Goal: Register for event/course: Sign up to attend an event or enroll in a course

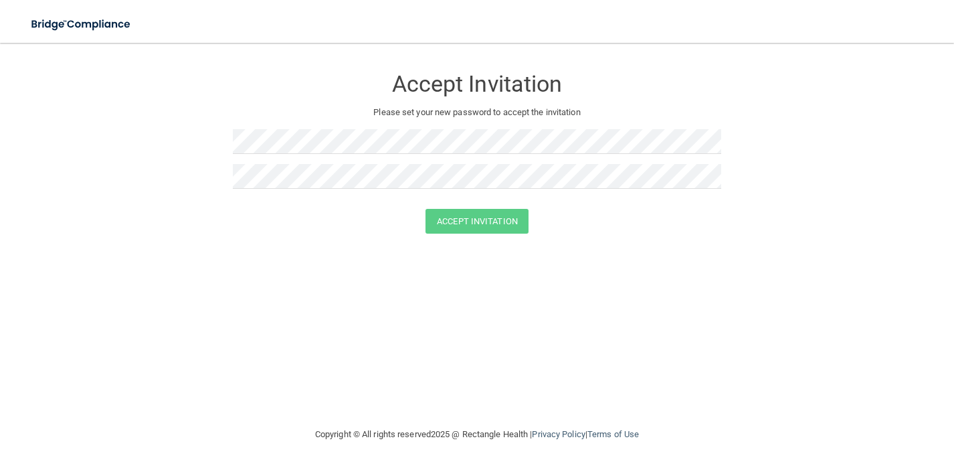
click at [97, 22] on img at bounding box center [81, 24] width 123 height 27
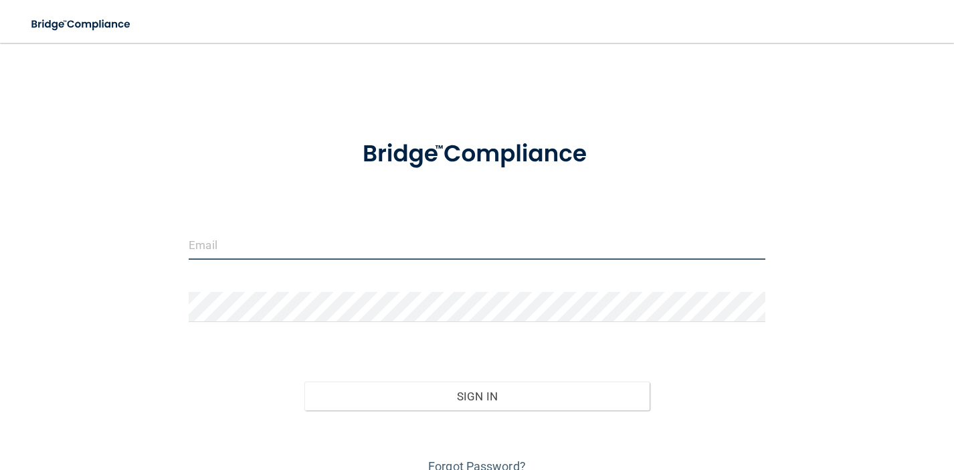
type input "[EMAIL_ADDRESS][DOMAIN_NAME]"
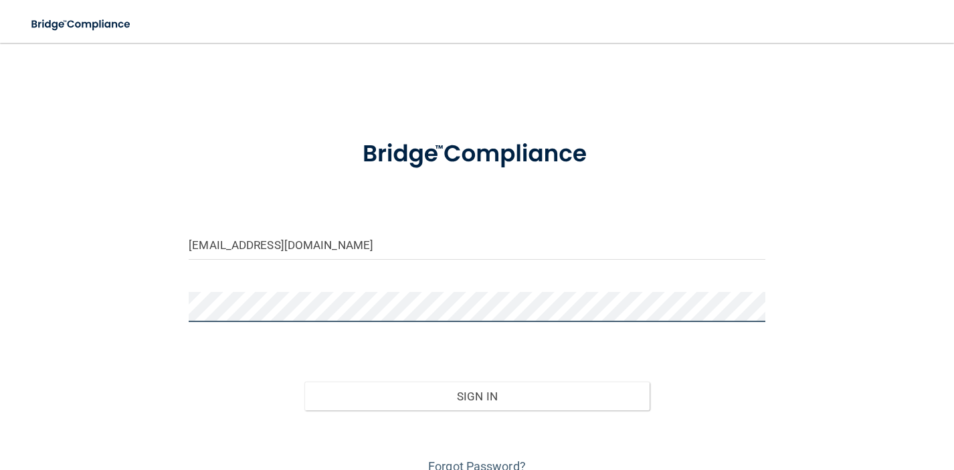
click at [477, 395] on button "Sign In" at bounding box center [478, 396] width 346 height 29
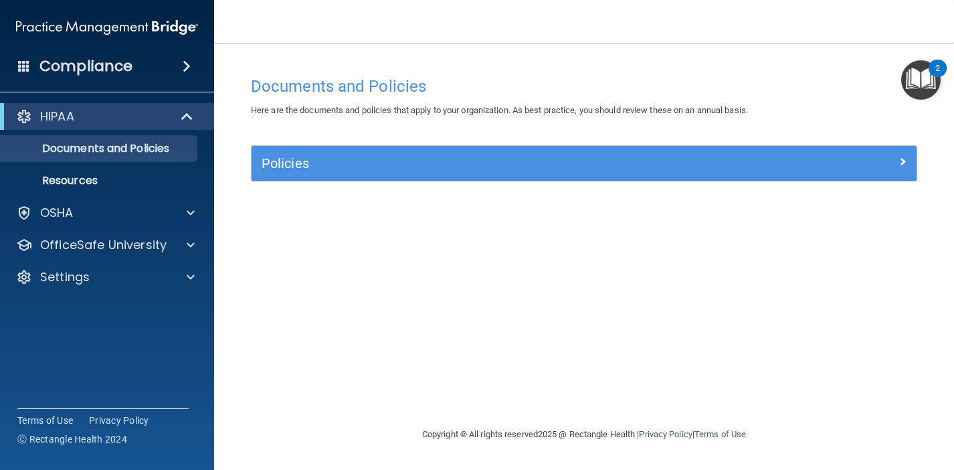
click at [379, 169] on h5 "Policies" at bounding box center [501, 163] width 479 height 15
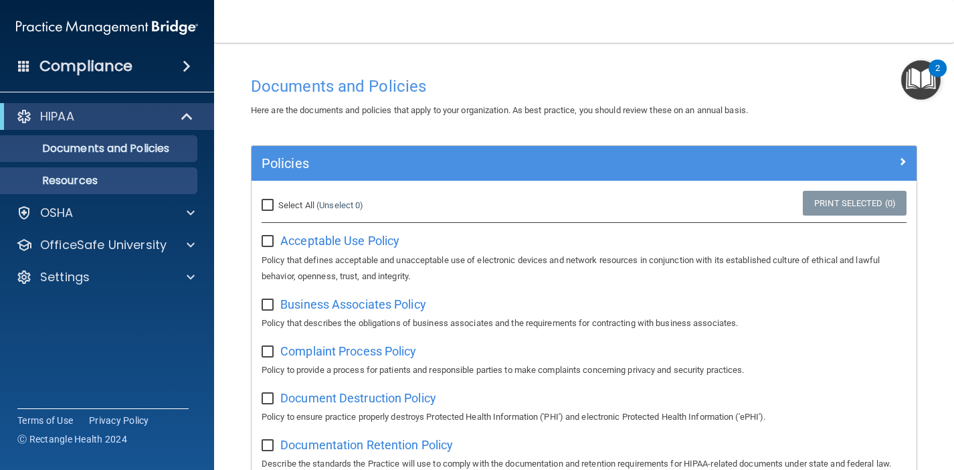
click at [91, 183] on p "Resources" at bounding box center [100, 180] width 183 height 13
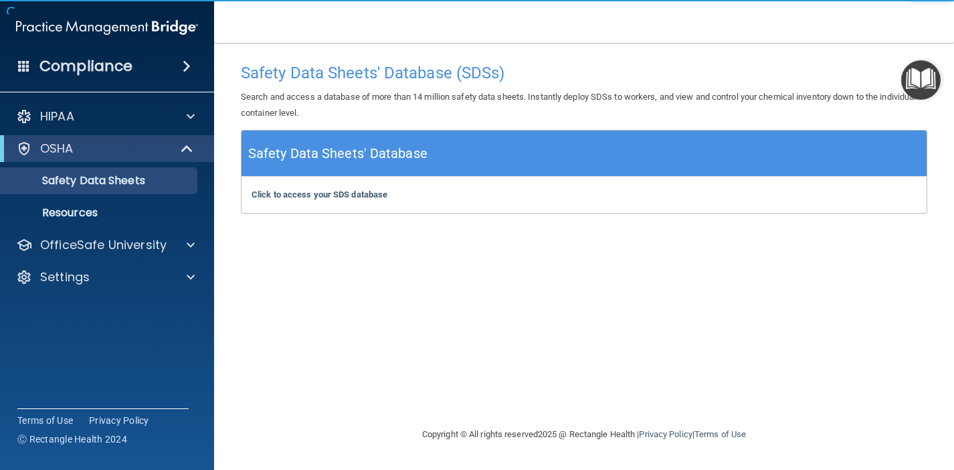
click at [313, 154] on h5 "Safety Data Sheets' Database" at bounding box center [337, 153] width 179 height 23
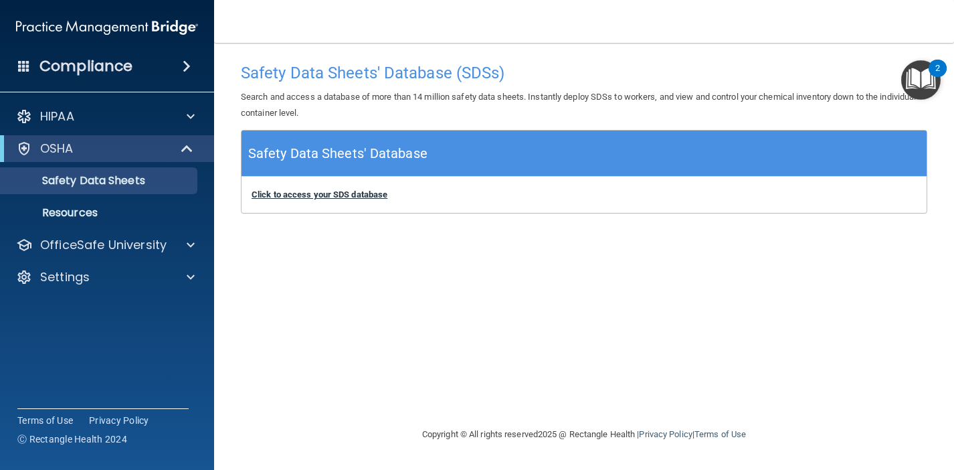
click at [324, 195] on b "Click to access your SDS database" at bounding box center [320, 194] width 136 height 10
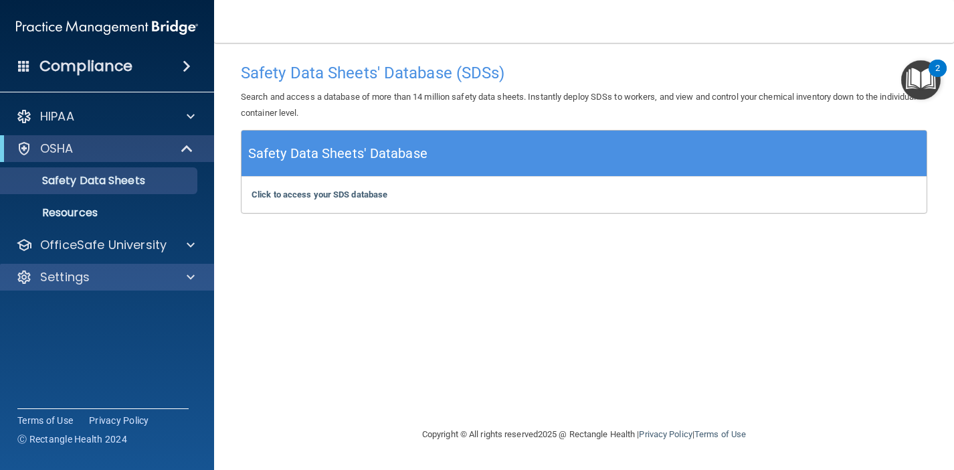
click at [73, 269] on p "Settings" at bounding box center [65, 277] width 50 height 16
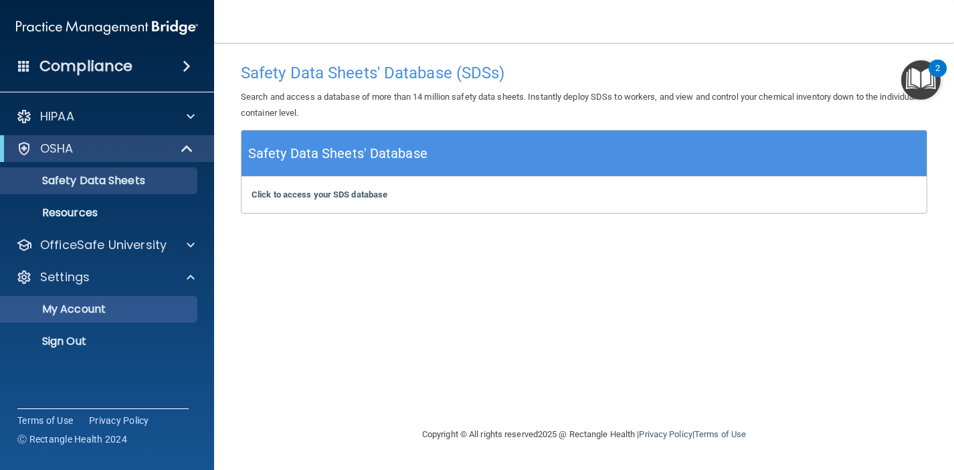
click at [78, 315] on p "My Account" at bounding box center [100, 309] width 183 height 13
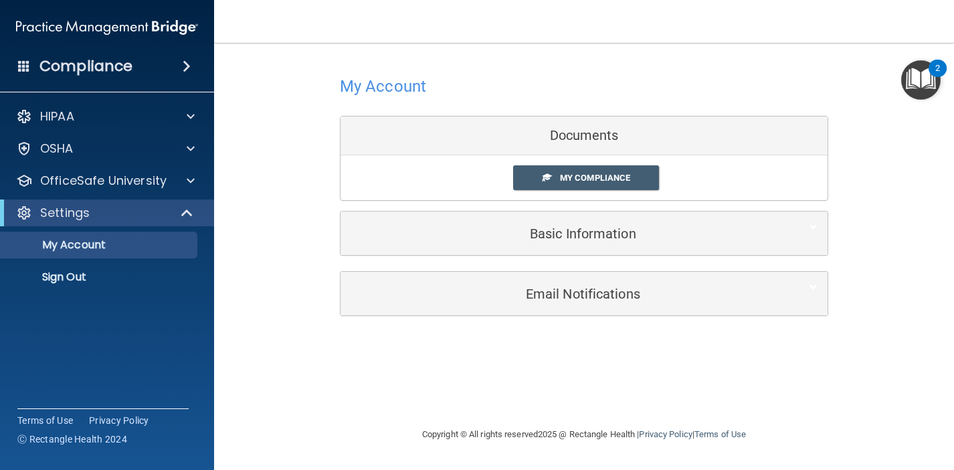
click at [582, 236] on h5 "Basic Information" at bounding box center [564, 233] width 426 height 15
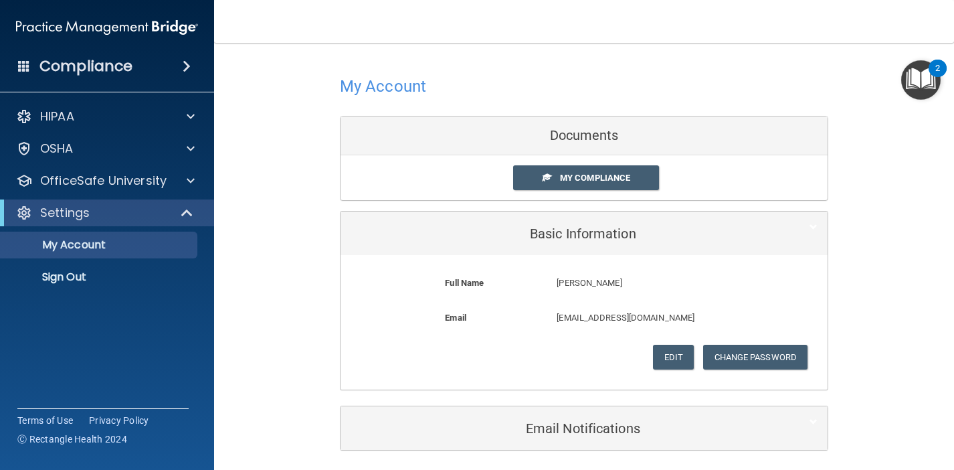
click at [565, 421] on h5 "Email Notifications" at bounding box center [564, 428] width 426 height 15
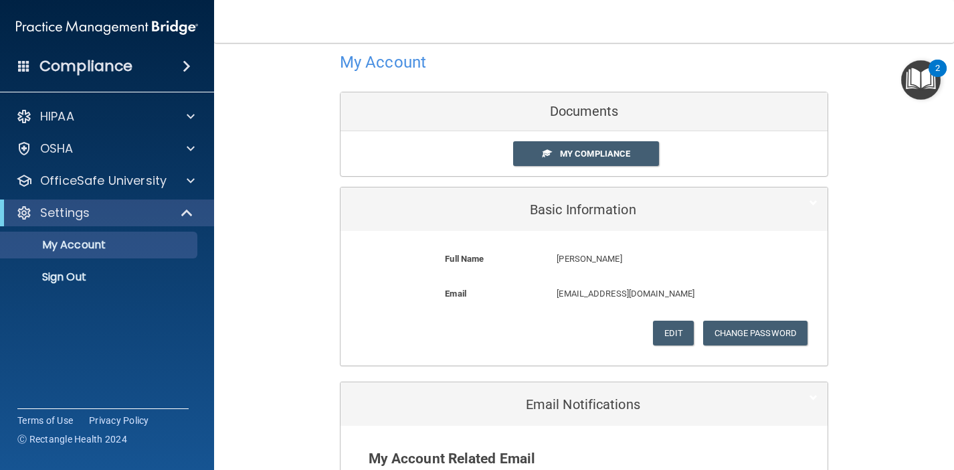
scroll to position [23, 0]
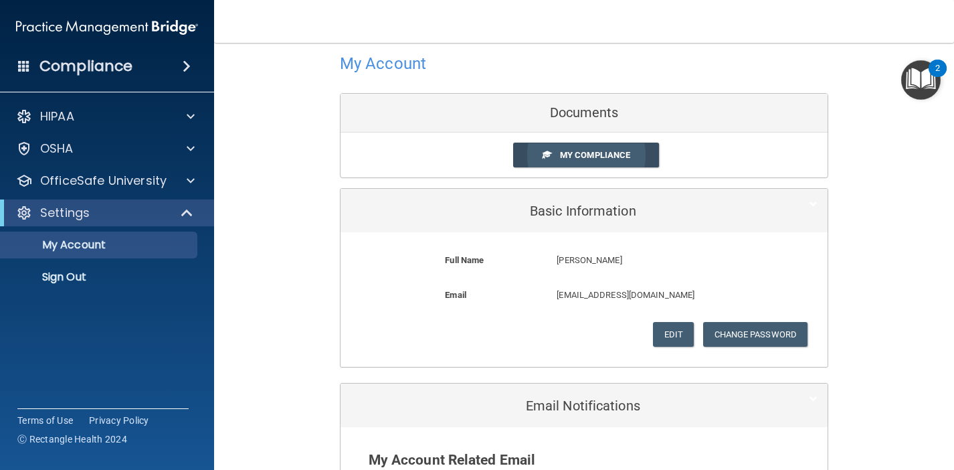
click at [567, 150] on span "My Compliance" at bounding box center [595, 155] width 70 height 10
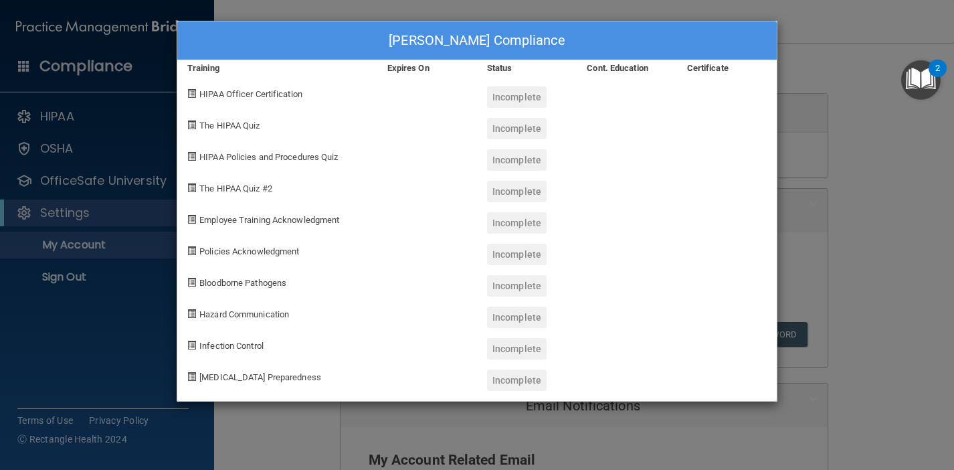
click at [275, 90] on span "HIPAA Officer Certification" at bounding box center [250, 94] width 103 height 10
click at [192, 94] on span at bounding box center [191, 93] width 9 height 9
click at [252, 20] on div "Jessica Latosa's Compliance Training Expires On Status Cont. Education Certific…" at bounding box center [477, 211] width 602 height 382
click at [50, 122] on div "Jessica Latosa's Compliance Training Expires On Status Cont. Education Certific…" at bounding box center [477, 235] width 954 height 470
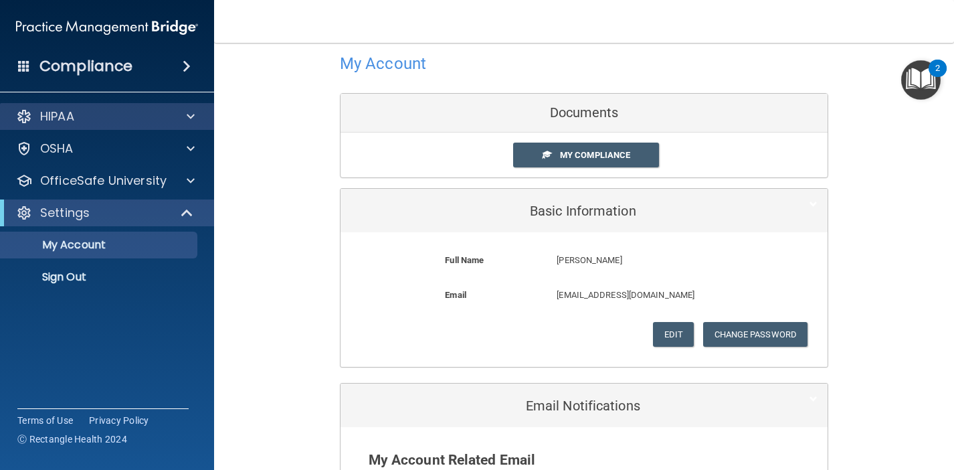
click at [59, 112] on p "HIPAA" at bounding box center [57, 116] width 34 height 16
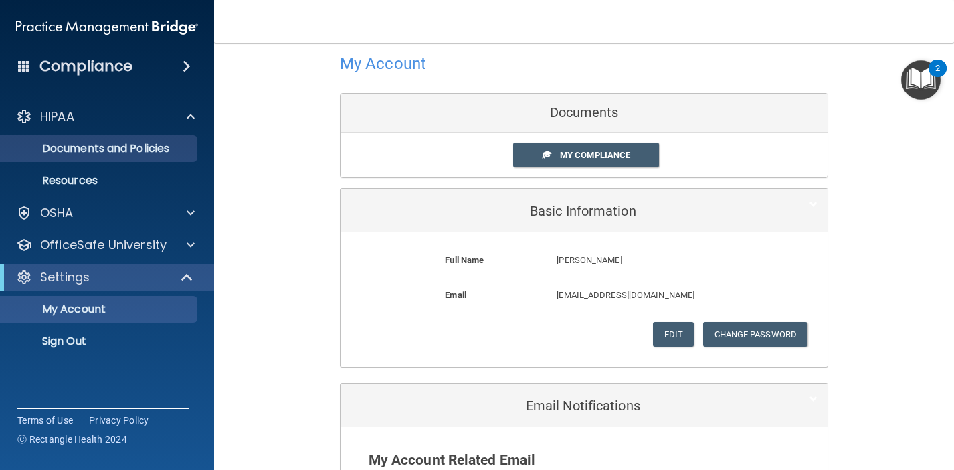
click at [82, 149] on p "Documents and Policies" at bounding box center [100, 148] width 183 height 13
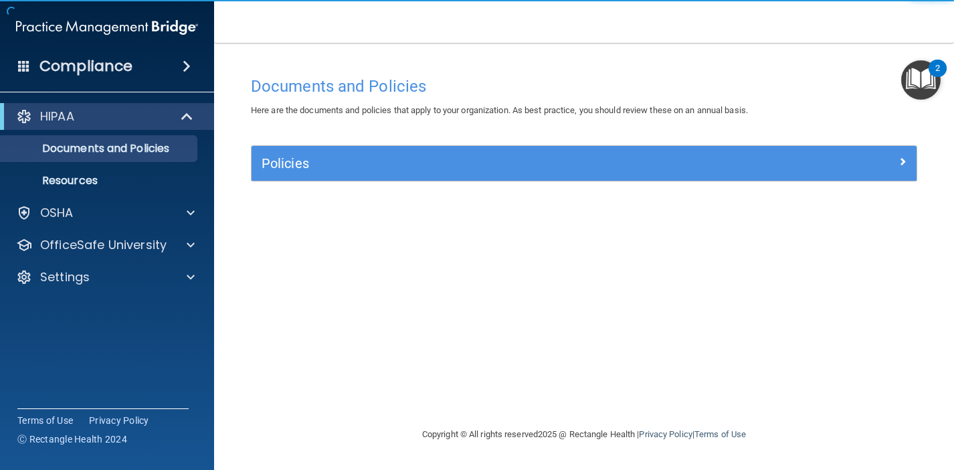
click at [297, 169] on h5 "Policies" at bounding box center [501, 163] width 479 height 15
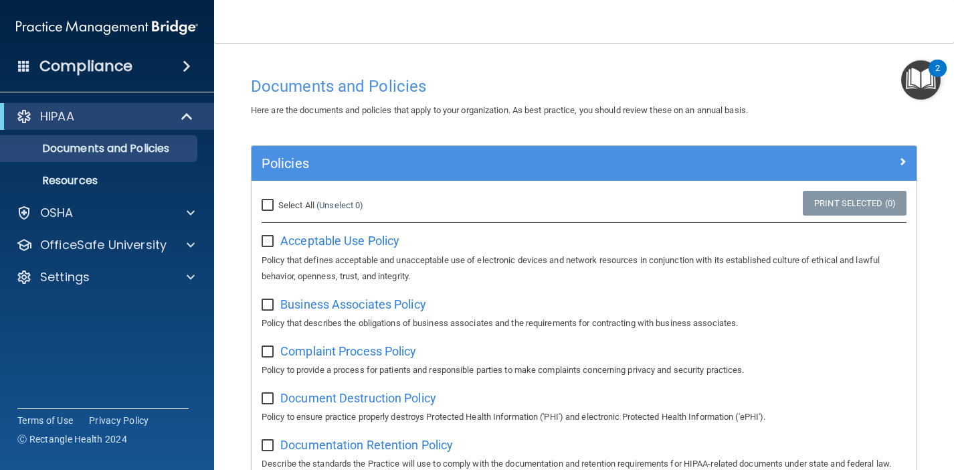
click at [270, 208] on input "Select All (Unselect 0) Unselect All" at bounding box center [269, 205] width 15 height 11
checkbox input "true"
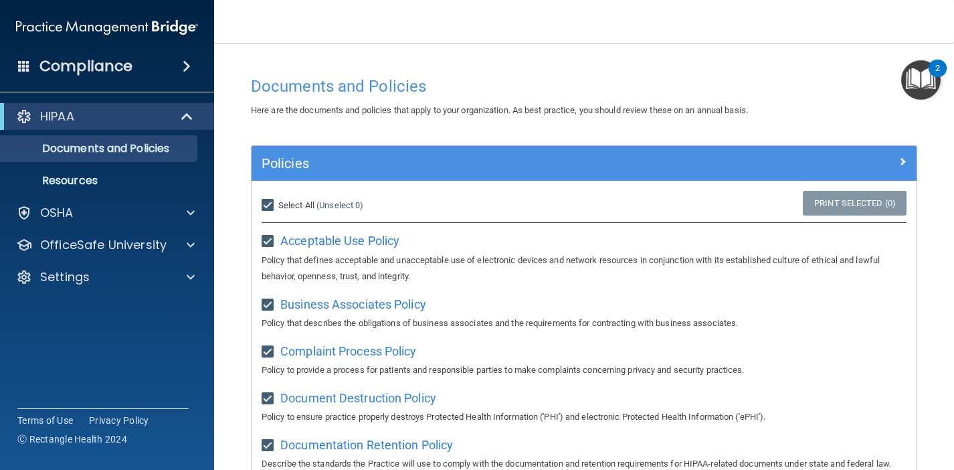
checkbox input "true"
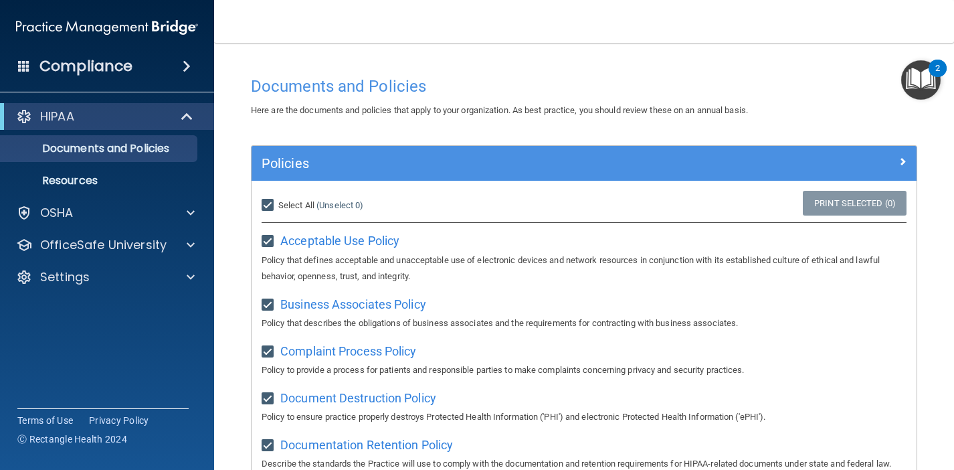
checkbox input "true"
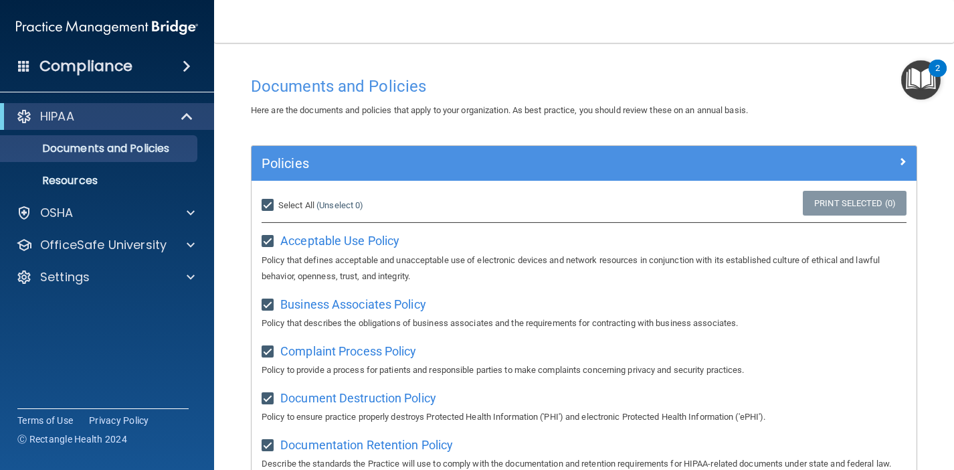
checkbox input "true"
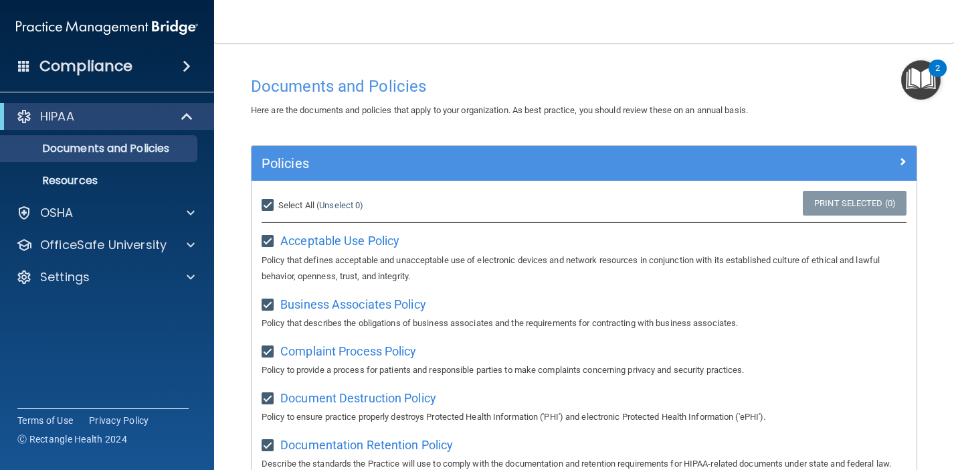
checkbox input "true"
click at [317, 237] on span "Acceptable Use Policy" at bounding box center [339, 241] width 119 height 14
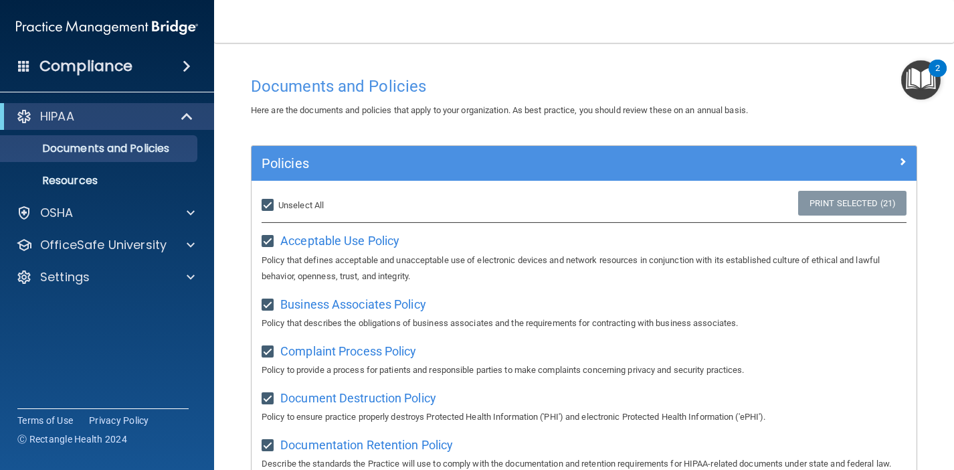
click at [268, 209] on input "Select All (Unselect 21) Unselect All" at bounding box center [269, 205] width 15 height 11
checkbox input "false"
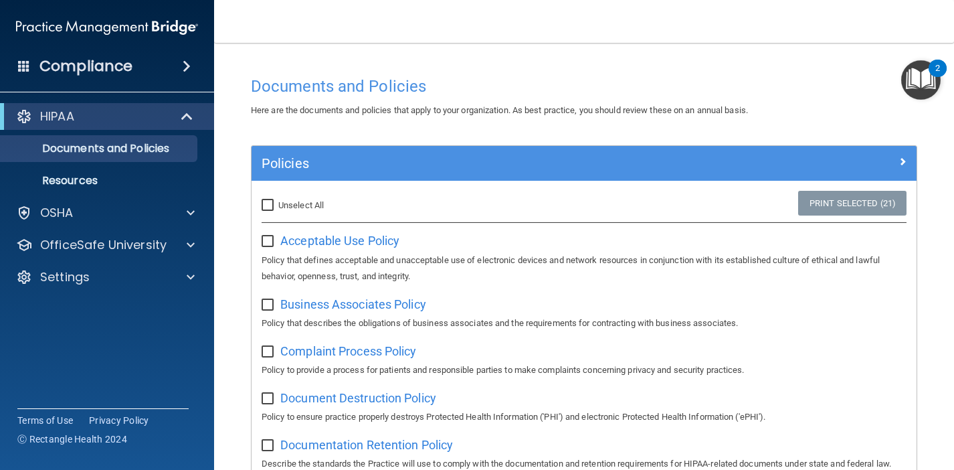
checkbox input "false"
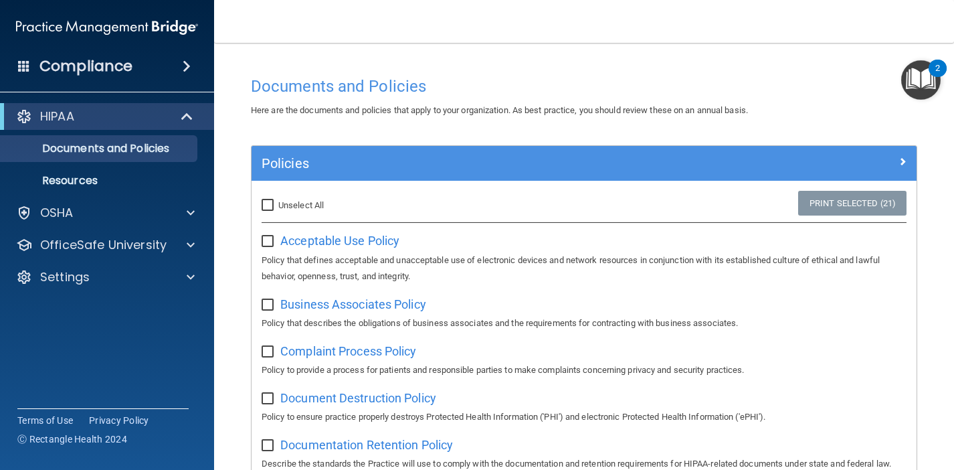
checkbox input "false"
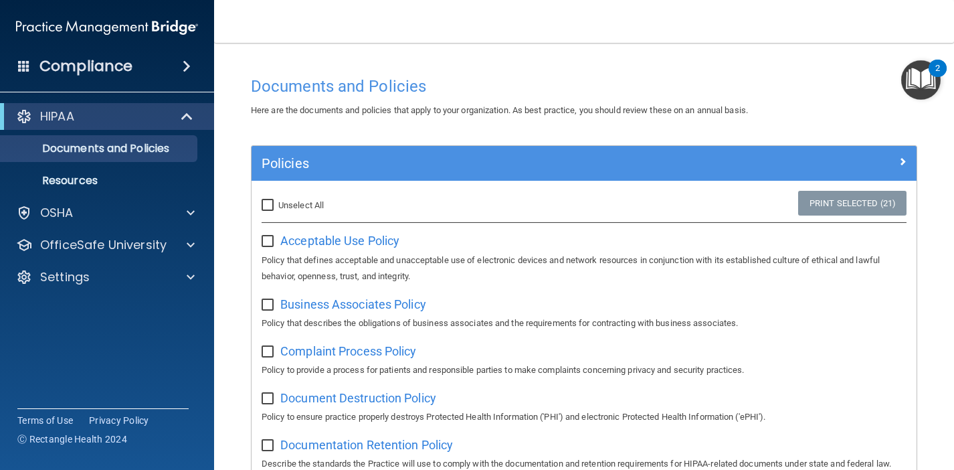
checkbox input "false"
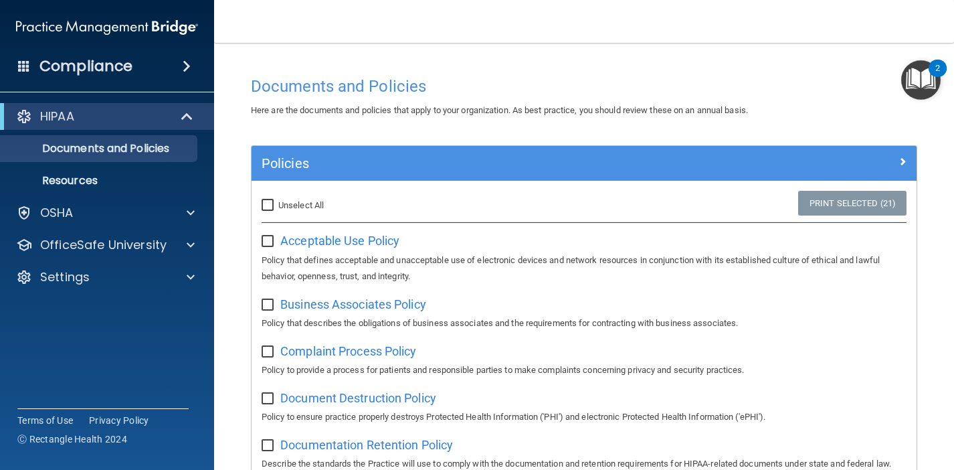
checkbox input "false"
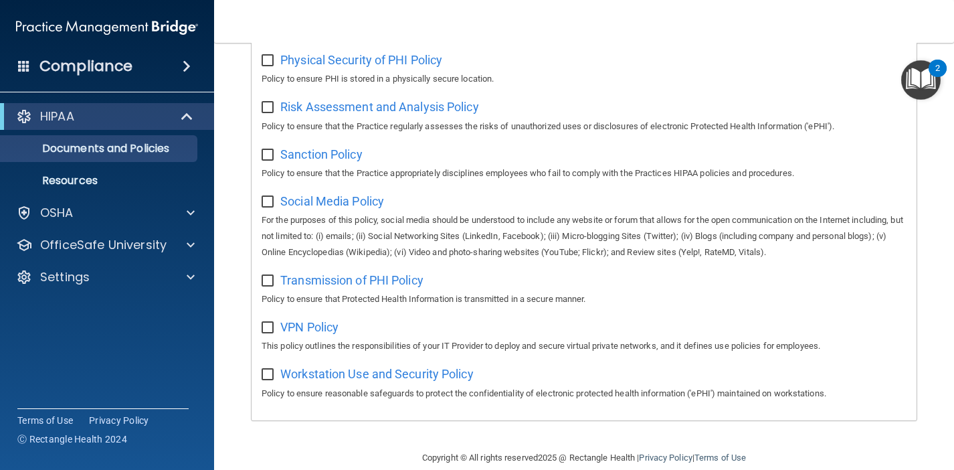
scroll to position [869, 0]
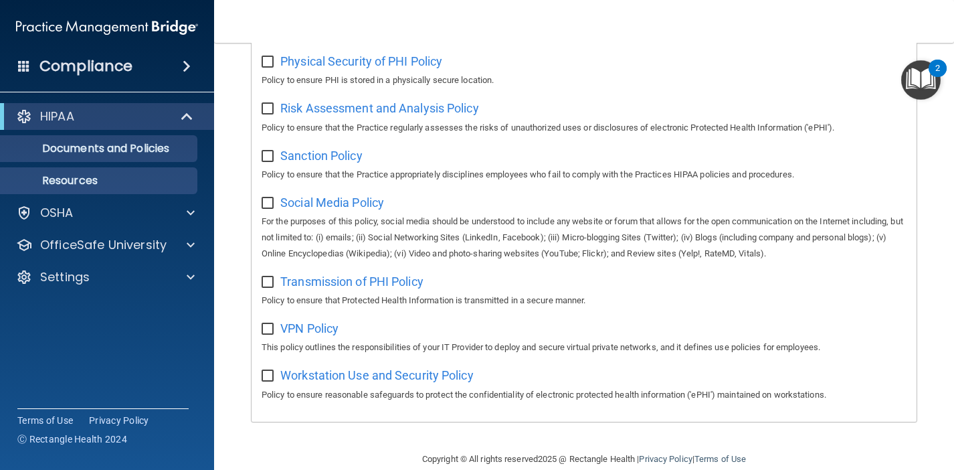
click at [92, 181] on p "Resources" at bounding box center [100, 180] width 183 height 13
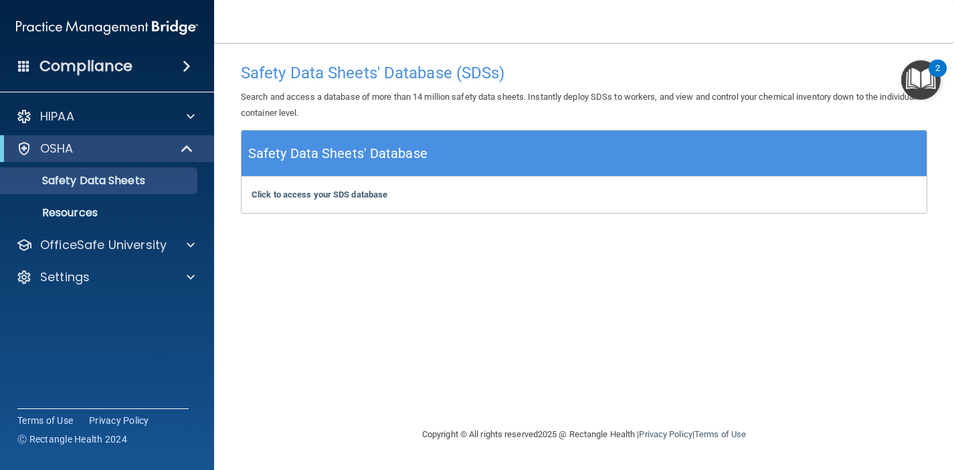
click at [924, 76] on img "Open Resource Center, 2 new notifications" at bounding box center [921, 79] width 39 height 39
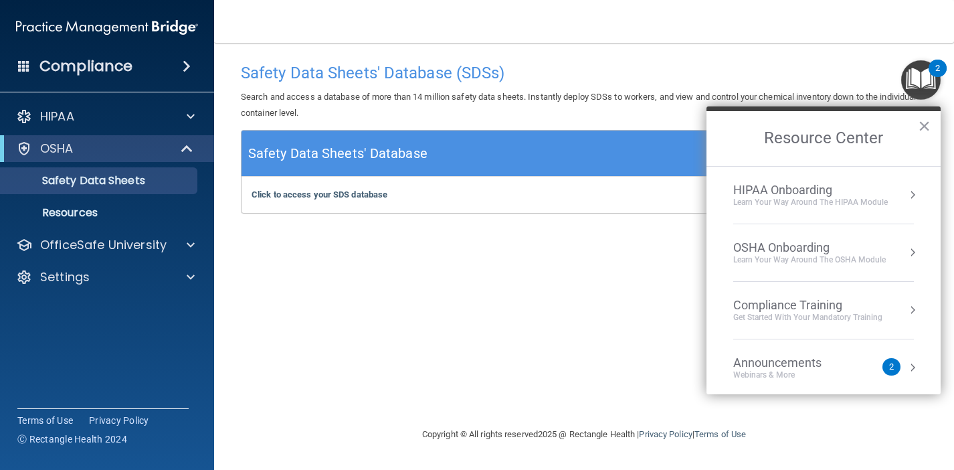
click at [788, 187] on div "HIPAA Onboarding" at bounding box center [811, 190] width 155 height 15
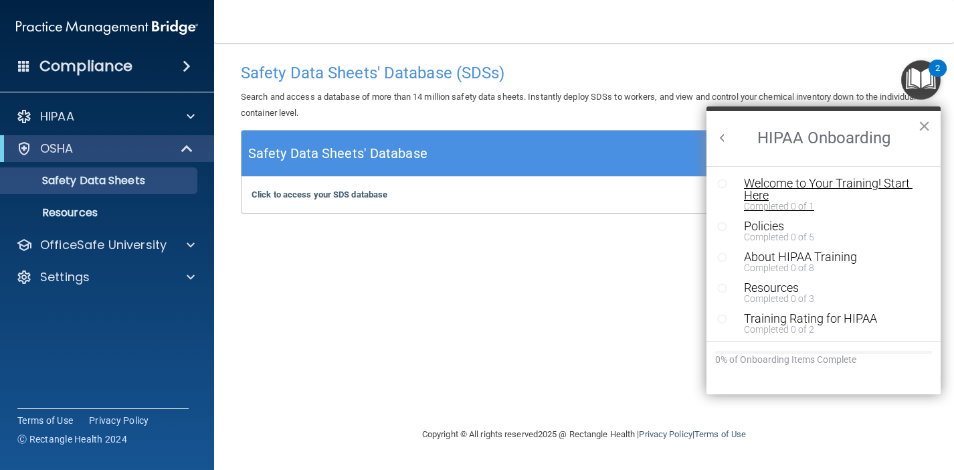
click at [789, 179] on div "Welcome to Your Training! Start Here" at bounding box center [833, 189] width 179 height 24
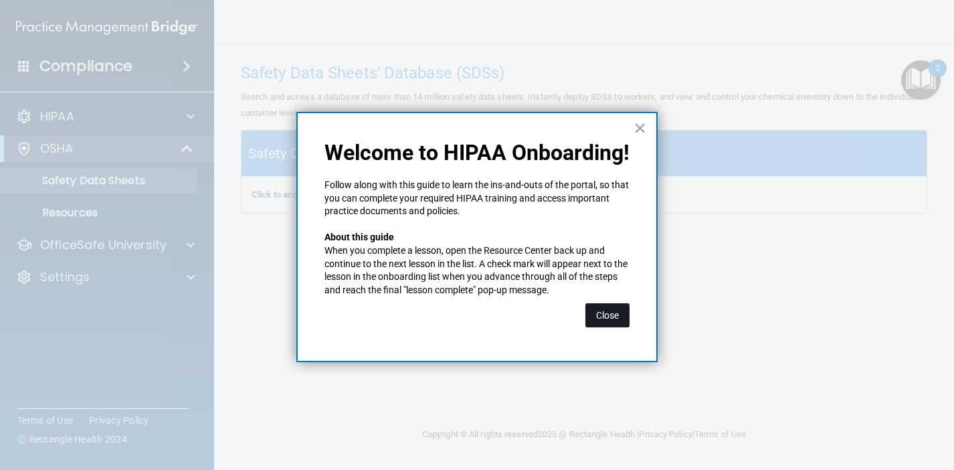
click at [608, 309] on button "Close" at bounding box center [608, 315] width 44 height 24
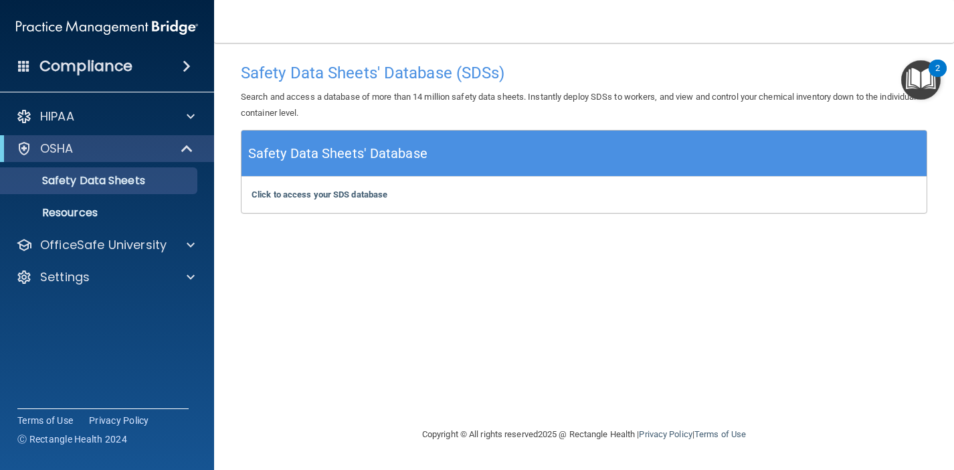
click at [923, 73] on img "Open Resource Center, 2 new notifications" at bounding box center [921, 79] width 39 height 39
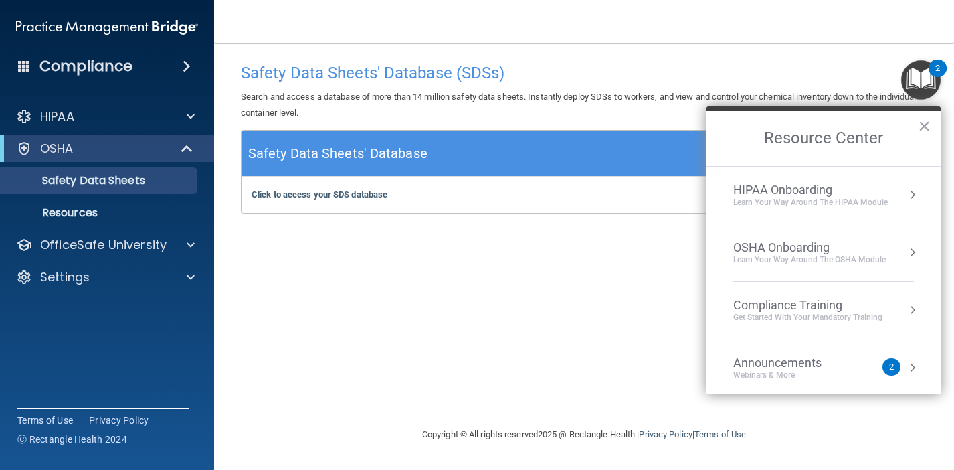
click at [894, 193] on div "HIPAA Onboarding Learn Your Way around the HIPAA module" at bounding box center [824, 195] width 181 height 25
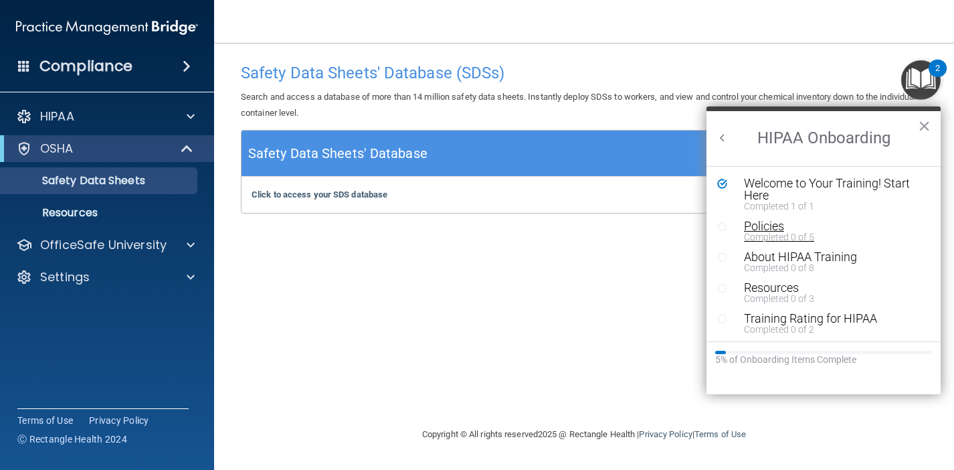
click at [780, 228] on div "Policies" at bounding box center [833, 226] width 179 height 12
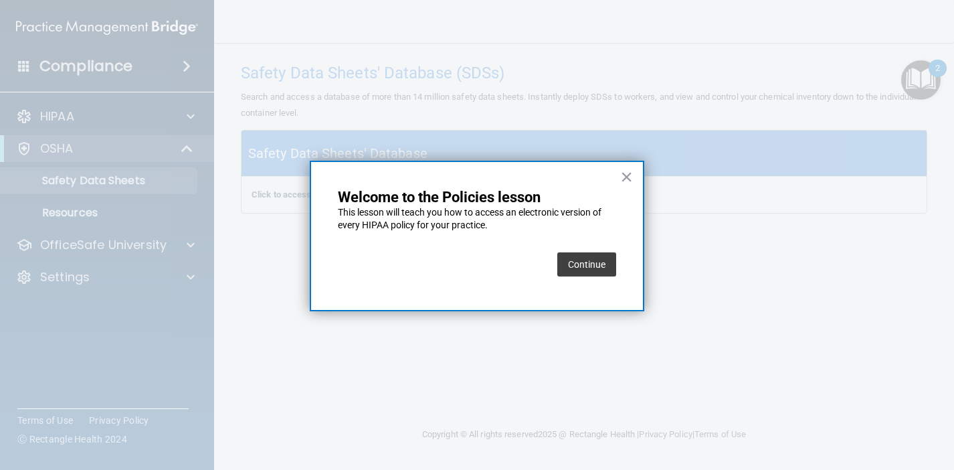
click at [586, 261] on button "Continue" at bounding box center [587, 264] width 59 height 24
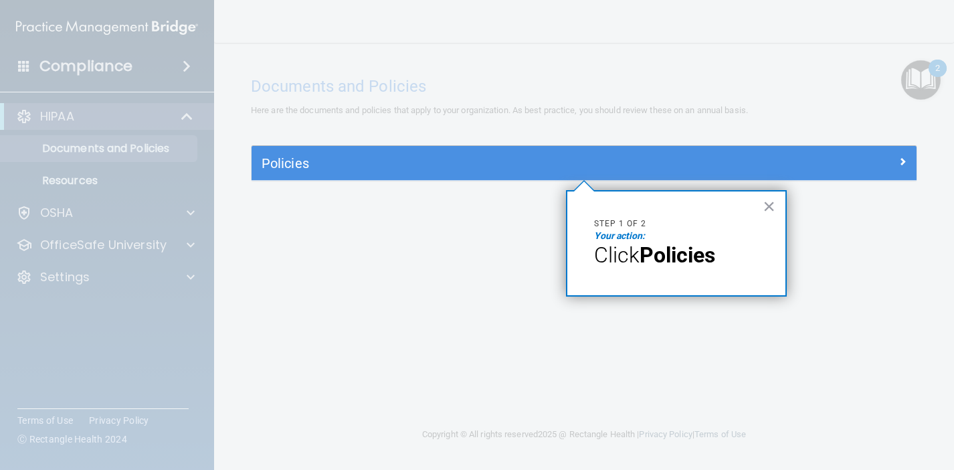
click at [677, 254] on strong "Policies" at bounding box center [678, 254] width 76 height 25
click at [634, 238] on em "Your action:" at bounding box center [619, 235] width 51 height 11
click at [713, 168] on h5 "Policies" at bounding box center [501, 163] width 479 height 15
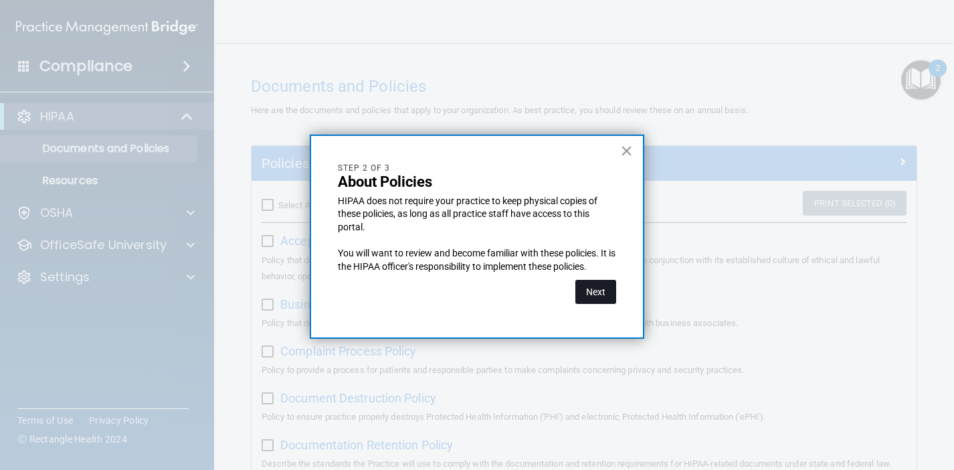
click at [597, 290] on button "Next" at bounding box center [596, 292] width 41 height 24
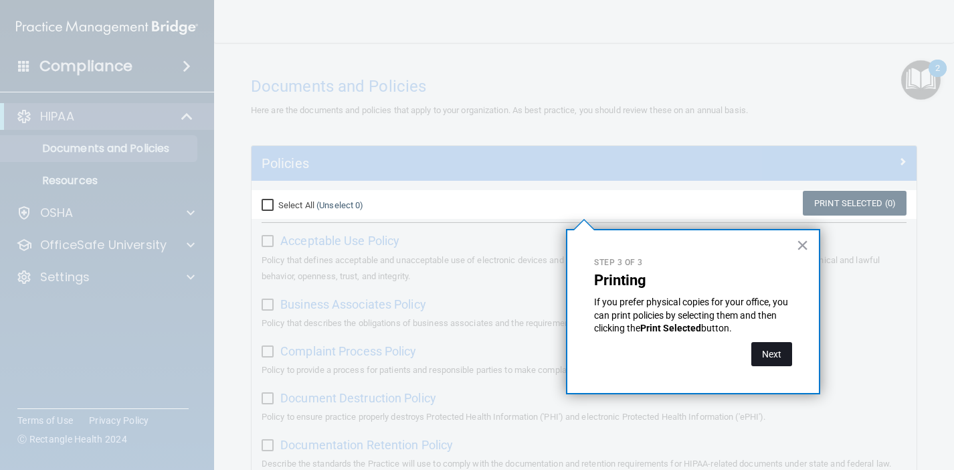
click at [770, 351] on button "Next" at bounding box center [772, 354] width 41 height 24
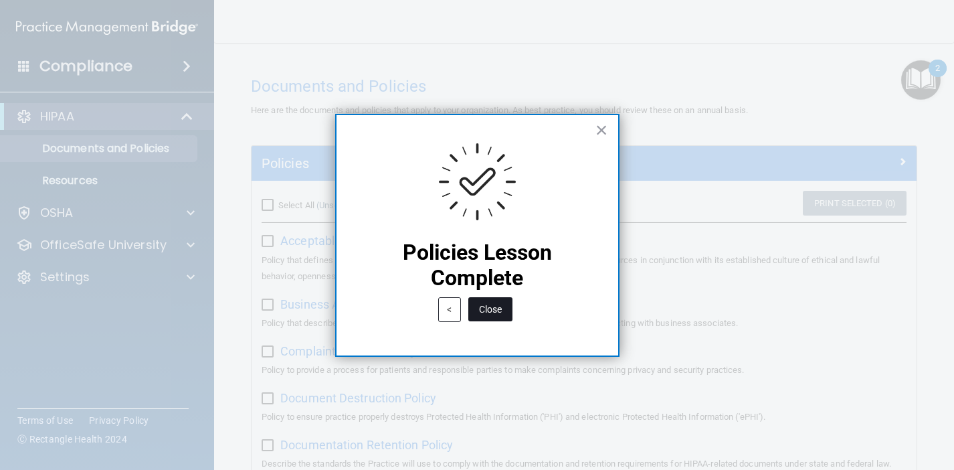
click at [496, 308] on button "Close" at bounding box center [491, 309] width 44 height 24
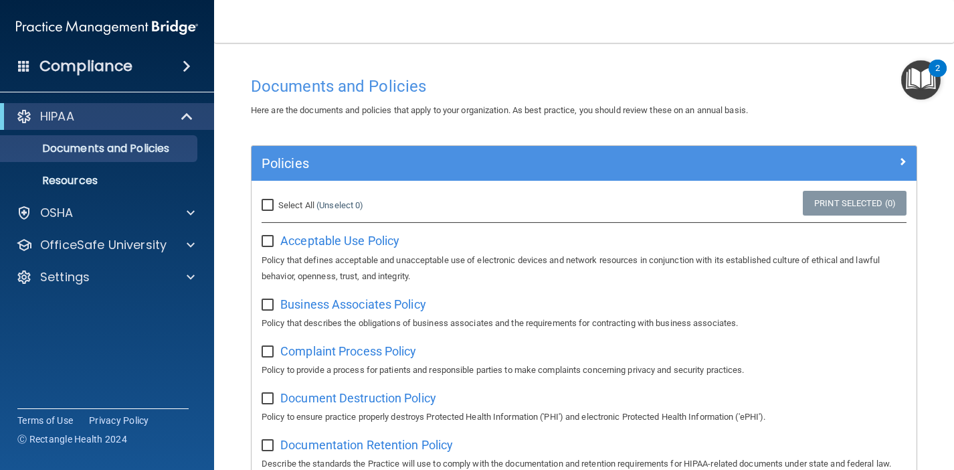
click at [919, 92] on img "Open Resource Center, 2 new notifications" at bounding box center [921, 79] width 39 height 39
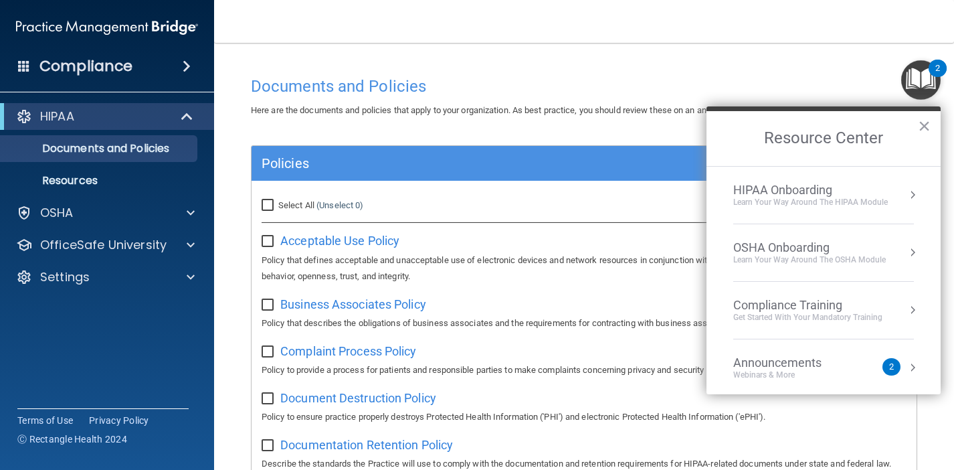
click at [888, 206] on div "HIPAA Onboarding Learn Your Way around the HIPAA module" at bounding box center [824, 195] width 181 height 25
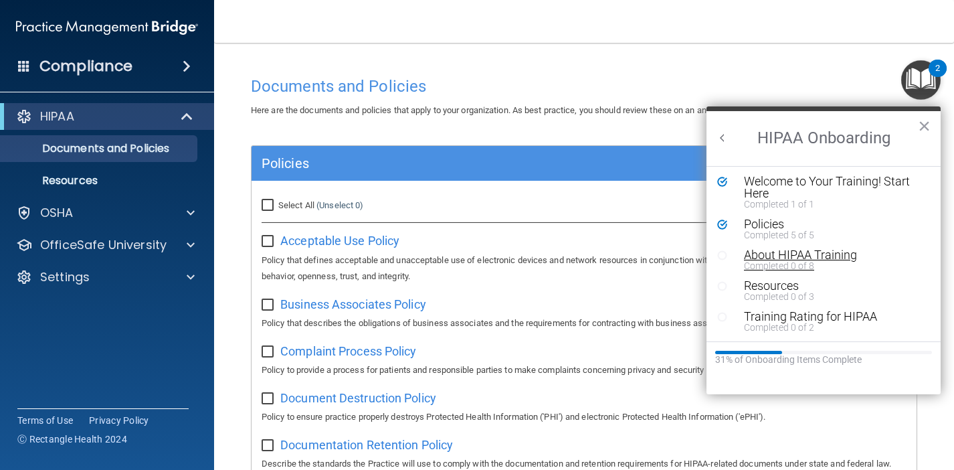
scroll to position [2, 0]
click at [722, 254] on icon "Resource Center" at bounding box center [722, 255] width 10 height 10
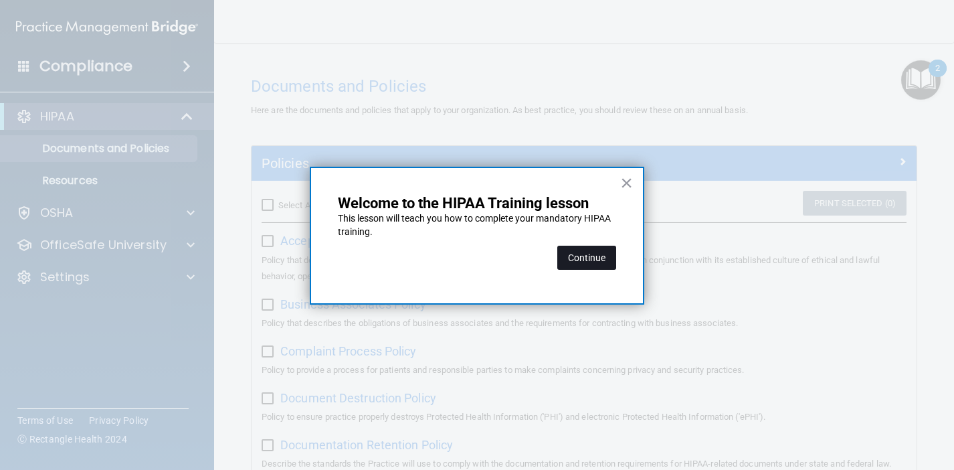
click at [595, 254] on button "Continue" at bounding box center [587, 258] width 59 height 24
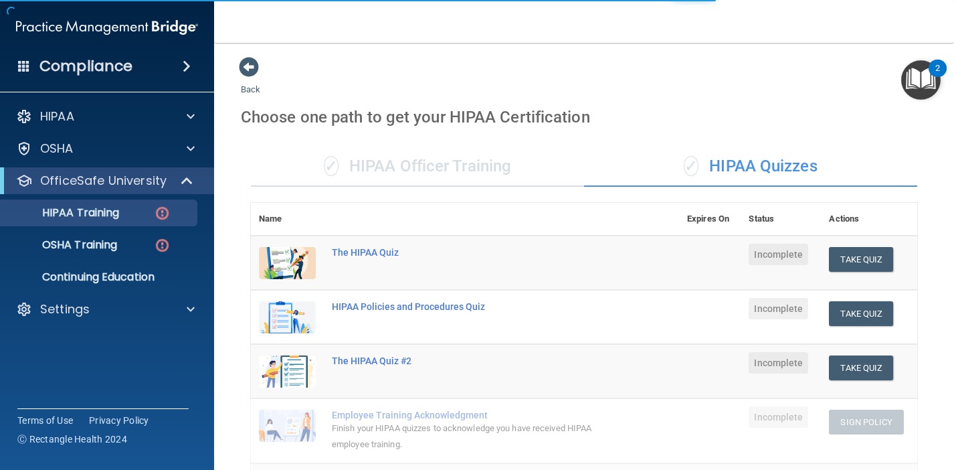
scroll to position [9, 0]
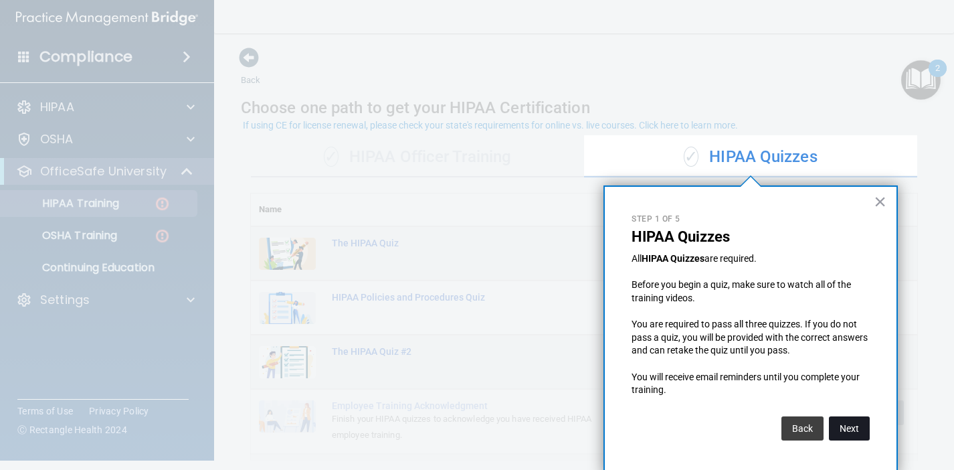
click at [851, 426] on button "Next" at bounding box center [849, 428] width 41 height 24
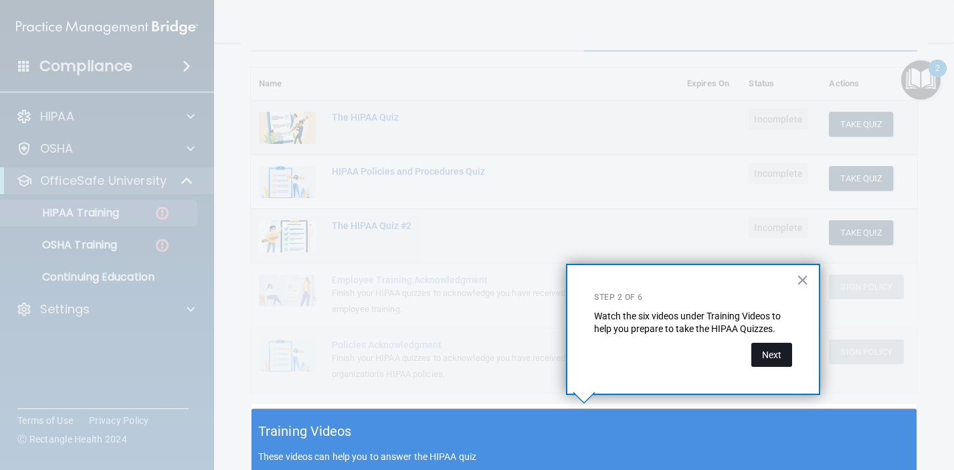
click at [778, 351] on button "Next" at bounding box center [772, 355] width 41 height 24
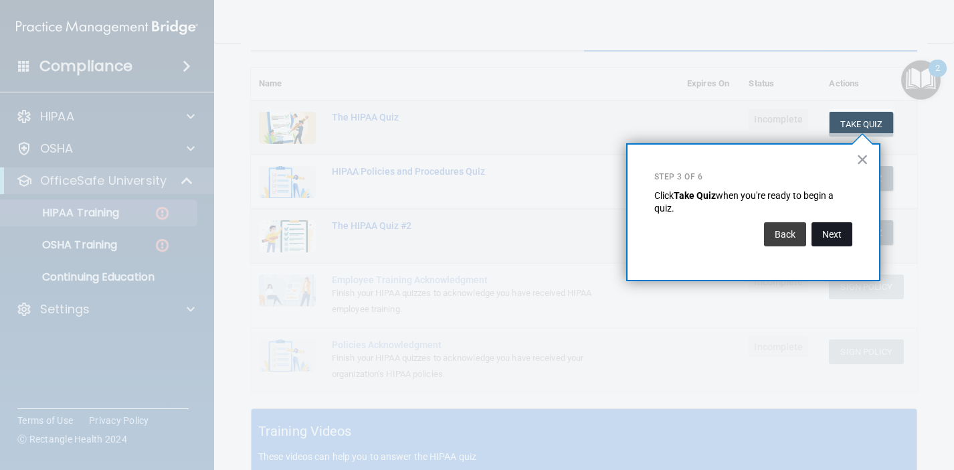
click at [838, 240] on button "Next" at bounding box center [832, 234] width 41 height 24
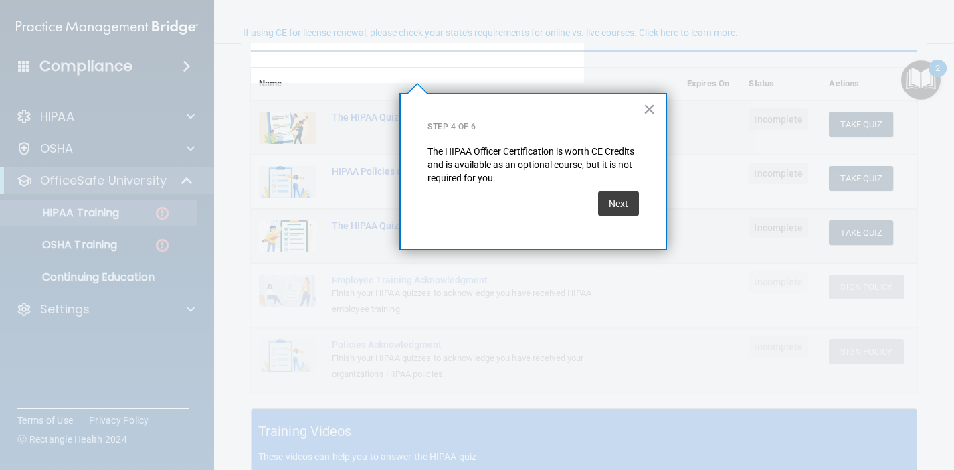
scroll to position [102, 0]
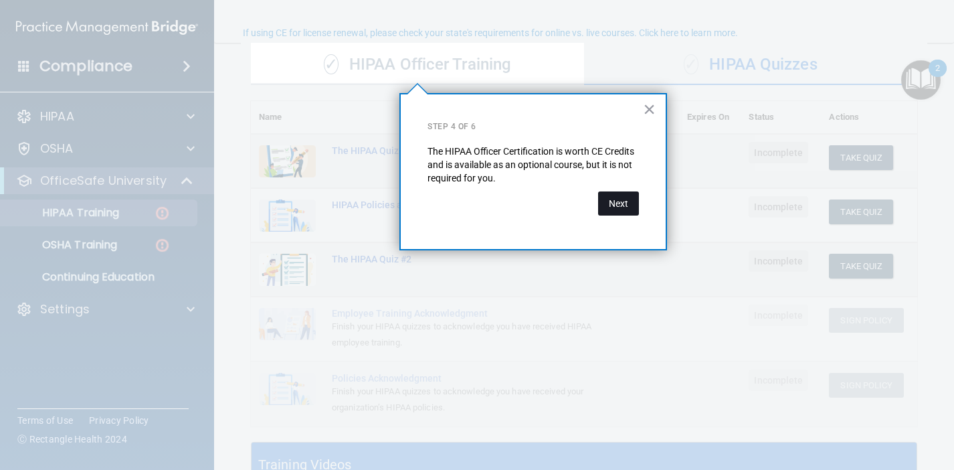
click at [628, 208] on button "Next" at bounding box center [618, 203] width 41 height 24
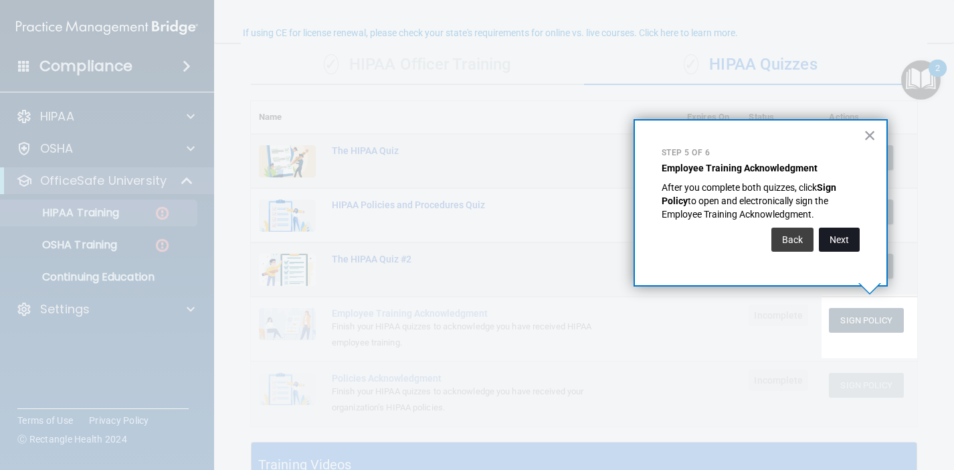
click at [845, 240] on button "Next" at bounding box center [839, 240] width 41 height 24
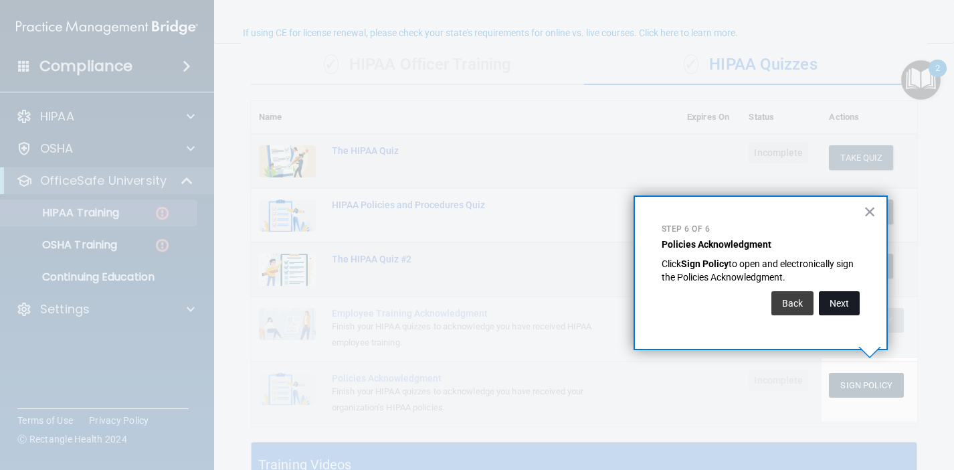
click at [843, 300] on button "Next" at bounding box center [839, 303] width 41 height 24
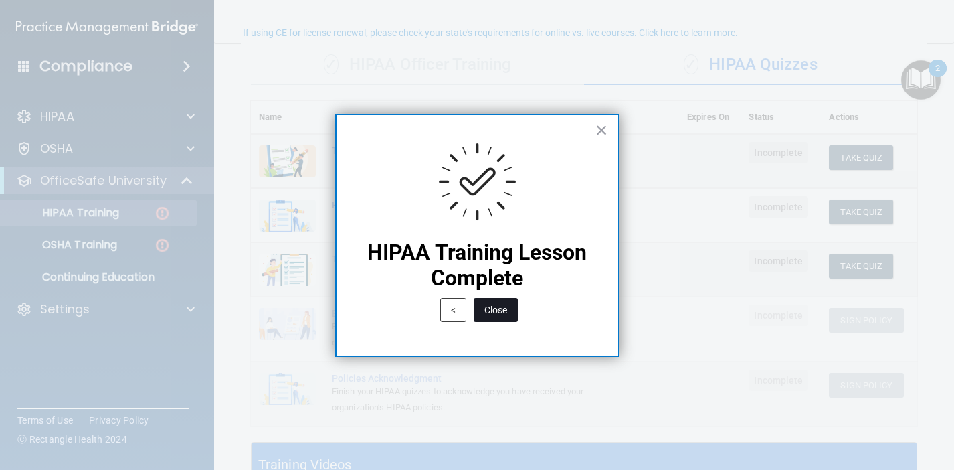
click at [499, 308] on button "Close" at bounding box center [496, 310] width 44 height 24
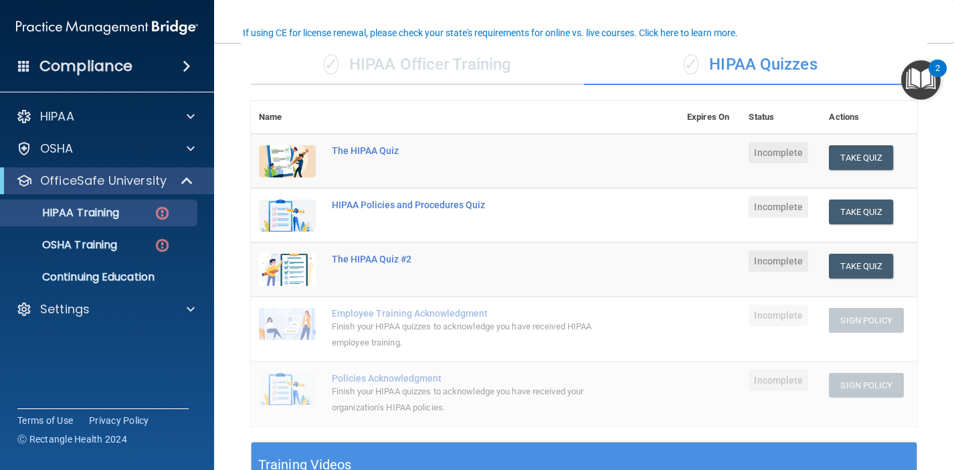
click at [917, 82] on img "Open Resource Center, 2 new notifications" at bounding box center [921, 79] width 39 height 39
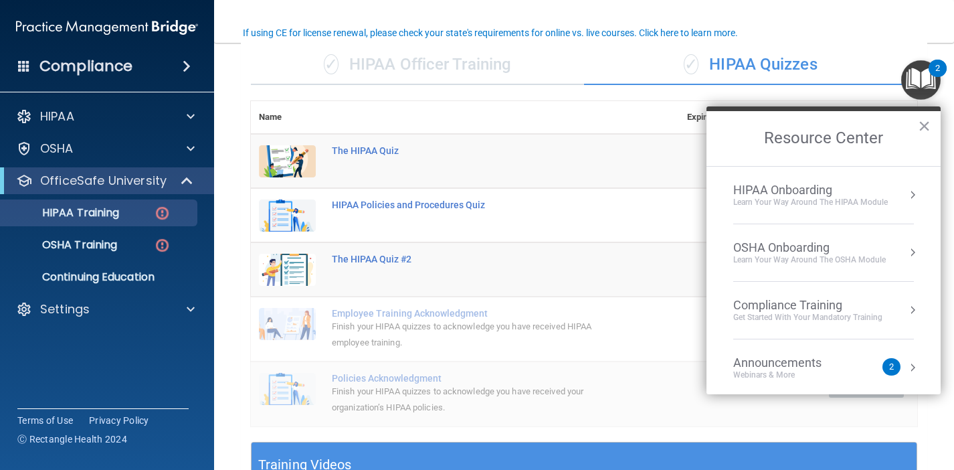
click at [907, 194] on button "Resource Center" at bounding box center [912, 194] width 13 height 13
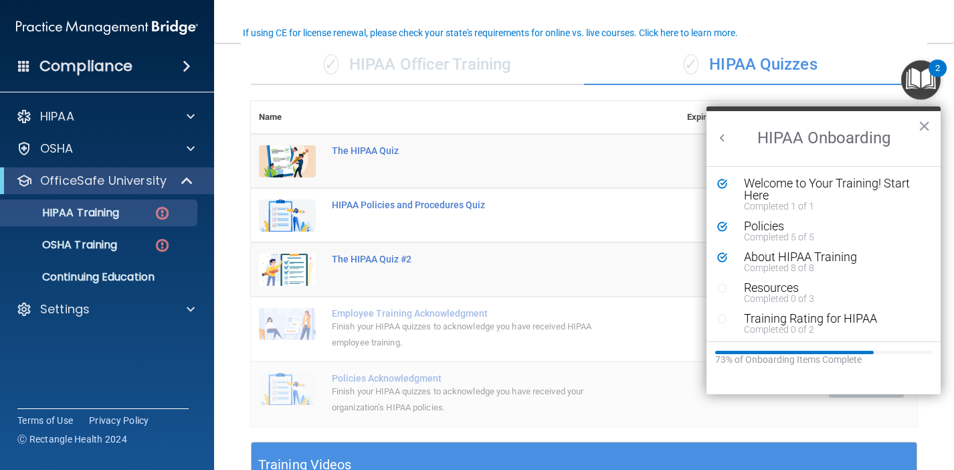
scroll to position [0, 0]
click at [724, 288] on icon "Resource Center" at bounding box center [722, 288] width 10 height 10
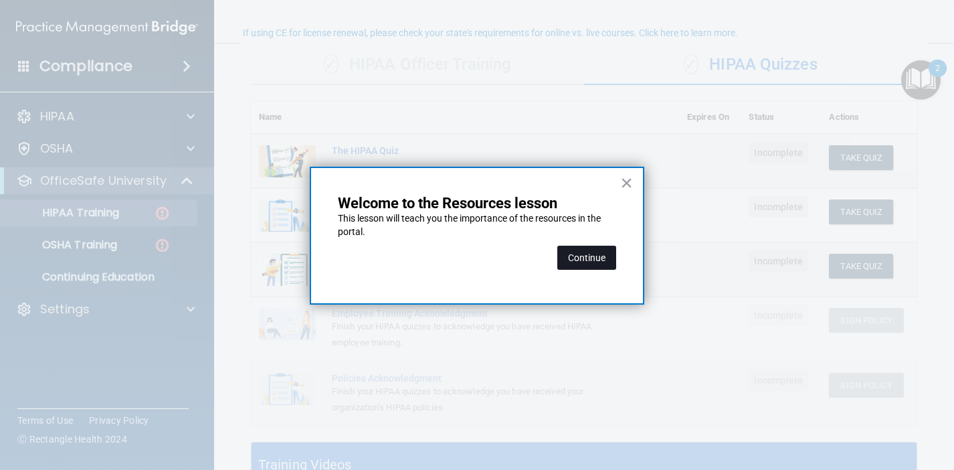
click at [604, 251] on button "Continue" at bounding box center [587, 258] width 59 height 24
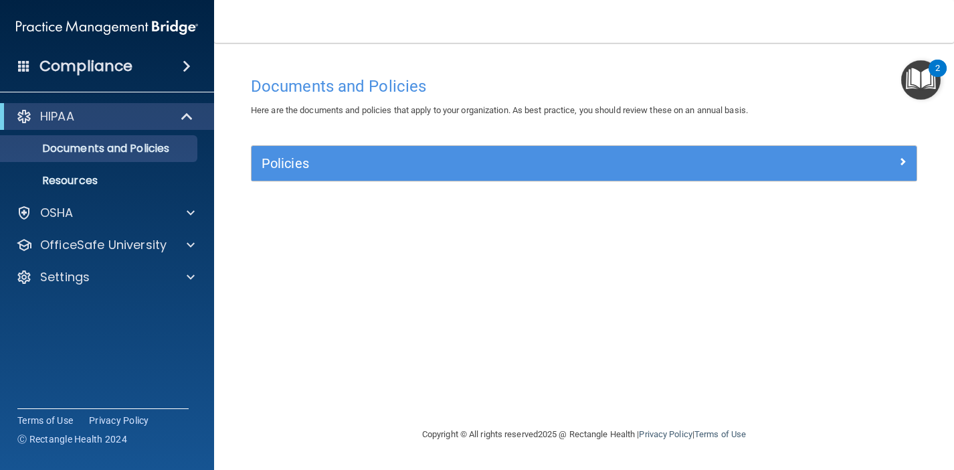
click at [926, 77] on img "Open Resource Center, 2 new notifications" at bounding box center [921, 79] width 39 height 39
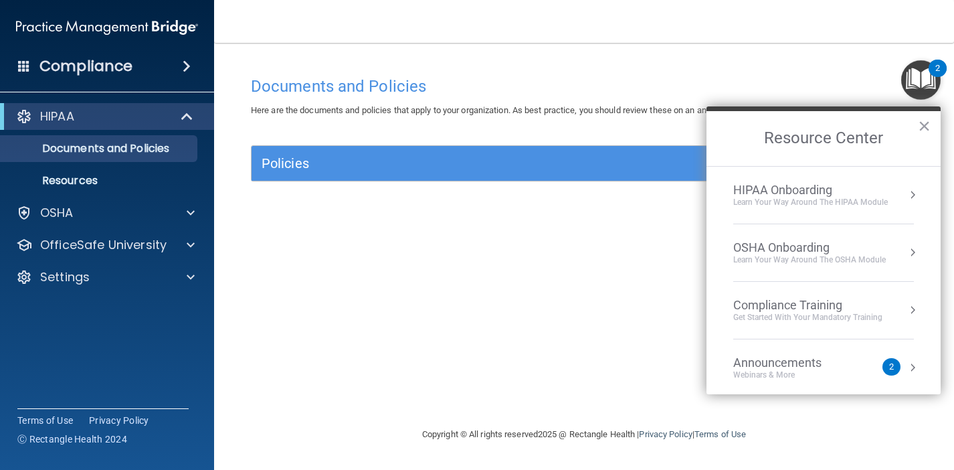
click at [860, 198] on div "Learn Your Way around the HIPAA module" at bounding box center [811, 202] width 155 height 11
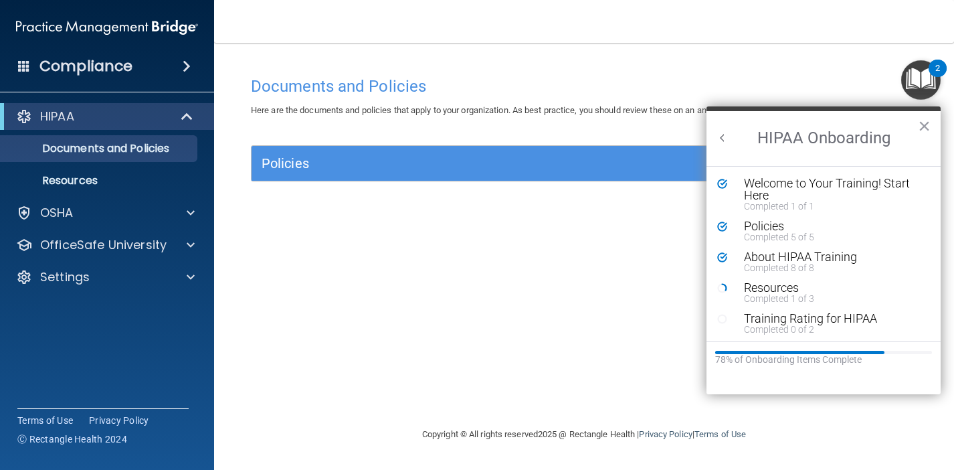
click at [622, 226] on div "Documents and Policies Here are the documents and policies that apply to your o…" at bounding box center [584, 248] width 687 height 357
click at [632, 174] on div "Policies" at bounding box center [584, 163] width 665 height 35
click at [635, 161] on h5 "Policies" at bounding box center [501, 163] width 479 height 15
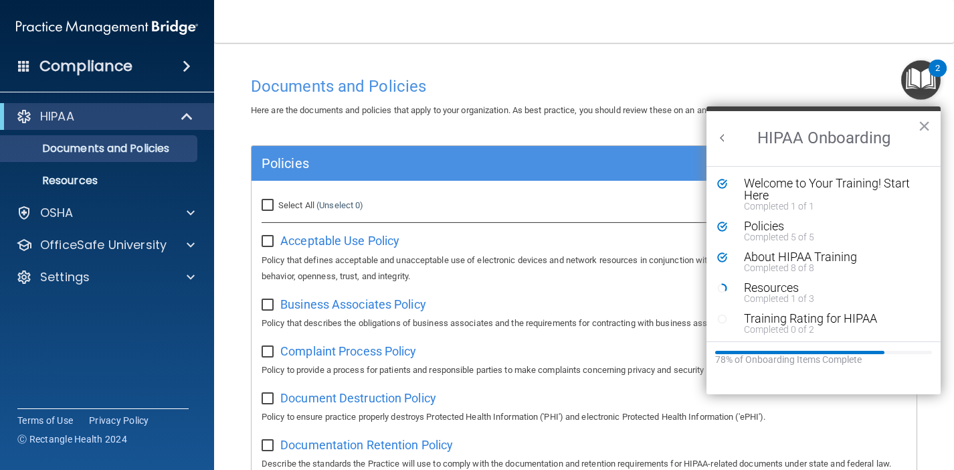
click at [633, 163] on h5 "Policies" at bounding box center [501, 163] width 479 height 15
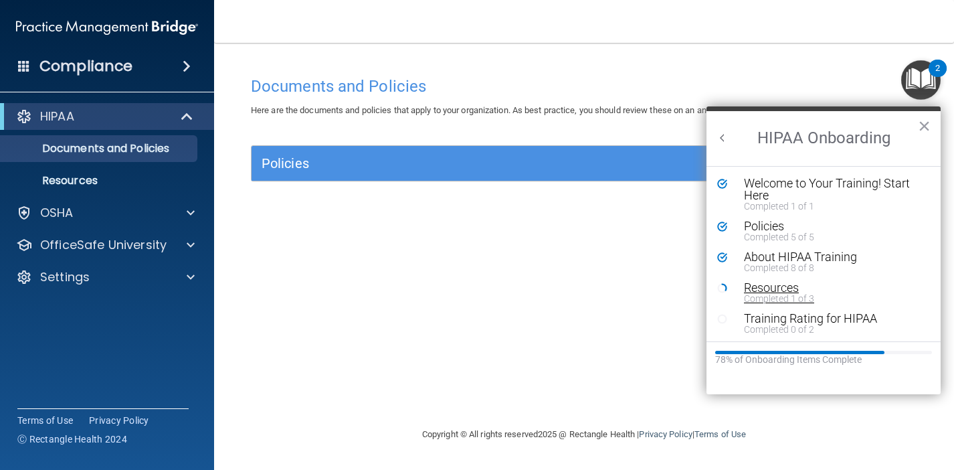
click at [758, 294] on div "Completed 1 of 3" at bounding box center [833, 298] width 179 height 9
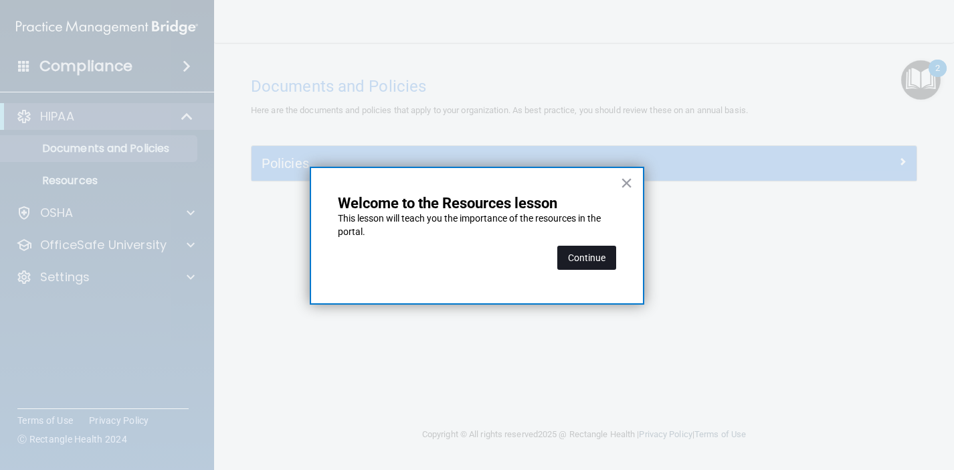
click at [596, 254] on button "Continue" at bounding box center [587, 258] width 59 height 24
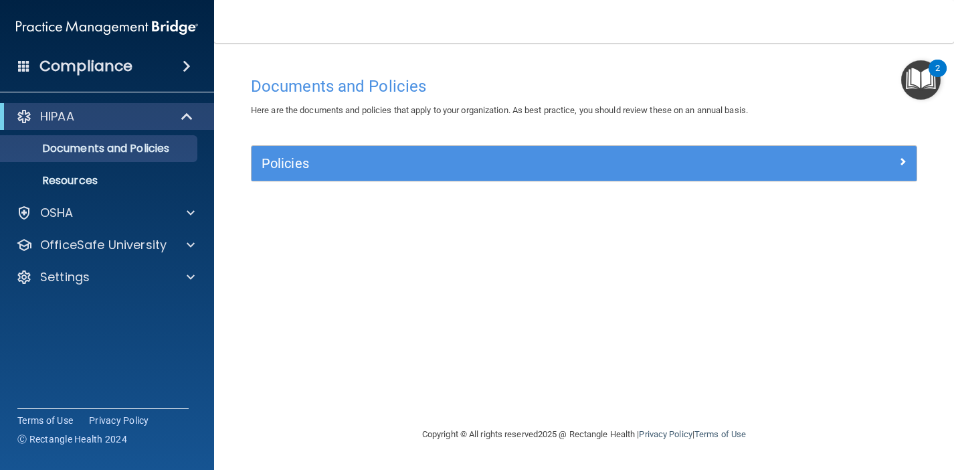
click at [916, 78] on img "Open Resource Center, 2 new notifications" at bounding box center [921, 79] width 39 height 39
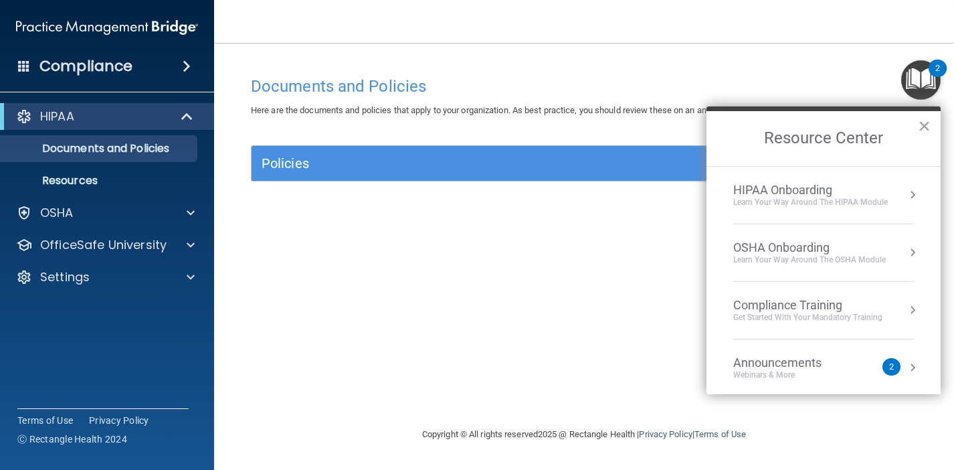
click at [800, 185] on div "HIPAA Onboarding" at bounding box center [811, 190] width 155 height 15
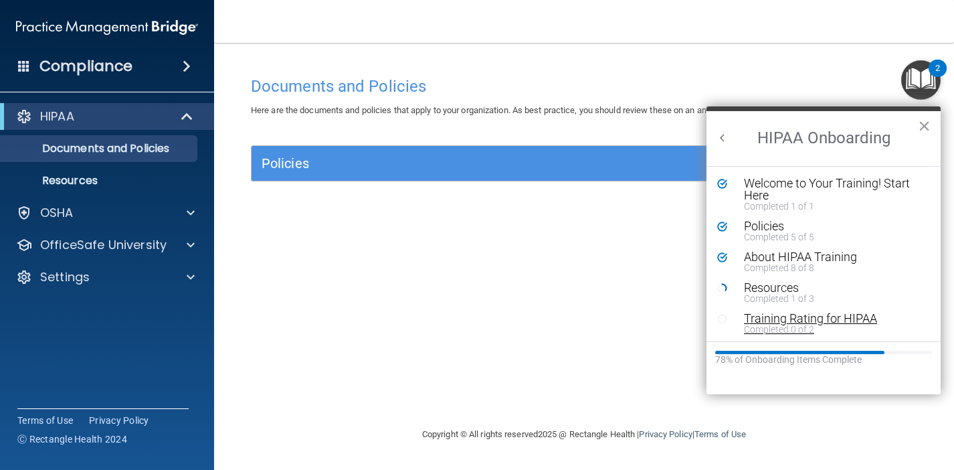
click at [753, 317] on div "Training Rating for HIPAA" at bounding box center [833, 319] width 179 height 12
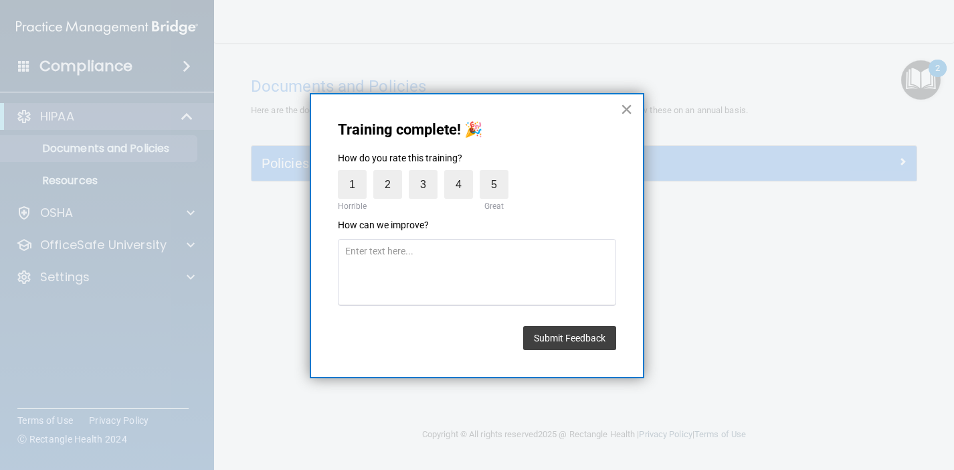
click at [625, 114] on button "×" at bounding box center [626, 108] width 13 height 21
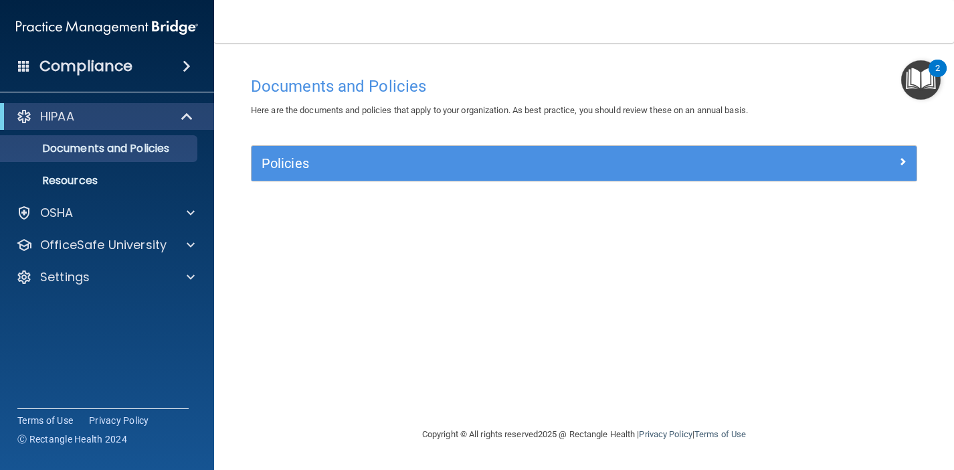
click at [160, 125] on div "HIPAA" at bounding box center [107, 116] width 214 height 27
click at [150, 151] on p "Documents and Policies" at bounding box center [100, 148] width 183 height 13
click at [50, 112] on p "HIPAA" at bounding box center [57, 116] width 34 height 16
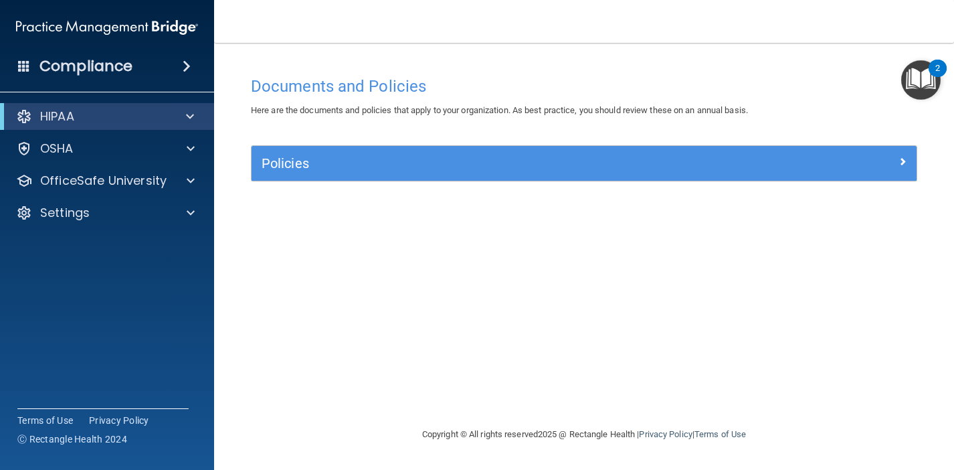
click at [22, 116] on div at bounding box center [24, 116] width 16 height 16
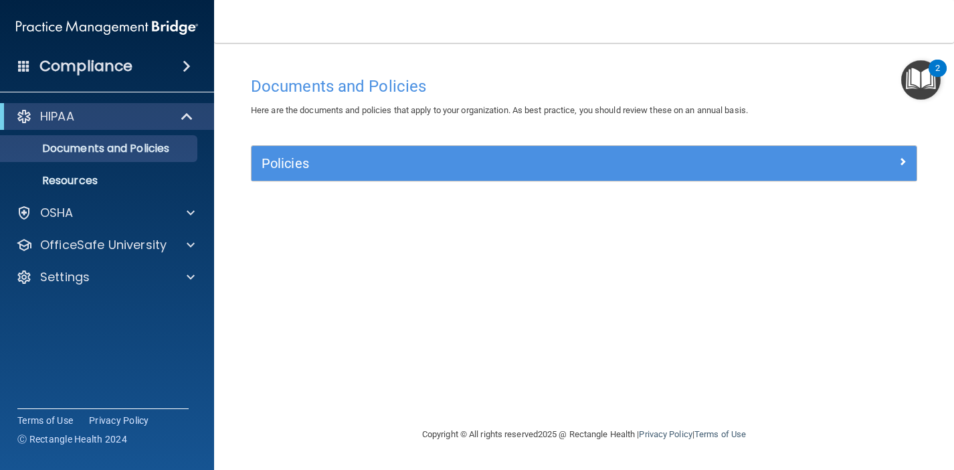
click at [118, 74] on h4 "Compliance" at bounding box center [85, 66] width 93 height 19
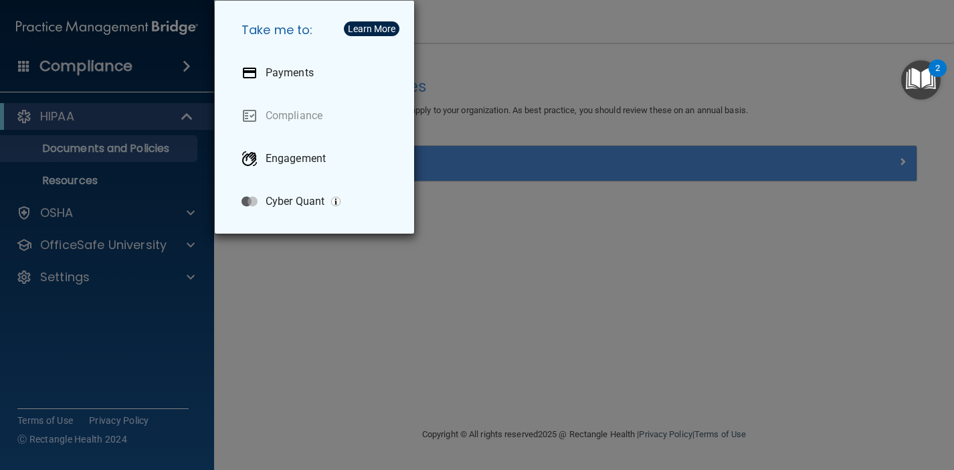
click at [86, 119] on div "Take me to: Payments Compliance Engagement Cyber Quant" at bounding box center [477, 235] width 954 height 470
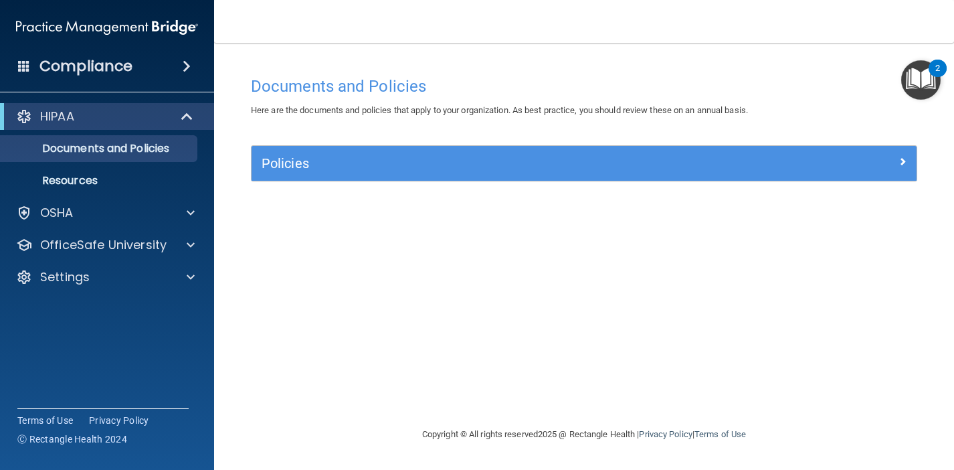
click at [54, 126] on div "HIPAA" at bounding box center [107, 116] width 214 height 27
click at [126, 161] on link "Documents and Policies" at bounding box center [92, 148] width 211 height 27
click at [302, 174] on div "Policies" at bounding box center [584, 163] width 665 height 35
click at [317, 163] on h5 "Policies" at bounding box center [501, 163] width 479 height 15
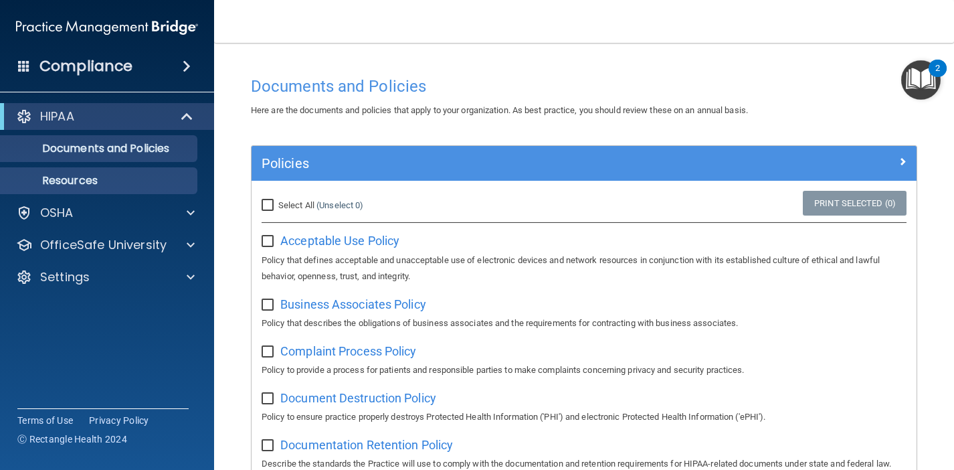
click at [117, 188] on link "Resources" at bounding box center [92, 180] width 211 height 27
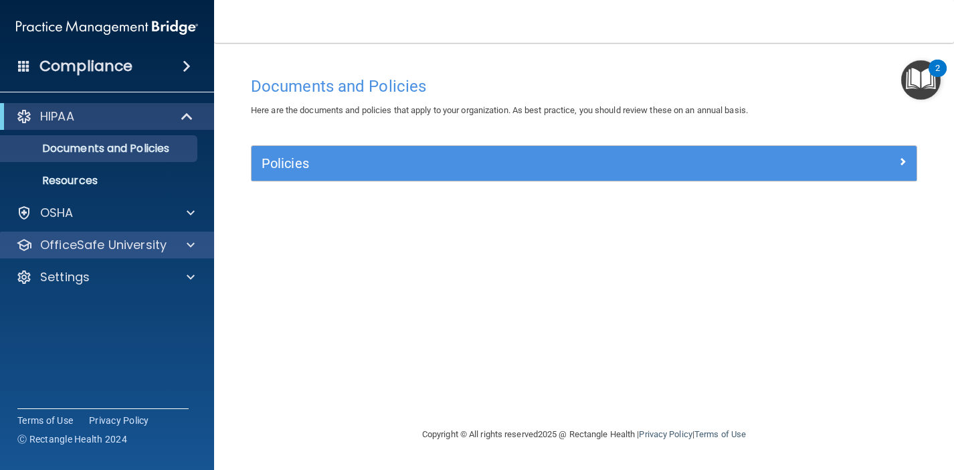
click at [109, 250] on p "OfficeSafe University" at bounding box center [103, 245] width 126 height 16
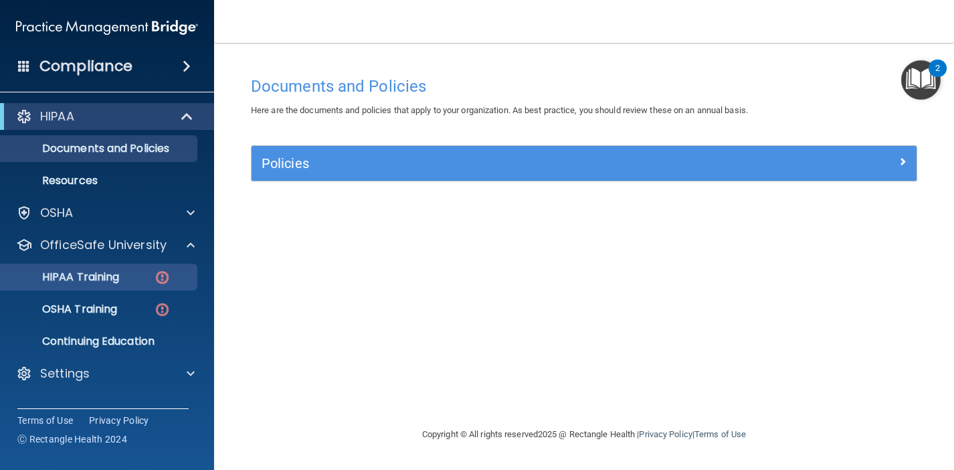
click at [107, 273] on p "HIPAA Training" at bounding box center [64, 276] width 110 height 13
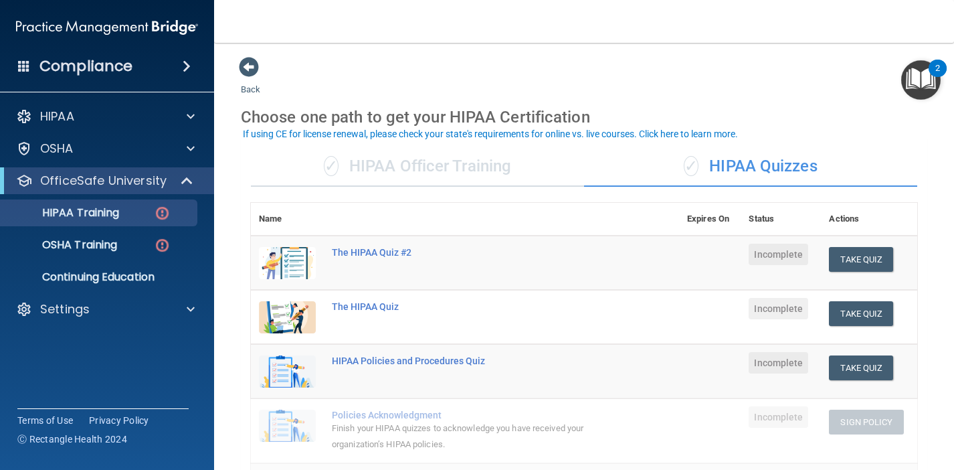
scroll to position [6, 0]
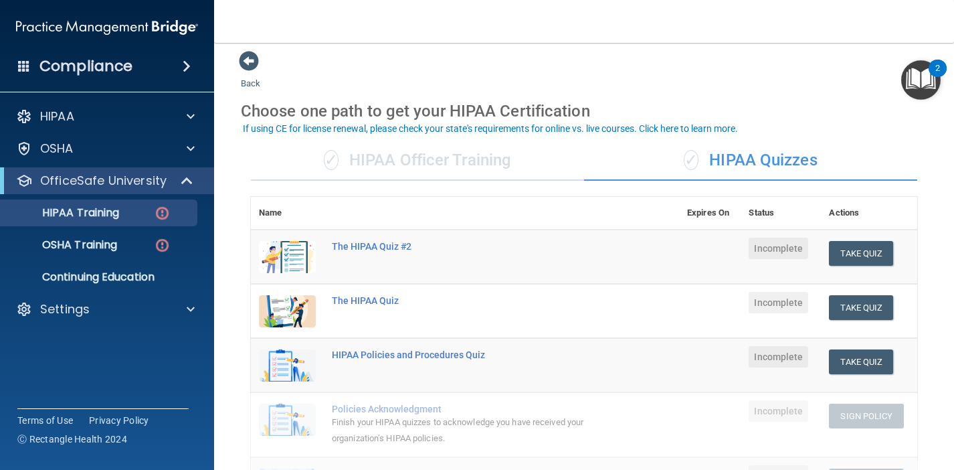
click at [433, 165] on div "✓ HIPAA Officer Training" at bounding box center [417, 161] width 333 height 40
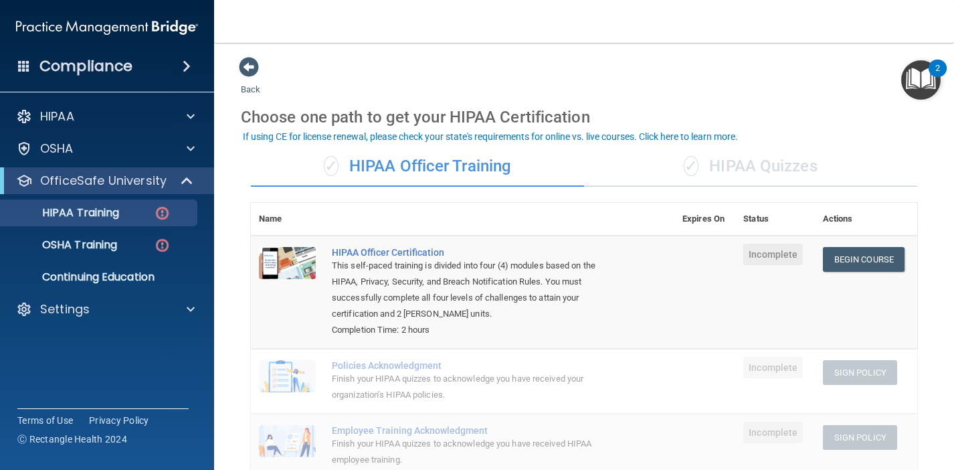
scroll to position [0, 0]
click at [543, 371] on div "Finish your HIPAA quizzes to acknowledge you have received your organization’s …" at bounding box center [470, 387] width 276 height 32
click at [860, 258] on link "Begin Course" at bounding box center [864, 259] width 82 height 25
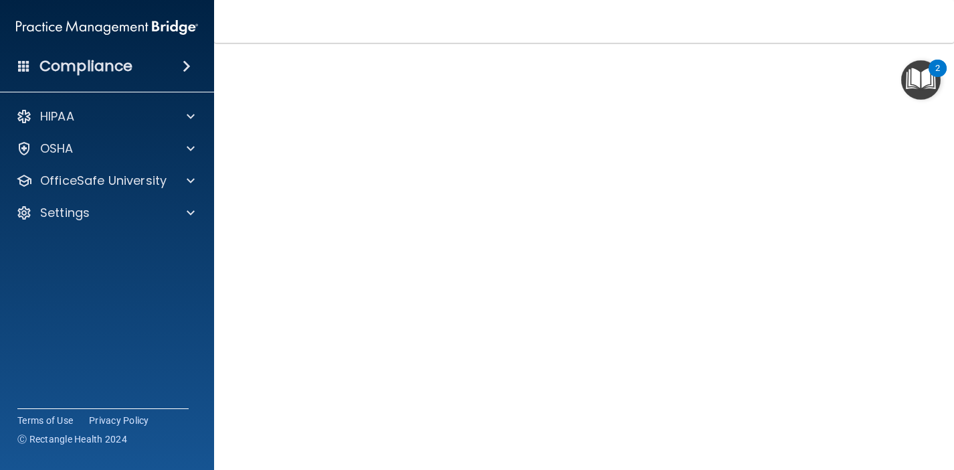
scroll to position [78, 0]
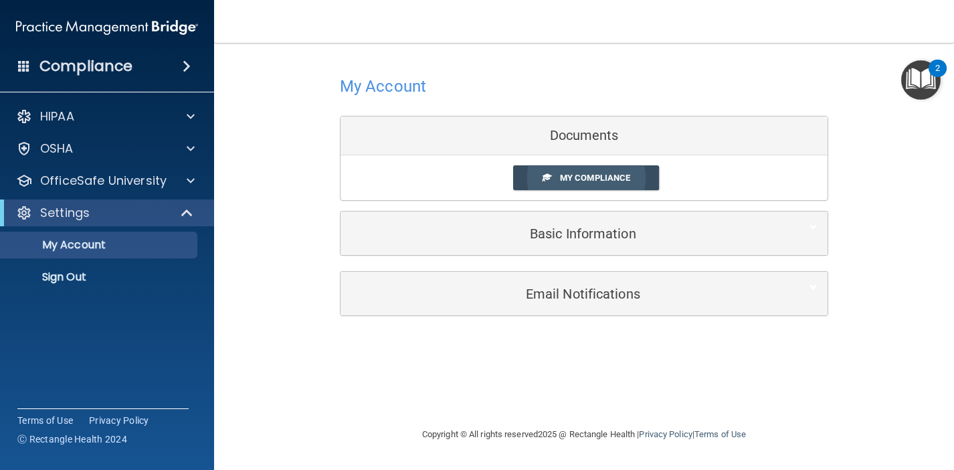
click at [582, 178] on span "My Compliance" at bounding box center [595, 178] width 70 height 10
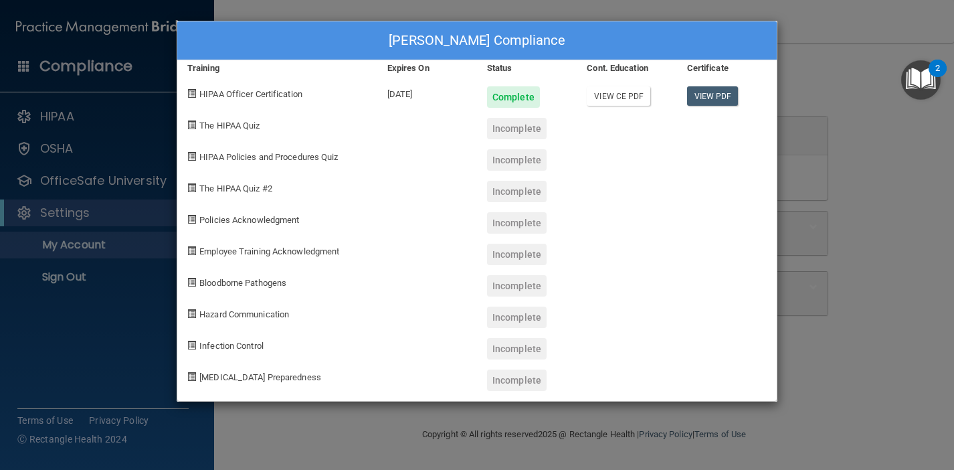
click at [614, 94] on link "View CE PDF" at bounding box center [619, 95] width 64 height 19
click at [713, 93] on link "View PDF" at bounding box center [713, 95] width 52 height 19
click at [191, 125] on span at bounding box center [191, 124] width 9 height 9
click at [867, 137] on div "Jessica Latosa's Compliance Training Expires On Status Cont. Education Certific…" at bounding box center [477, 235] width 954 height 470
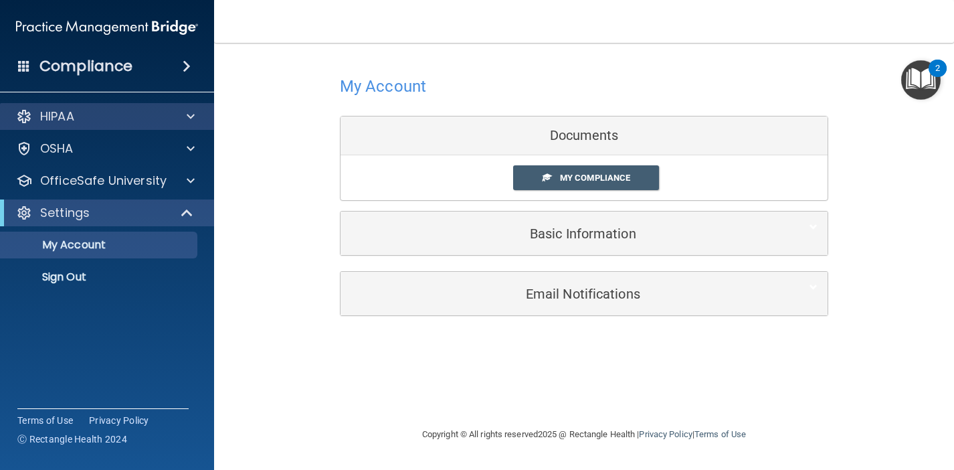
click at [143, 116] on div "HIPAA" at bounding box center [89, 116] width 166 height 16
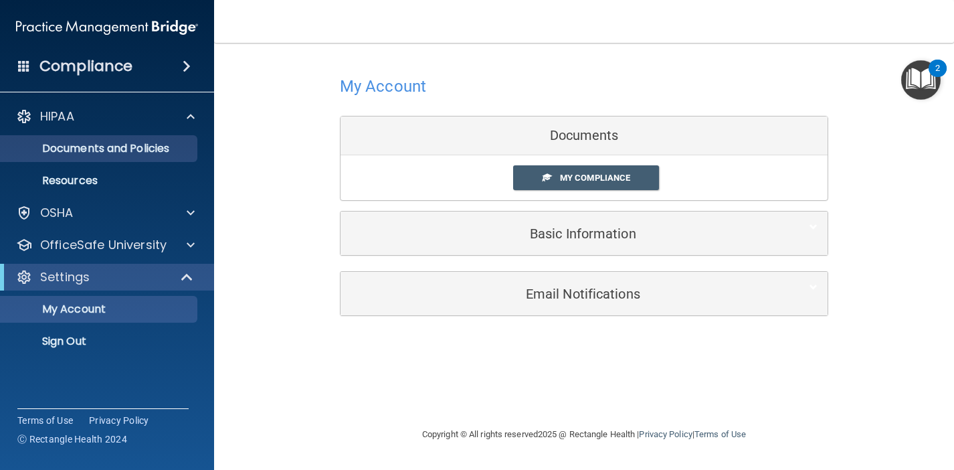
click at [145, 148] on p "Documents and Policies" at bounding box center [100, 148] width 183 height 13
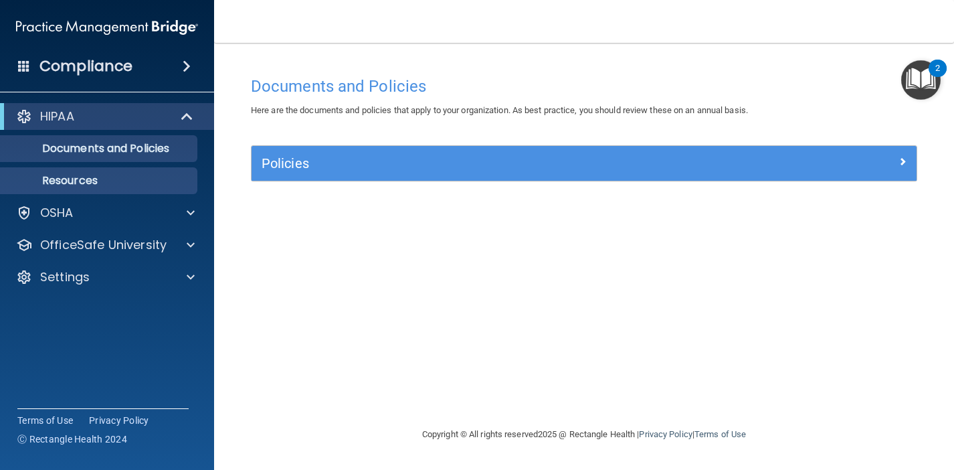
click at [125, 180] on p "Resources" at bounding box center [100, 180] width 183 height 13
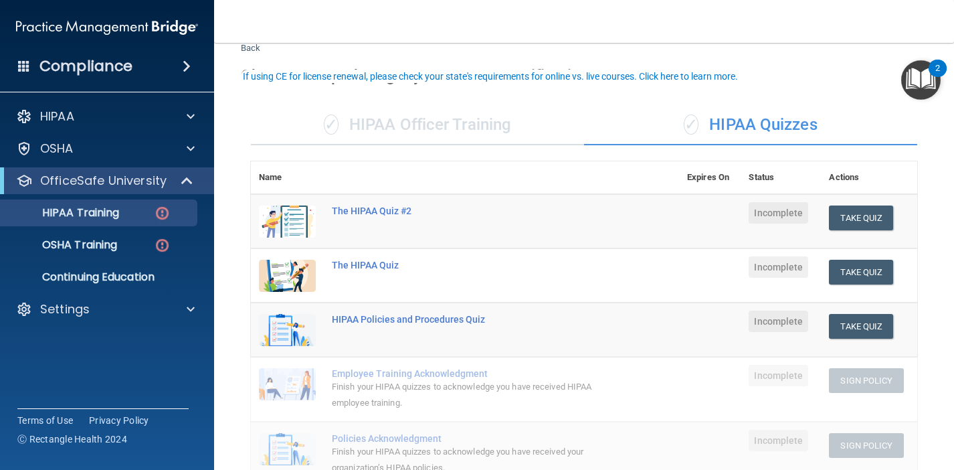
scroll to position [61, 0]
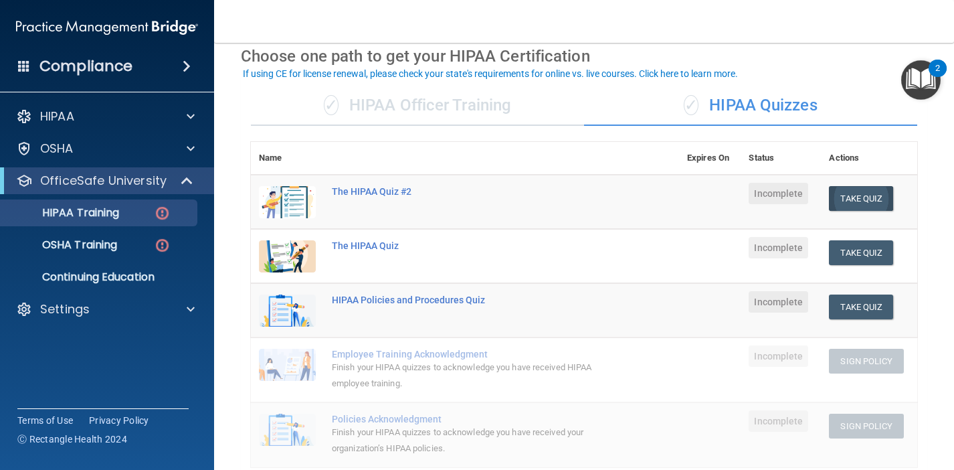
click at [865, 197] on button "Take Quiz" at bounding box center [861, 198] width 64 height 25
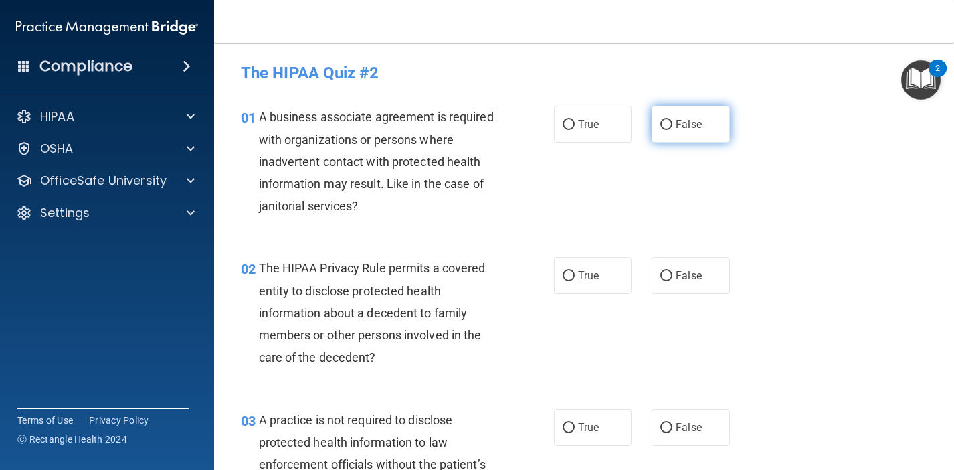
click at [675, 121] on label "False" at bounding box center [691, 124] width 78 height 37
click at [673, 121] on input "False" at bounding box center [667, 125] width 12 height 10
radio input "true"
click at [568, 272] on input "True" at bounding box center [569, 276] width 12 height 10
radio input "true"
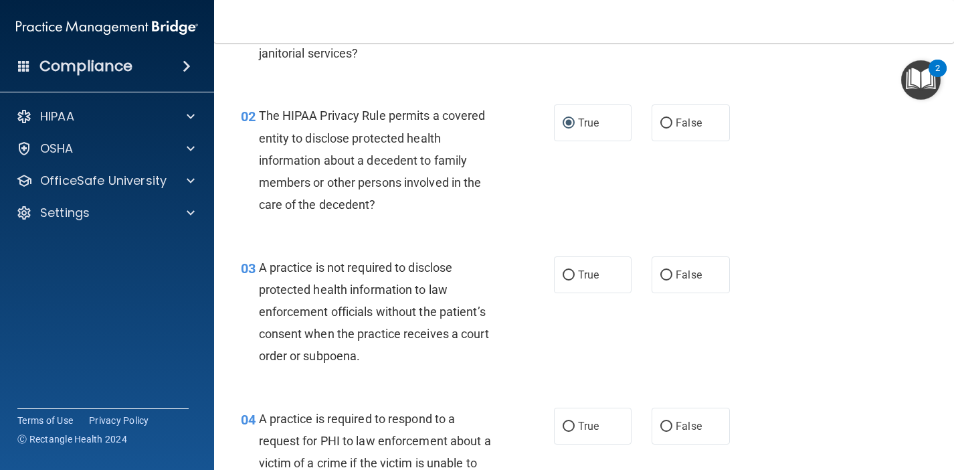
scroll to position [153, 0]
click at [567, 272] on input "True" at bounding box center [569, 275] width 12 height 10
radio input "true"
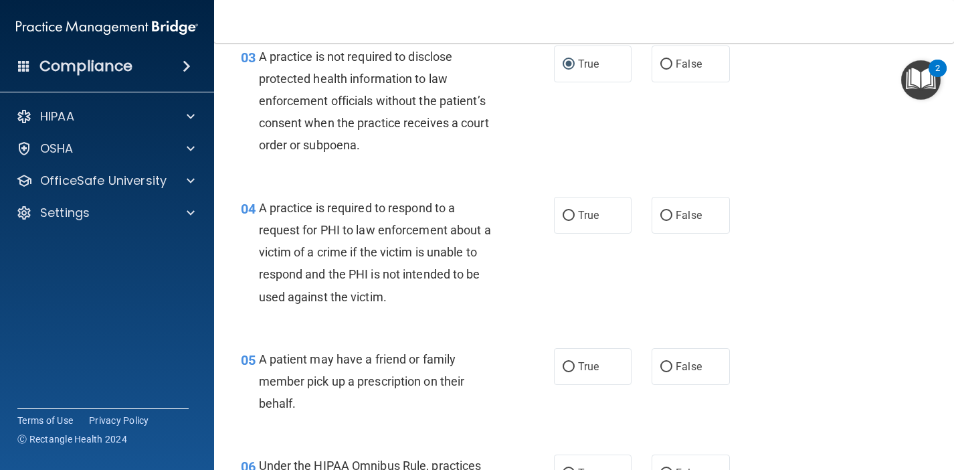
scroll to position [366, 0]
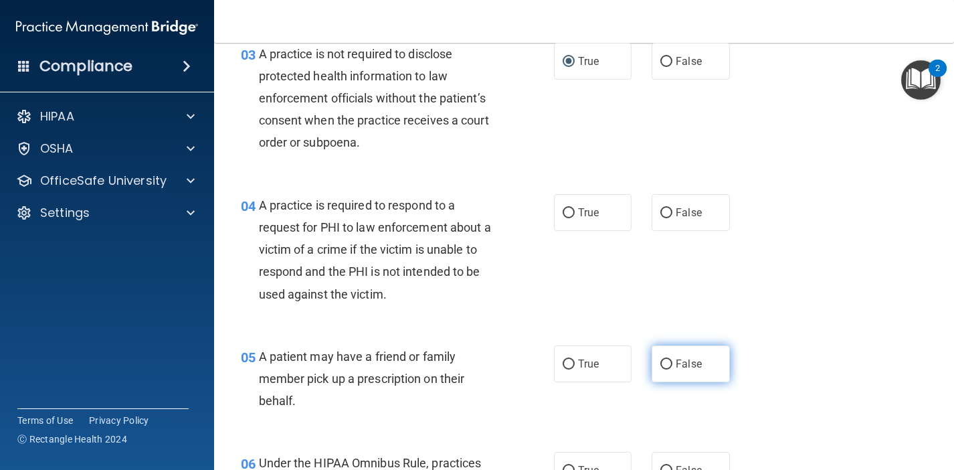
click at [666, 359] on input "False" at bounding box center [667, 364] width 12 height 10
radio input "true"
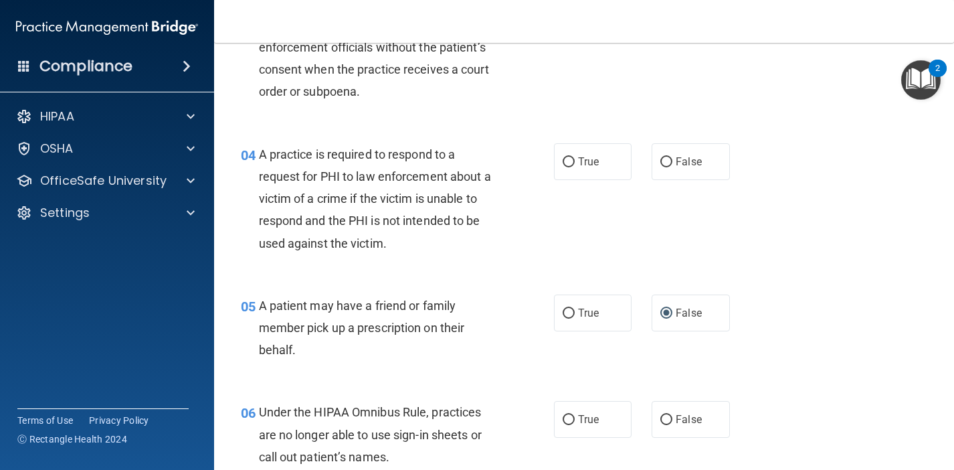
scroll to position [418, 0]
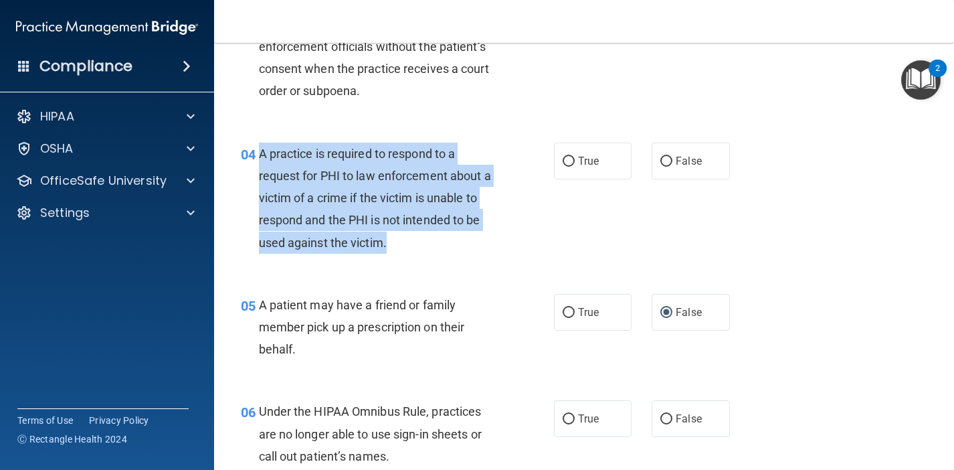
drag, startPoint x: 388, startPoint y: 239, endPoint x: 256, endPoint y: 153, distance: 157.0
click at [256, 153] on div "04 A practice is required to respond to a request for PHI to law enforcement ab…" at bounding box center [397, 202] width 353 height 118
copy div "A practice is required to respond to a request for PHI to law enforcement about…"
click at [571, 163] on input "True" at bounding box center [569, 162] width 12 height 10
radio input "true"
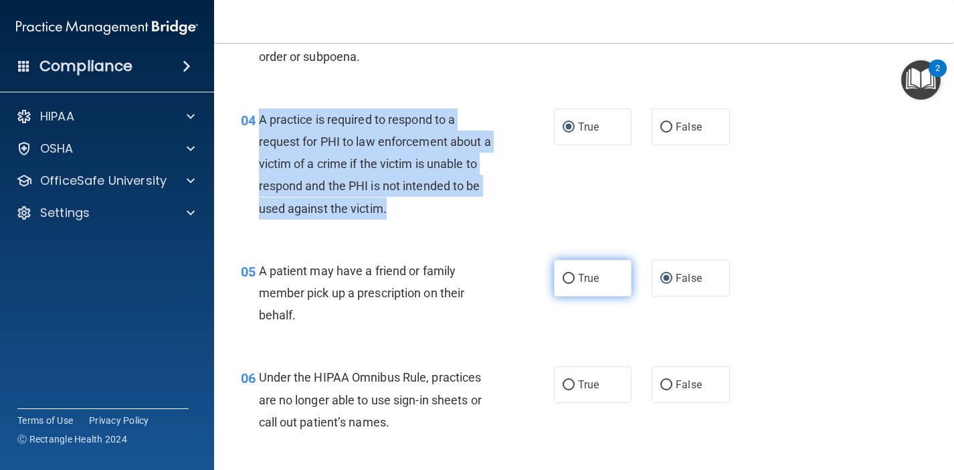
scroll to position [456, 0]
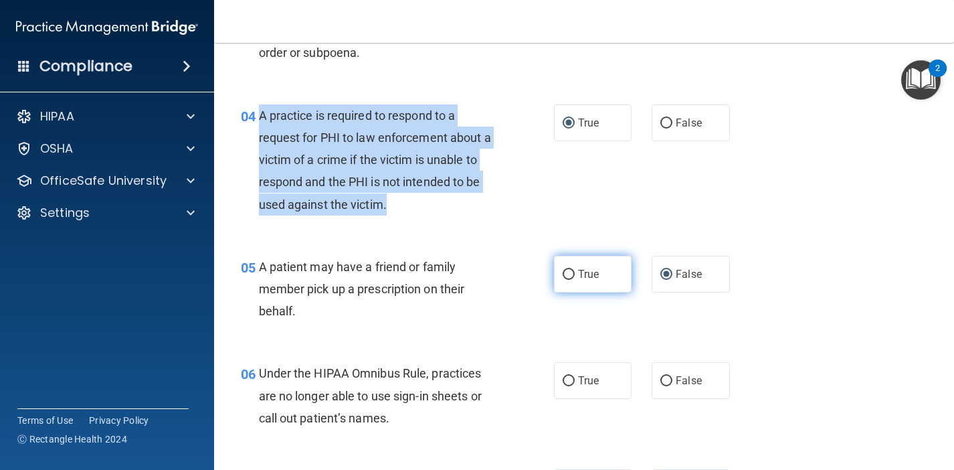
click at [572, 270] on input "True" at bounding box center [569, 275] width 12 height 10
radio input "true"
radio input "false"
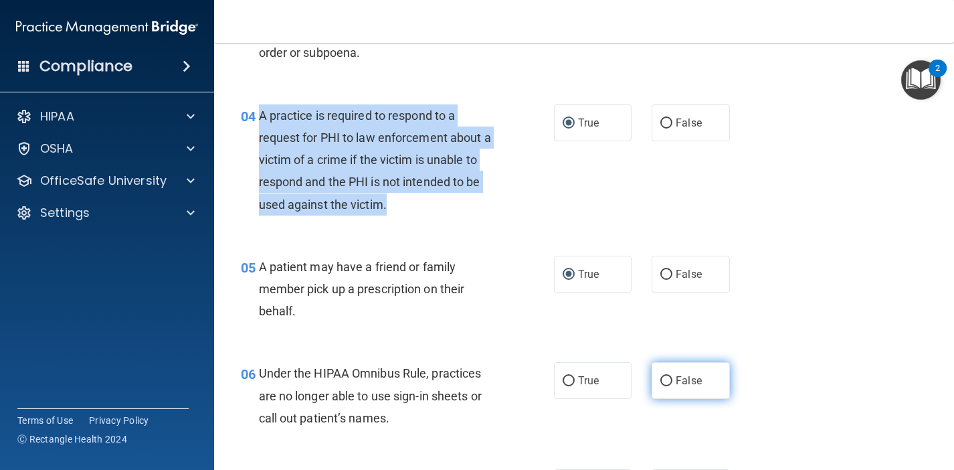
click at [669, 376] on input "False" at bounding box center [667, 381] width 12 height 10
radio input "true"
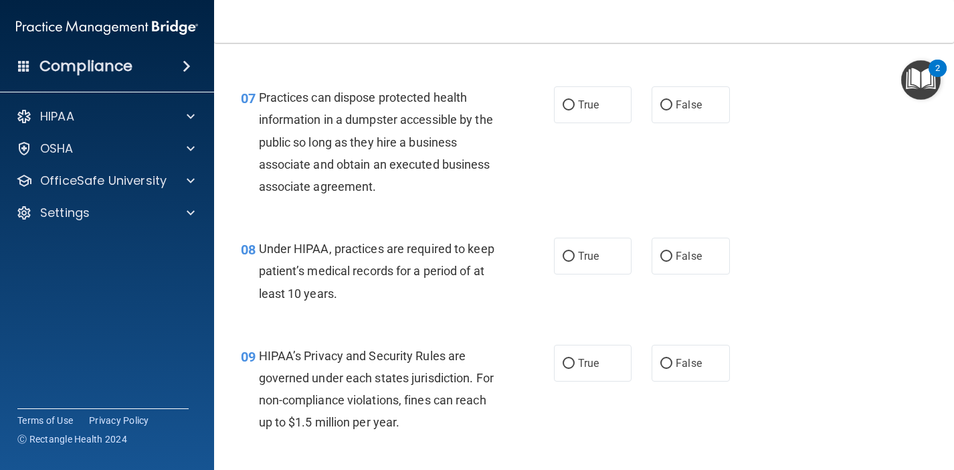
scroll to position [839, 0]
click at [667, 100] on input "False" at bounding box center [667, 105] width 12 height 10
radio input "true"
click at [665, 251] on input "False" at bounding box center [667, 256] width 12 height 10
radio input "true"
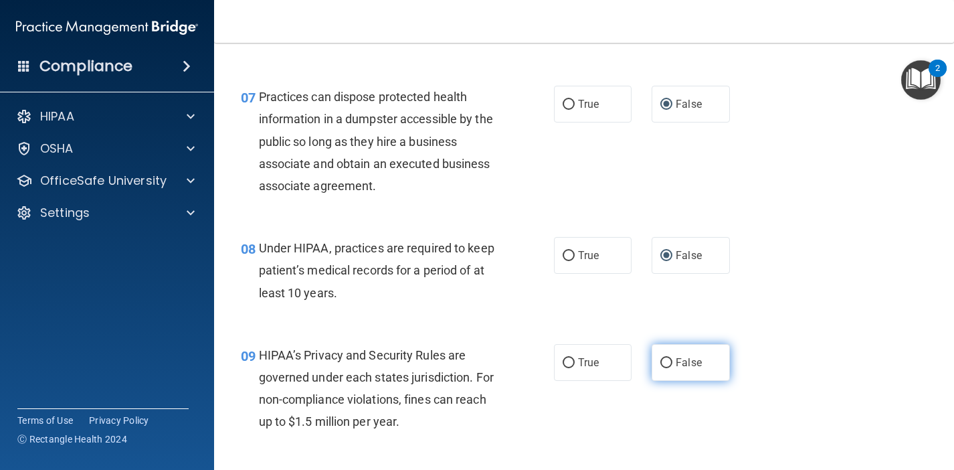
click at [666, 359] on input "False" at bounding box center [667, 363] width 12 height 10
radio input "true"
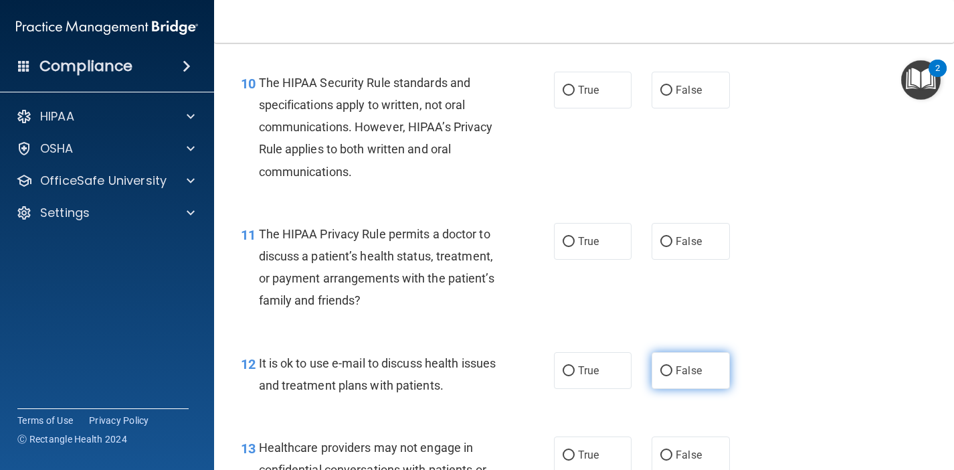
scroll to position [1242, 0]
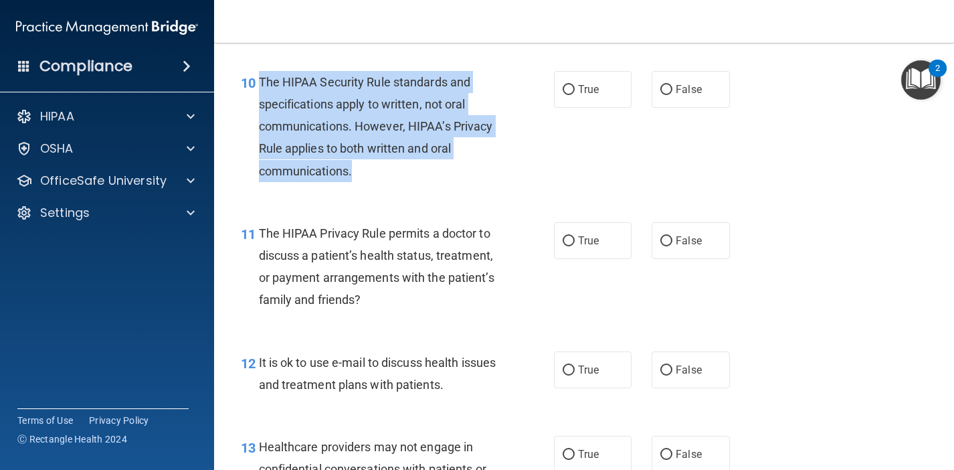
drag, startPoint x: 357, startPoint y: 168, endPoint x: 254, endPoint y: 86, distance: 131.9
click at [254, 86] on div "10 The HIPAA Security Rule standards and specifications apply to written, not o…" at bounding box center [397, 130] width 353 height 118
copy div "The HIPAA Security Rule standards and specifications apply to written, not oral…"
click at [665, 85] on input "False" at bounding box center [667, 90] width 12 height 10
radio input "true"
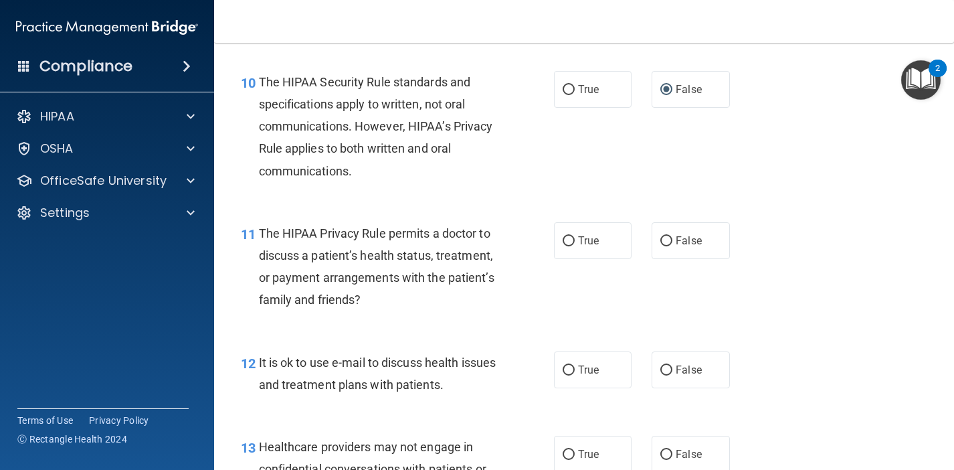
click at [463, 195] on div "10 The HIPAA Security Rule standards and specifications apply to written, not o…" at bounding box center [584, 129] width 707 height 151
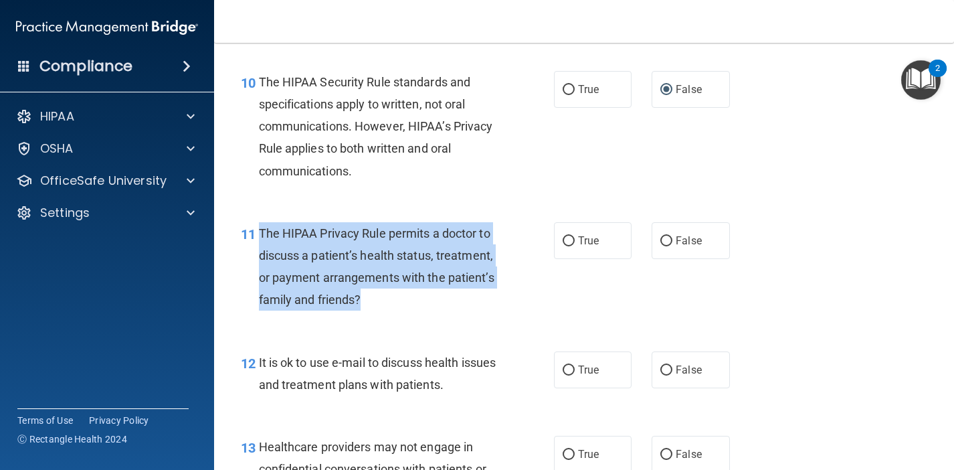
drag, startPoint x: 365, startPoint y: 297, endPoint x: 258, endPoint y: 226, distance: 128.5
click at [258, 226] on div "11 The HIPAA Privacy Rule permits a doctor to discuss a patient’s health status…" at bounding box center [397, 270] width 353 height 96
copy div "The HIPAA Privacy Rule permits a doctor to discuss a patient’s health status, t…"
click at [570, 236] on input "True" at bounding box center [569, 241] width 12 height 10
radio input "true"
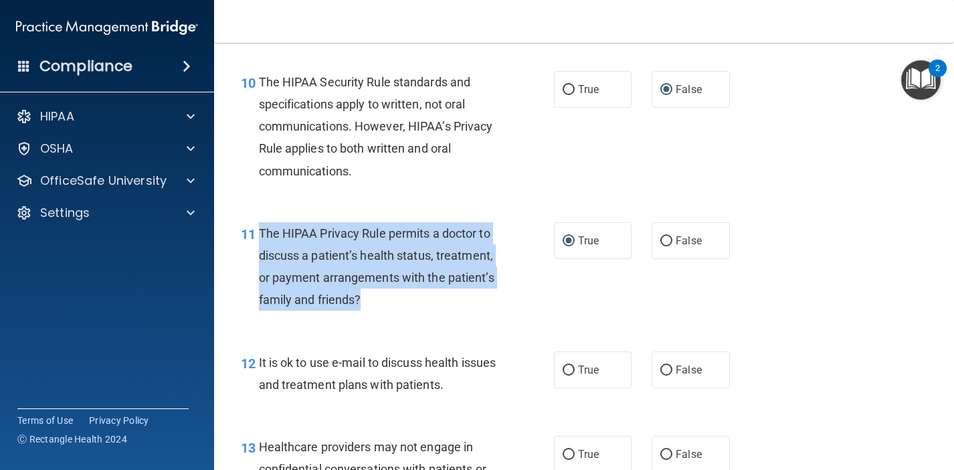
click at [519, 280] on div "11 The HIPAA Privacy Rule permits a doctor to discuss a patient’s health status…" at bounding box center [397, 270] width 353 height 96
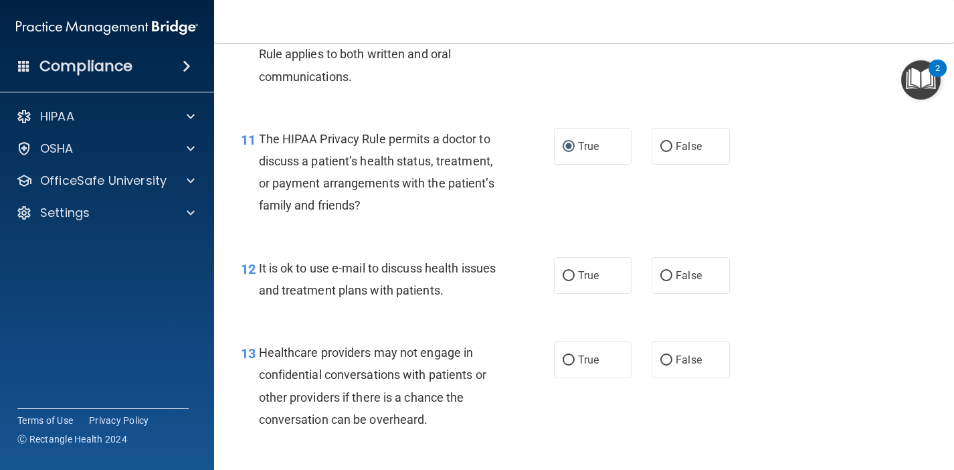
scroll to position [1338, 0]
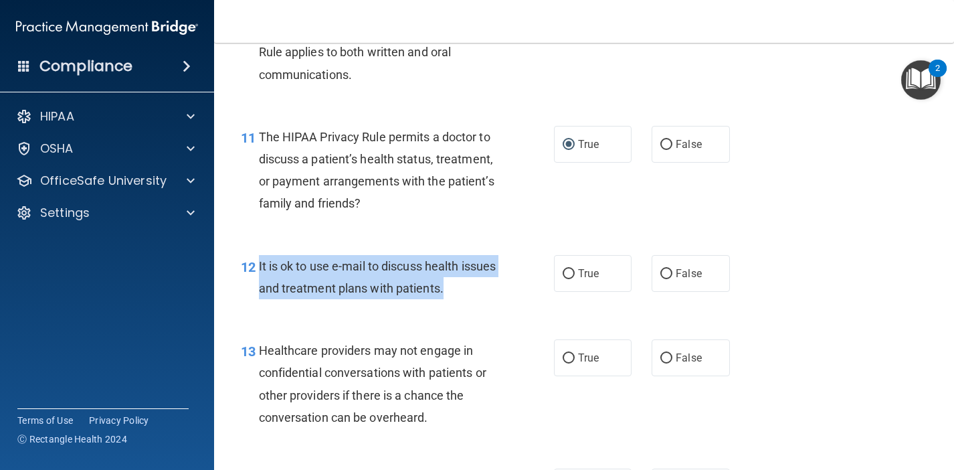
drag, startPoint x: 485, startPoint y: 284, endPoint x: 259, endPoint y: 256, distance: 228.0
click at [259, 256] on div "It is ok to use e-mail to discuss health issues and treatment plans with patien…" at bounding box center [384, 277] width 250 height 44
copy span "It is ok to use e-mail to discuss health issues and treatment plans with patien…"
click at [574, 269] on input "True" at bounding box center [569, 274] width 12 height 10
radio input "true"
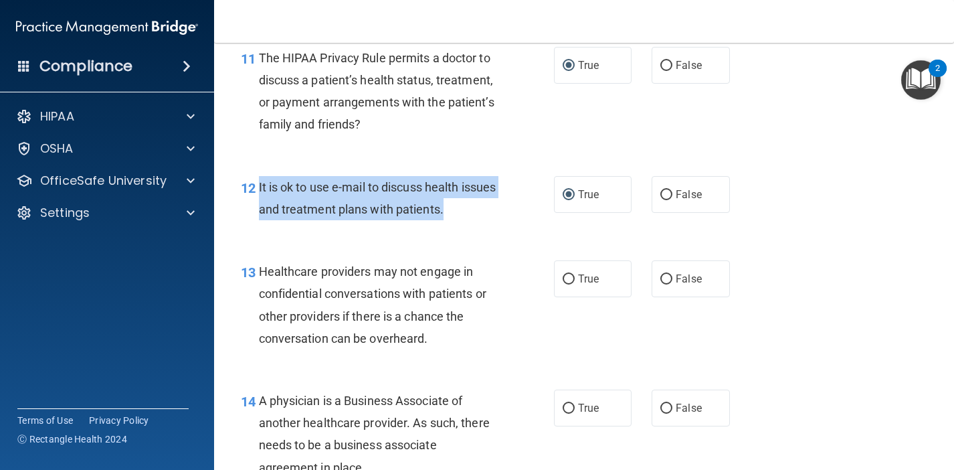
scroll to position [1421, 0]
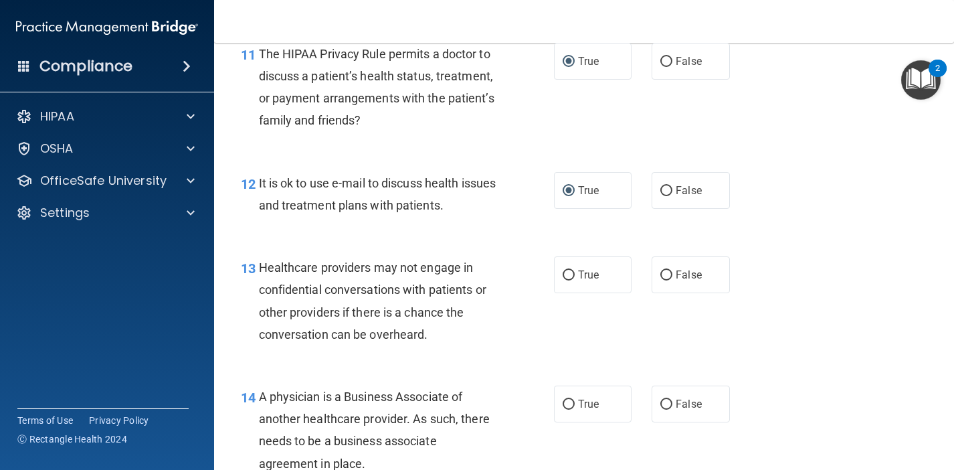
click at [487, 327] on div "Healthcare providers may not engage in confidential conversations with patients…" at bounding box center [384, 300] width 250 height 89
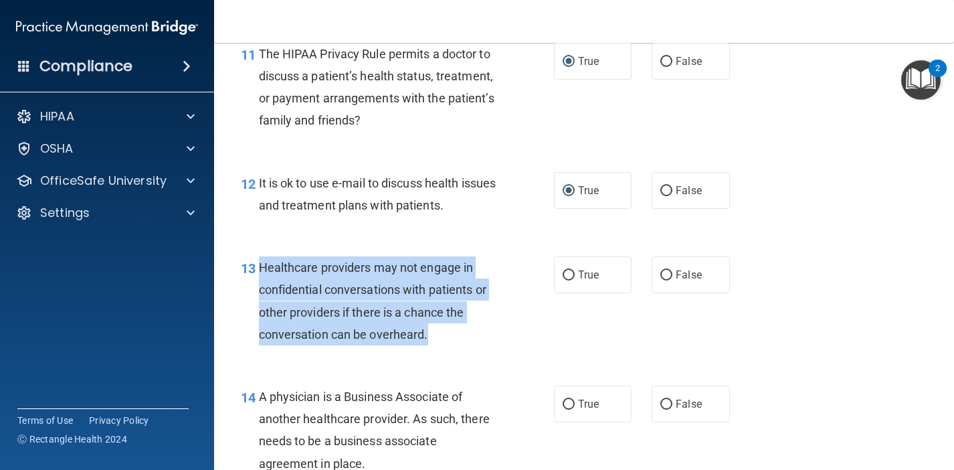
drag, startPoint x: 432, startPoint y: 331, endPoint x: 258, endPoint y: 257, distance: 189.0
click at [258, 257] on div "13 Healthcare providers may not engage in confidential conversations with patie…" at bounding box center [397, 304] width 353 height 96
copy div "Healthcare providers may not engage in confidential conversations with patients…"
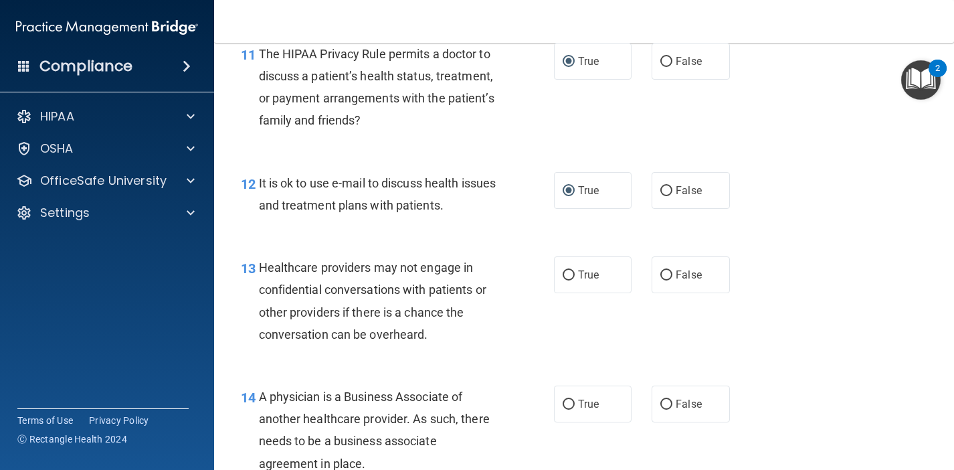
click at [580, 308] on div "13 Healthcare providers may not engage in confidential conversations with patie…" at bounding box center [584, 304] width 707 height 129
click at [667, 270] on input "False" at bounding box center [667, 275] width 12 height 10
radio input "true"
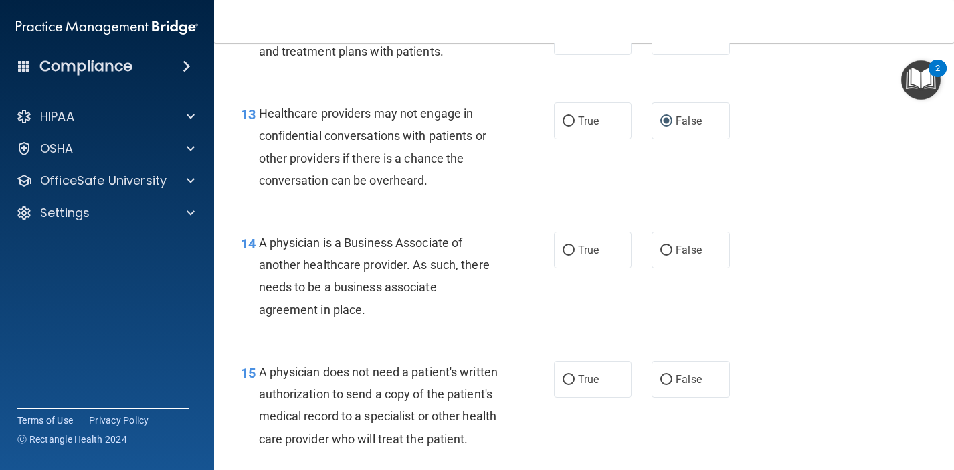
scroll to position [1576, 0]
drag, startPoint x: 365, startPoint y: 301, endPoint x: 261, endPoint y: 232, distance: 124.2
click at [261, 234] on span "A physician is a Business Associate of another healthcare provider. As such, th…" at bounding box center [374, 274] width 231 height 81
copy span "A physician is a Business Associate of another healthcare provider. As such, th…"
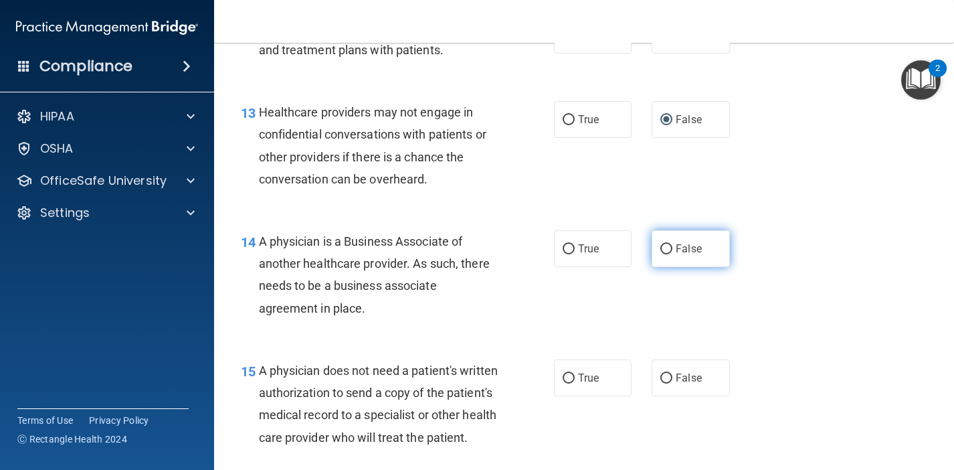
click at [671, 244] on input "False" at bounding box center [667, 249] width 12 height 10
radio input "true"
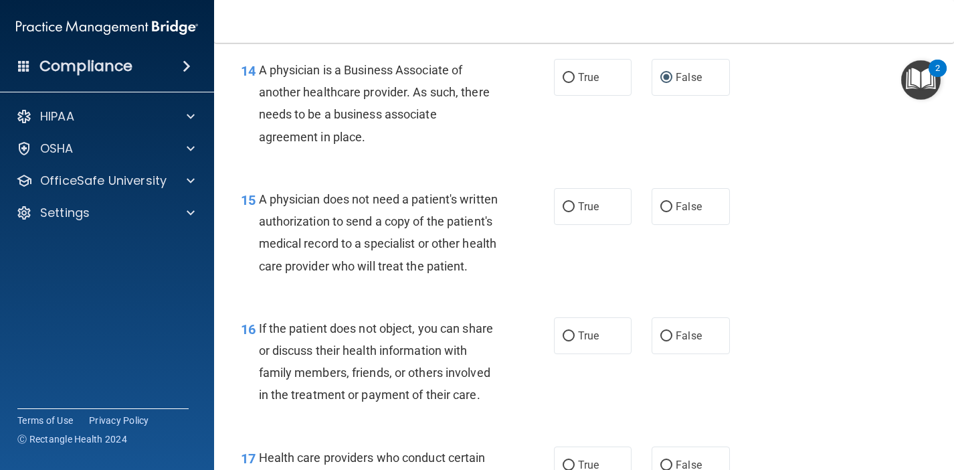
scroll to position [1752, 0]
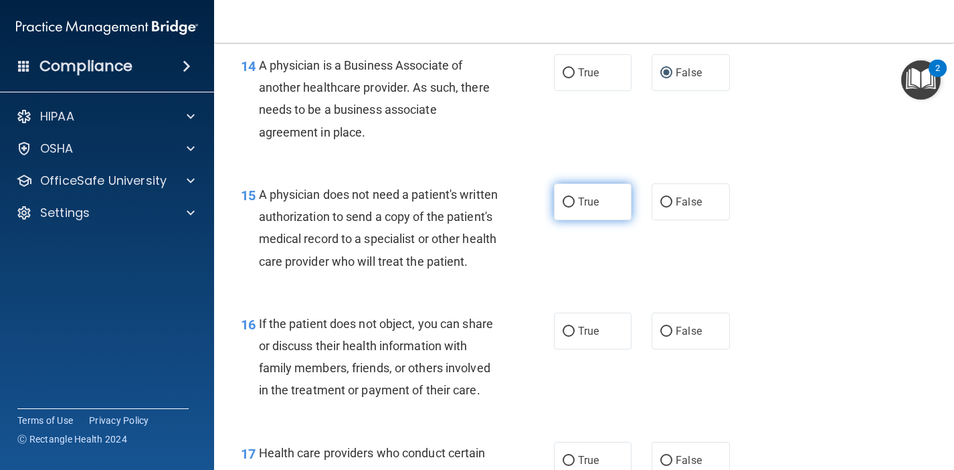
click at [570, 197] on input "True" at bounding box center [569, 202] width 12 height 10
radio input "true"
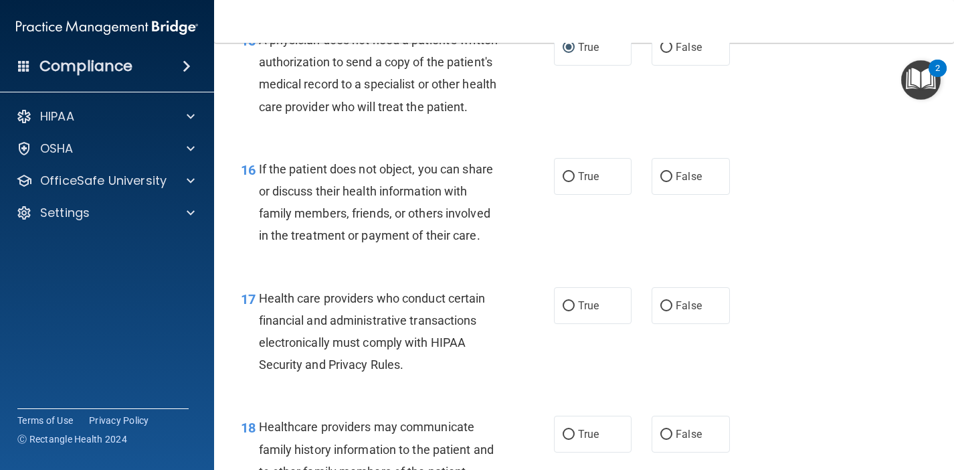
scroll to position [1908, 0]
click at [571, 181] on input "True" at bounding box center [569, 176] width 12 height 10
radio input "true"
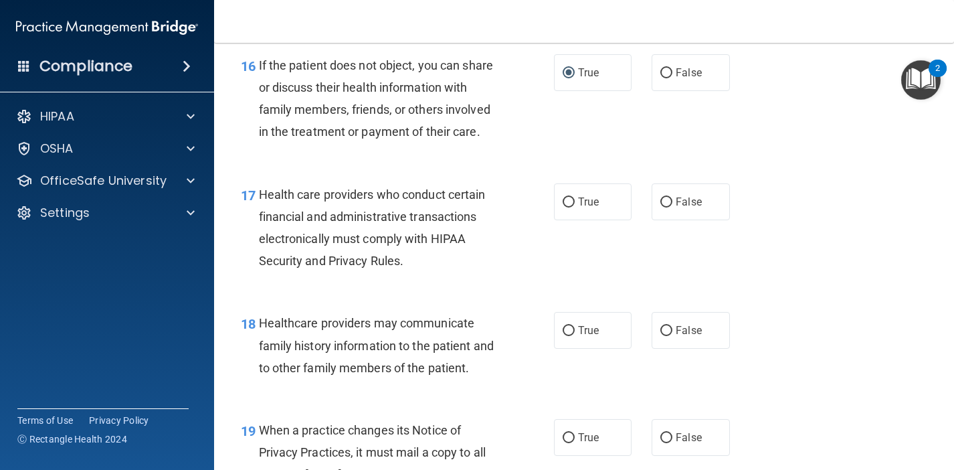
scroll to position [2011, 0]
click at [570, 207] on input "True" at bounding box center [569, 202] width 12 height 10
radio input "true"
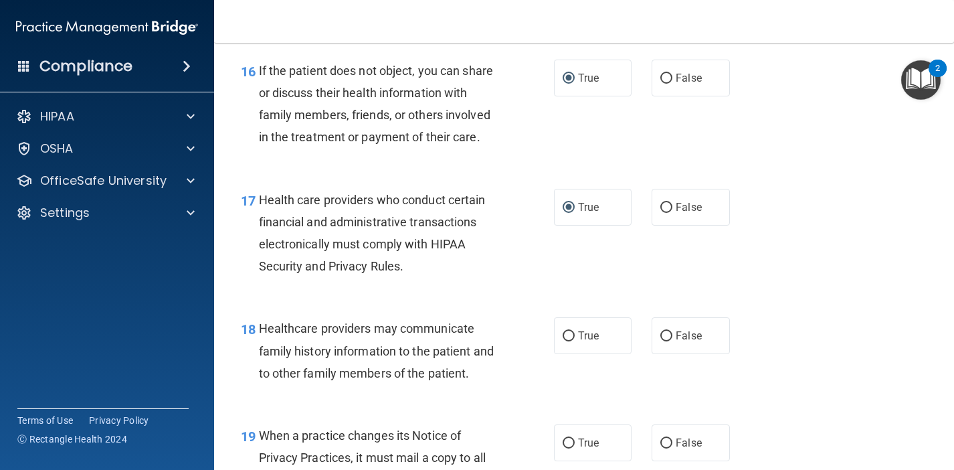
scroll to position [2123, 0]
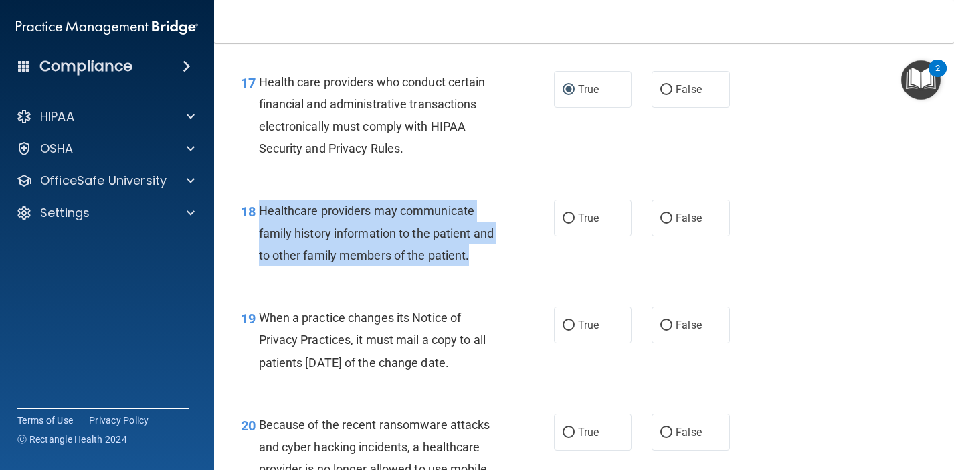
drag, startPoint x: 473, startPoint y: 272, endPoint x: 258, endPoint y: 224, distance: 219.5
click at [259, 224] on div "Healthcare providers may communicate family history information to the patient …" at bounding box center [384, 232] width 250 height 67
copy span "Healthcare providers may communicate family history information to the patient …"
click at [570, 224] on input "True" at bounding box center [569, 219] width 12 height 10
radio input "true"
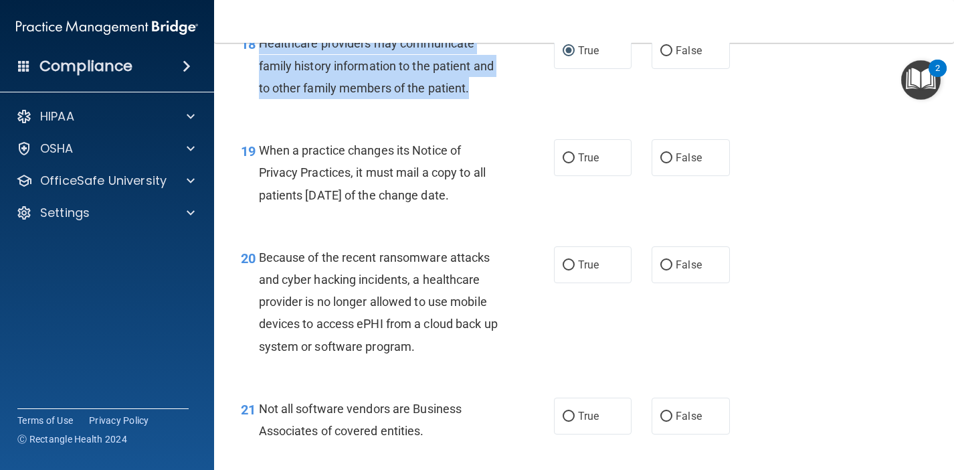
scroll to position [2292, 0]
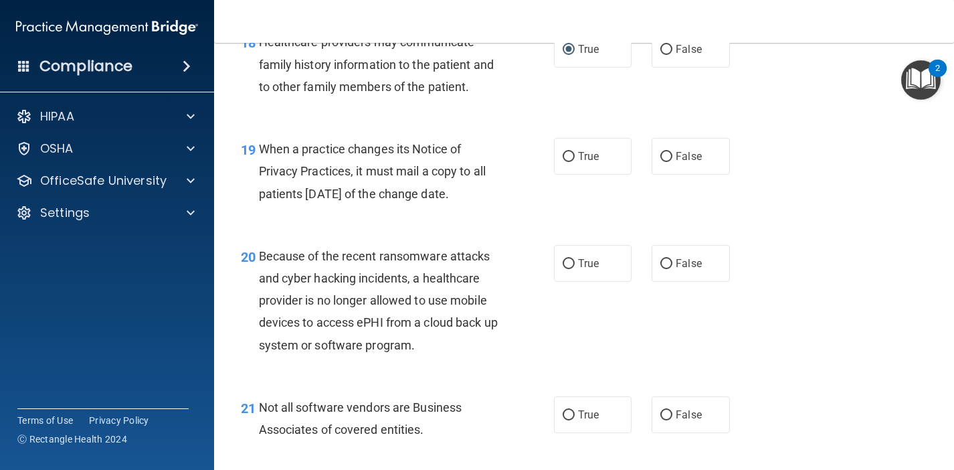
click at [330, 183] on span "When a practice changes its Notice of Privacy Practices, it must mail a copy to…" at bounding box center [373, 171] width 228 height 58
drag, startPoint x: 260, startPoint y: 162, endPoint x: 495, endPoint y: 206, distance: 239.0
click at [495, 205] on div "When a practice changes its Notice of Privacy Practices, it must mail a copy to…" at bounding box center [384, 171] width 250 height 67
copy span "When a practice changes its Notice of Privacy Practices, it must mail a copy to…"
click at [673, 162] on input "False" at bounding box center [667, 157] width 12 height 10
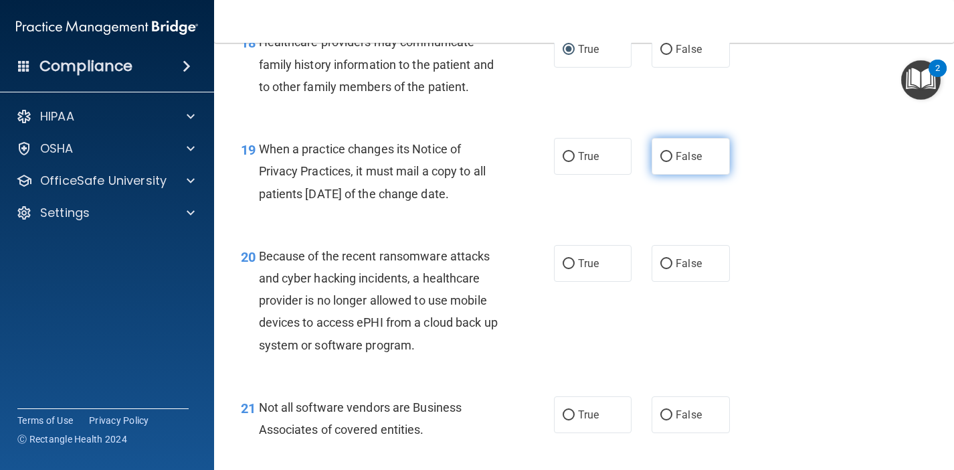
radio input "true"
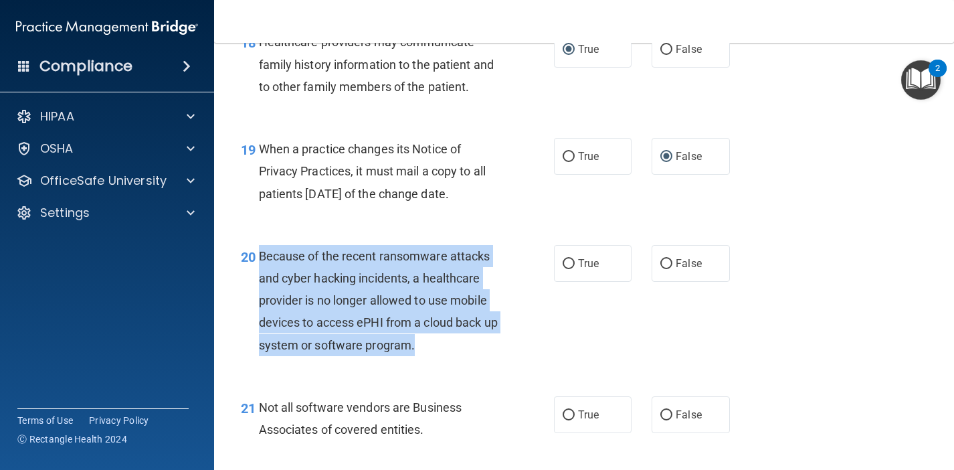
drag, startPoint x: 434, startPoint y: 359, endPoint x: 255, endPoint y: 272, distance: 198.8
click at [255, 272] on div "20 Because of the recent ransomware attacks and cyber hacking incidents, a heal…" at bounding box center [397, 304] width 353 height 118
copy div "Because of the recent ransomware attacks and cyber hacking incidents, a healthc…"
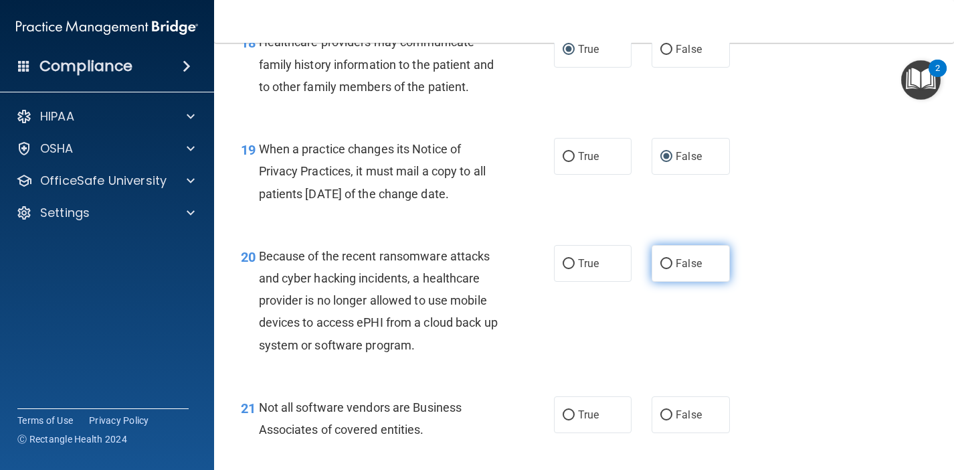
click at [667, 266] on label "False" at bounding box center [691, 263] width 78 height 37
click at [667, 266] on input "False" at bounding box center [667, 264] width 12 height 10
radio input "true"
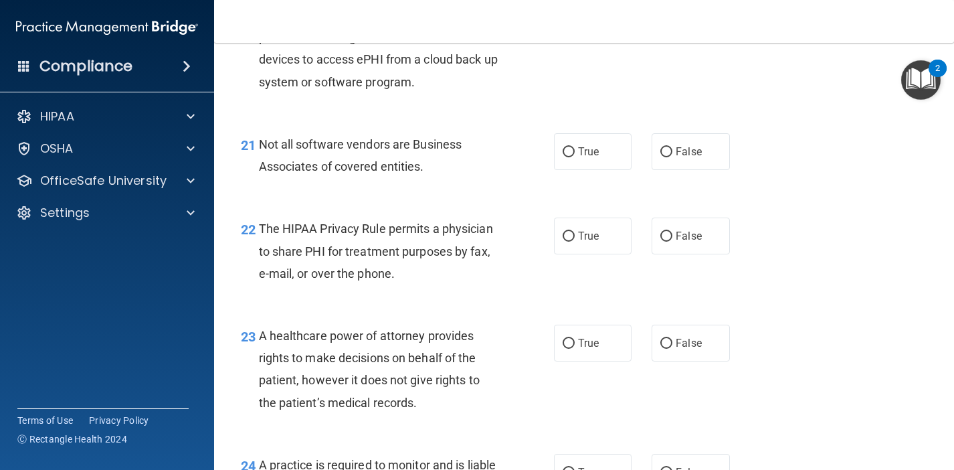
scroll to position [2555, 0]
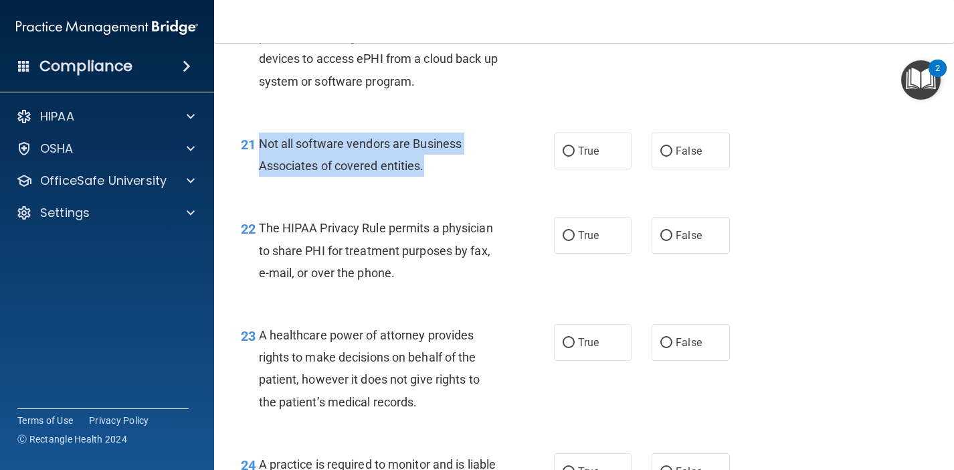
drag, startPoint x: 428, startPoint y: 170, endPoint x: 257, endPoint y: 155, distance: 172.0
click at [257, 155] on div "21 Not all software vendors are Business Associates of covered entities." at bounding box center [397, 158] width 353 height 51
copy div "Not all software vendors are Business Associates of covered entities."
click at [572, 157] on input "True" at bounding box center [569, 152] width 12 height 10
radio input "true"
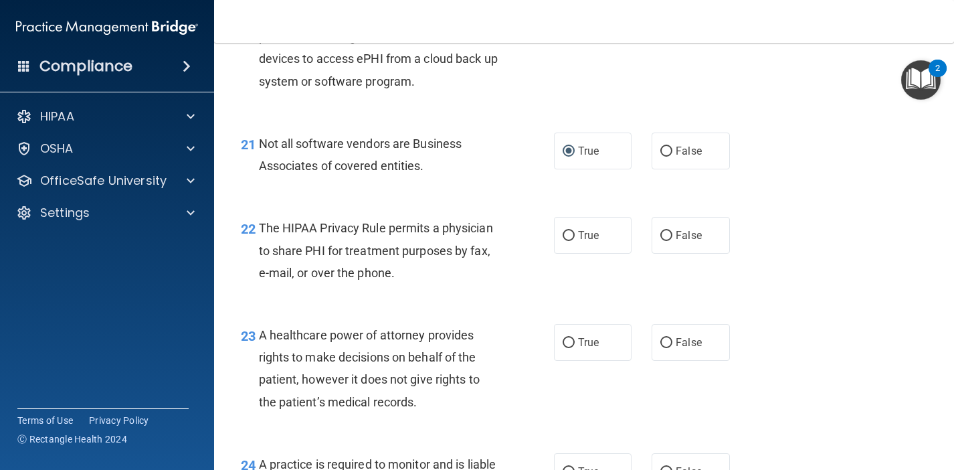
click at [403, 281] on div "The HIPAA Privacy Rule permits a physician to share PHI for treatment purposes …" at bounding box center [384, 250] width 250 height 67
click at [572, 241] on input "True" at bounding box center [569, 236] width 12 height 10
radio input "true"
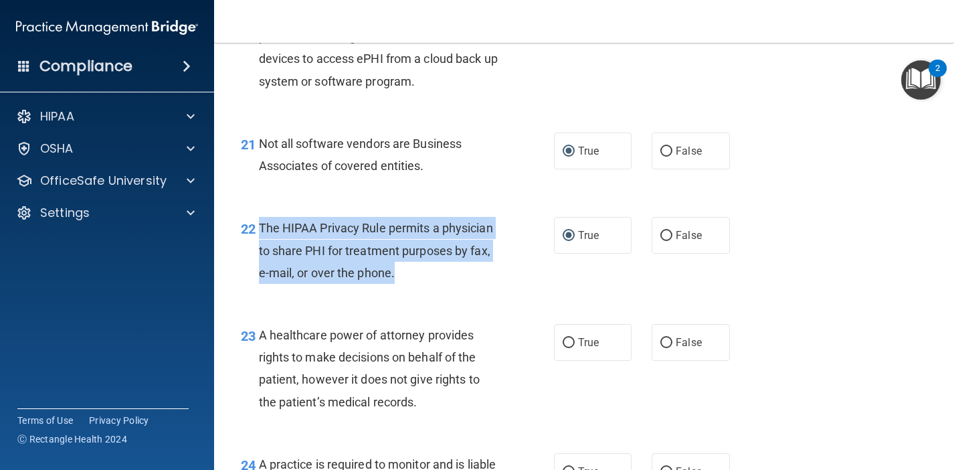
drag, startPoint x: 397, startPoint y: 284, endPoint x: 256, endPoint y: 237, distance: 148.4
click at [256, 237] on div "22 The HIPAA Privacy Rule permits a physician to share PHI for treatment purpos…" at bounding box center [397, 254] width 353 height 74
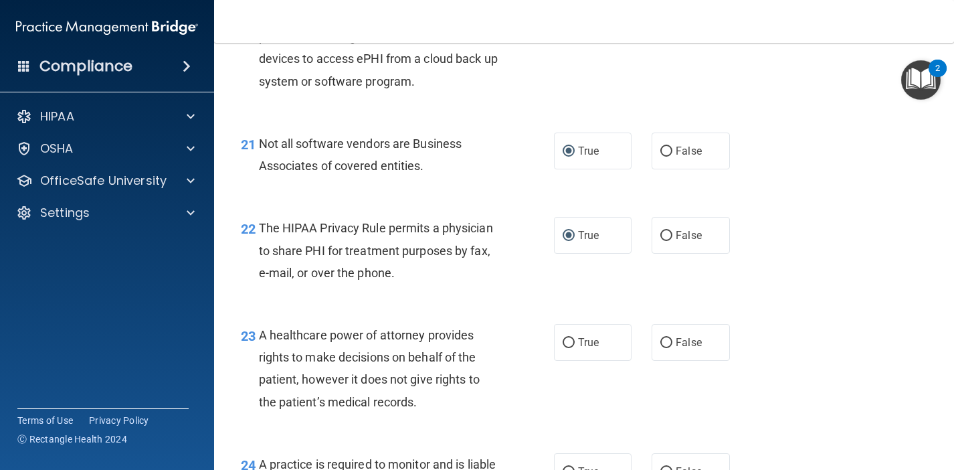
click at [486, 319] on div "23 A healthcare power of attorney provides rights to make decisions on behalf o…" at bounding box center [584, 371] width 707 height 129
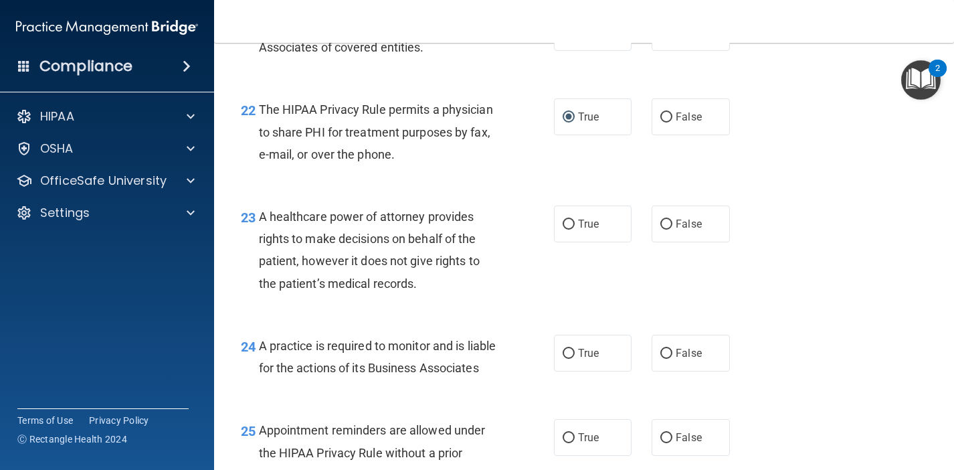
scroll to position [2675, 0]
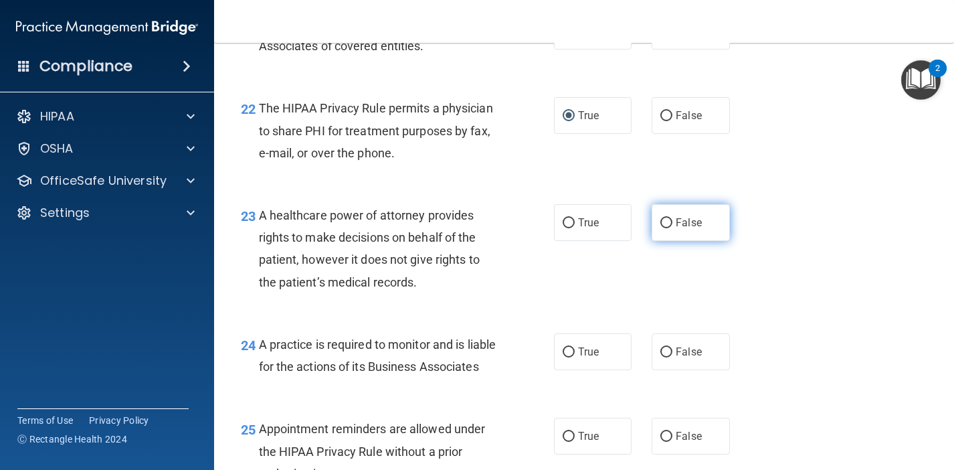
click at [664, 228] on input "False" at bounding box center [667, 223] width 12 height 10
radio input "true"
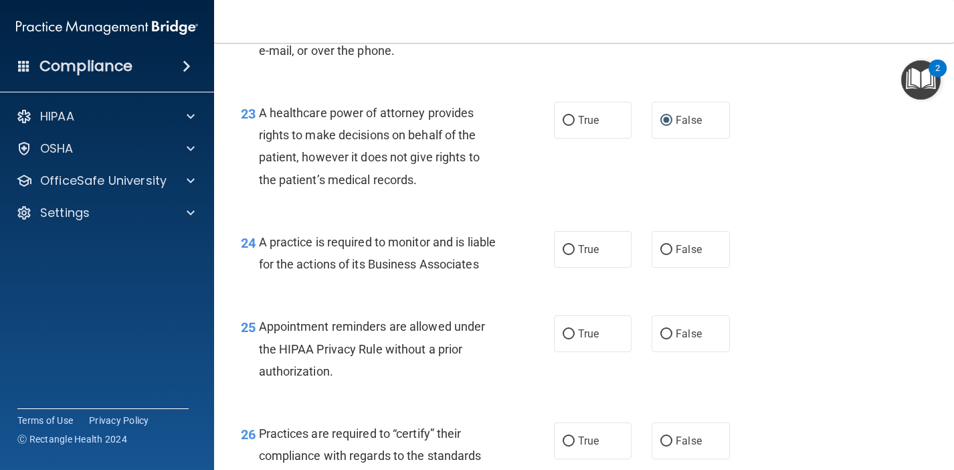
scroll to position [2780, 0]
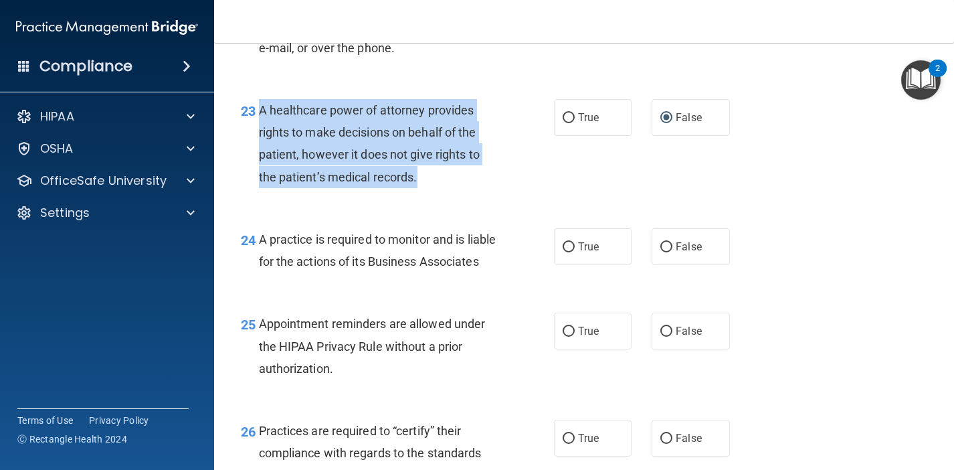
drag, startPoint x: 418, startPoint y: 188, endPoint x: 260, endPoint y: 117, distance: 173.2
click at [260, 117] on div "A healthcare power of attorney provides rights to make decisions on behalf of t…" at bounding box center [384, 143] width 250 height 89
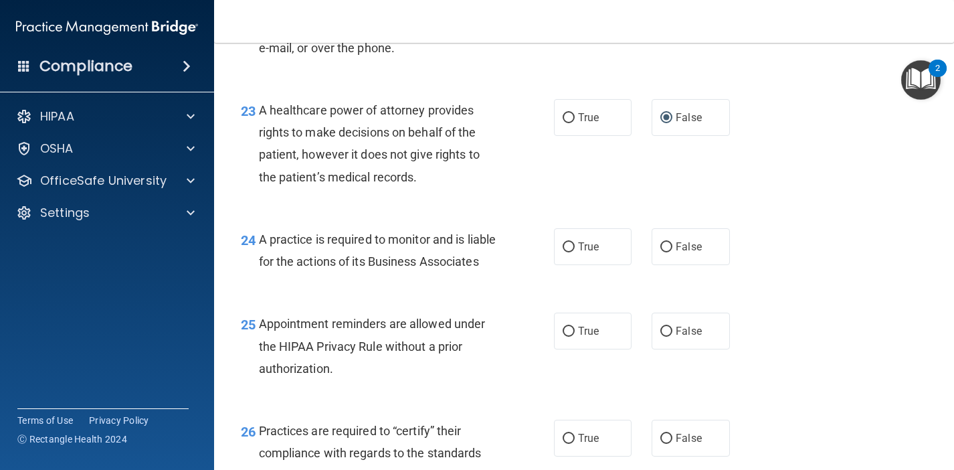
click at [411, 272] on div "A practice is required to monitor and is liable for the actions of its Business…" at bounding box center [384, 250] width 250 height 44
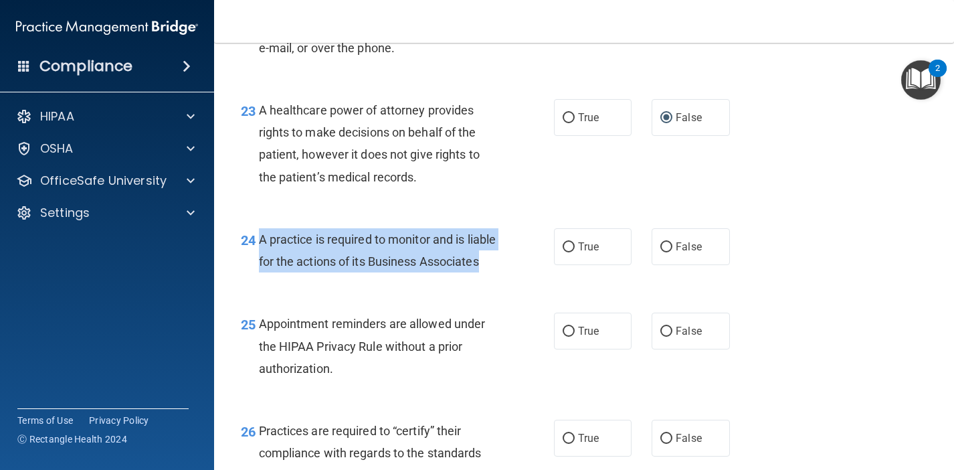
drag, startPoint x: 323, startPoint y: 292, endPoint x: 260, endPoint y: 245, distance: 78.8
click at [260, 245] on div "A practice is required to monitor and is liable for the actions of its Business…" at bounding box center [384, 250] width 250 height 44
click at [669, 252] on input "False" at bounding box center [667, 247] width 12 height 10
radio input "true"
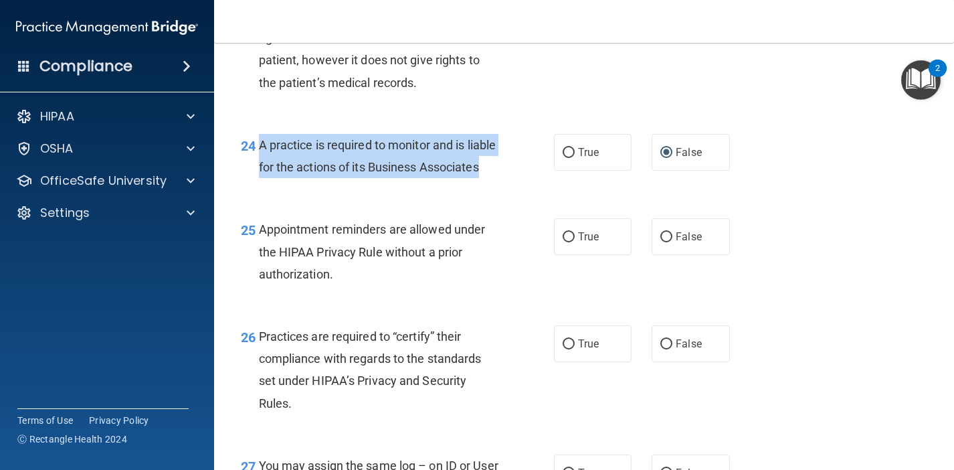
scroll to position [2879, 0]
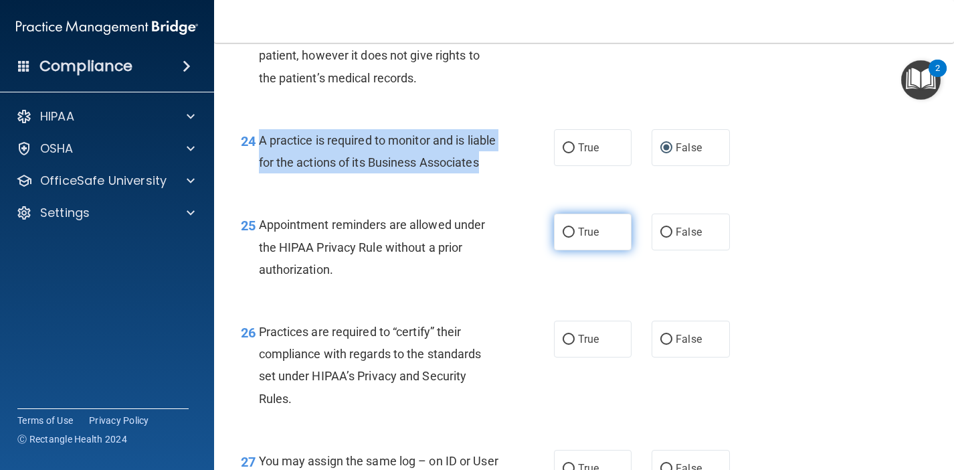
click at [565, 238] on input "True" at bounding box center [569, 233] width 12 height 10
radio input "true"
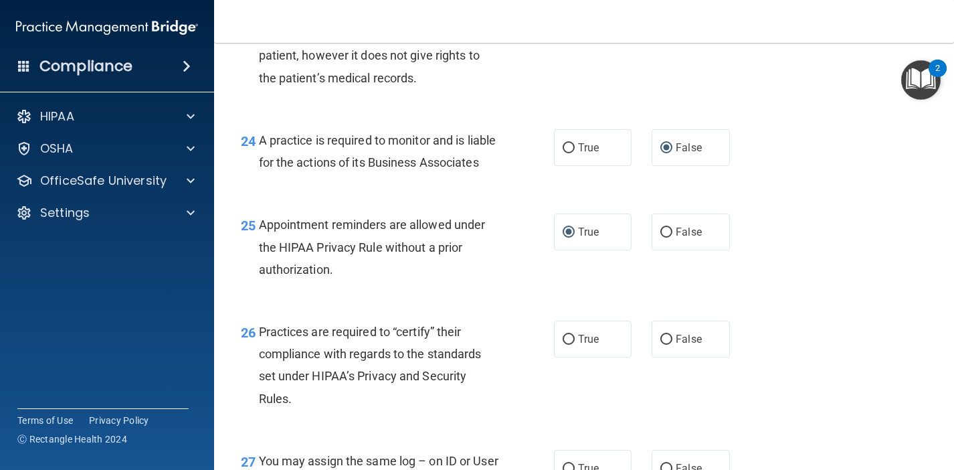
click at [496, 304] on div "25 Appointment reminders are allowed under the HIPAA Privacy Rule without a pri…" at bounding box center [584, 250] width 707 height 107
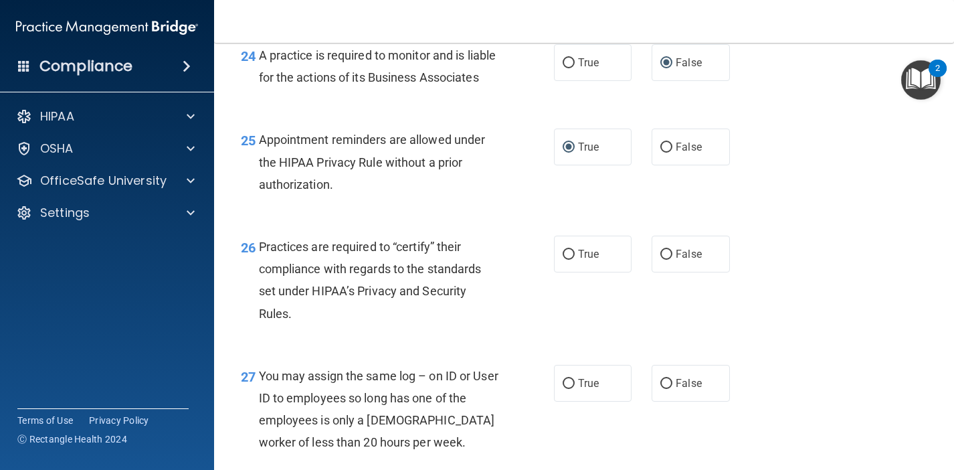
scroll to position [2966, 0]
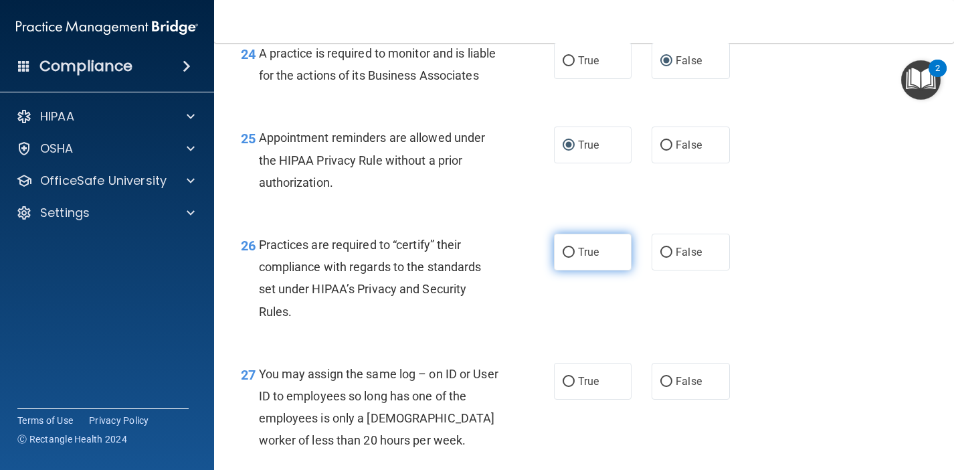
click at [570, 258] on input "True" at bounding box center [569, 253] width 12 height 10
radio input "true"
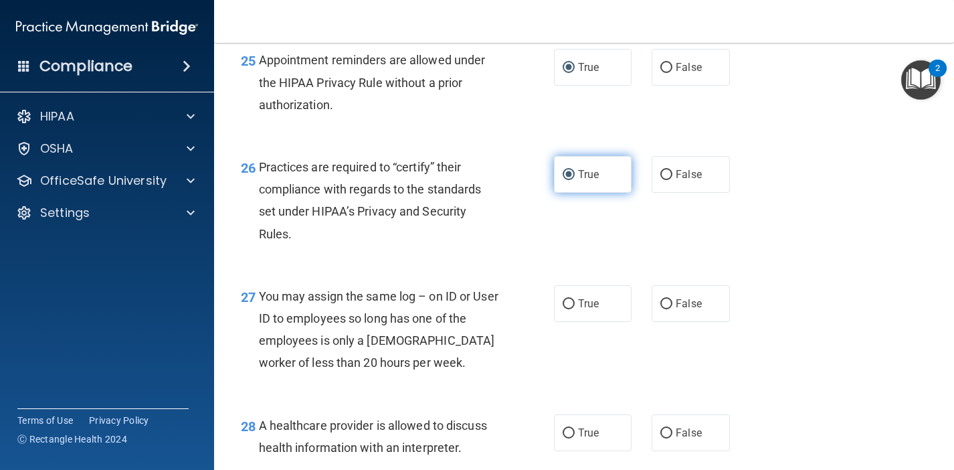
scroll to position [3047, 0]
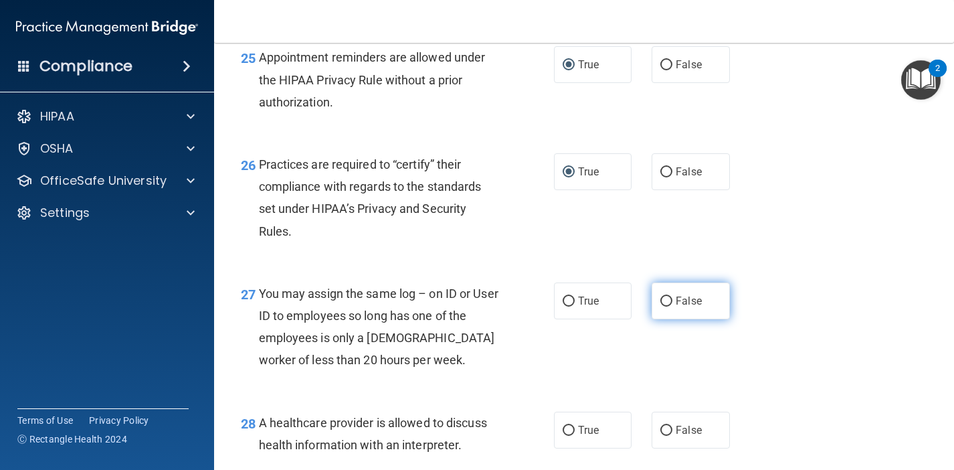
click at [670, 307] on input "False" at bounding box center [667, 302] width 12 height 10
radio input "true"
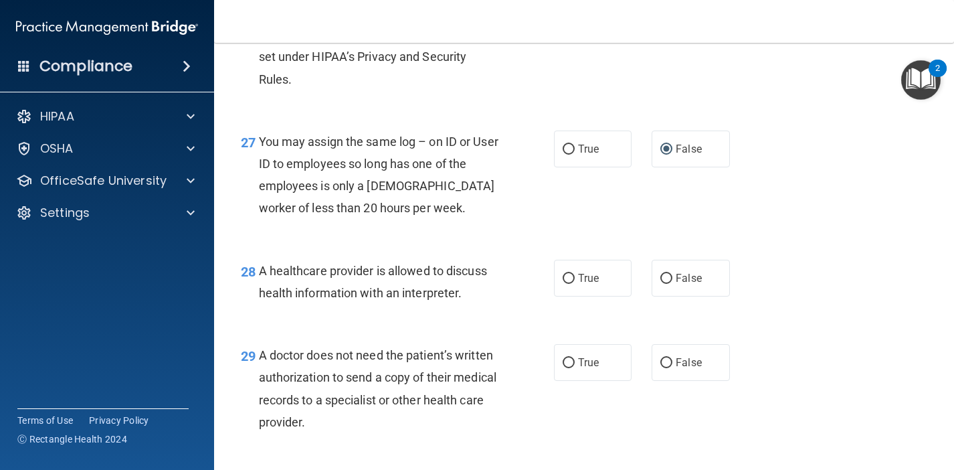
scroll to position [3200, 0]
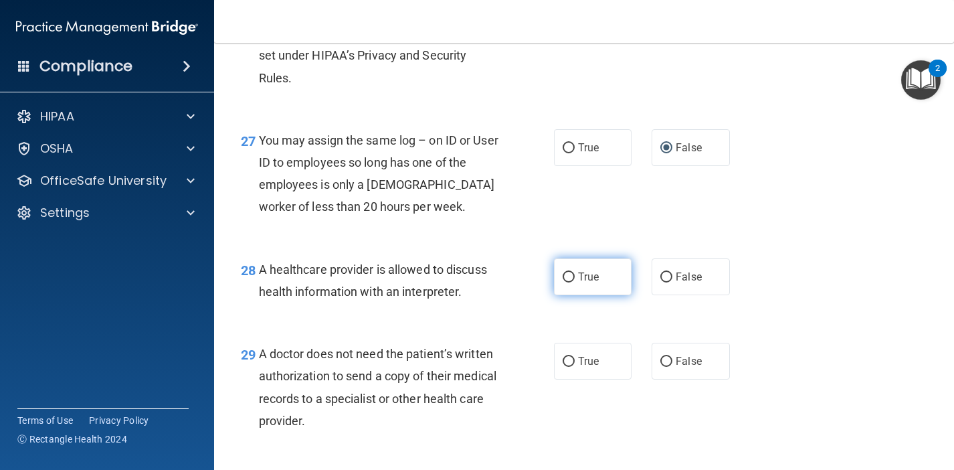
click at [571, 282] on input "True" at bounding box center [569, 277] width 12 height 10
radio input "true"
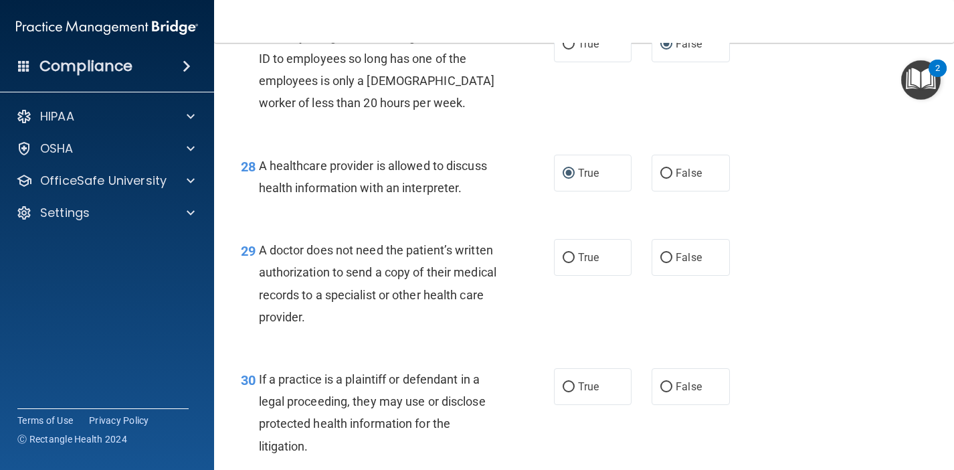
scroll to position [3304, 0]
click at [566, 262] on input "True" at bounding box center [569, 257] width 12 height 10
radio input "true"
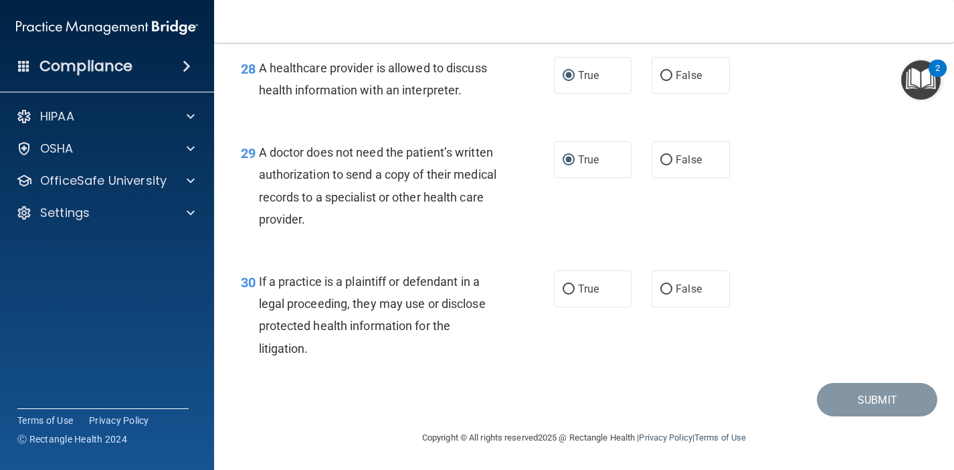
scroll to position [3429, 0]
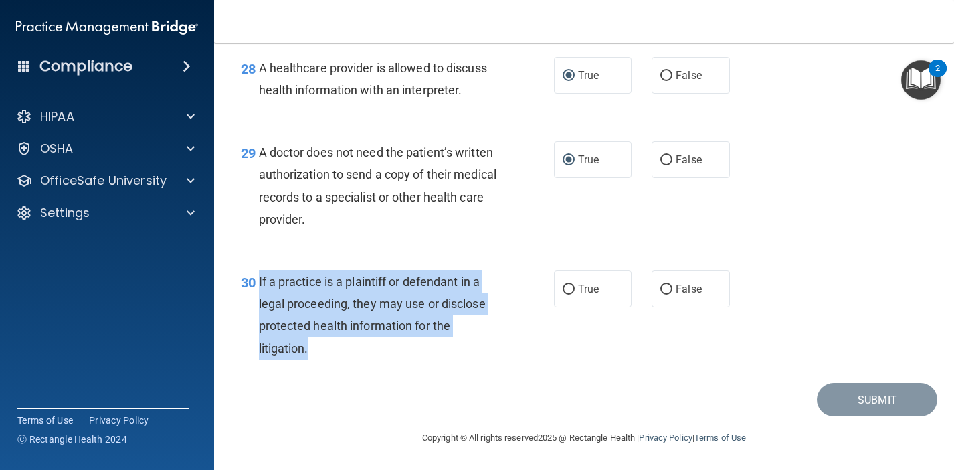
drag, startPoint x: 324, startPoint y: 345, endPoint x: 257, endPoint y: 281, distance: 92.8
click at [257, 281] on div "30 If a practice is a plaintiff or defendant in a legal proceeding, they may us…" at bounding box center [397, 318] width 353 height 96
click at [569, 287] on input "True" at bounding box center [569, 289] width 12 height 10
radio input "true"
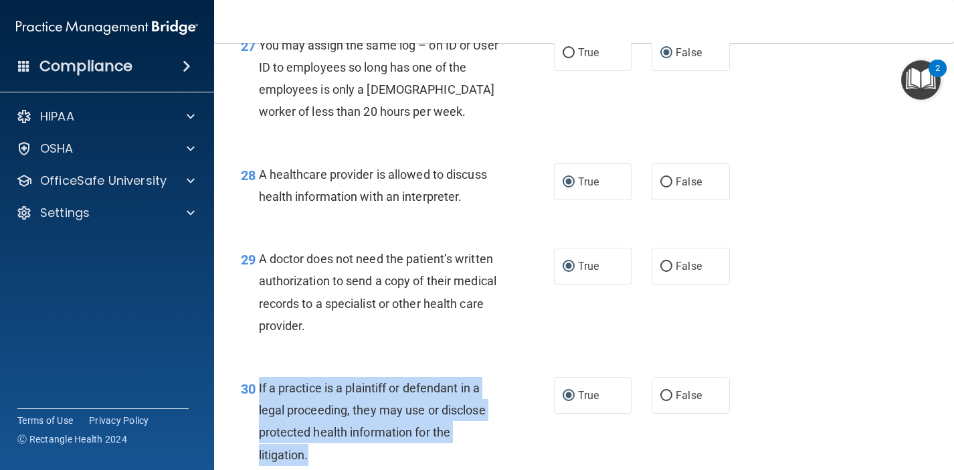
scroll to position [3400, 0]
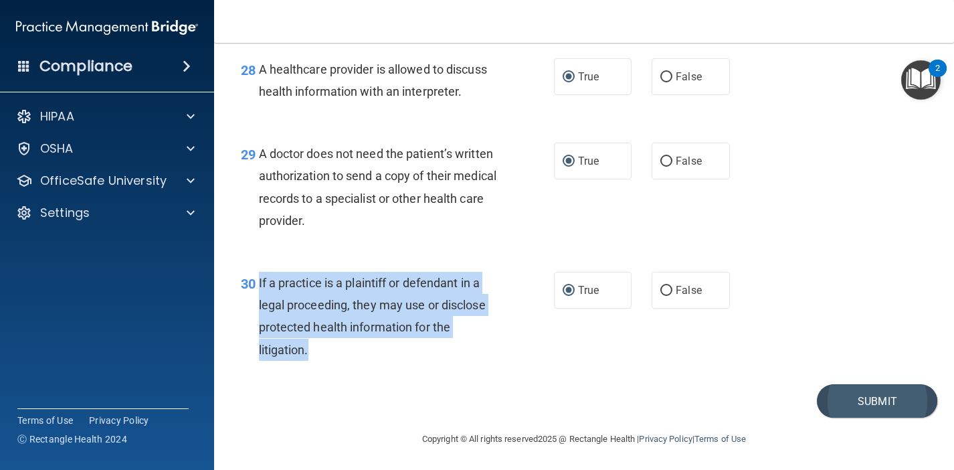
click at [861, 418] on button "Submit" at bounding box center [877, 401] width 120 height 34
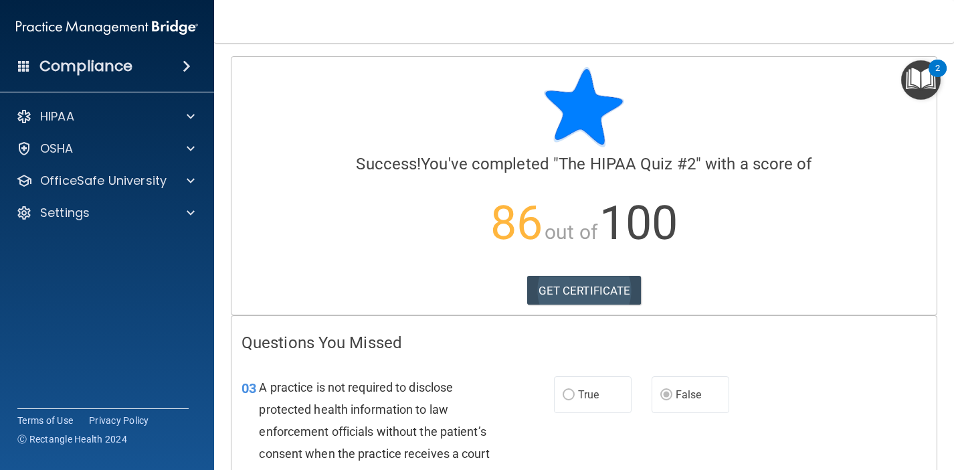
click at [588, 293] on link "GET CERTIFICATE" at bounding box center [584, 290] width 114 height 29
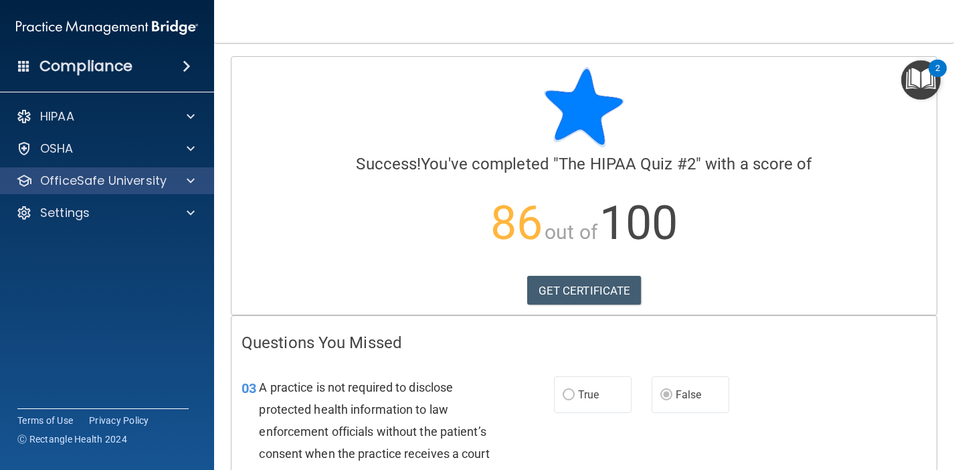
click at [172, 183] on div at bounding box center [188, 181] width 33 height 16
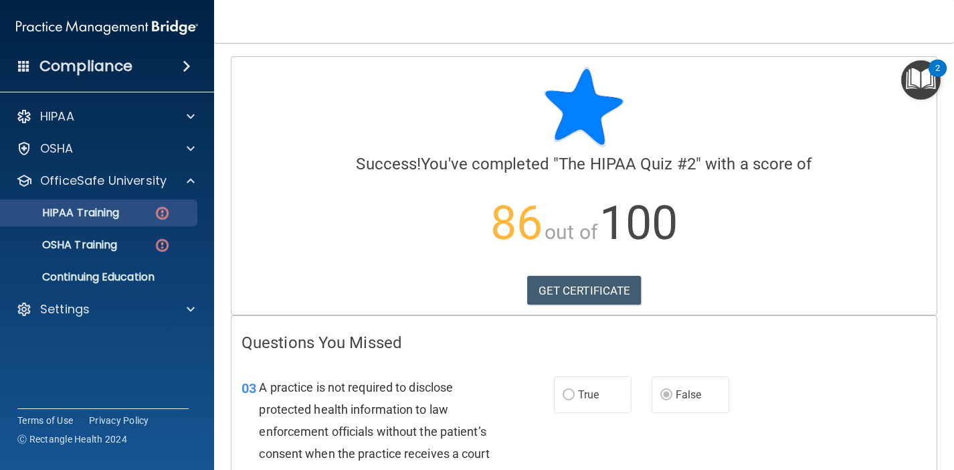
click at [136, 216] on div "HIPAA Training" at bounding box center [100, 212] width 183 height 13
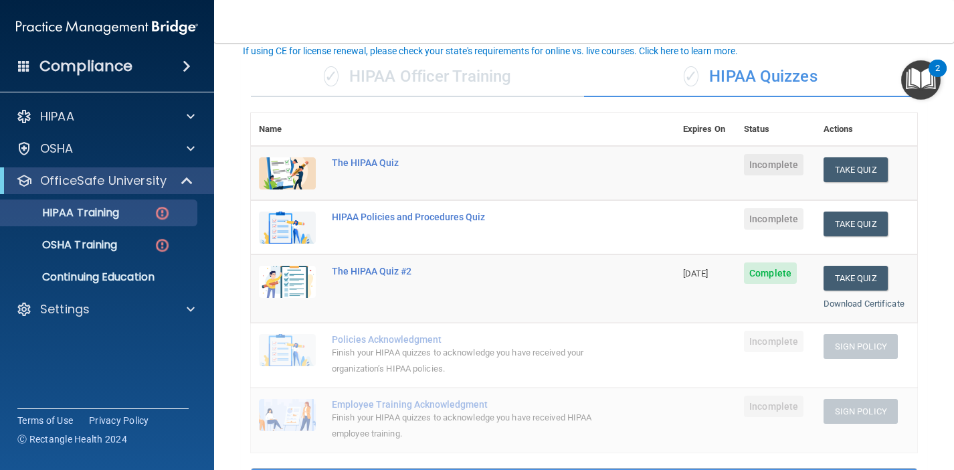
scroll to position [76, 0]
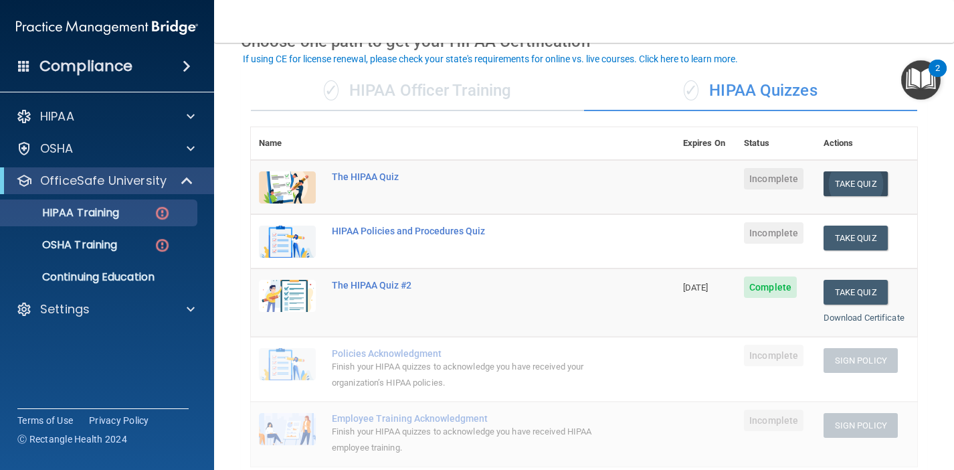
click at [857, 181] on button "Take Quiz" at bounding box center [856, 183] width 64 height 25
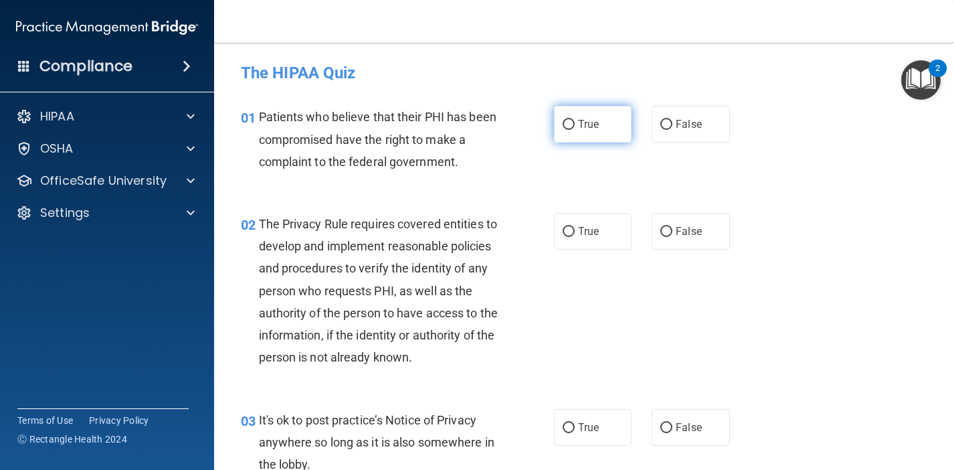
click at [564, 124] on input "True" at bounding box center [569, 125] width 12 height 10
radio input "true"
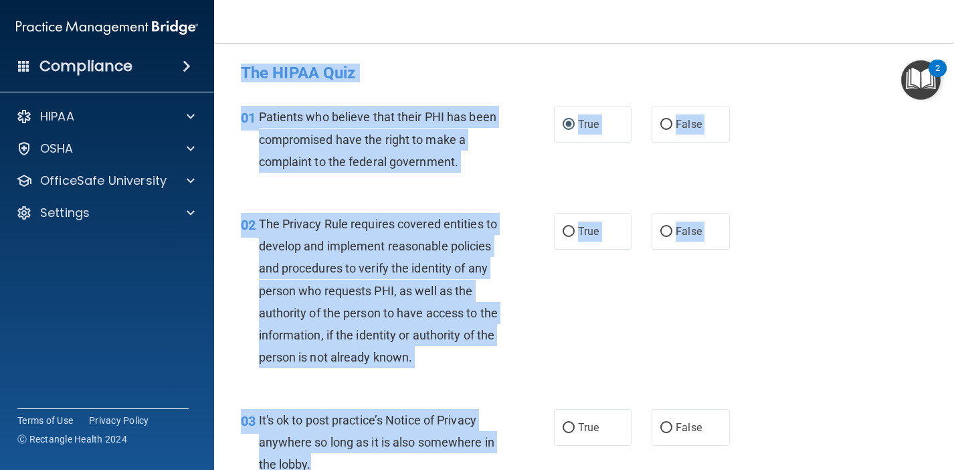
drag, startPoint x: 239, startPoint y: 72, endPoint x: 385, endPoint y: 464, distance: 418.5
click at [558, 164] on div "01 Patients who believe that their PHI has been compromised have the right to m…" at bounding box center [397, 143] width 353 height 74
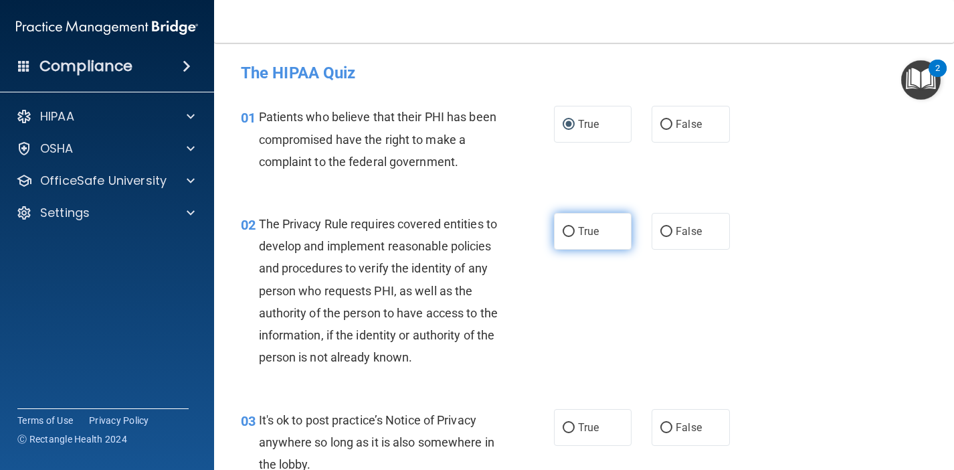
click at [571, 230] on input "True" at bounding box center [569, 232] width 12 height 10
radio input "true"
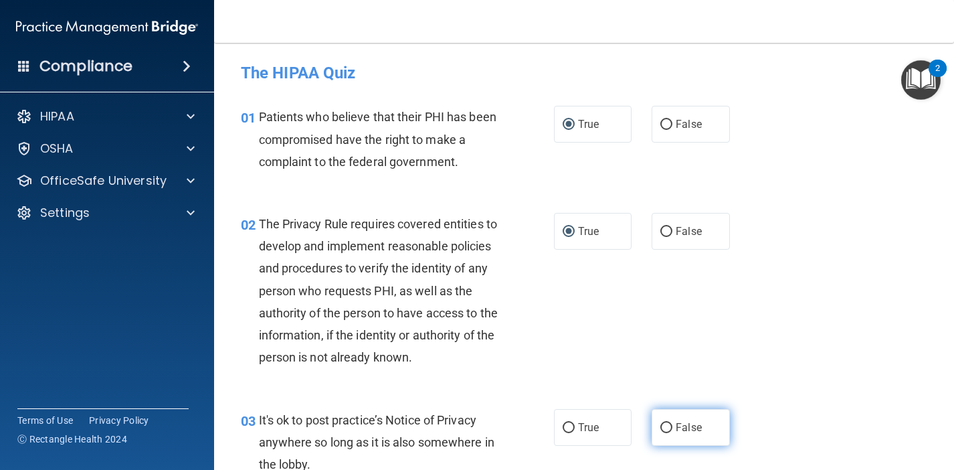
click at [669, 427] on input "False" at bounding box center [667, 428] width 12 height 10
radio input "true"
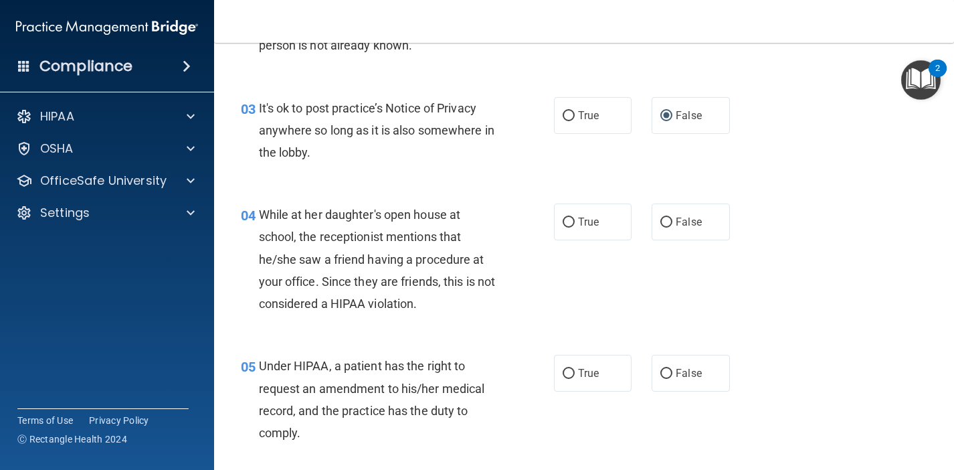
scroll to position [313, 0]
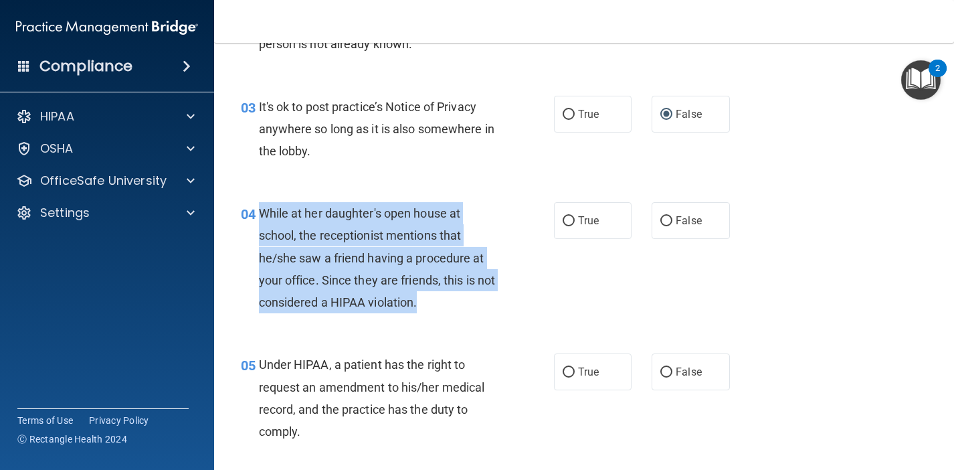
drag, startPoint x: 423, startPoint y: 299, endPoint x: 253, endPoint y: 205, distance: 194.1
click at [253, 205] on div "04 While at her daughter's open house at school, the receptionist mentions that…" at bounding box center [397, 261] width 353 height 118
click at [552, 291] on div "04 While at her daughter's open house at school, the receptionist mentions that…" at bounding box center [397, 261] width 353 height 118
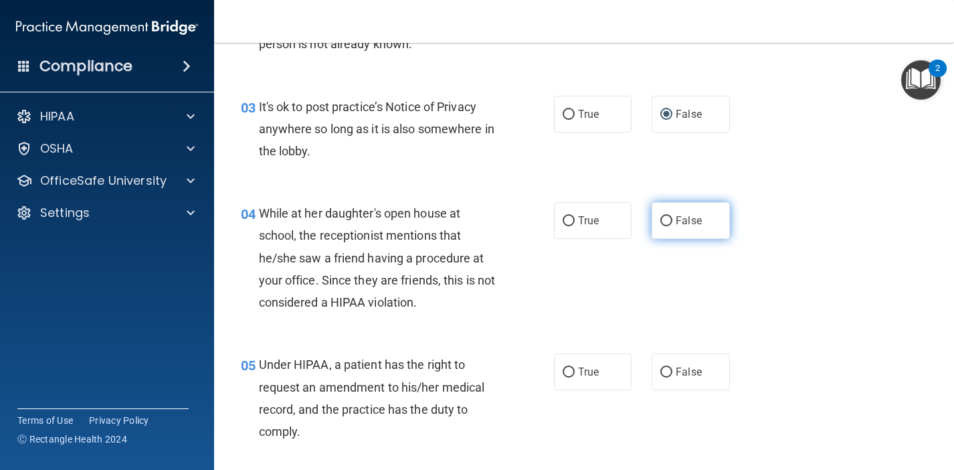
click at [667, 217] on input "False" at bounding box center [667, 221] width 12 height 10
radio input "true"
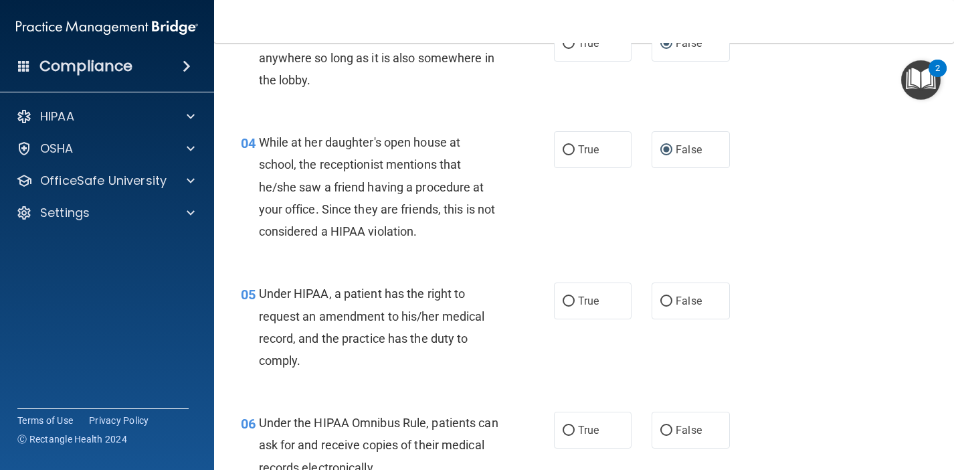
scroll to position [426, 0]
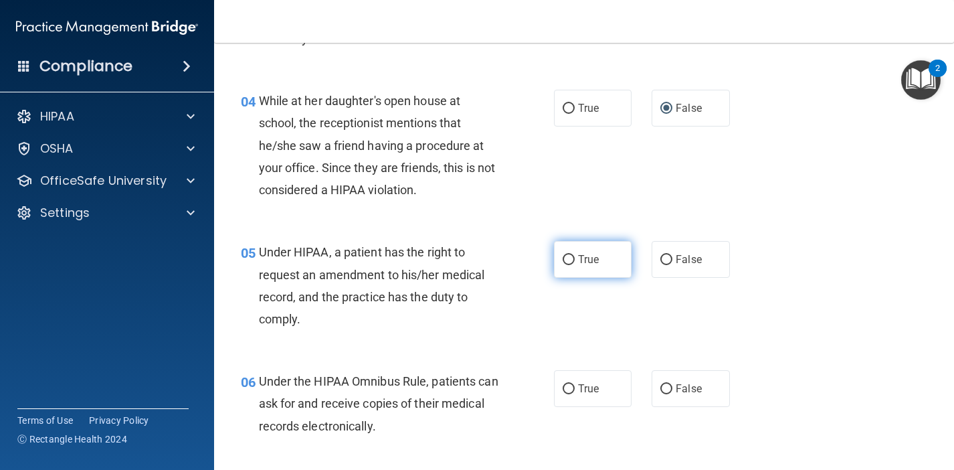
click at [572, 256] on input "True" at bounding box center [569, 260] width 12 height 10
radio input "true"
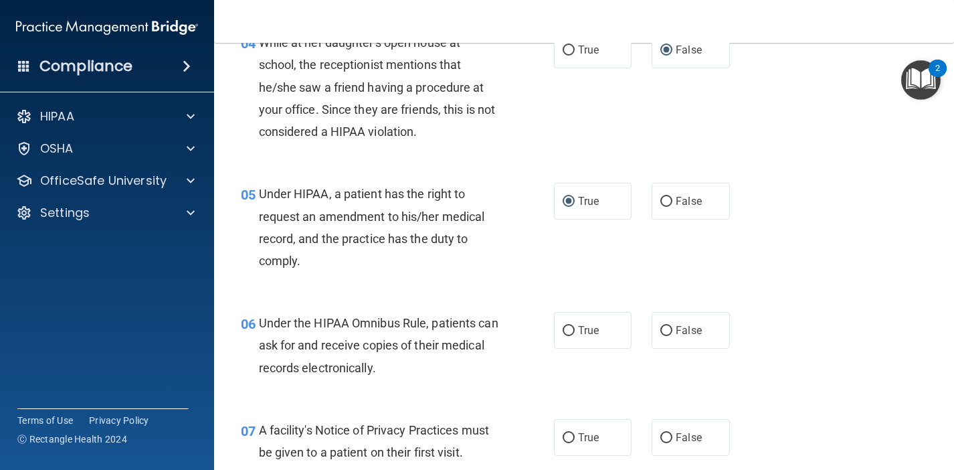
scroll to position [486, 0]
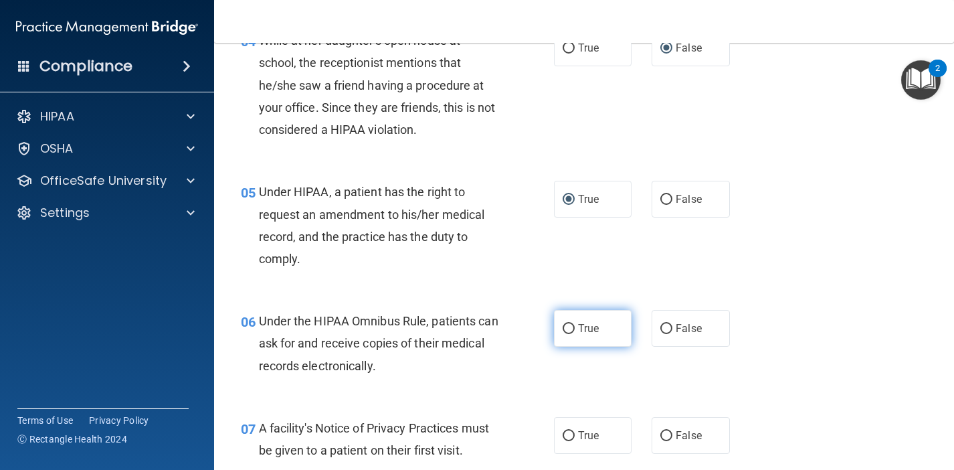
click at [569, 330] on input "True" at bounding box center [569, 329] width 12 height 10
radio input "true"
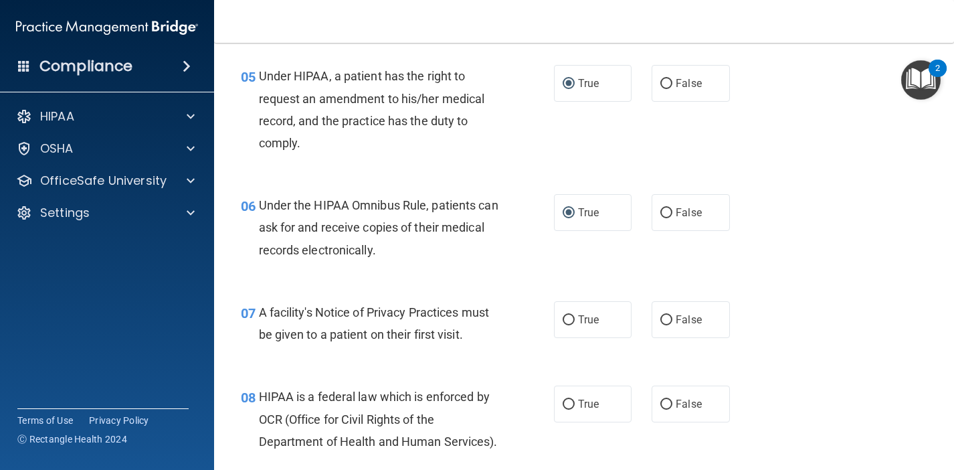
scroll to position [604, 0]
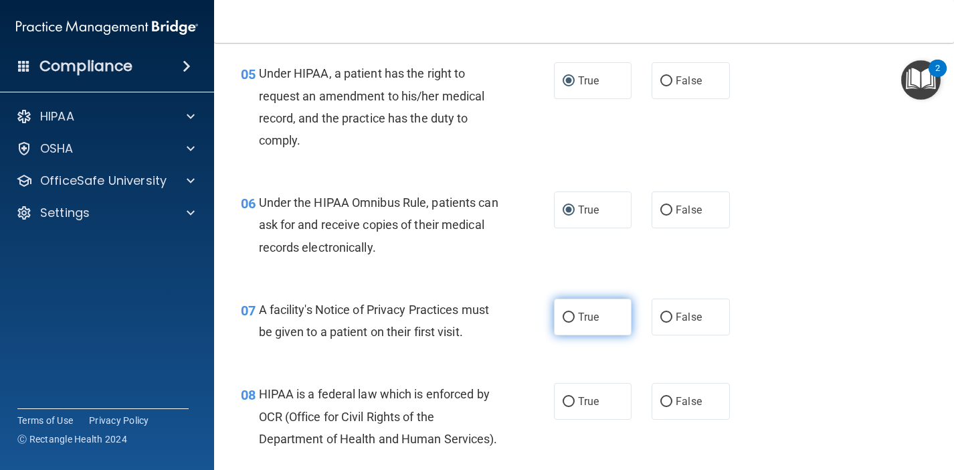
click at [569, 319] on label "True" at bounding box center [593, 317] width 78 height 37
click at [569, 319] on input "True" at bounding box center [569, 318] width 12 height 10
radio input "true"
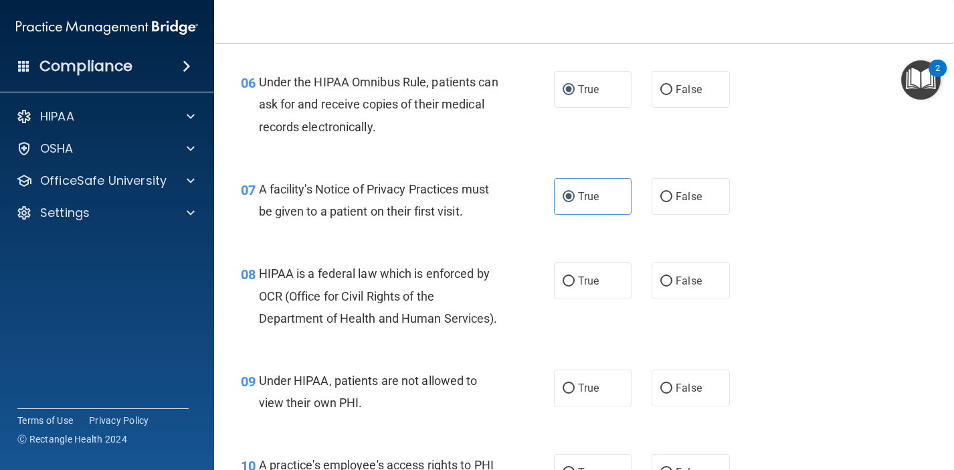
scroll to position [725, 0]
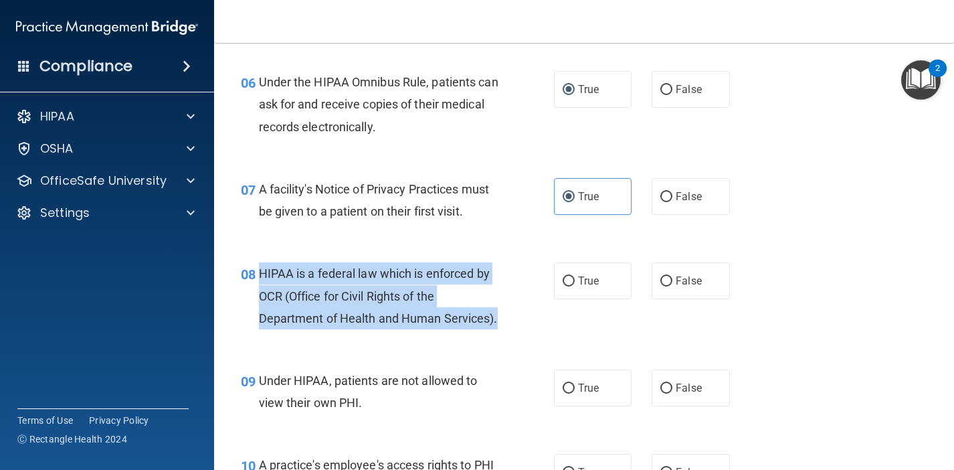
drag, startPoint x: 501, startPoint y: 314, endPoint x: 254, endPoint y: 270, distance: 251.6
click at [254, 270] on div "08 HIPAA is a federal law which is enforced by OCR (Office for Civil Rights of …" at bounding box center [397, 299] width 353 height 74
click at [567, 278] on input "True" at bounding box center [569, 281] width 12 height 10
radio input "true"
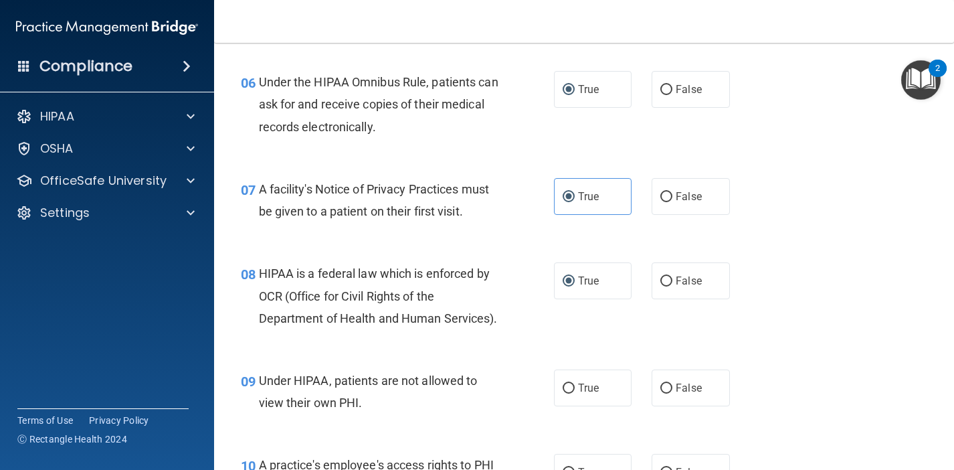
click at [473, 398] on div "Under HIPAA, patients are not allowed to view their own PHI." at bounding box center [384, 391] width 250 height 44
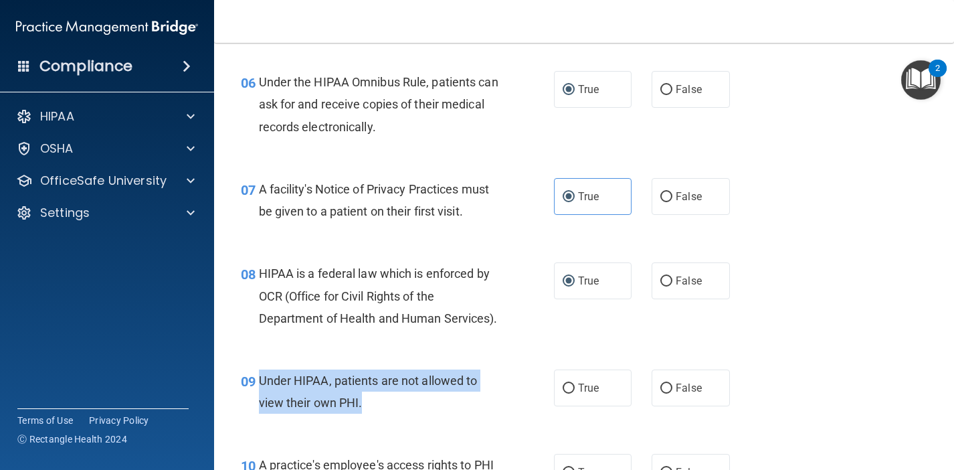
drag, startPoint x: 382, startPoint y: 403, endPoint x: 261, endPoint y: 377, distance: 123.9
click at [261, 377] on div "Under HIPAA, patients are not allowed to view their own PHI." at bounding box center [384, 391] width 250 height 44
click at [666, 384] on input "False" at bounding box center [667, 389] width 12 height 10
radio input "true"
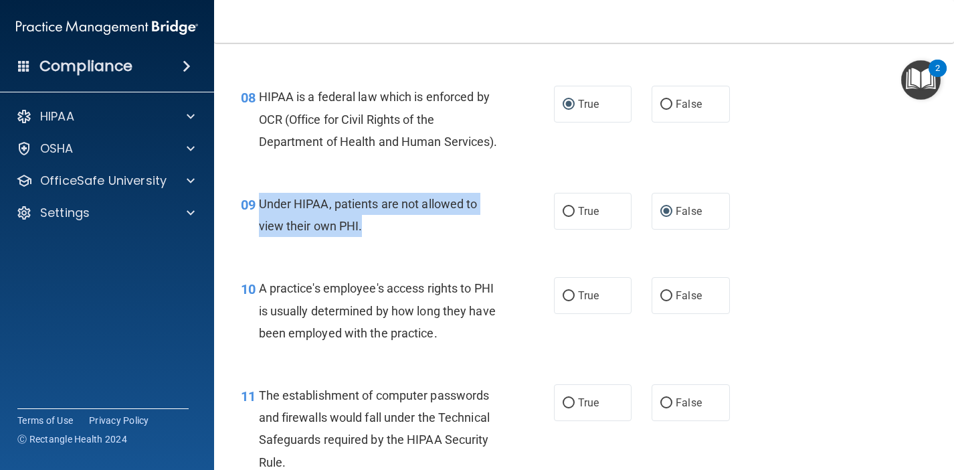
scroll to position [912, 0]
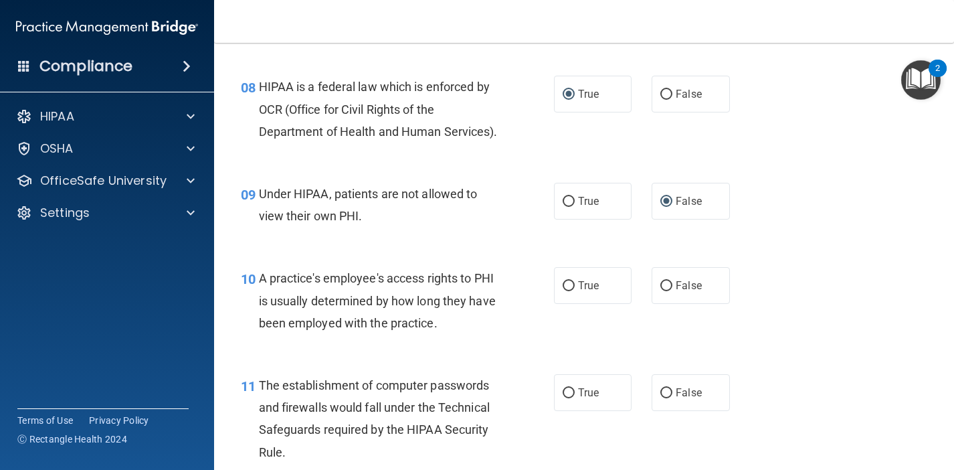
click at [481, 343] on div "10 A practice's employee's access rights to PHI is usually determined by how lo…" at bounding box center [584, 303] width 707 height 107
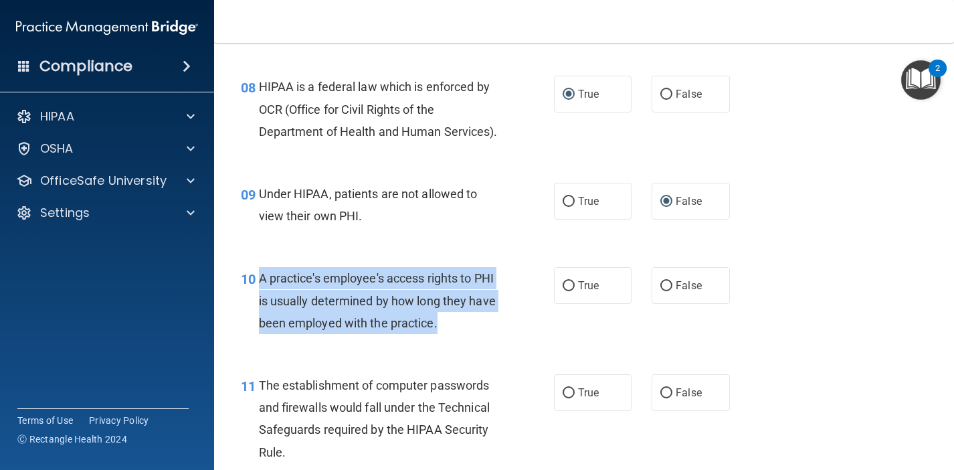
drag, startPoint x: 442, startPoint y: 313, endPoint x: 260, endPoint y: 273, distance: 187.1
click at [260, 273] on div "A practice's employee's access rights to PHI is usually determined by how long …" at bounding box center [384, 300] width 250 height 67
click at [669, 281] on input "False" at bounding box center [667, 286] width 12 height 10
radio input "true"
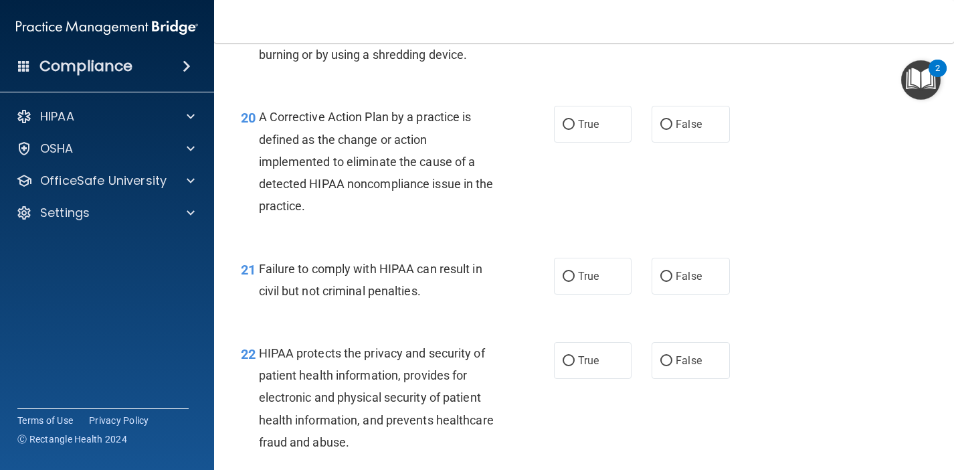
scroll to position [2298, 0]
click at [669, 271] on input "False" at bounding box center [667, 276] width 12 height 10
radio input "true"
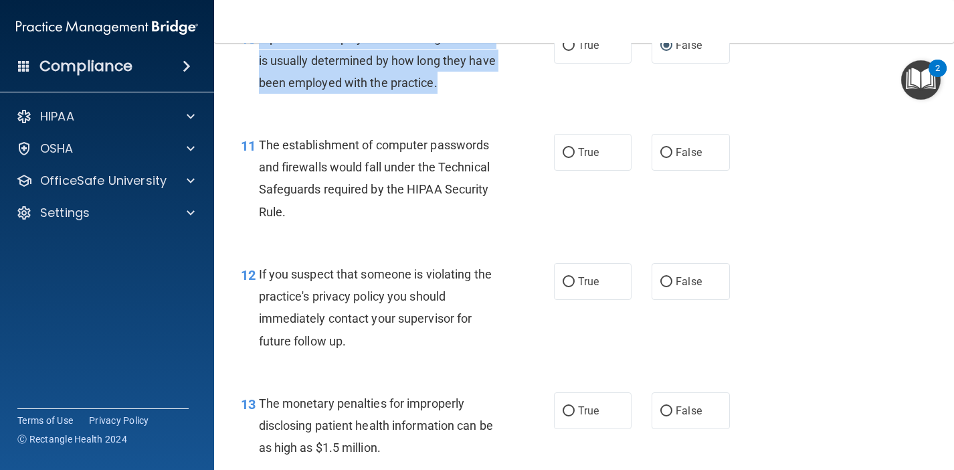
scroll to position [1143, 0]
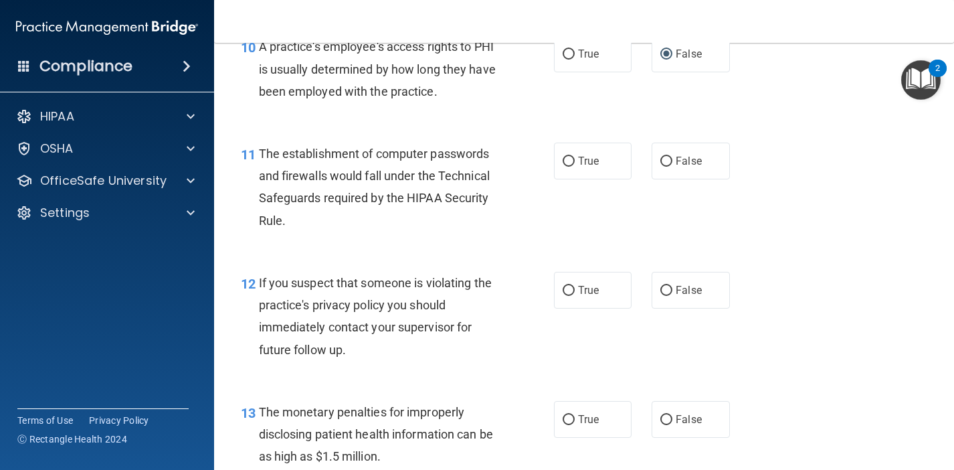
click at [471, 233] on div "11 The establishment of computer passwords and firewalls would fall under the T…" at bounding box center [584, 190] width 707 height 129
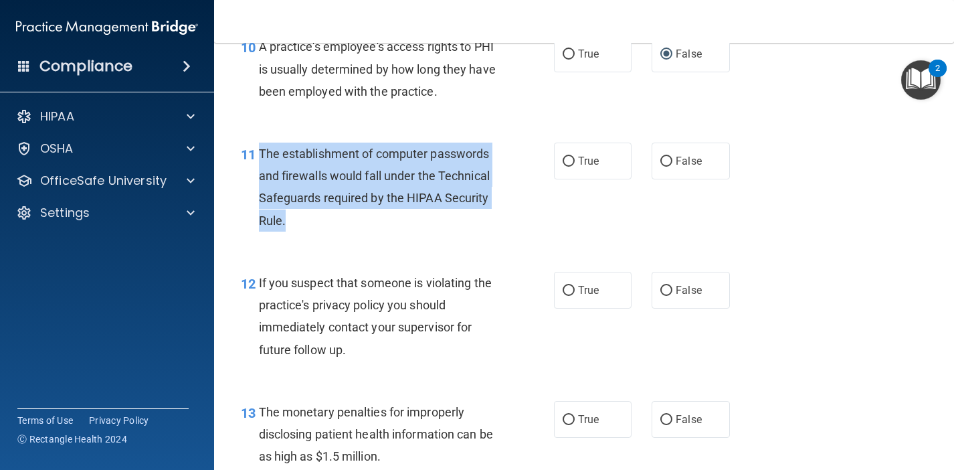
drag, startPoint x: 289, startPoint y: 214, endPoint x: 259, endPoint y: 148, distance: 72.2
click at [259, 148] on div "The establishment of computer passwords and firewalls would fall under the Tech…" at bounding box center [384, 187] width 250 height 89
click at [565, 157] on input "True" at bounding box center [569, 162] width 12 height 10
radio input "true"
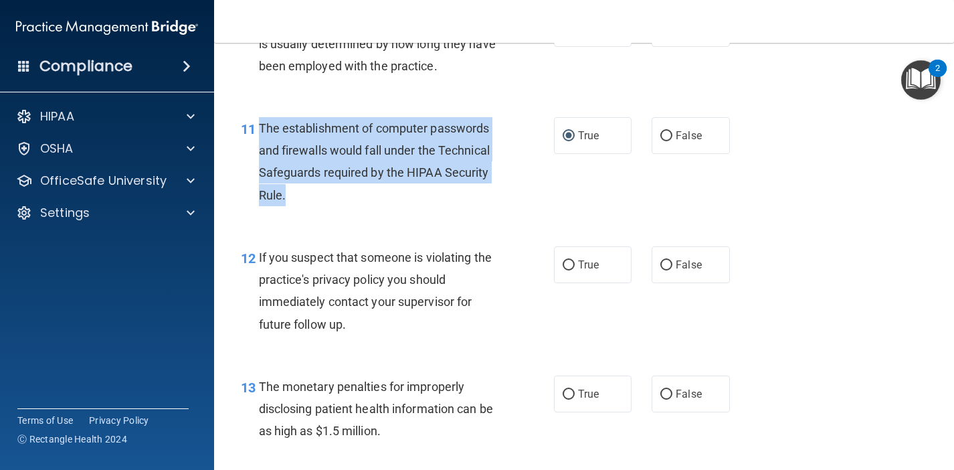
scroll to position [1169, 0]
click at [568, 260] on input "True" at bounding box center [569, 265] width 12 height 10
radio input "true"
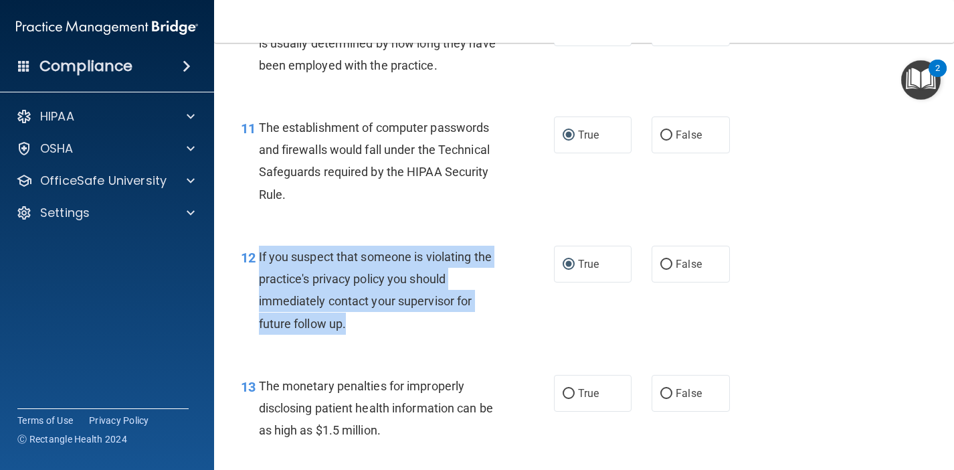
drag, startPoint x: 354, startPoint y: 317, endPoint x: 258, endPoint y: 248, distance: 118.3
click at [259, 248] on div "If you suspect that someone is violating the practice's privacy policy you shou…" at bounding box center [384, 290] width 250 height 89
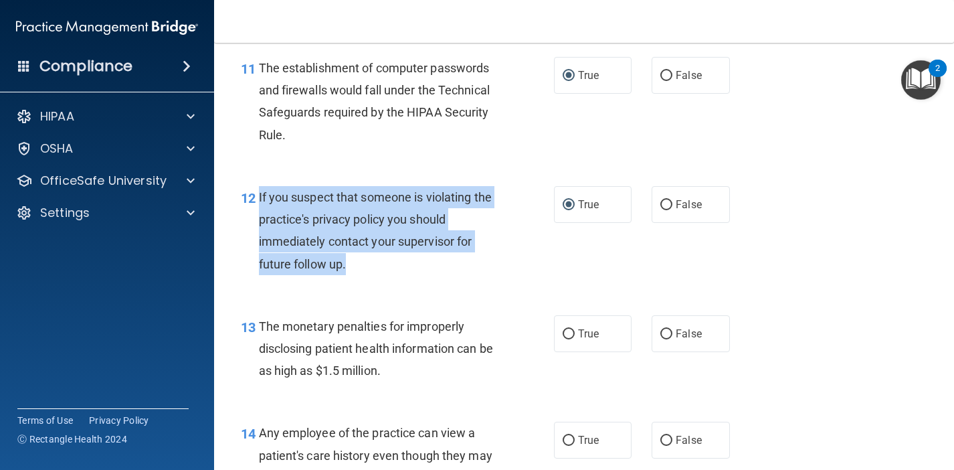
scroll to position [1230, 0]
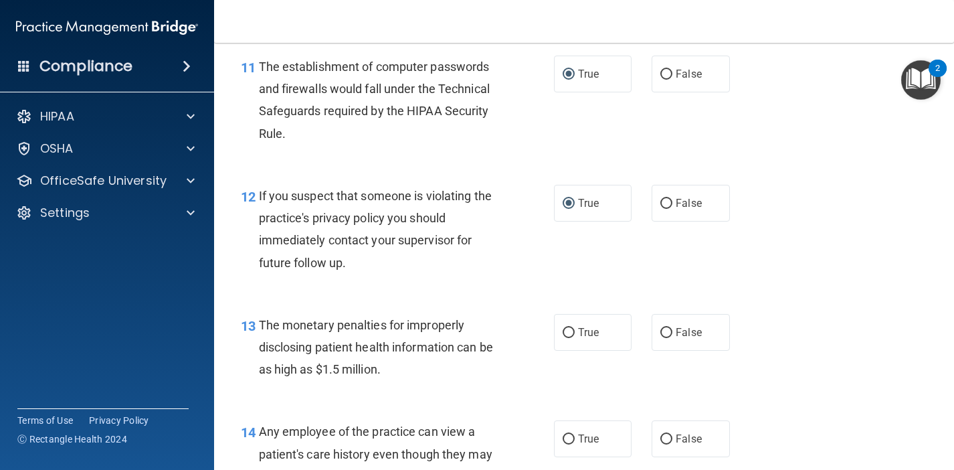
click at [417, 365] on div "The monetary penalties for improperly disclosing patient health information can…" at bounding box center [384, 347] width 250 height 67
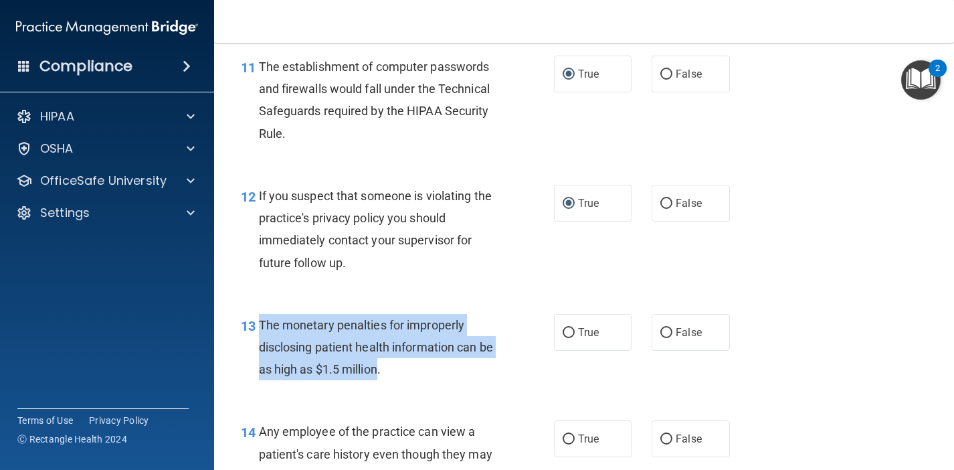
drag, startPoint x: 382, startPoint y: 361, endPoint x: 257, endPoint y: 319, distance: 131.4
click at [257, 319] on div "13 The monetary penalties for improperly disclosing patient health information …" at bounding box center [397, 351] width 353 height 74
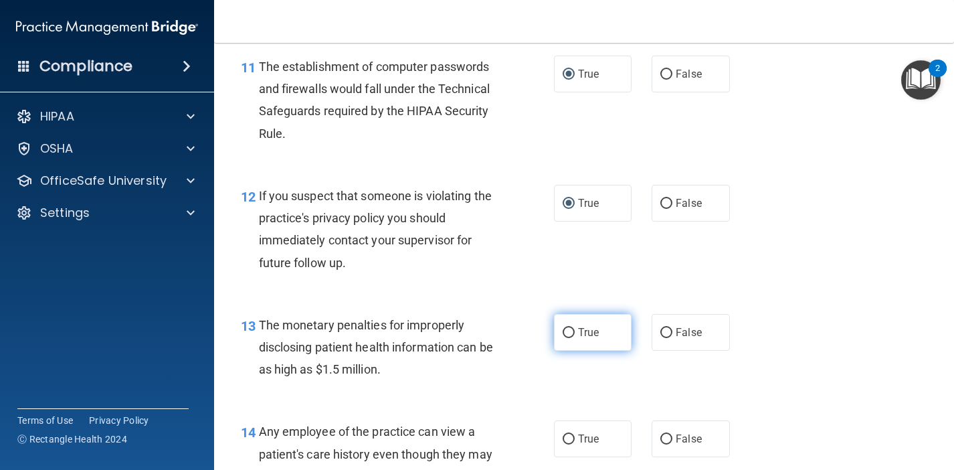
click at [568, 315] on label "True" at bounding box center [593, 332] width 78 height 37
click at [568, 328] on input "True" at bounding box center [569, 333] width 12 height 10
radio input "true"
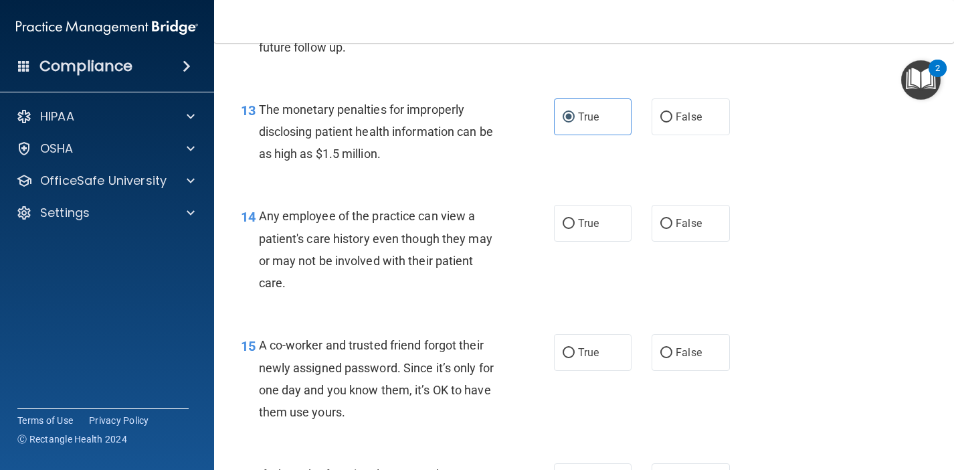
scroll to position [1444, 0]
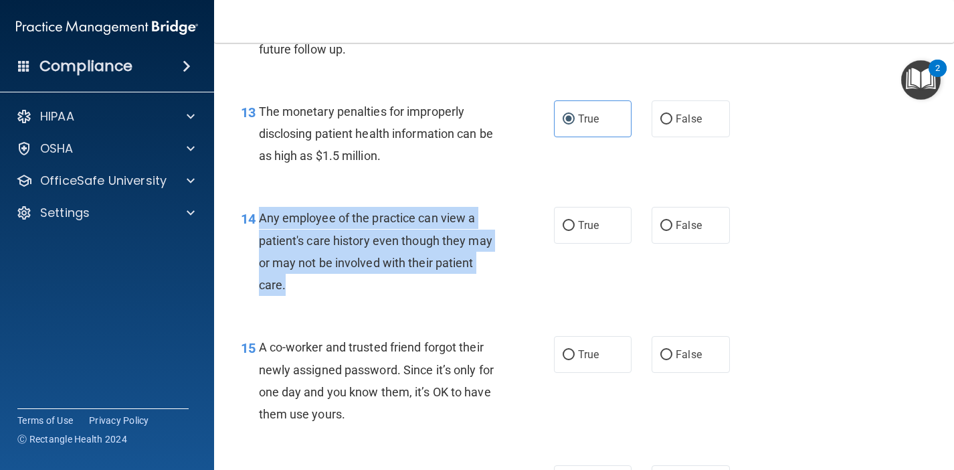
drag, startPoint x: 292, startPoint y: 279, endPoint x: 255, endPoint y: 207, distance: 80.5
click at [255, 207] on div "14 Any employee of the practice can view a patient's care history even though t…" at bounding box center [397, 255] width 353 height 96
click at [665, 221] on input "False" at bounding box center [667, 226] width 12 height 10
radio input "true"
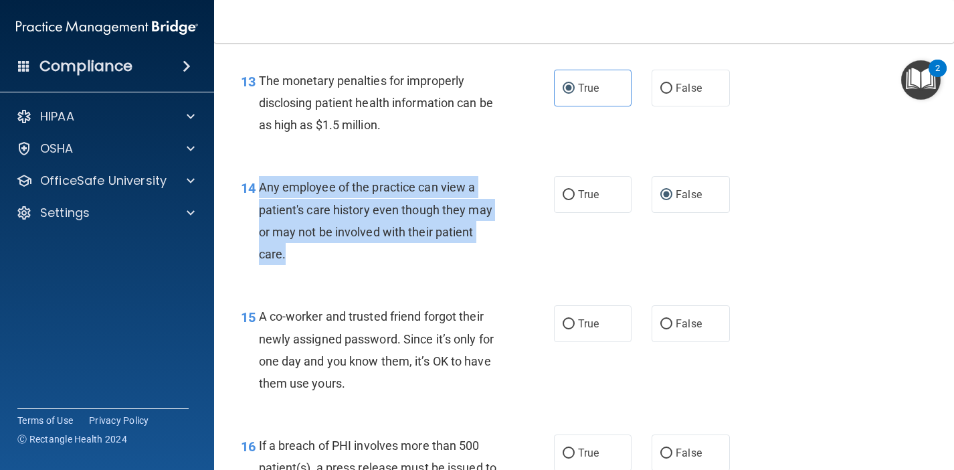
scroll to position [1476, 0]
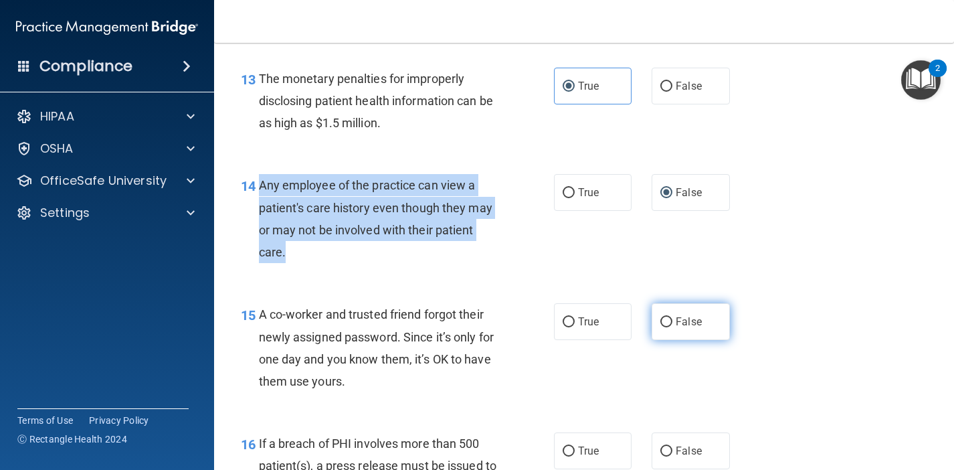
click at [671, 317] on input "False" at bounding box center [667, 322] width 12 height 10
radio input "true"
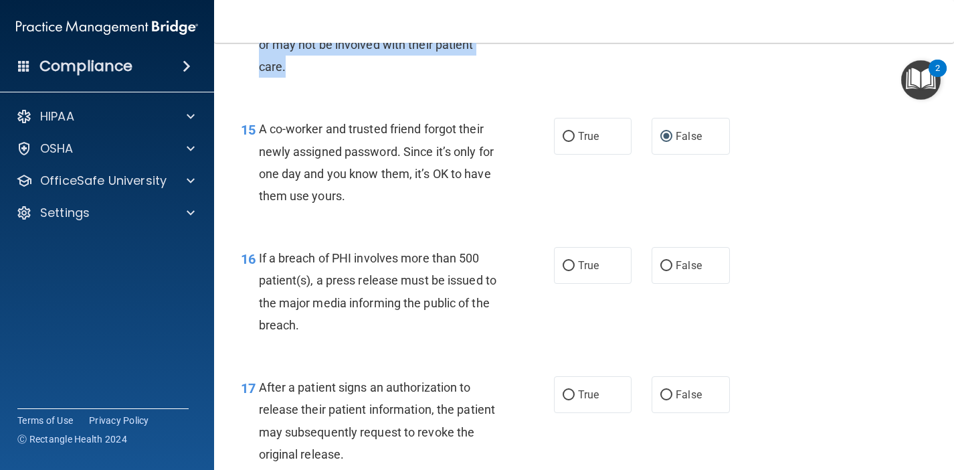
scroll to position [1663, 0]
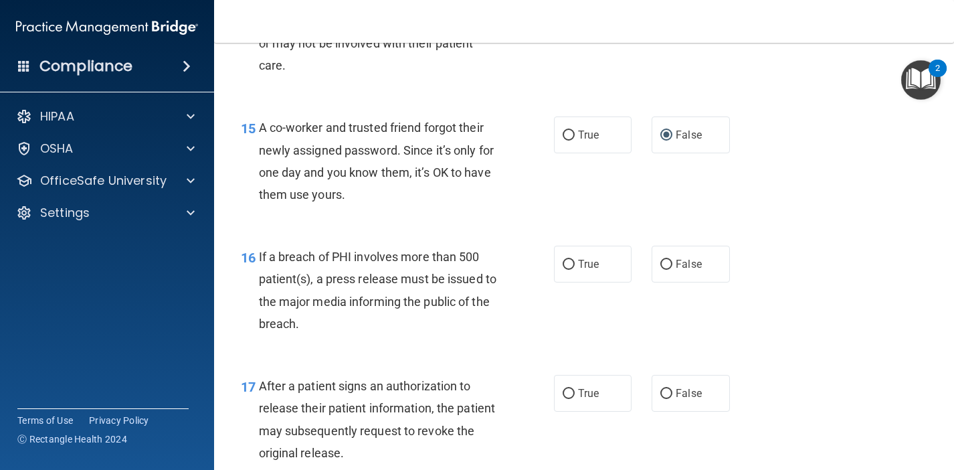
click at [313, 313] on div "If a breach of PHI involves more than 500 patient(s), a press release must be i…" at bounding box center [384, 290] width 250 height 89
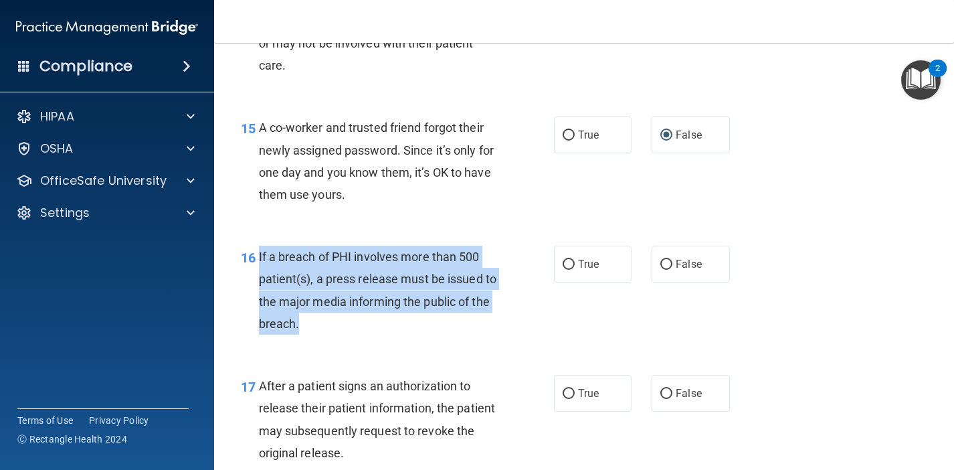
drag, startPoint x: 311, startPoint y: 313, endPoint x: 256, endPoint y: 252, distance: 82.0
click at [256, 252] on div "16 If a breach of PHI involves more than 500 patient(s), a press release must b…" at bounding box center [397, 294] width 353 height 96
click at [569, 260] on input "True" at bounding box center [569, 265] width 12 height 10
radio input "true"
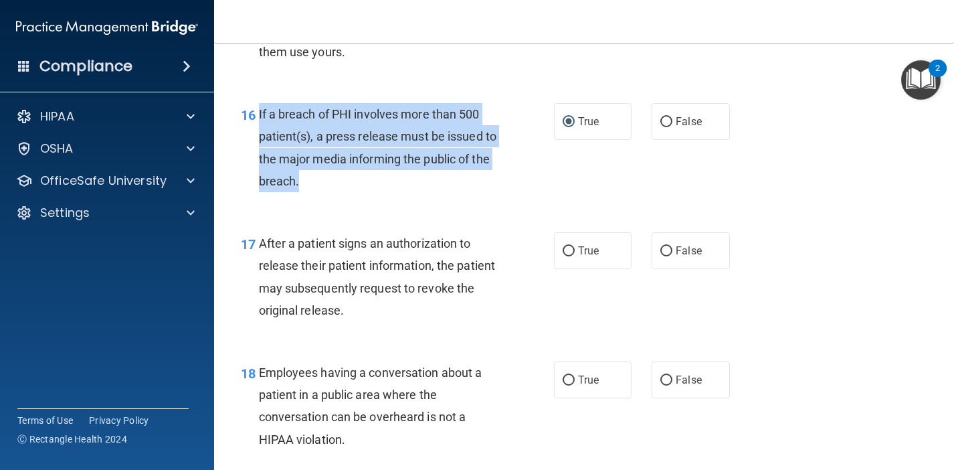
scroll to position [1806, 0]
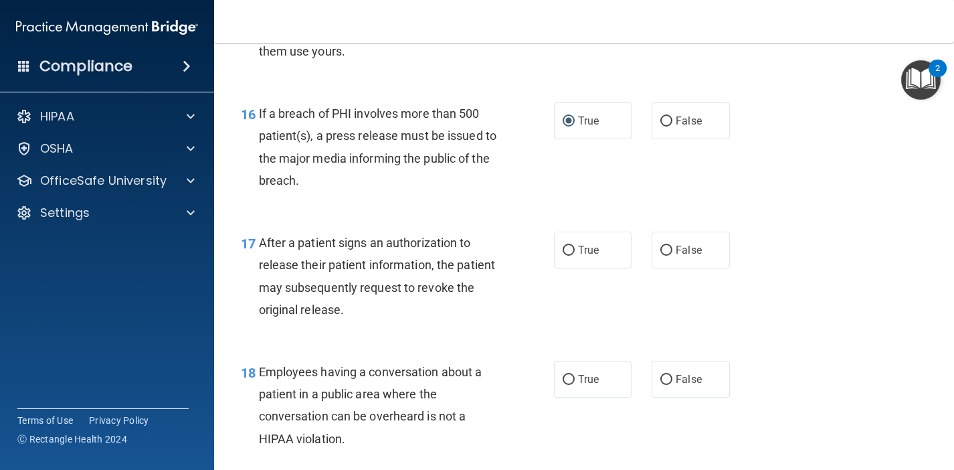
click at [520, 298] on div "17 After a patient signs an authorization to release their patient information,…" at bounding box center [397, 280] width 353 height 96
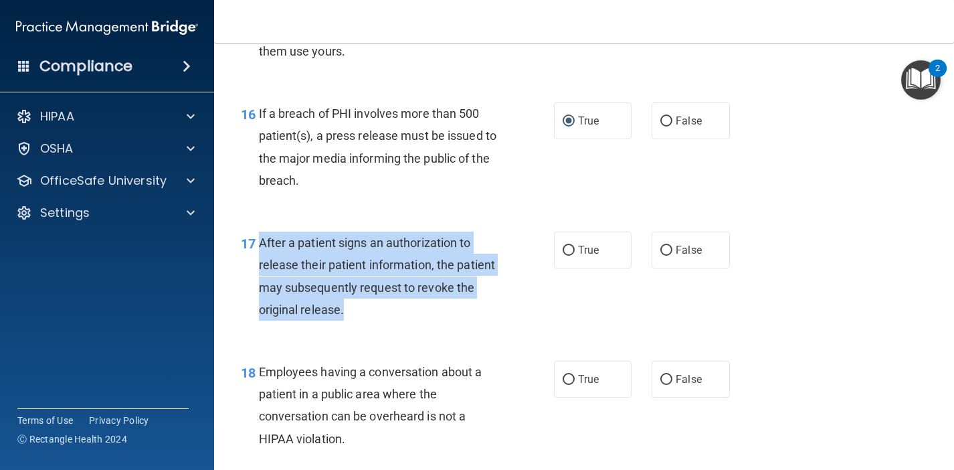
drag, startPoint x: 348, startPoint y: 304, endPoint x: 260, endPoint y: 234, distance: 112.0
click at [260, 234] on div "After a patient signs an authorization to release their patient information, th…" at bounding box center [384, 276] width 250 height 89
click at [568, 246] on input "True" at bounding box center [569, 251] width 12 height 10
radio input "true"
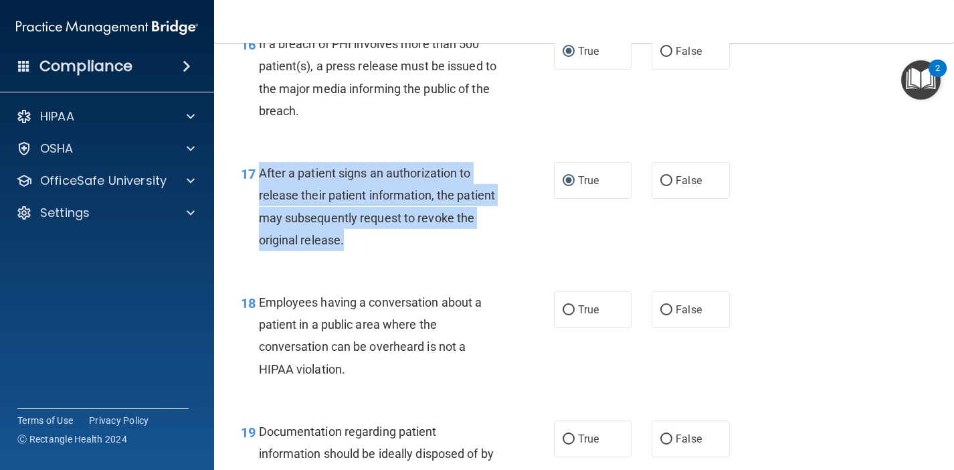
scroll to position [1920, 0]
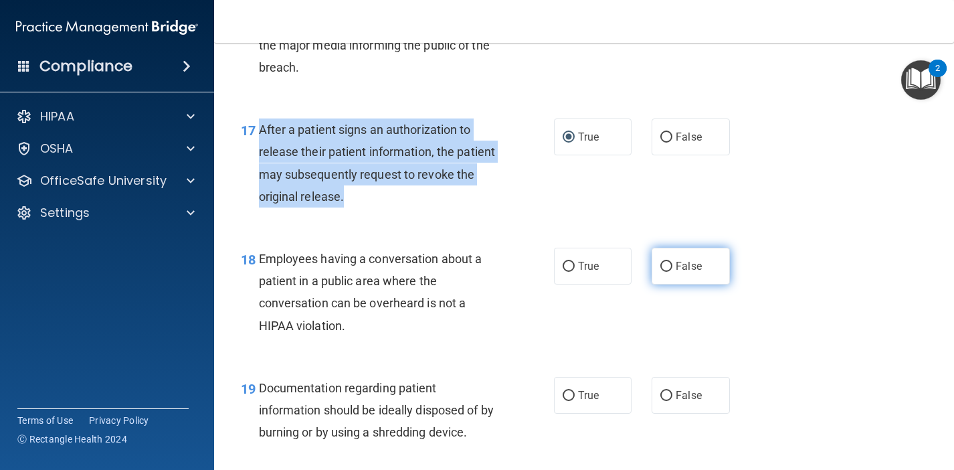
click at [667, 262] on input "False" at bounding box center [667, 267] width 12 height 10
radio input "true"
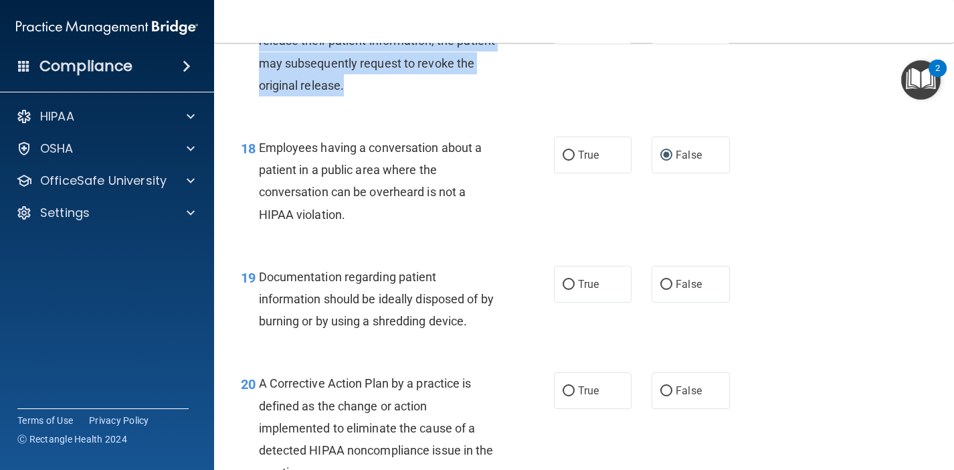
scroll to position [2029, 0]
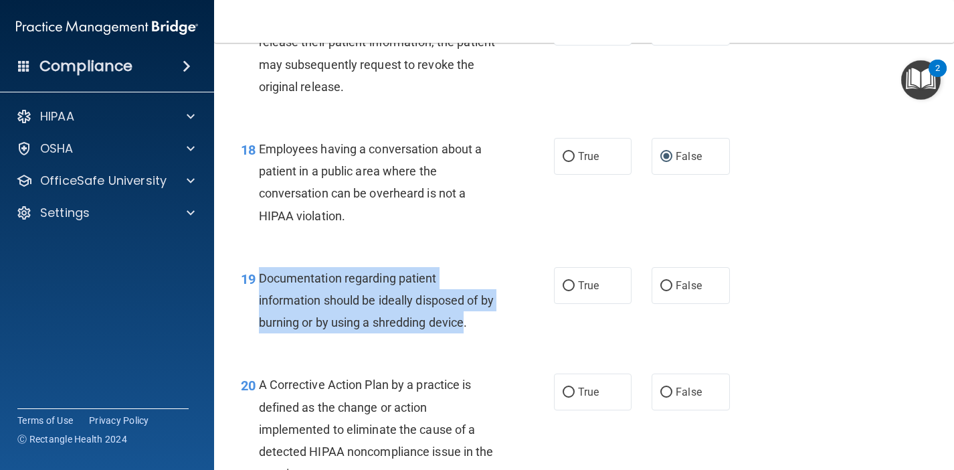
drag, startPoint x: 466, startPoint y: 313, endPoint x: 256, endPoint y: 264, distance: 215.9
click at [256, 267] on div "19 Documentation regarding patient information should be ideally disposed of by…" at bounding box center [397, 304] width 353 height 74
click at [572, 281] on input "True" at bounding box center [569, 286] width 12 height 10
radio input "true"
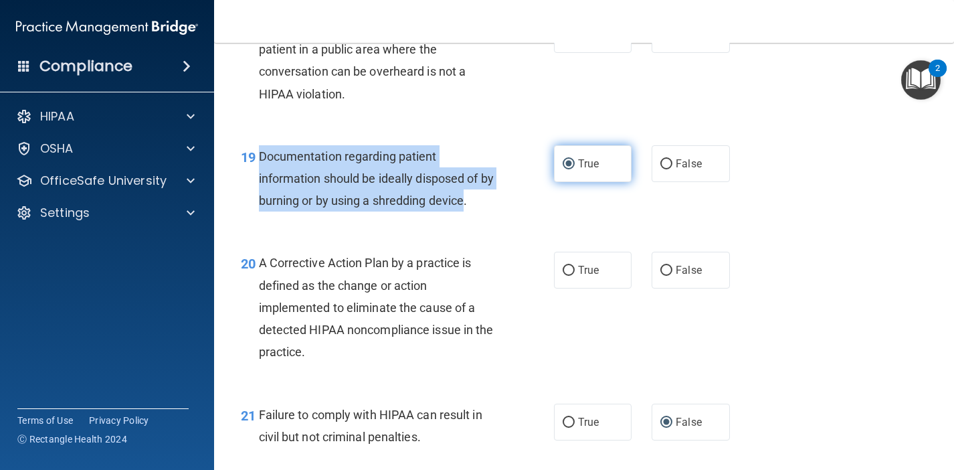
scroll to position [2173, 0]
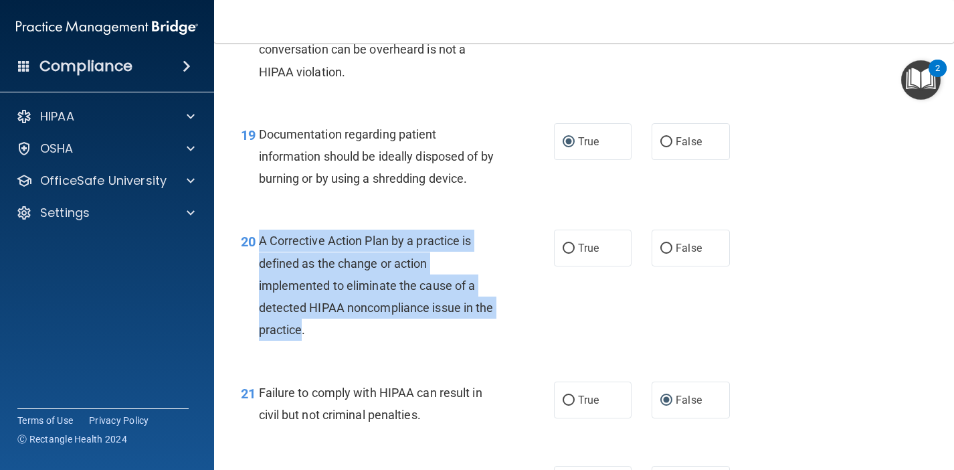
drag, startPoint x: 304, startPoint y: 318, endPoint x: 256, endPoint y: 233, distance: 97.4
click at [256, 233] on div "20 A Corrective Action Plan by a practice is defined as the change or action im…" at bounding box center [397, 289] width 353 height 118
click at [570, 244] on input "True" at bounding box center [569, 249] width 12 height 10
radio input "true"
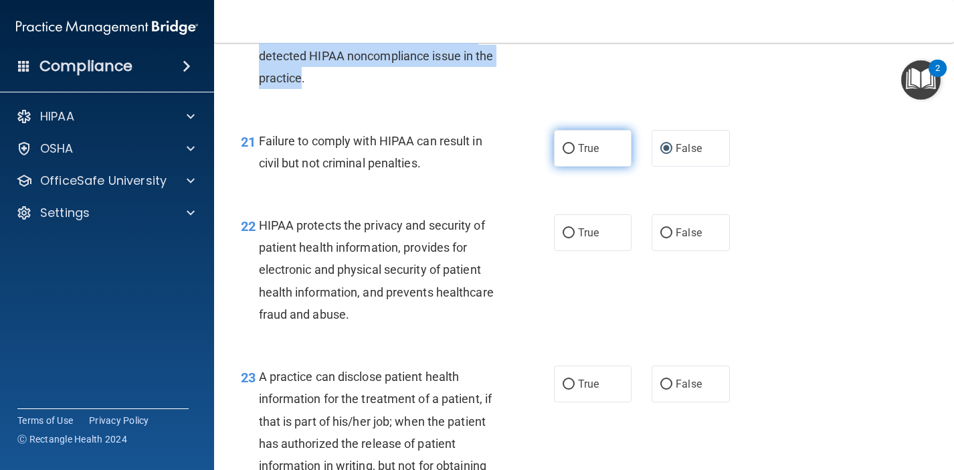
scroll to position [2432, 0]
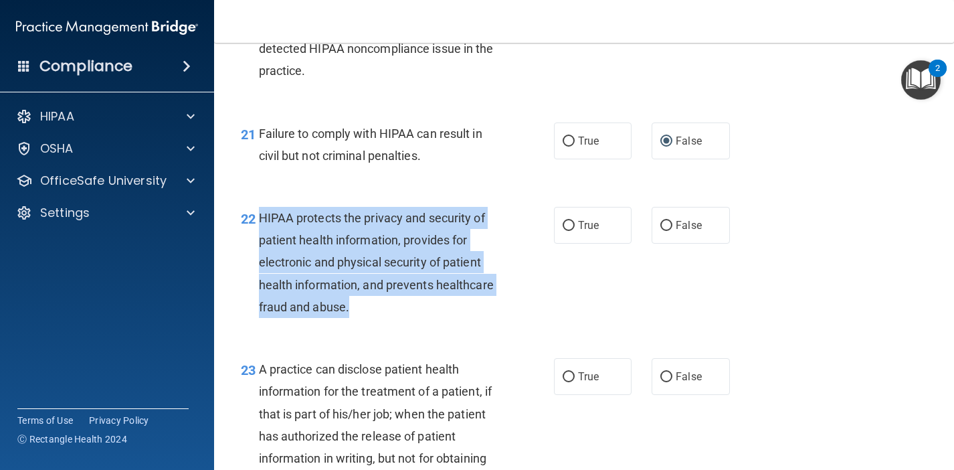
drag, startPoint x: 349, startPoint y: 294, endPoint x: 254, endPoint y: 201, distance: 133.5
click at [254, 207] on div "22 HIPAA protects the privacy and security of patient health information, provi…" at bounding box center [397, 266] width 353 height 118
click at [566, 221] on input "True" at bounding box center [569, 226] width 12 height 10
radio input "true"
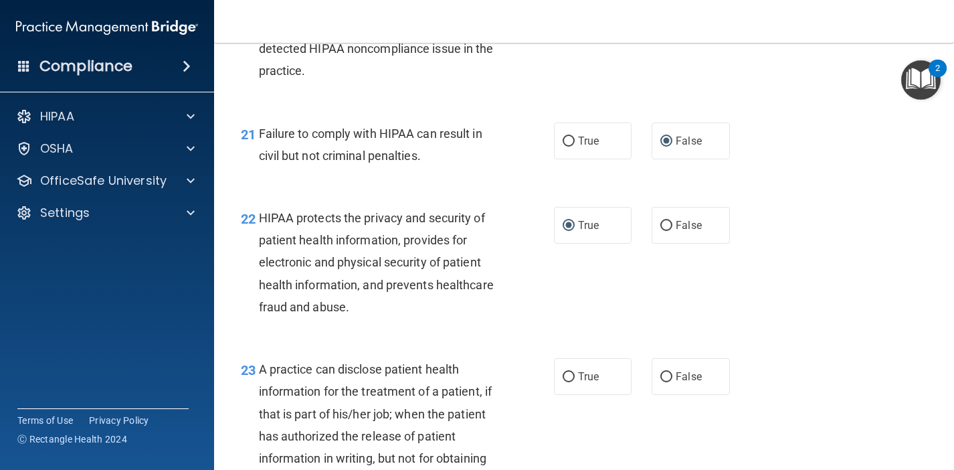
click at [517, 313] on div "22 HIPAA protects the privacy and security of patient health information, provi…" at bounding box center [584, 265] width 707 height 151
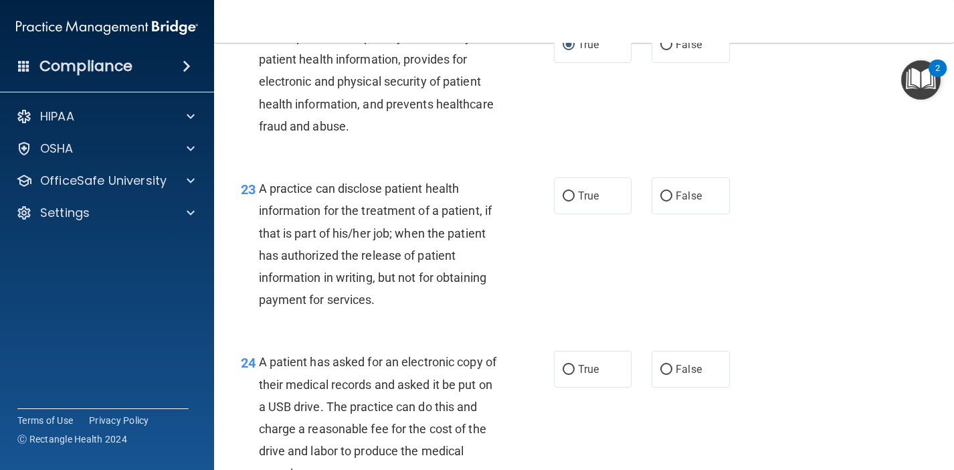
scroll to position [2616, 0]
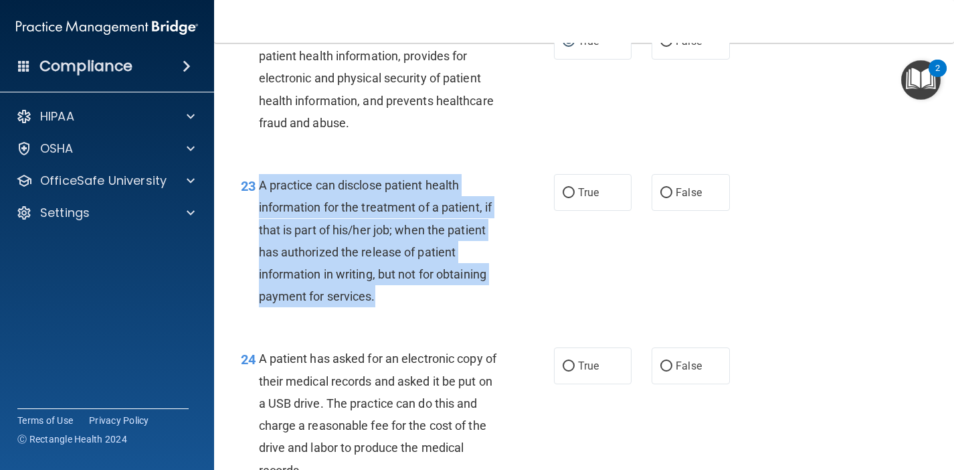
drag, startPoint x: 377, startPoint y: 283, endPoint x: 257, endPoint y: 173, distance: 163.4
click at [257, 174] on div "23 A practice can disclose patient health information for the treatment of a pa…" at bounding box center [397, 244] width 353 height 140
click at [572, 188] on input "True" at bounding box center [569, 193] width 12 height 10
radio input "true"
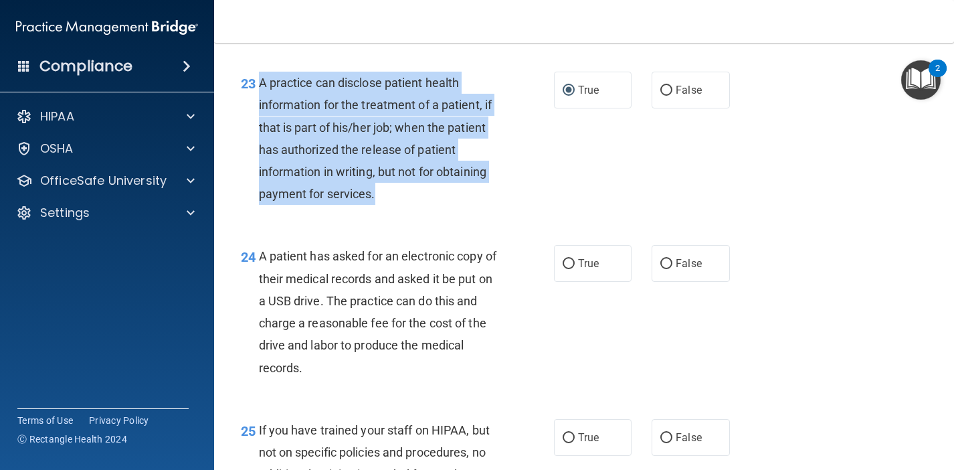
scroll to position [2719, 0]
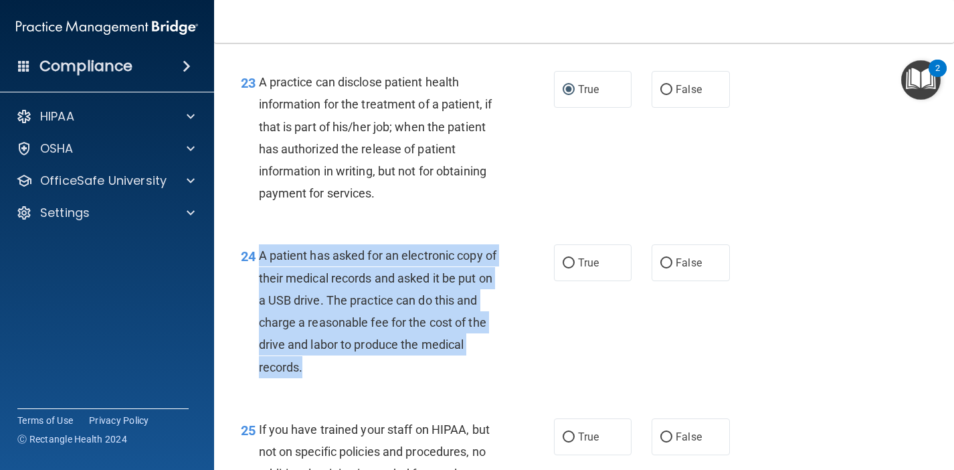
drag, startPoint x: 309, startPoint y: 356, endPoint x: 256, endPoint y: 248, distance: 120.3
click at [256, 248] on div "24 A patient has asked for an electronic copy of their medical records and aske…" at bounding box center [397, 314] width 353 height 140
click at [570, 258] on input "True" at bounding box center [569, 263] width 12 height 10
radio input "true"
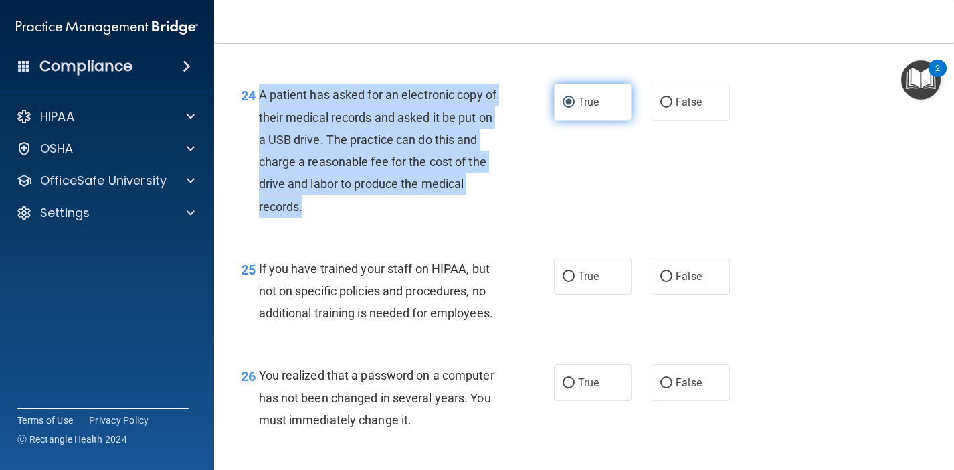
scroll to position [2882, 0]
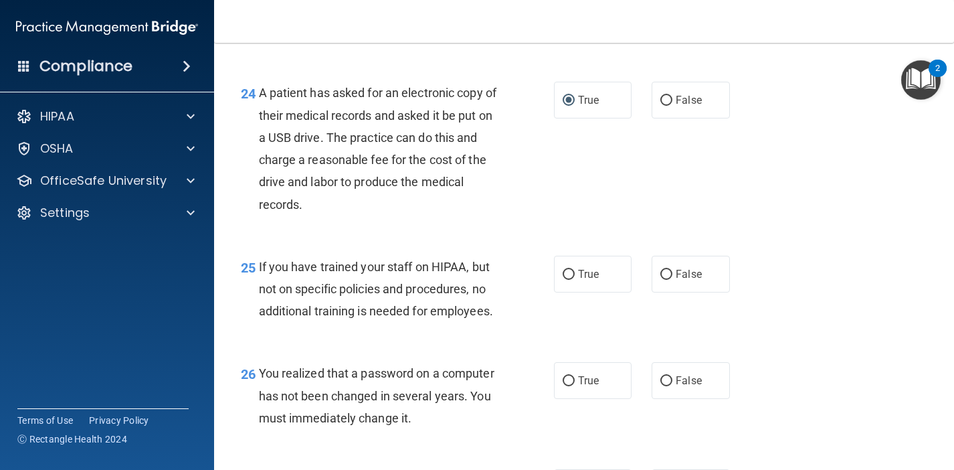
click at [496, 305] on div "If you have trained your staff on HIPAA, but not on specific policies and proce…" at bounding box center [384, 289] width 250 height 67
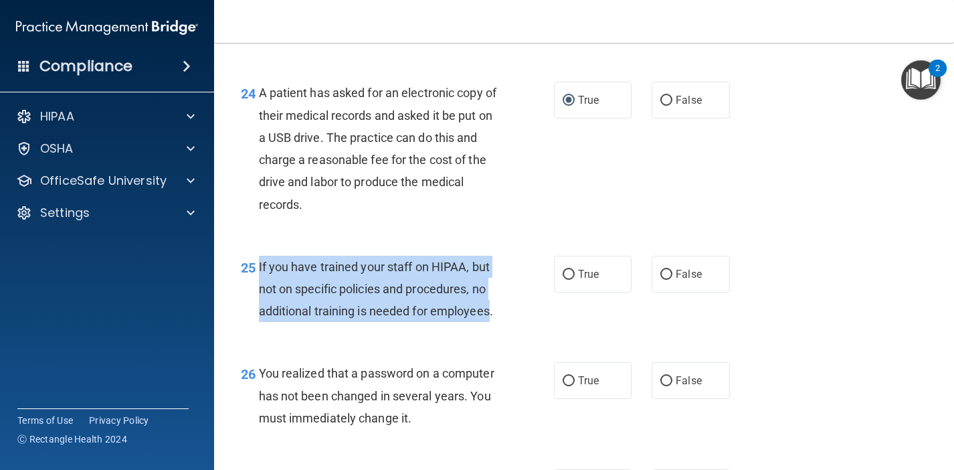
drag, startPoint x: 493, startPoint y: 294, endPoint x: 256, endPoint y: 249, distance: 241.1
click at [256, 256] on div "25 If you have trained your staff on HIPAA, but not on specific policies and pr…" at bounding box center [397, 293] width 353 height 74
click at [667, 270] on input "False" at bounding box center [667, 275] width 12 height 10
radio input "true"
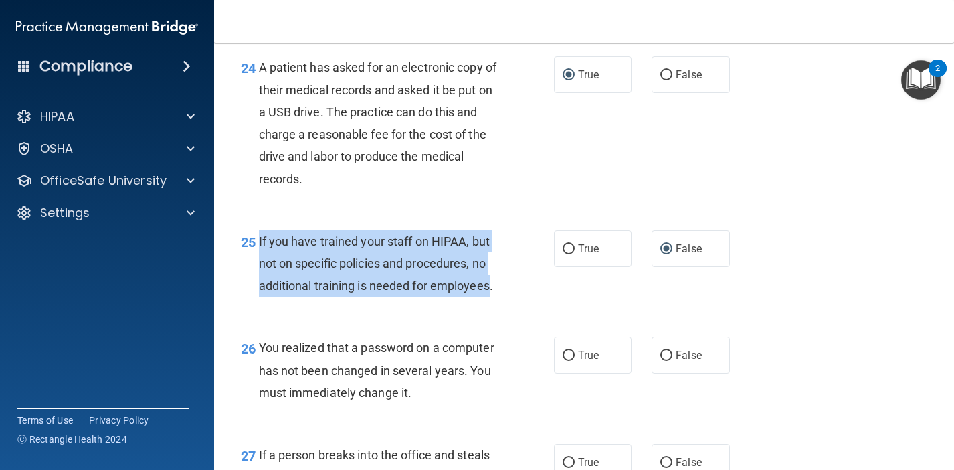
scroll to position [2912, 0]
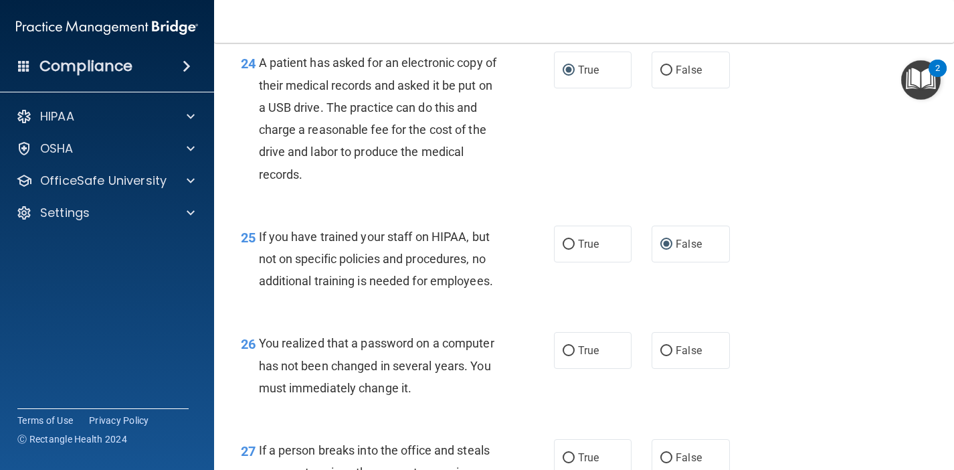
click at [428, 377] on div "You realized that a password on a computer has not been changed in several year…" at bounding box center [384, 365] width 250 height 67
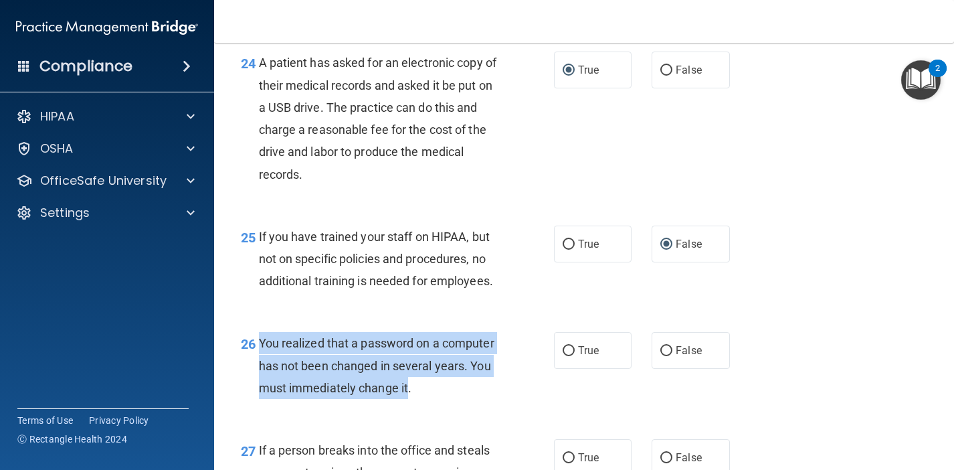
drag, startPoint x: 407, startPoint y: 372, endPoint x: 254, endPoint y: 333, distance: 157.5
click at [254, 333] on div "26 You realized that a password on a computer has not been changed in several y…" at bounding box center [397, 369] width 353 height 74
click at [569, 346] on input "True" at bounding box center [569, 351] width 12 height 10
radio input "true"
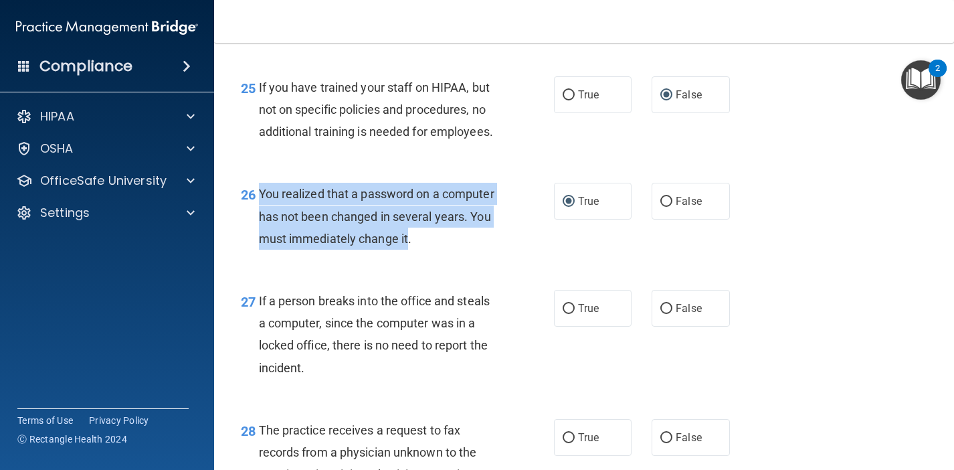
scroll to position [3063, 0]
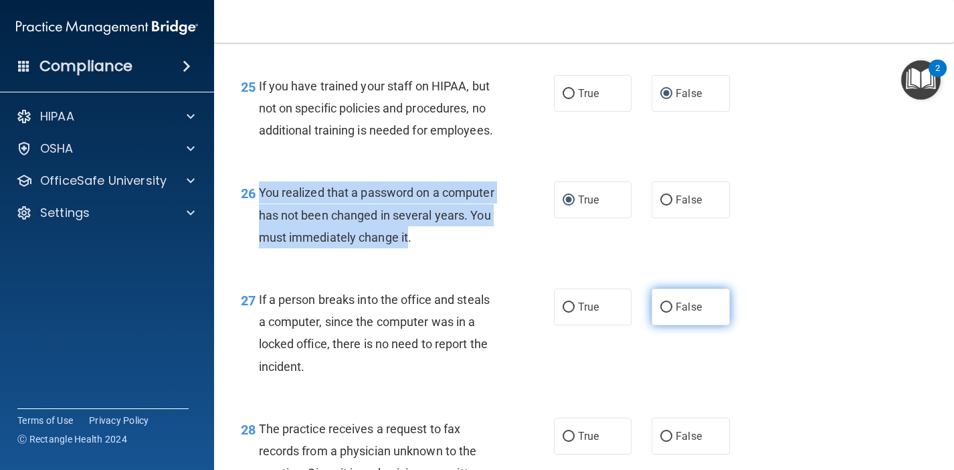
click at [666, 303] on input "False" at bounding box center [667, 308] width 12 height 10
radio input "true"
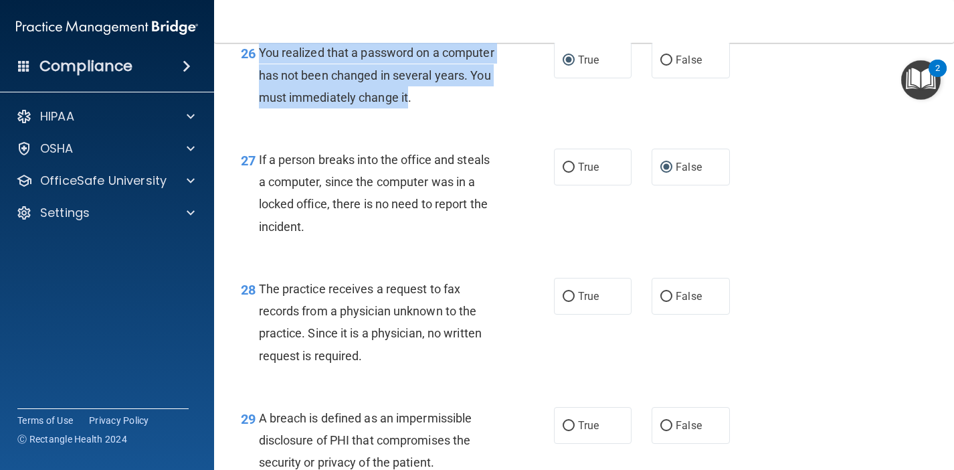
scroll to position [3205, 0]
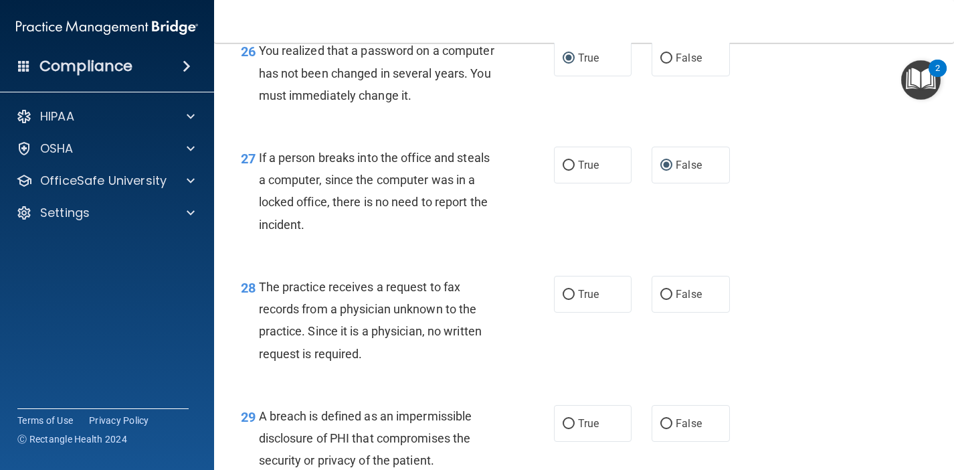
click at [507, 347] on div "The practice receives a request to fax records from a physician unknown to the …" at bounding box center [384, 320] width 250 height 89
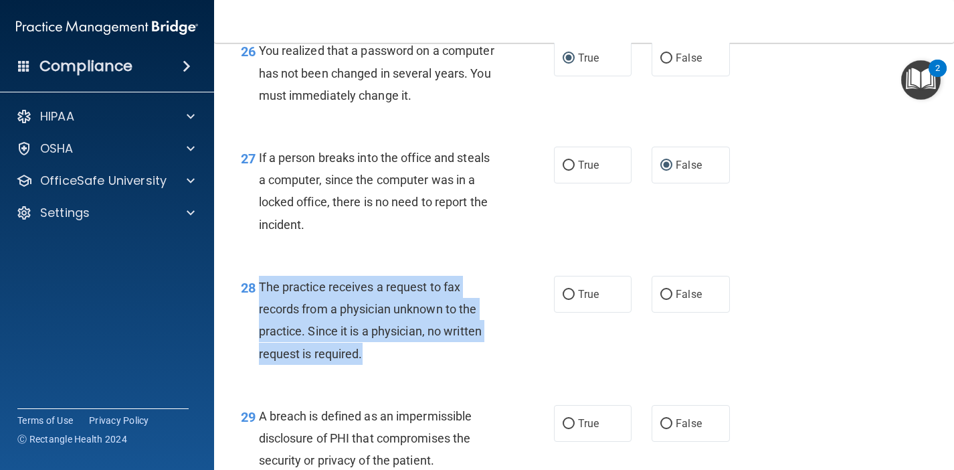
drag, startPoint x: 365, startPoint y: 338, endPoint x: 260, endPoint y: 267, distance: 126.8
click at [260, 276] on div "The practice receives a request to fax records from a physician unknown to the …" at bounding box center [384, 320] width 250 height 89
click at [668, 290] on input "False" at bounding box center [667, 295] width 12 height 10
radio input "true"
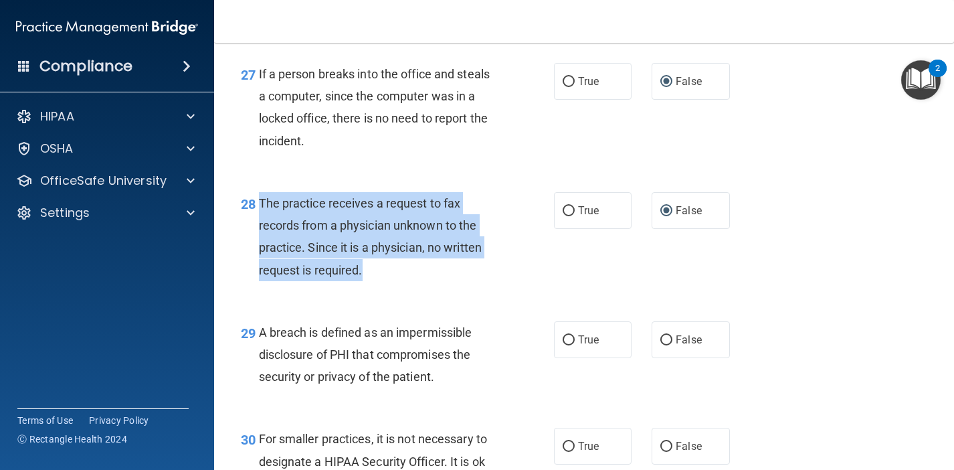
scroll to position [3297, 0]
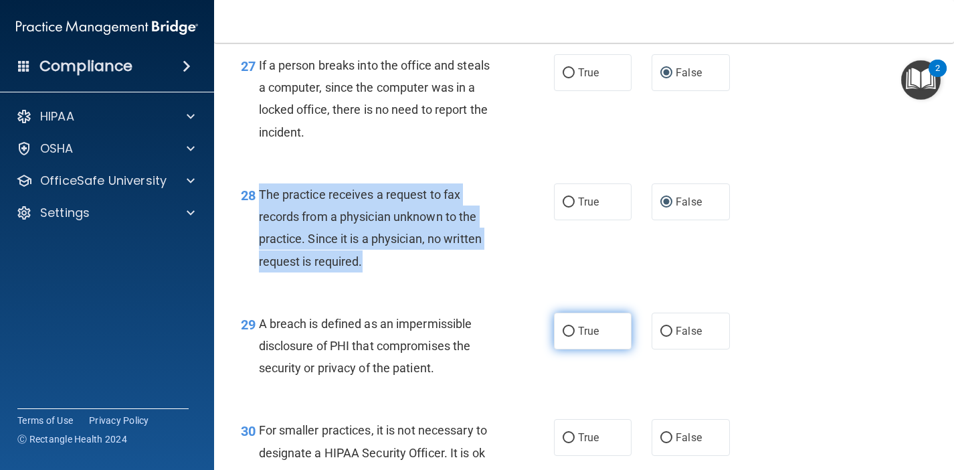
click at [572, 327] on input "True" at bounding box center [569, 332] width 12 height 10
radio input "true"
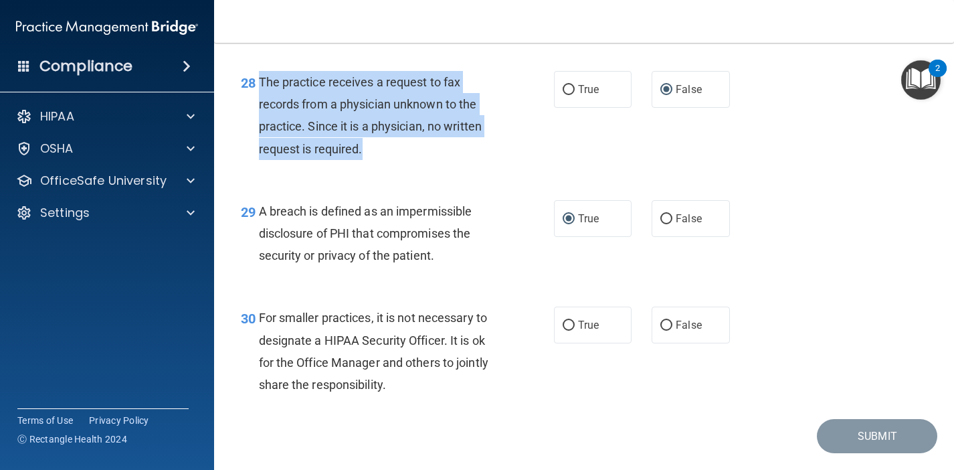
scroll to position [3411, 0]
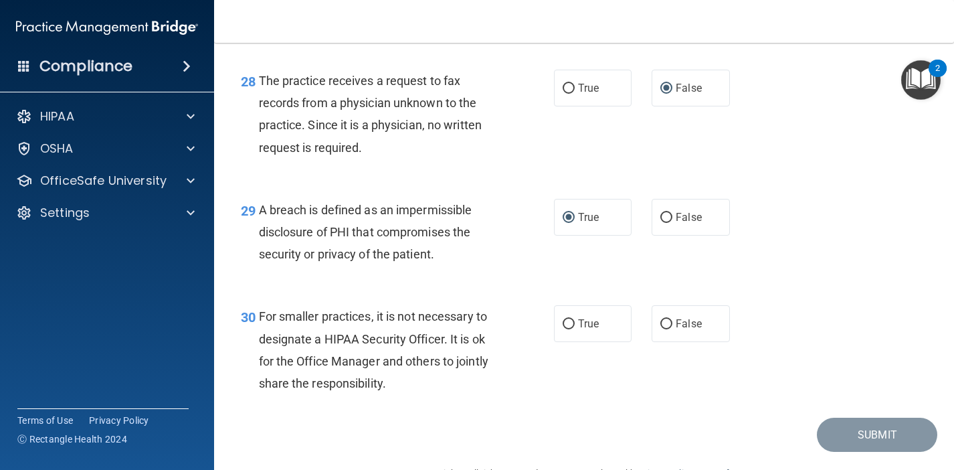
click at [440, 378] on div "30 For smaller practices, it is not necessary to designate a HIPAA Security Off…" at bounding box center [397, 353] width 353 height 96
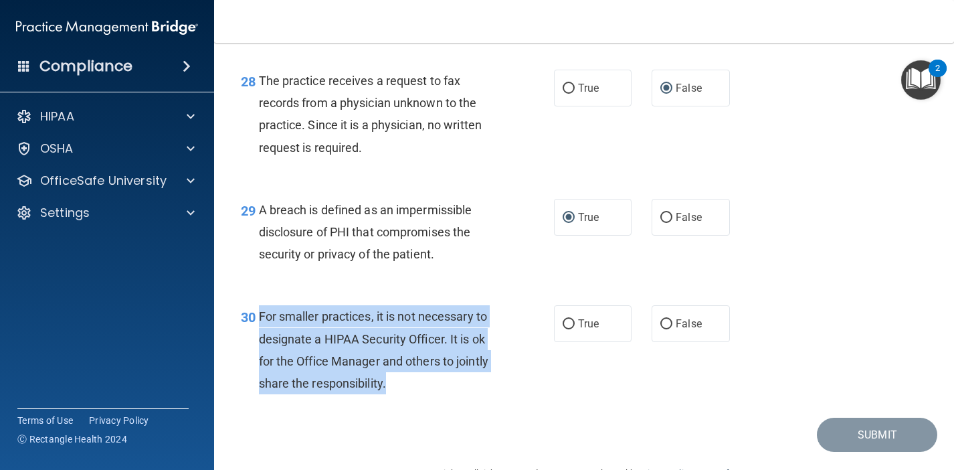
drag, startPoint x: 398, startPoint y: 372, endPoint x: 257, endPoint y: 299, distance: 158.7
click at [257, 305] on div "30 For smaller practices, it is not necessary to designate a HIPAA Security Off…" at bounding box center [397, 353] width 353 height 96
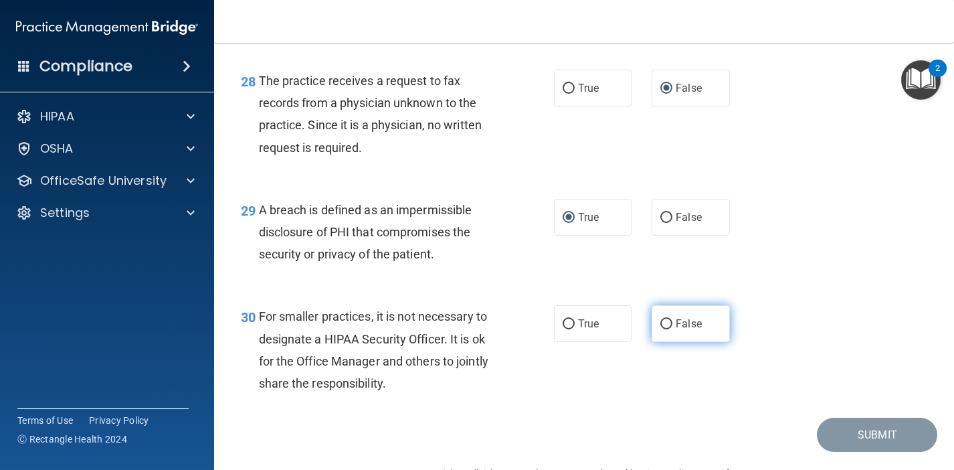
click at [667, 305] on label "False" at bounding box center [691, 323] width 78 height 37
click at [667, 319] on input "False" at bounding box center [667, 324] width 12 height 10
radio input "true"
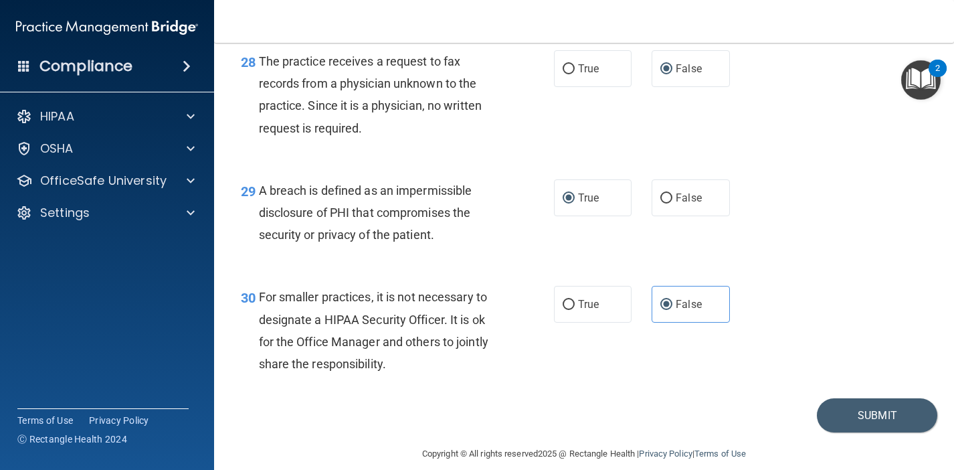
scroll to position [3429, 0]
click at [869, 401] on button "Submit" at bounding box center [877, 417] width 120 height 34
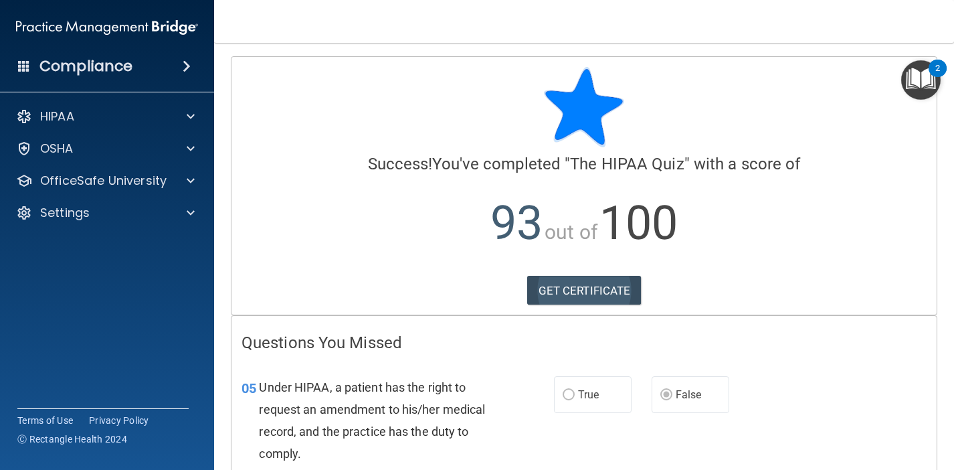
click at [589, 289] on link "GET CERTIFICATE" at bounding box center [584, 290] width 114 height 29
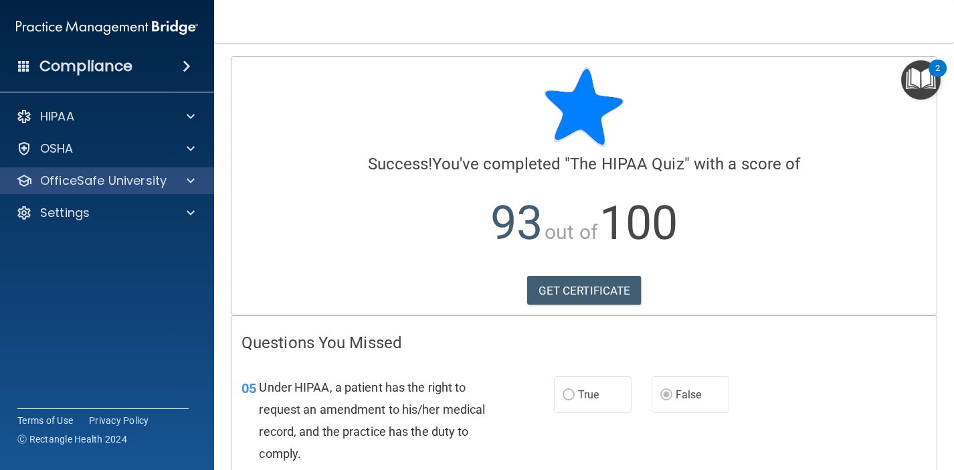
click at [152, 180] on p "OfficeSafe University" at bounding box center [103, 181] width 126 height 16
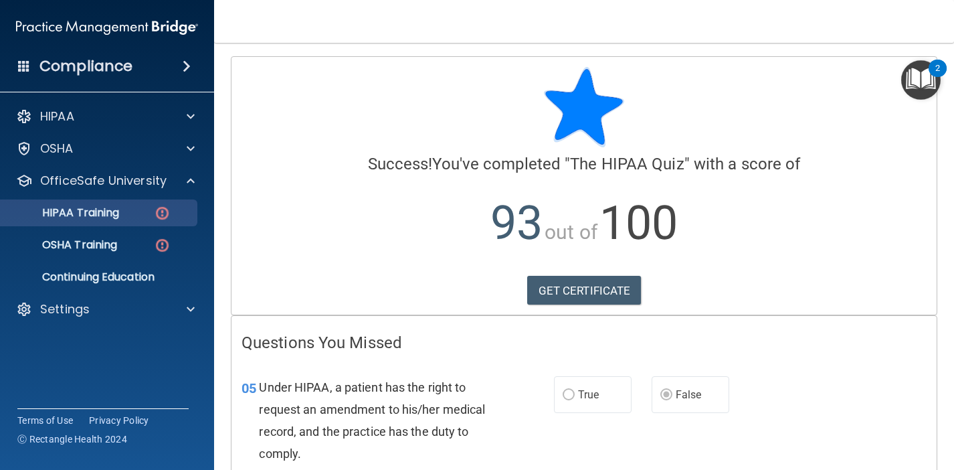
click at [147, 205] on link "HIPAA Training" at bounding box center [92, 212] width 211 height 27
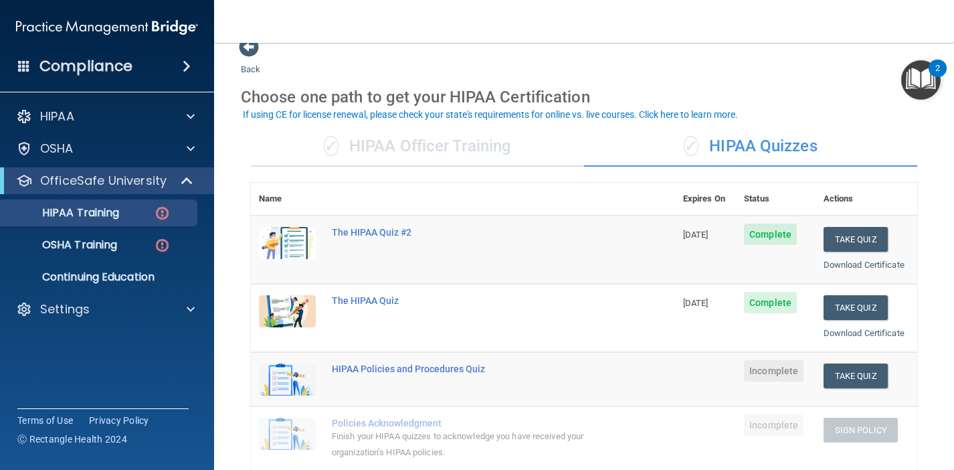
scroll to position [21, 0]
click at [488, 154] on div "✓ HIPAA Officer Training" at bounding box center [417, 145] width 333 height 40
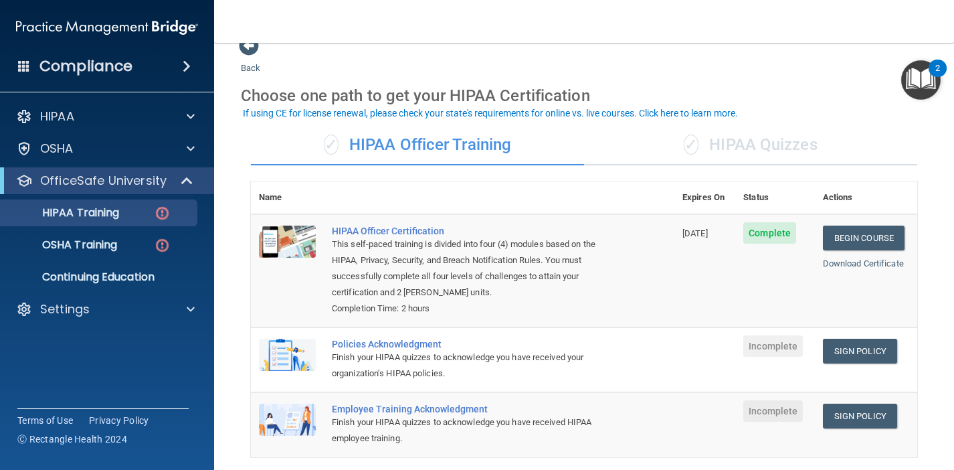
click at [798, 132] on div "✓ HIPAA Quizzes" at bounding box center [750, 145] width 333 height 40
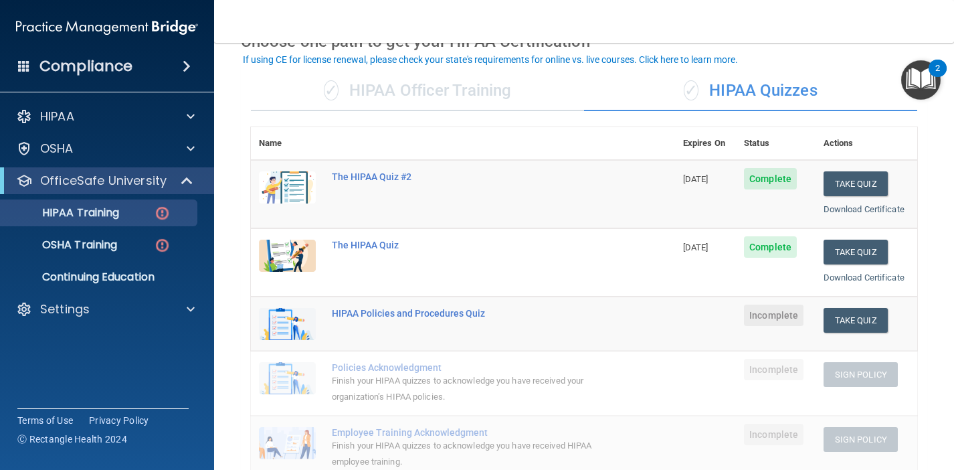
scroll to position [79, 0]
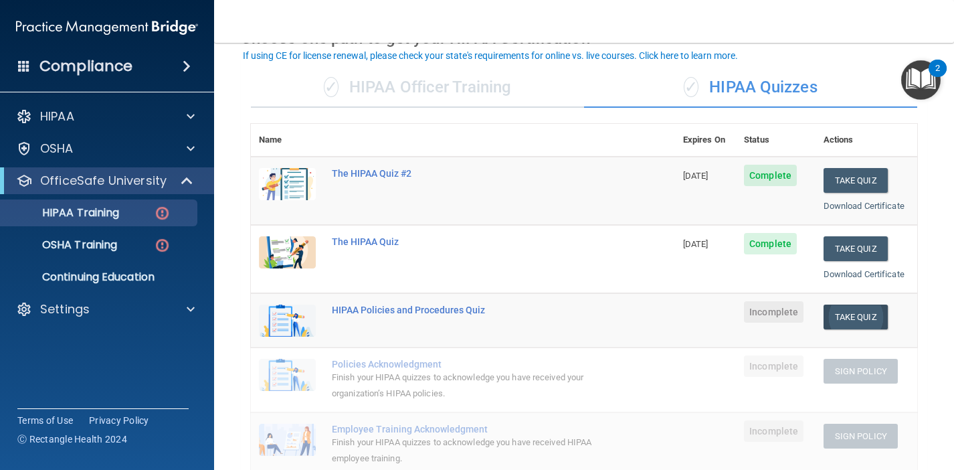
click at [860, 311] on button "Take Quiz" at bounding box center [856, 317] width 64 height 25
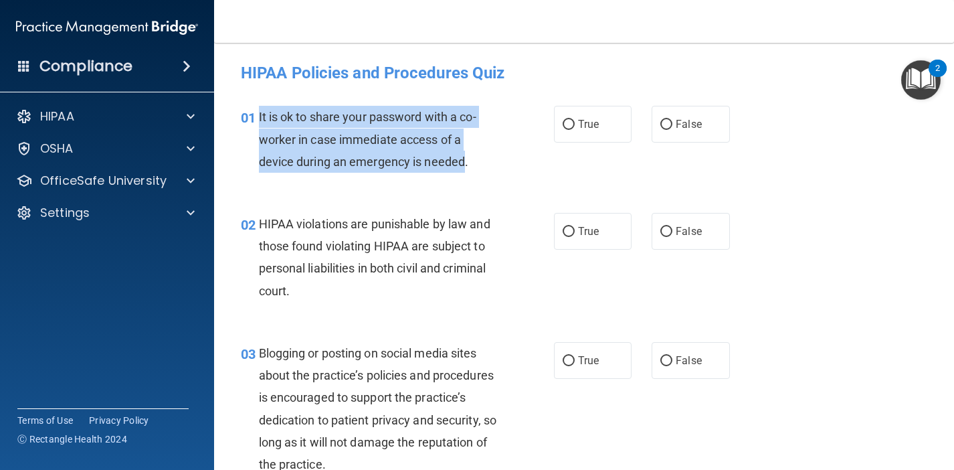
drag, startPoint x: 466, startPoint y: 163, endPoint x: 253, endPoint y: 120, distance: 217.1
click at [253, 120] on div "01 It is ok to share your password with a co-worker in case immediate access of…" at bounding box center [397, 143] width 353 height 74
click at [667, 121] on input "False" at bounding box center [667, 125] width 12 height 10
radio input "true"
click at [570, 227] on input "True" at bounding box center [569, 232] width 12 height 10
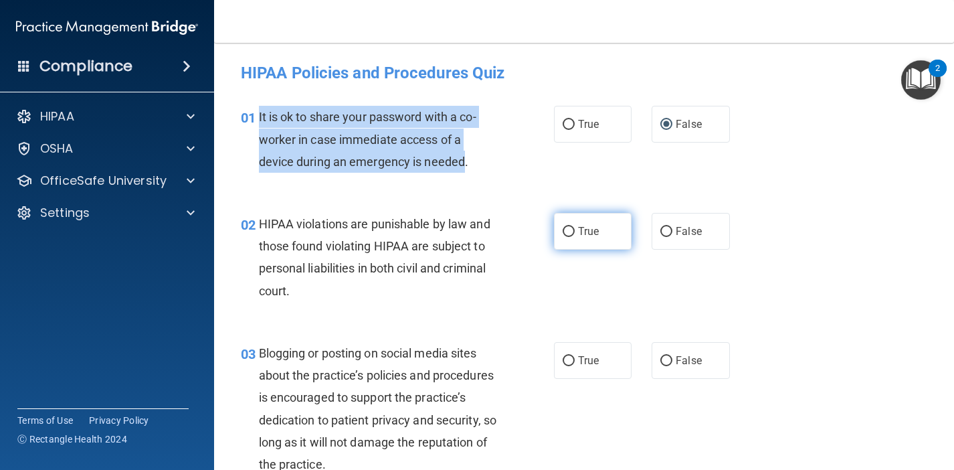
radio input "true"
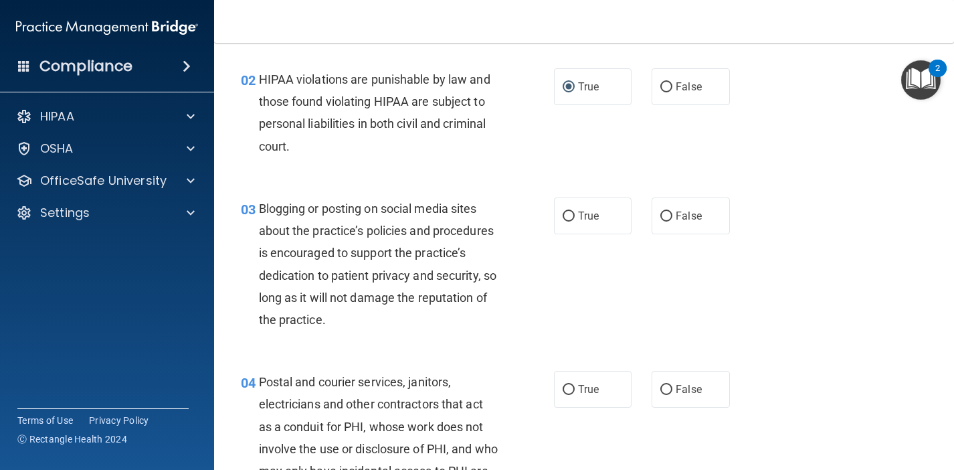
scroll to position [155, 0]
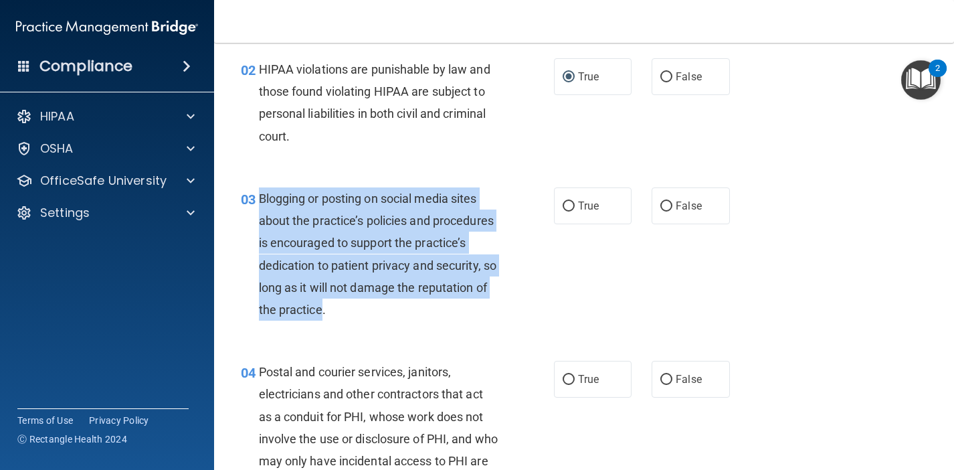
drag, startPoint x: 338, startPoint y: 306, endPoint x: 258, endPoint y: 196, distance: 135.6
click at [259, 196] on span "Blogging or posting on social media sites about the practice’s policies and pro…" at bounding box center [378, 253] width 238 height 125
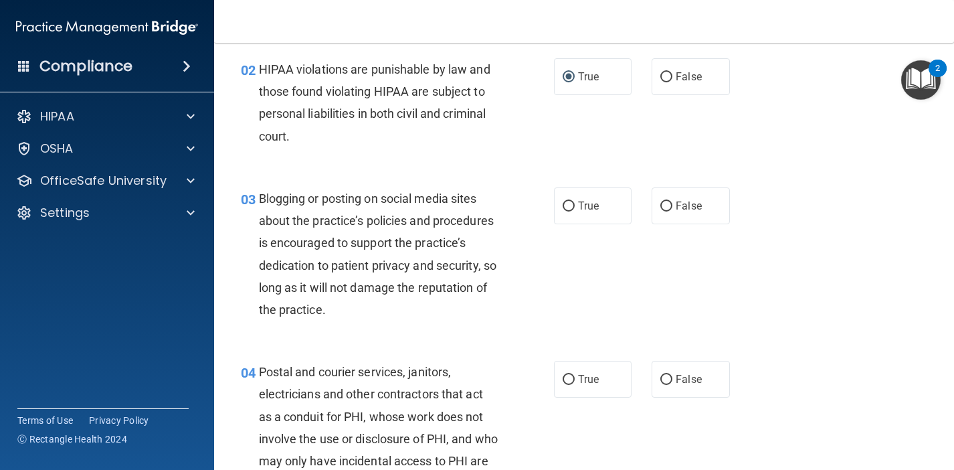
click at [408, 313] on div "Blogging or posting on social media sites about the practice’s policies and pro…" at bounding box center [384, 253] width 250 height 133
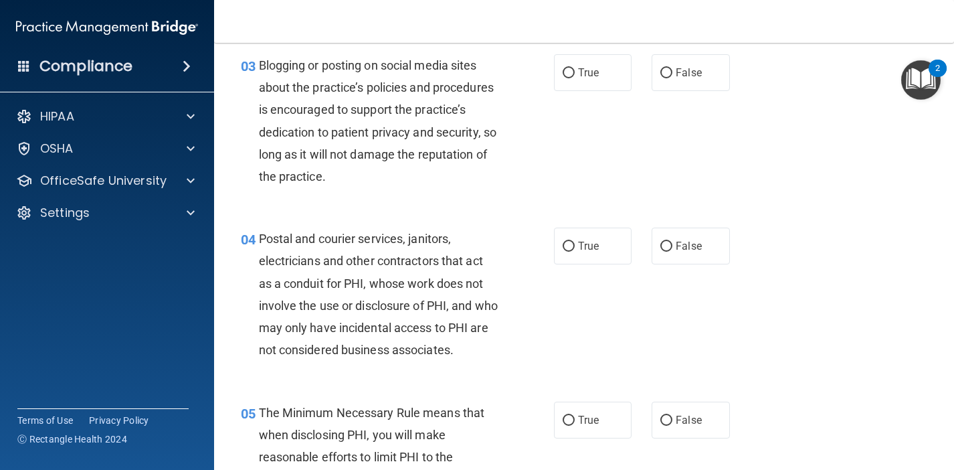
scroll to position [301, 0]
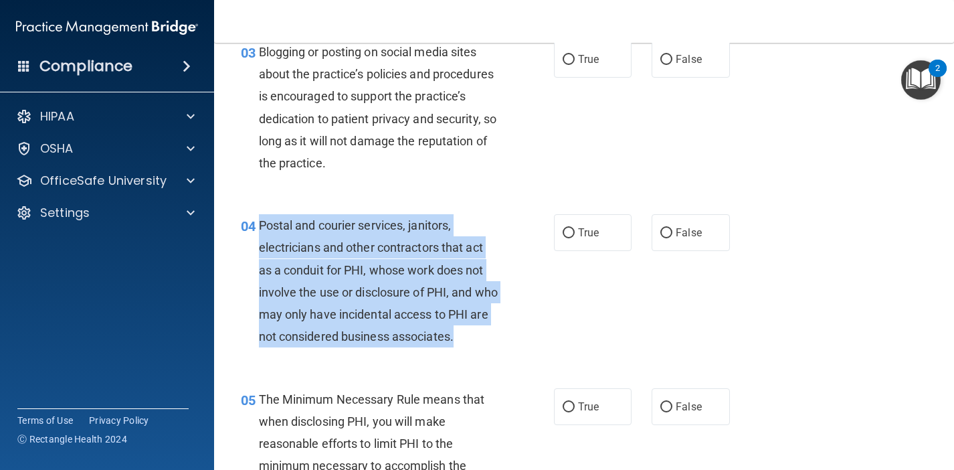
drag, startPoint x: 480, startPoint y: 334, endPoint x: 258, endPoint y: 222, distance: 249.0
click at [258, 222] on div "04 Postal and courier services, janitors, electricians and other contractors th…" at bounding box center [397, 284] width 353 height 140
click at [571, 233] on input "True" at bounding box center [569, 233] width 12 height 10
radio input "true"
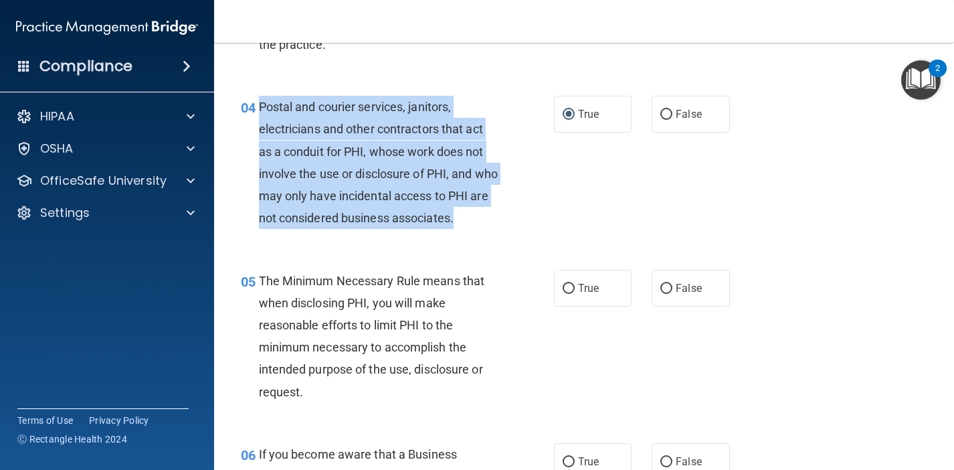
scroll to position [428, 0]
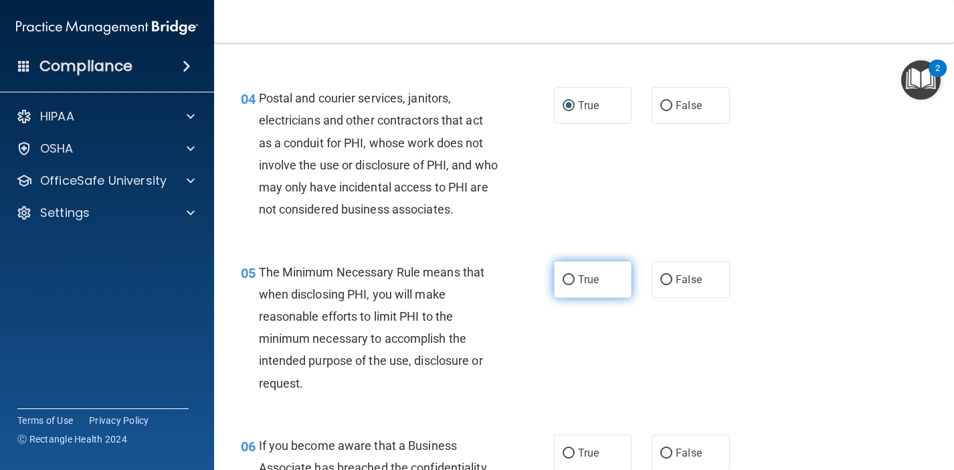
click at [576, 275] on label "True" at bounding box center [593, 279] width 78 height 37
click at [575, 275] on input "True" at bounding box center [569, 280] width 12 height 10
radio input "true"
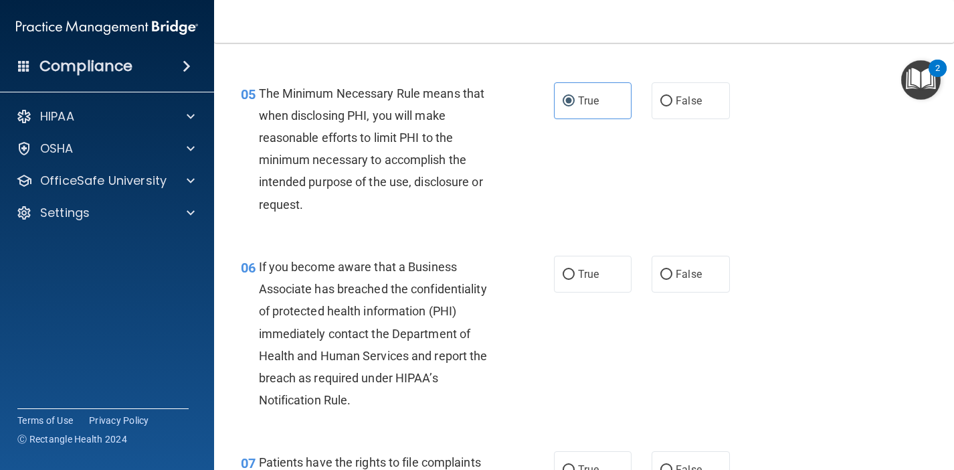
scroll to position [608, 0]
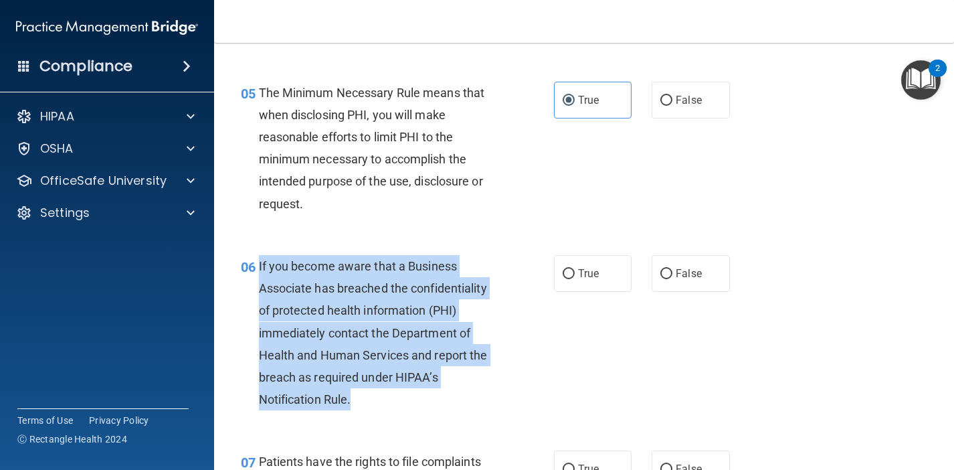
drag, startPoint x: 362, startPoint y: 402, endPoint x: 259, endPoint y: 256, distance: 178.1
click at [259, 256] on div "If you become aware that a Business Associate has breached the confidentiality …" at bounding box center [384, 333] width 250 height 156
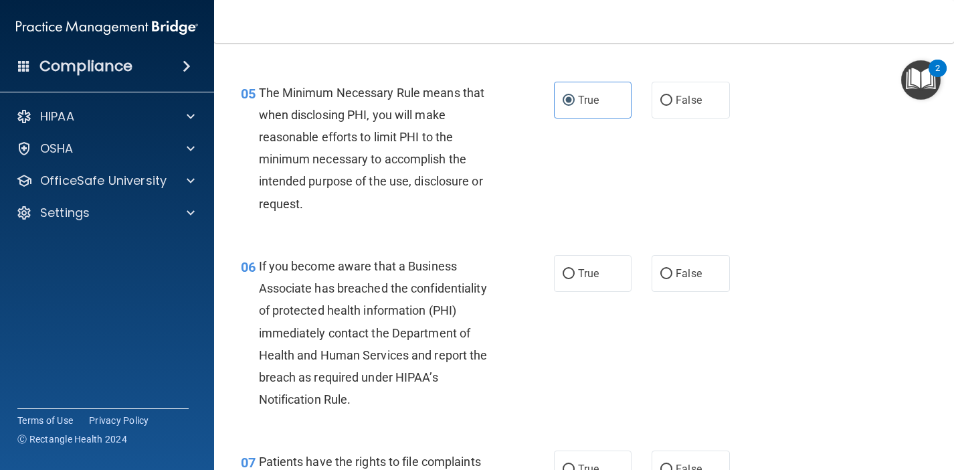
click at [831, 1] on nav "Toggle navigation Jessica Latosa jelatosa@gmail.com Manage My Enterprise Heit F…" at bounding box center [584, 21] width 740 height 43
click at [664, 269] on input "False" at bounding box center [667, 274] width 12 height 10
radio input "true"
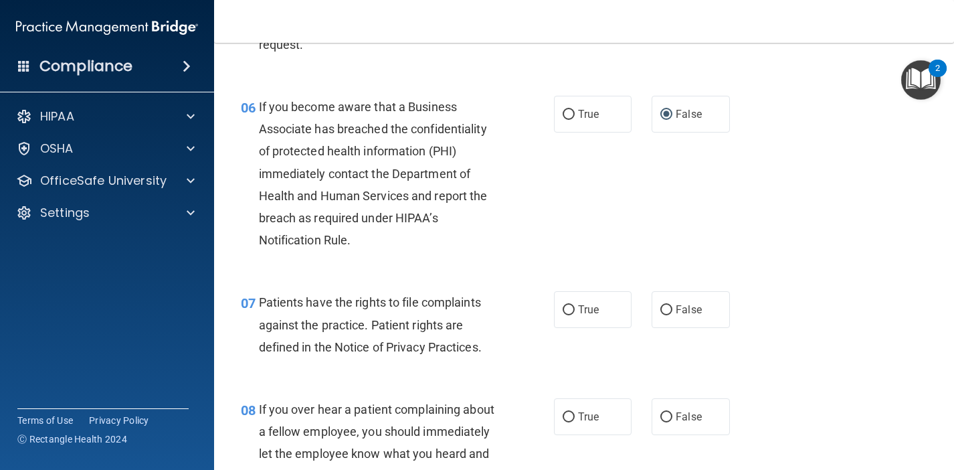
scroll to position [768, 0]
click at [566, 305] on input "True" at bounding box center [569, 310] width 12 height 10
radio input "true"
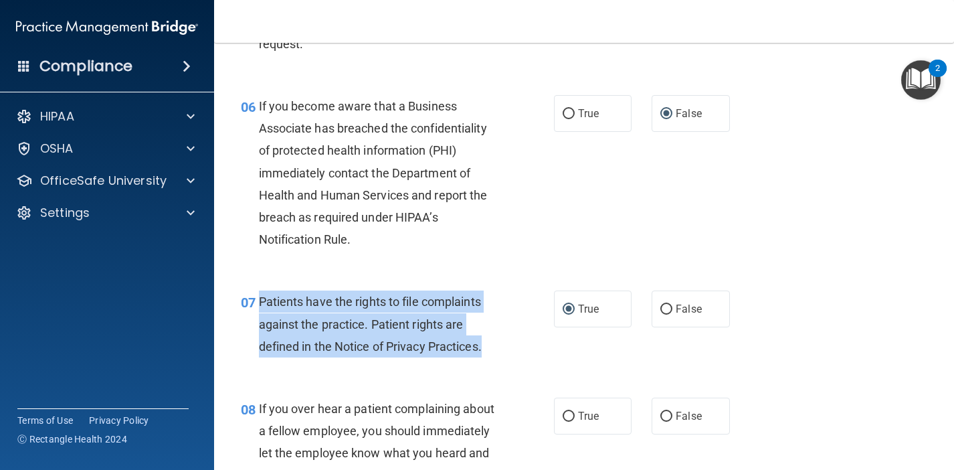
drag, startPoint x: 483, startPoint y: 339, endPoint x: 257, endPoint y: 302, distance: 229.2
click at [257, 302] on div "07 Patients have the rights to file complaints against the practice. Patient ri…" at bounding box center [397, 327] width 353 height 74
click at [541, 347] on div "07 Patients have the rights to file complaints against the practice. Patient ri…" at bounding box center [397, 327] width 353 height 74
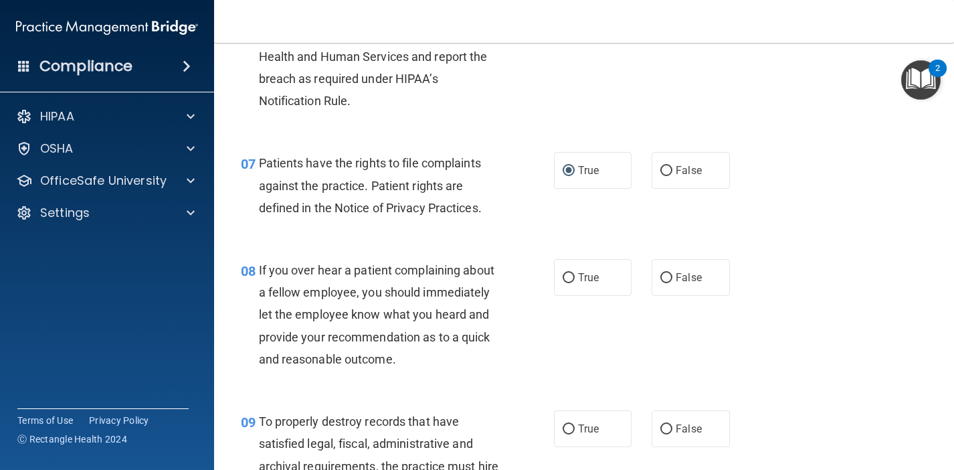
scroll to position [930, 0]
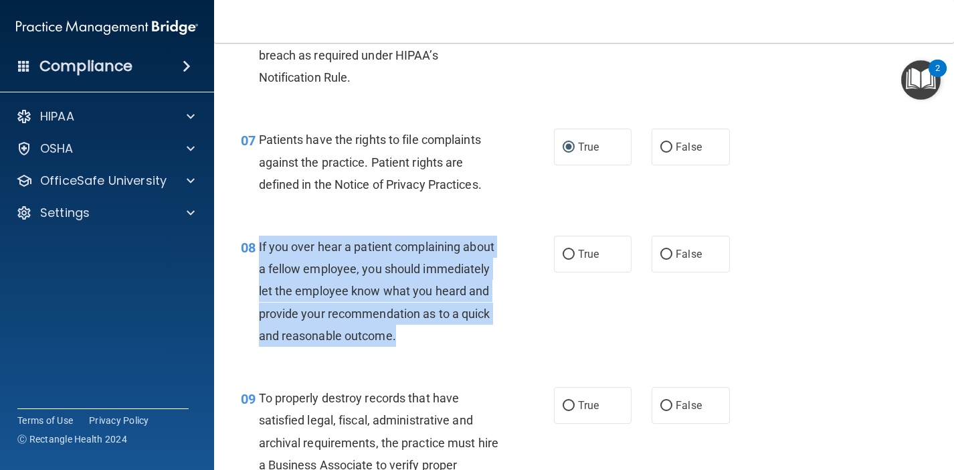
drag, startPoint x: 396, startPoint y: 329, endPoint x: 258, endPoint y: 240, distance: 163.8
click at [258, 240] on div "08 If you over hear a patient complaining about a fellow employee, you should i…" at bounding box center [397, 295] width 353 height 118
click at [661, 250] on input "False" at bounding box center [667, 255] width 12 height 10
radio input "true"
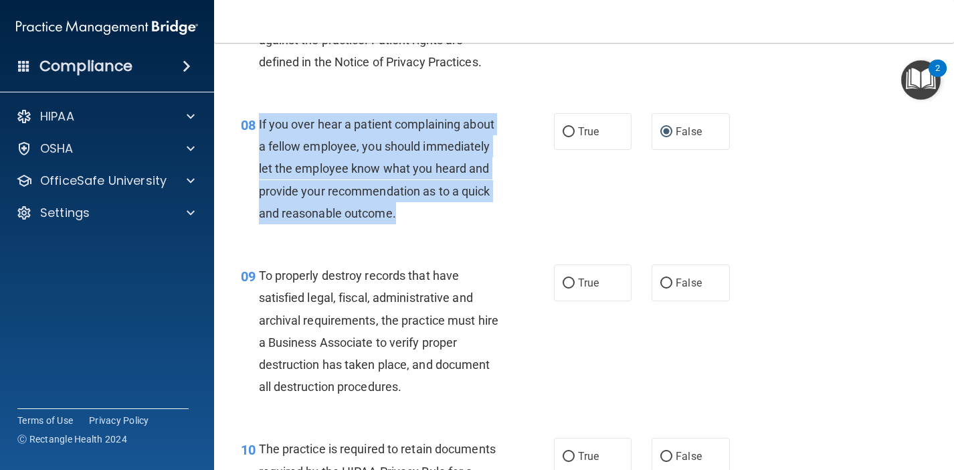
scroll to position [1053, 0]
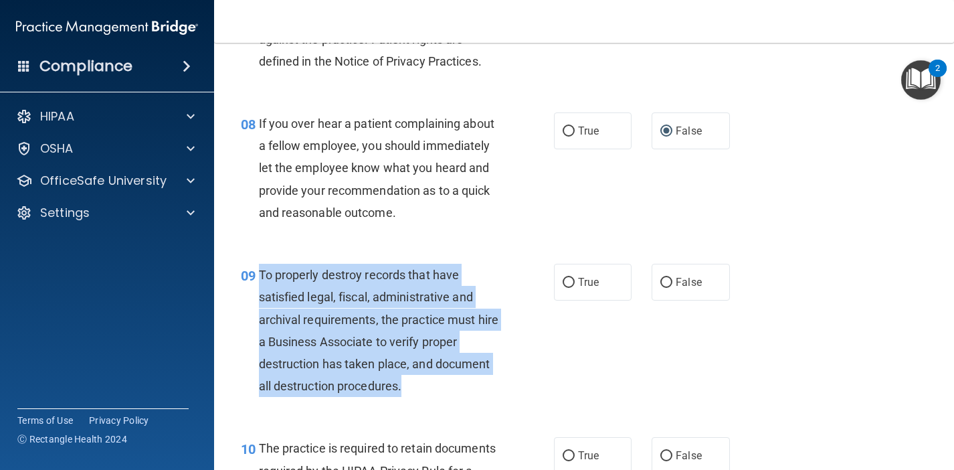
drag, startPoint x: 404, startPoint y: 379, endPoint x: 256, endPoint y: 267, distance: 185.4
click at [256, 267] on div "09 To properly destroy records that have satisfied legal, fiscal, administrativ…" at bounding box center [397, 334] width 353 height 140
click at [668, 278] on input "False" at bounding box center [667, 283] width 12 height 10
radio input "true"
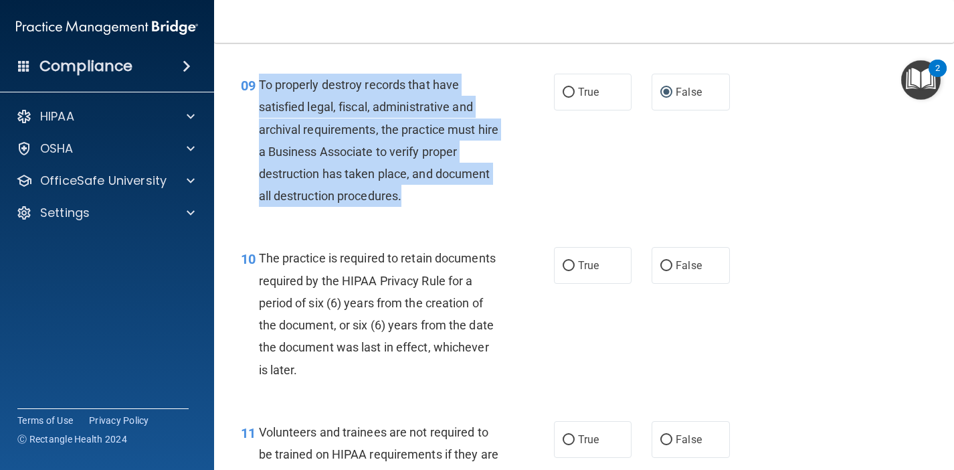
scroll to position [1244, 0]
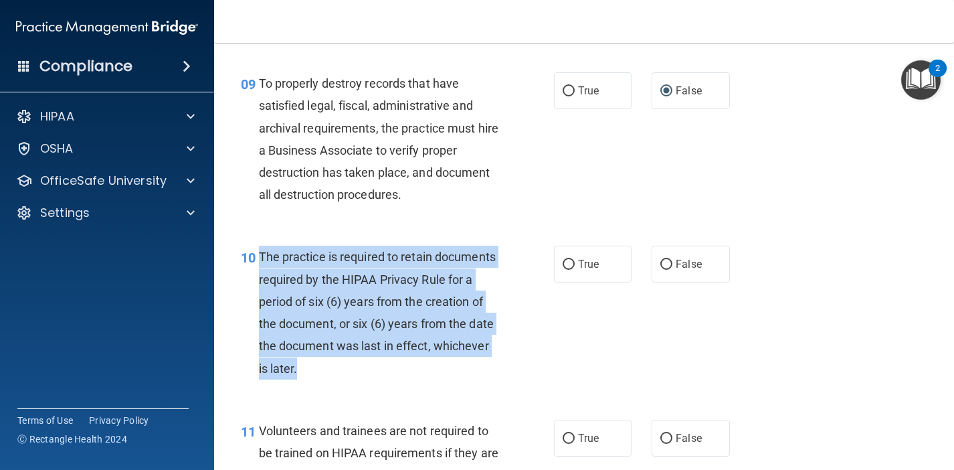
drag, startPoint x: 301, startPoint y: 364, endPoint x: 257, endPoint y: 260, distance: 112.5
click at [257, 260] on div "10 The practice is required to retain documents required by the HIPAA Privacy R…" at bounding box center [397, 316] width 353 height 140
click at [568, 260] on input "True" at bounding box center [569, 265] width 12 height 10
radio input "true"
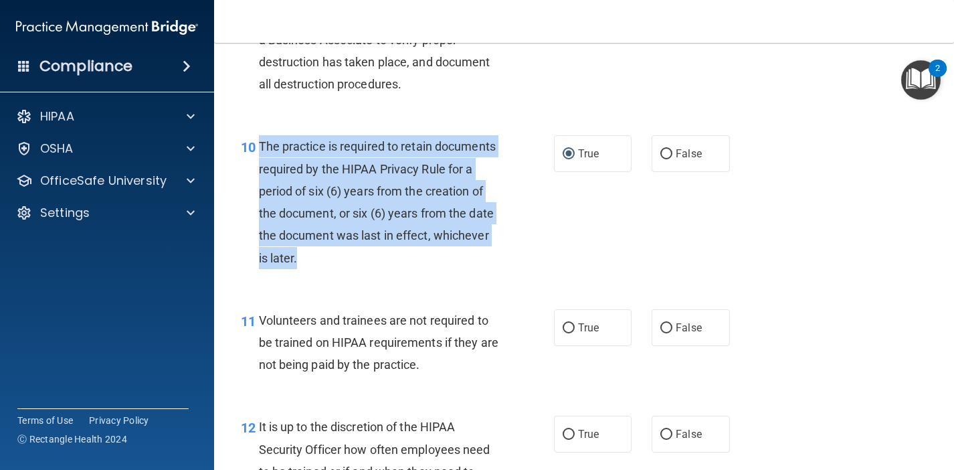
scroll to position [1362, 0]
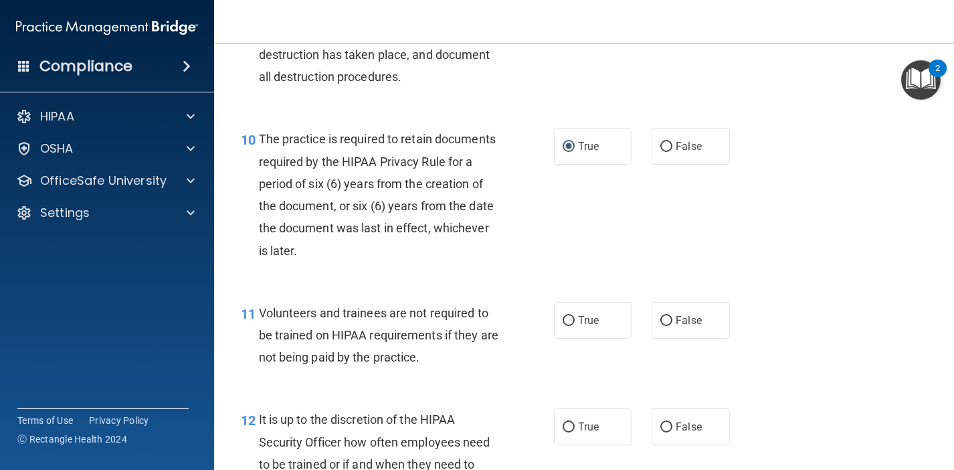
click at [487, 347] on div "Volunteers and trainees are not required to be trained on HIPAA requirements if…" at bounding box center [384, 335] width 250 height 67
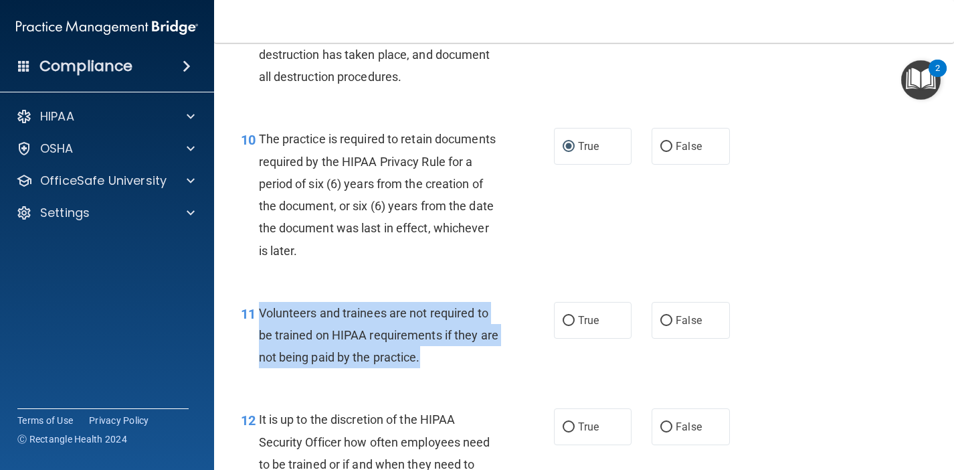
drag, startPoint x: 423, startPoint y: 359, endPoint x: 258, endPoint y: 310, distance: 171.9
click at [259, 310] on div "Volunteers and trainees are not required to be trained on HIPAA requirements if…" at bounding box center [384, 335] width 250 height 67
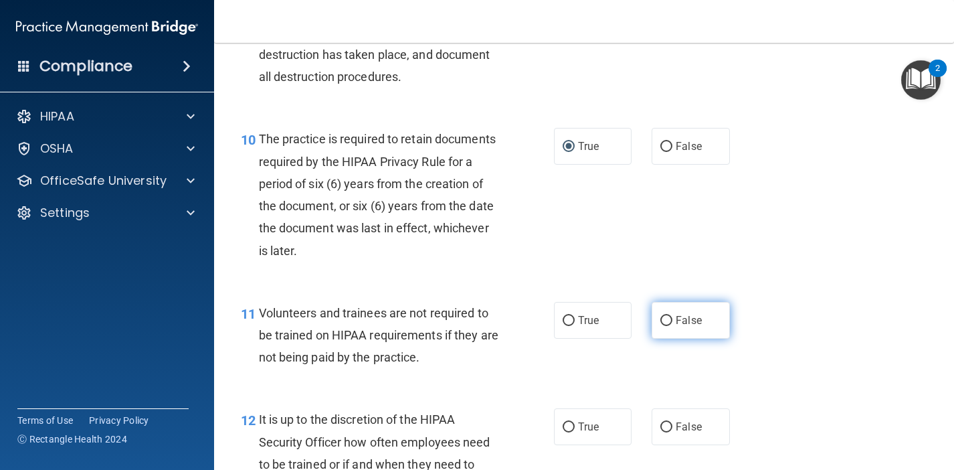
click at [676, 317] on span "False" at bounding box center [689, 320] width 26 height 13
click at [673, 317] on input "False" at bounding box center [667, 321] width 12 height 10
radio input "true"
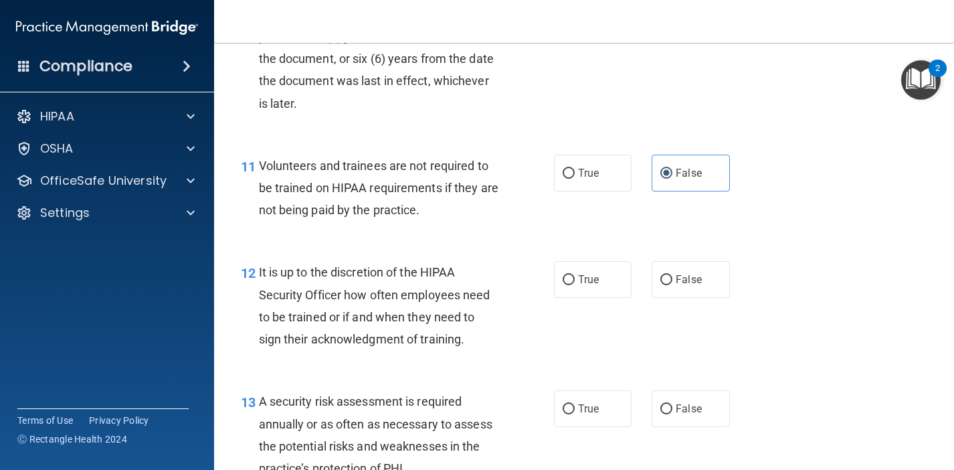
scroll to position [1514, 0]
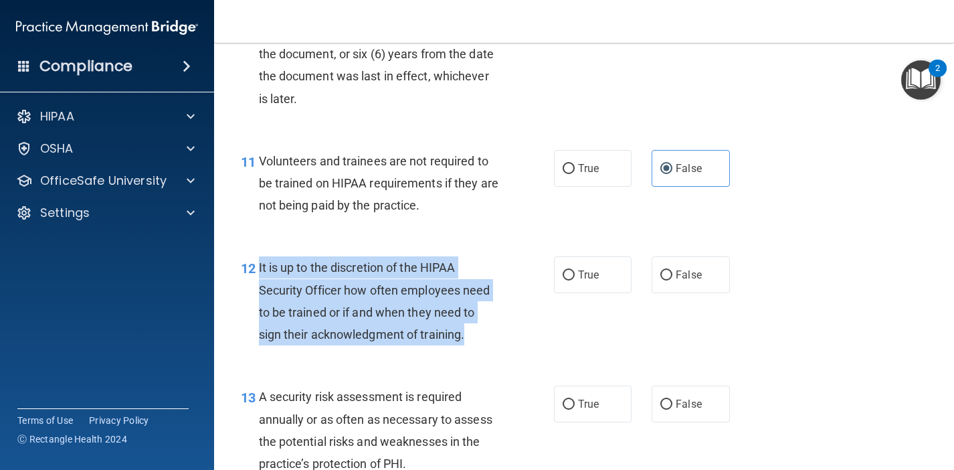
drag, startPoint x: 473, startPoint y: 331, endPoint x: 258, endPoint y: 259, distance: 225.8
click at [259, 259] on div "It is up to the discretion of the HIPAA Security Officer how often employees ne…" at bounding box center [384, 300] width 250 height 89
click at [668, 270] on input "False" at bounding box center [667, 275] width 12 height 10
radio input "true"
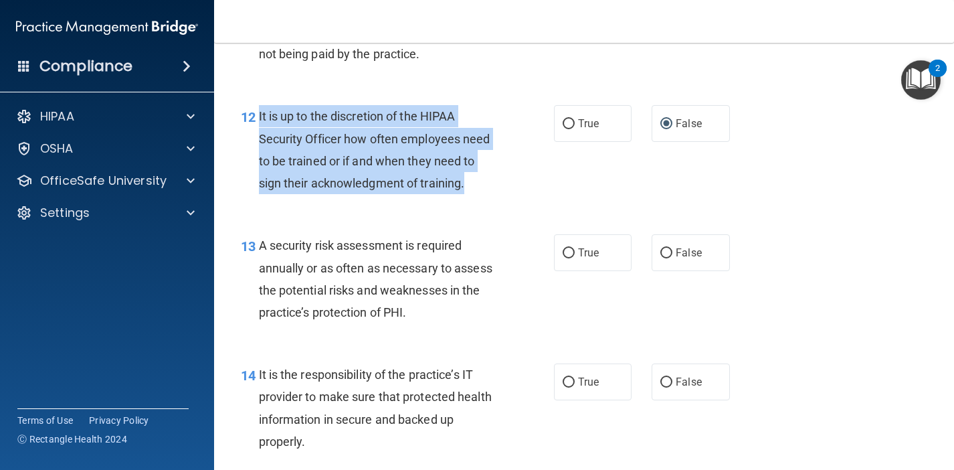
scroll to position [1669, 0]
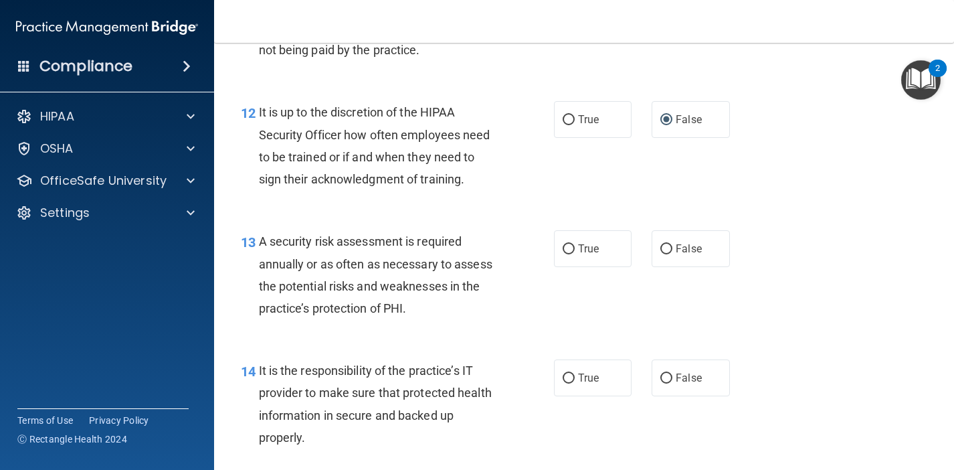
click at [448, 317] on div "13 A security risk assessment is required annually or as often as necessary to …" at bounding box center [584, 278] width 707 height 129
click at [571, 244] on input "True" at bounding box center [569, 249] width 12 height 10
radio input "true"
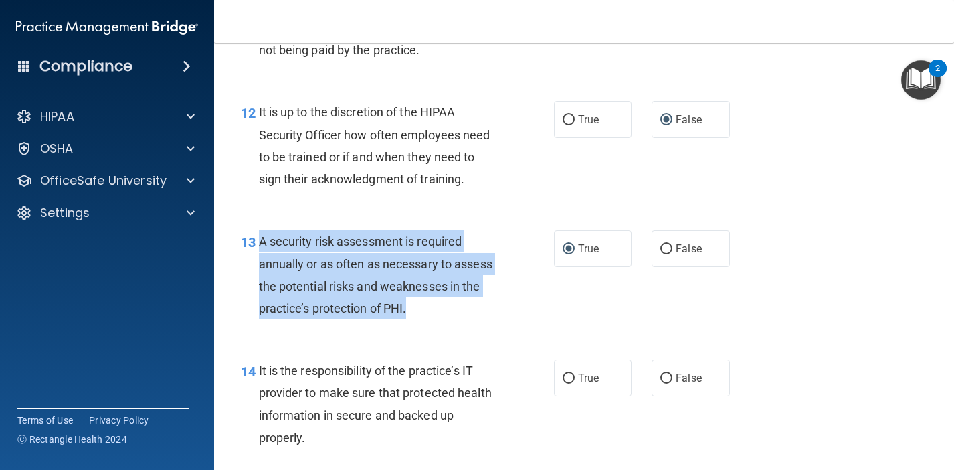
drag, startPoint x: 408, startPoint y: 301, endPoint x: 256, endPoint y: 232, distance: 166.2
click at [256, 232] on div "13 A security risk assessment is required annually or as often as necessary to …" at bounding box center [397, 278] width 353 height 96
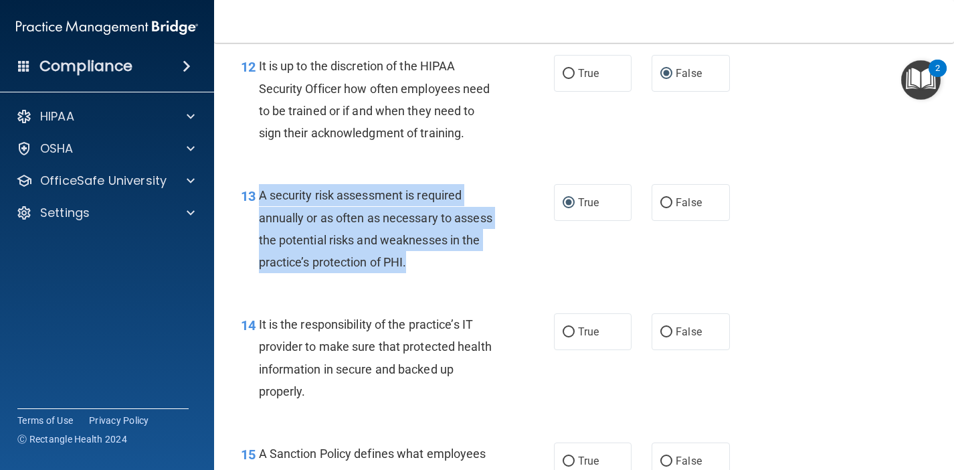
scroll to position [1724, 0]
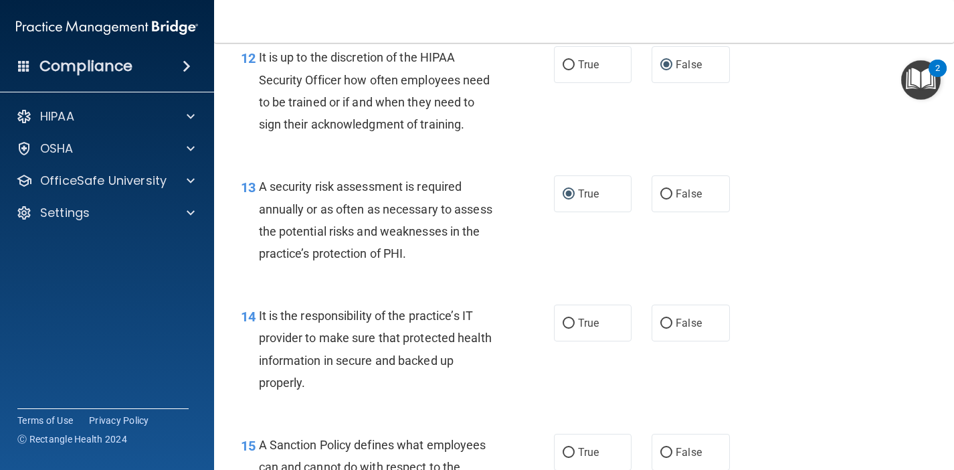
click at [329, 393] on div "14 It is the responsibility of the practice’s IT provider to make sure that pro…" at bounding box center [584, 352] width 707 height 129
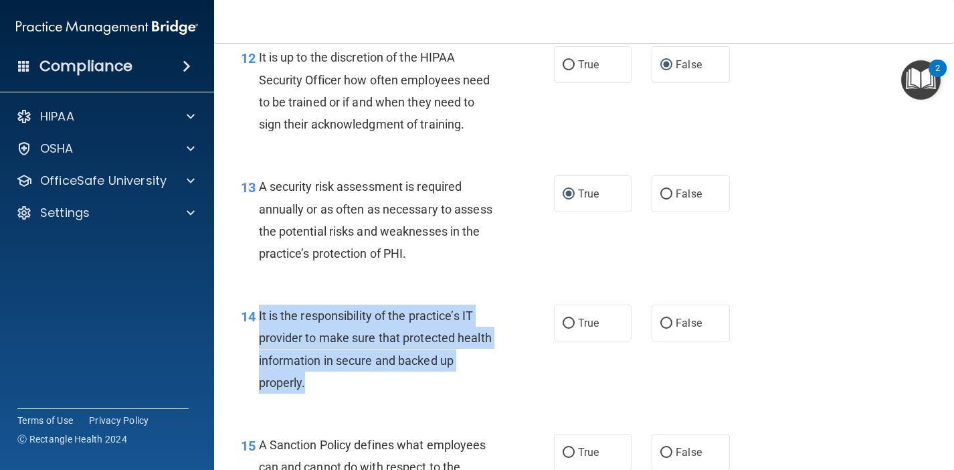
drag, startPoint x: 319, startPoint y: 377, endPoint x: 260, endPoint y: 305, distance: 93.2
click at [260, 305] on div "It is the responsibility of the practice’s IT provider to make sure that protec…" at bounding box center [384, 349] width 250 height 89
click at [666, 319] on input "False" at bounding box center [667, 324] width 12 height 10
radio input "true"
click at [454, 377] on div "It is the responsibility of the practice’s IT provider to make sure that protec…" at bounding box center [384, 349] width 250 height 89
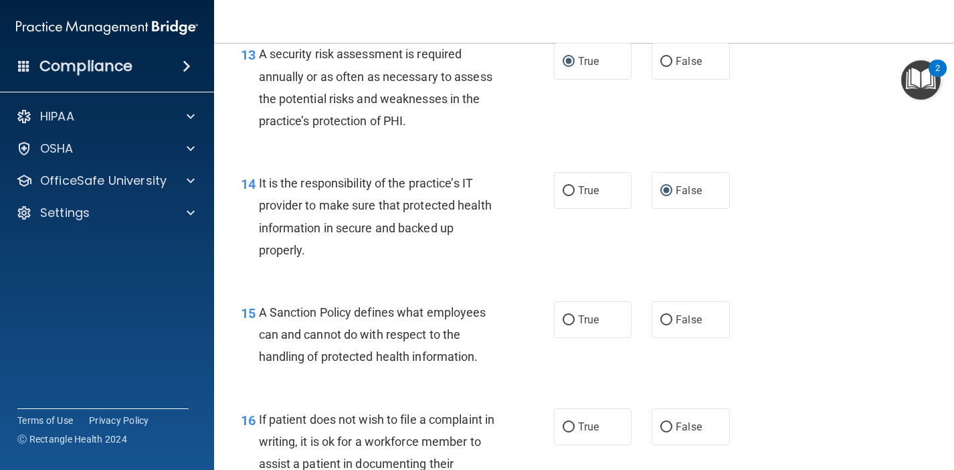
scroll to position [1860, 0]
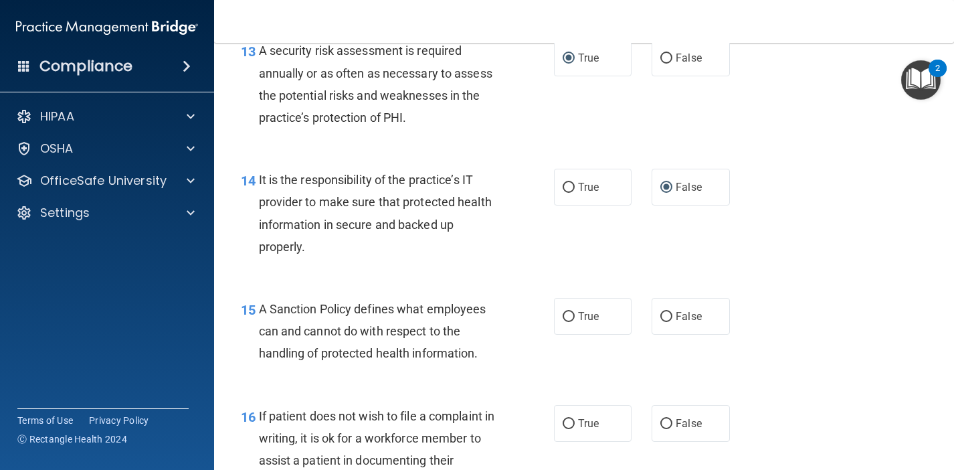
click at [483, 347] on div "A Sanction Policy defines what employees can and cannot do with respect to the …" at bounding box center [384, 331] width 250 height 67
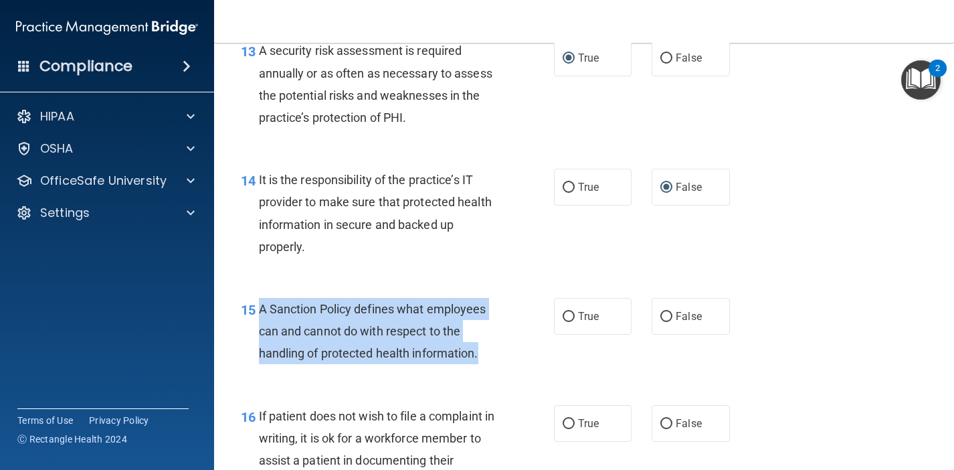
drag, startPoint x: 481, startPoint y: 345, endPoint x: 259, endPoint y: 299, distance: 227.0
click at [259, 299] on div "A Sanction Policy defines what employees can and cannot do with respect to the …" at bounding box center [384, 331] width 250 height 67
click at [568, 312] on input "True" at bounding box center [569, 317] width 12 height 10
radio input "true"
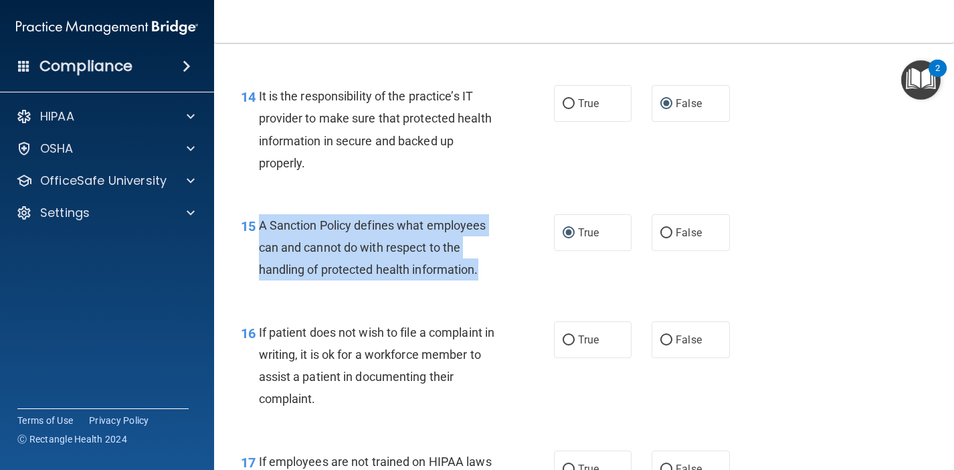
scroll to position [1946, 0]
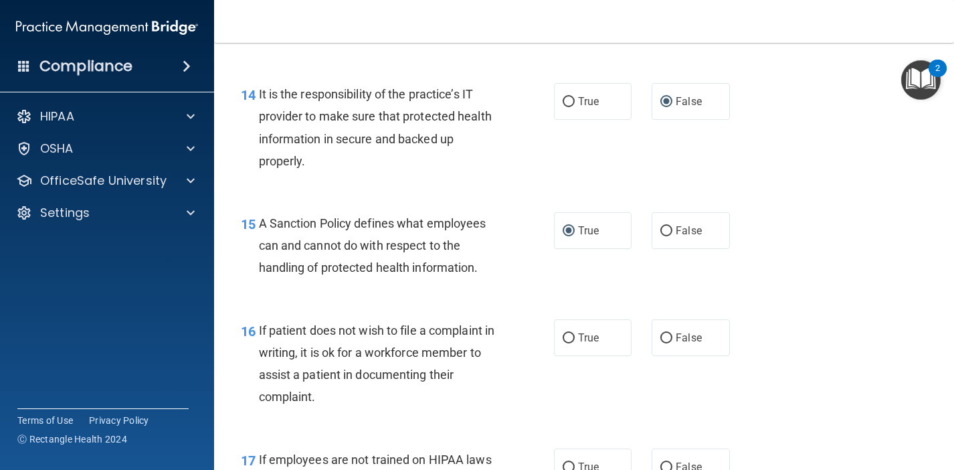
click at [368, 394] on div "If patient does not wish to file a complaint in writing, it is ok for a workfor…" at bounding box center [384, 363] width 250 height 89
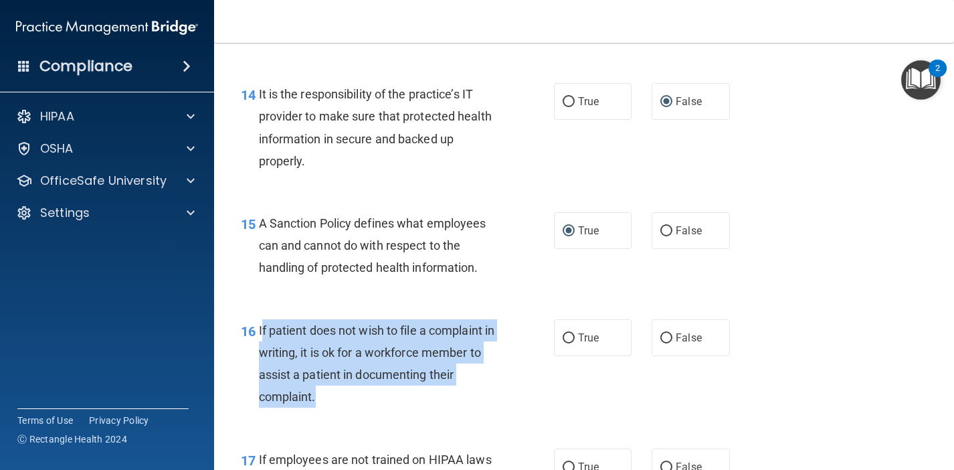
drag, startPoint x: 319, startPoint y: 384, endPoint x: 260, endPoint y: 316, distance: 89.7
click at [260, 319] on div "If patient does not wish to file a complaint in writing, it is ok for a workfor…" at bounding box center [384, 363] width 250 height 89
click at [566, 333] on input "True" at bounding box center [569, 338] width 12 height 10
radio input "true"
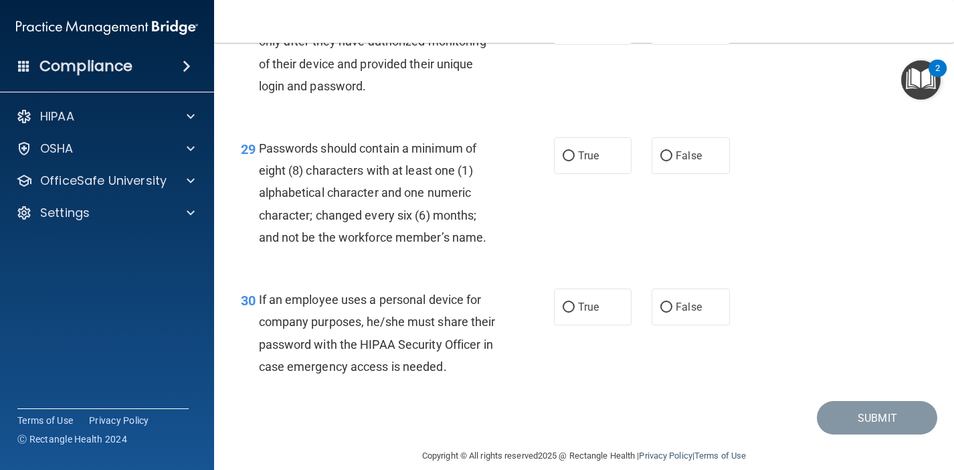
scroll to position [3694, 0]
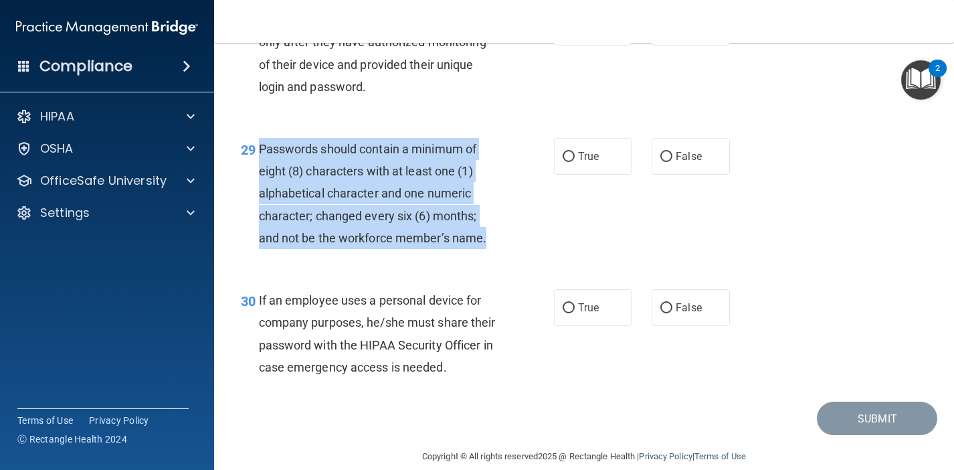
drag, startPoint x: 491, startPoint y: 222, endPoint x: 260, endPoint y: 131, distance: 248.5
click at [260, 138] on div "Passwords should contain a minimum of eight (8) characters with at least one (1…" at bounding box center [384, 193] width 250 height 111
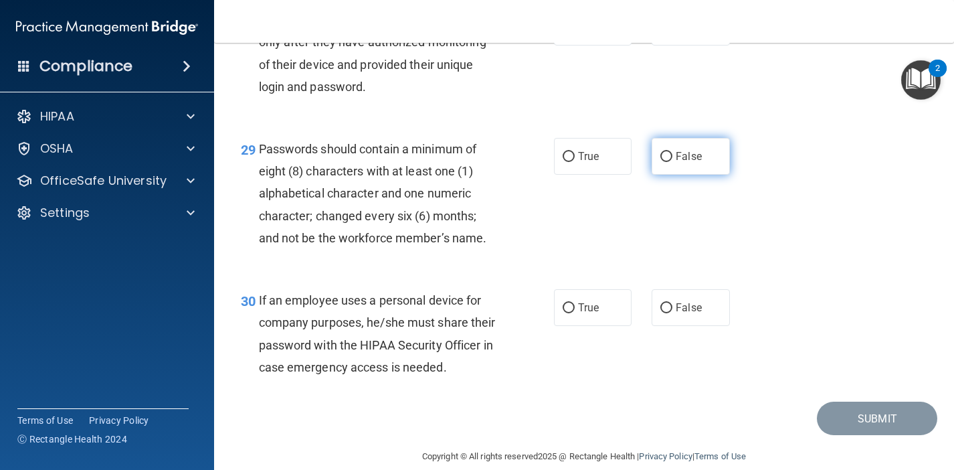
click at [660, 138] on label "False" at bounding box center [691, 156] width 78 height 37
click at [661, 152] on input "False" at bounding box center [667, 157] width 12 height 10
radio input "true"
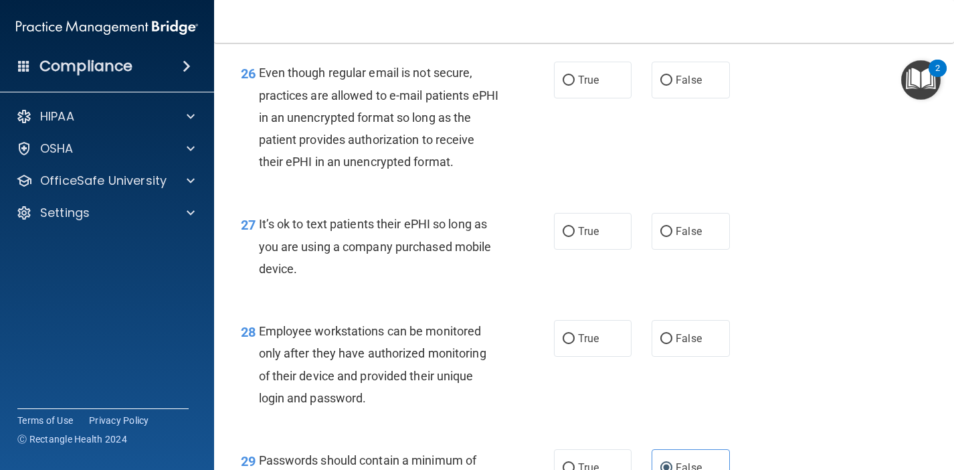
scroll to position [3369, 0]
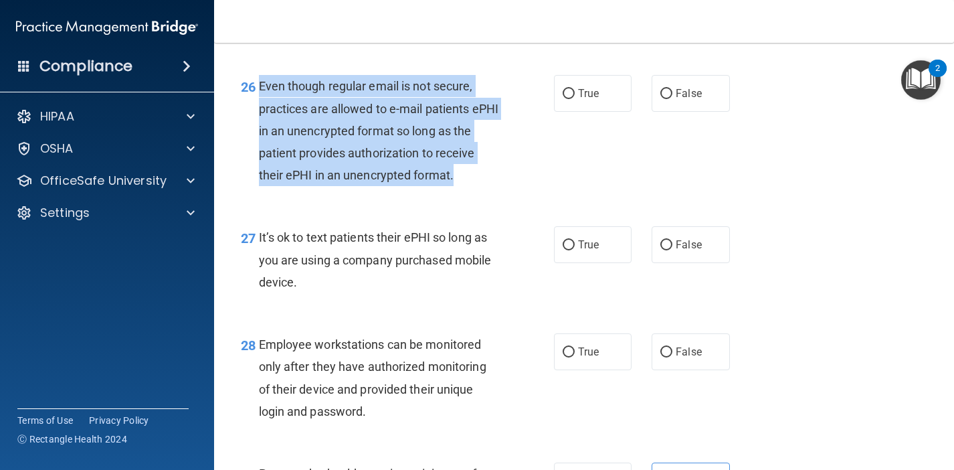
drag, startPoint x: 454, startPoint y: 161, endPoint x: 255, endPoint y: 69, distance: 219.8
click at [255, 75] on div "26 Even though regular email is not secure, practices are allowed to e-mail pat…" at bounding box center [397, 134] width 353 height 118
click at [566, 89] on input "True" at bounding box center [569, 94] width 12 height 10
radio input "true"
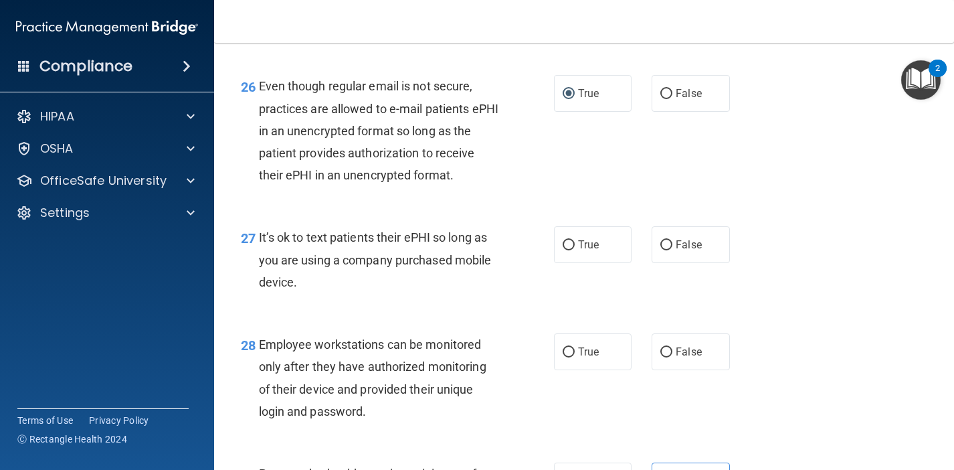
click at [363, 250] on div "It’s ok to text patients their ePHI so long as you are using a company purchase…" at bounding box center [384, 259] width 250 height 67
drag, startPoint x: 299, startPoint y: 265, endPoint x: 258, endPoint y: 221, distance: 60.2
click at [259, 226] on div "It’s ok to text patients their ePHI so long as you are using a company purchase…" at bounding box center [384, 259] width 250 height 67
click at [666, 240] on input "False" at bounding box center [667, 245] width 12 height 10
radio input "true"
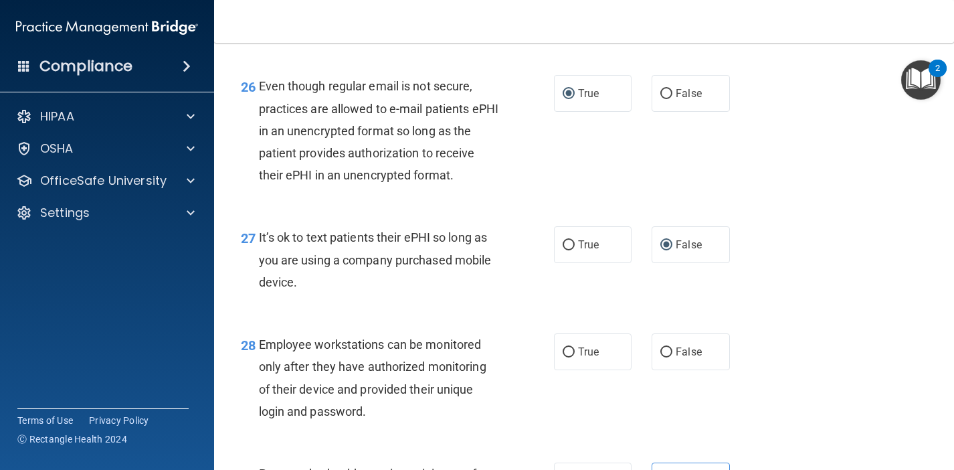
click at [524, 280] on div "27 It’s ok to text patients their ePHI so long as you are using a company purch…" at bounding box center [397, 263] width 353 height 74
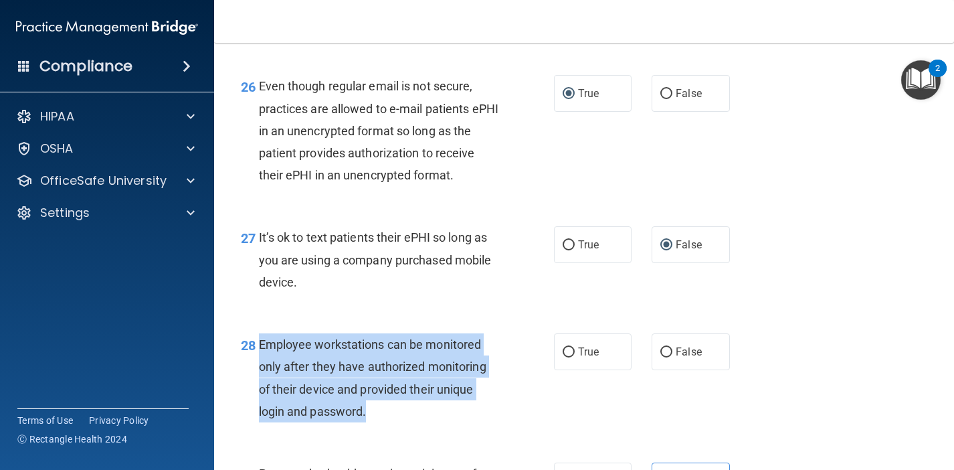
drag, startPoint x: 373, startPoint y: 394, endPoint x: 256, endPoint y: 331, distance: 133.5
click at [256, 333] on div "28 Employee workstations can be monitored only after they have authorized monit…" at bounding box center [397, 381] width 353 height 96
click at [667, 347] on input "False" at bounding box center [667, 352] width 12 height 10
radio input "true"
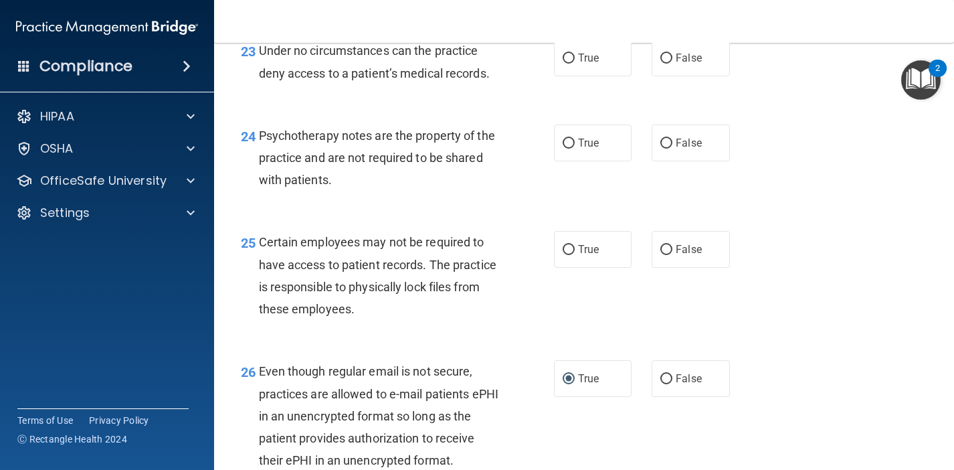
scroll to position [3084, 0]
click at [667, 139] on input "False" at bounding box center [667, 144] width 12 height 10
radio input "true"
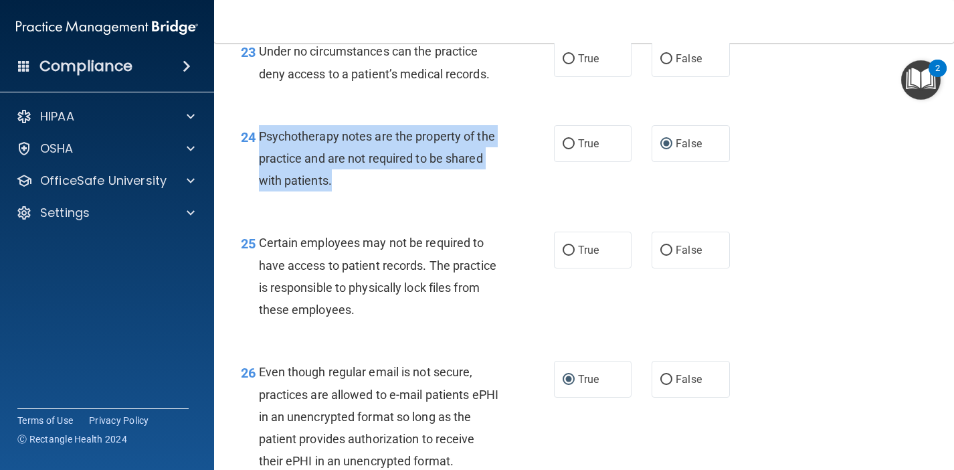
drag, startPoint x: 341, startPoint y: 170, endPoint x: 258, endPoint y: 122, distance: 96.2
click at [258, 125] on div "24 Psychotherapy notes are the property of the practice and are not required to…" at bounding box center [397, 162] width 353 height 74
click at [567, 139] on input "True" at bounding box center [569, 144] width 12 height 10
radio input "true"
radio input "false"
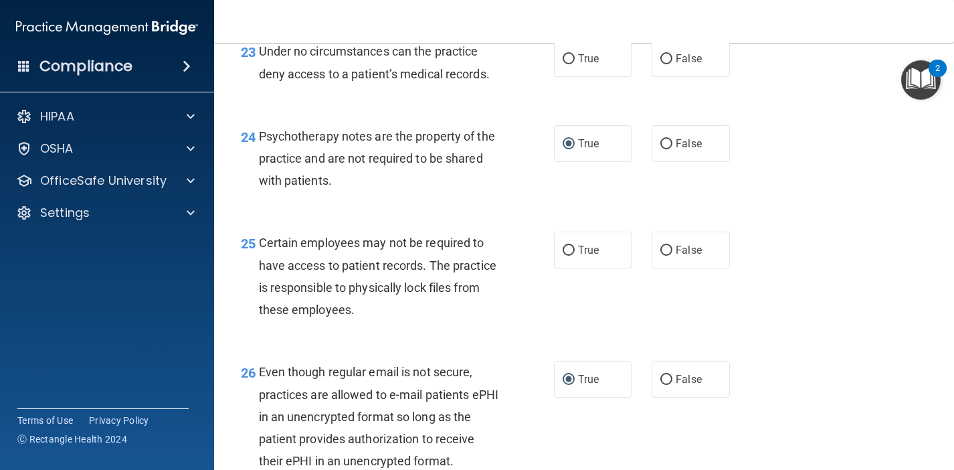
click at [370, 299] on div "Certain employees may not be required to have access to patient records. The pr…" at bounding box center [384, 276] width 250 height 89
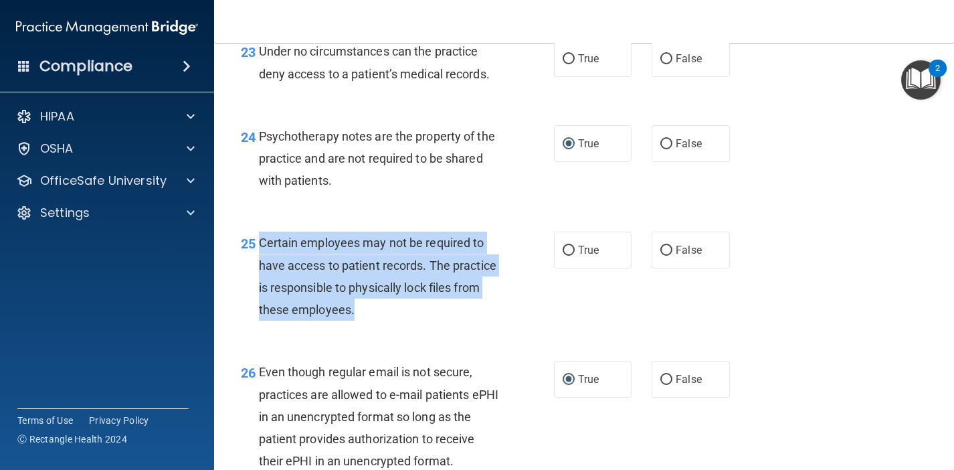
drag, startPoint x: 357, startPoint y: 292, endPoint x: 256, endPoint y: 225, distance: 121.6
click at [256, 232] on div "25 Certain employees may not be required to have access to patient records. The…" at bounding box center [397, 280] width 353 height 96
click at [563, 246] on input "True" at bounding box center [569, 251] width 12 height 10
radio input "true"
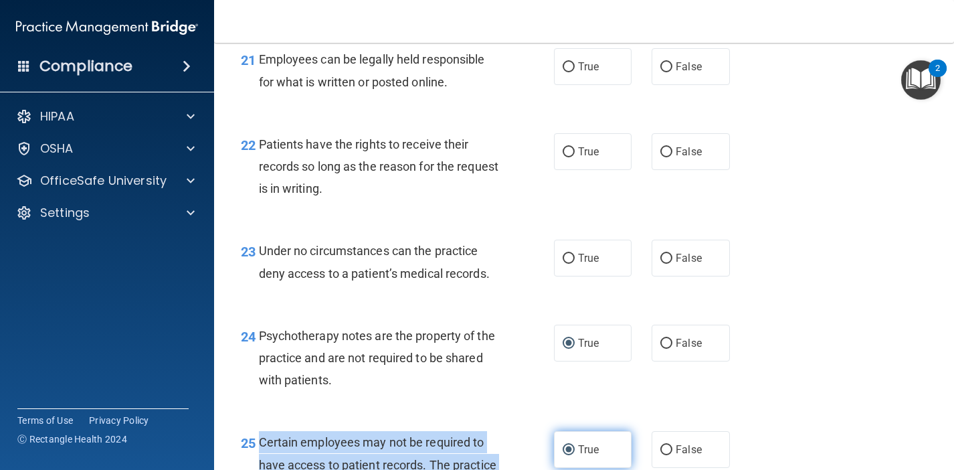
scroll to position [2885, 0]
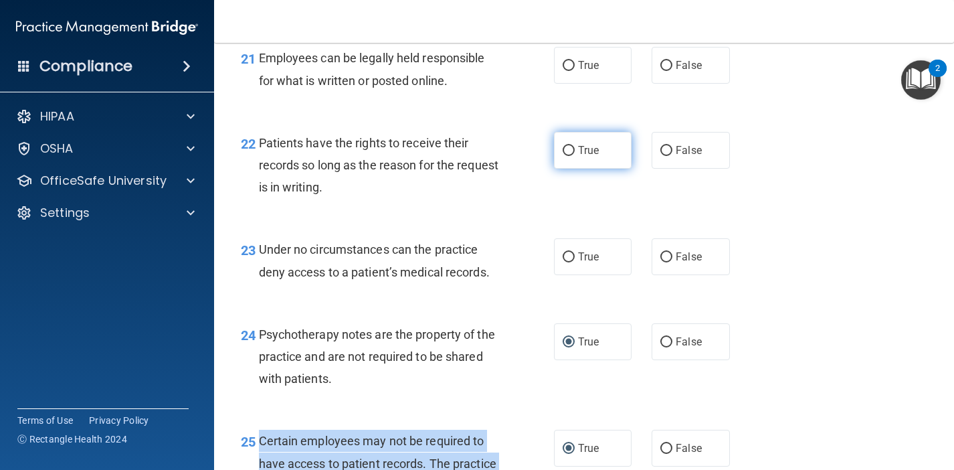
click at [565, 146] on input "True" at bounding box center [569, 151] width 12 height 10
radio input "true"
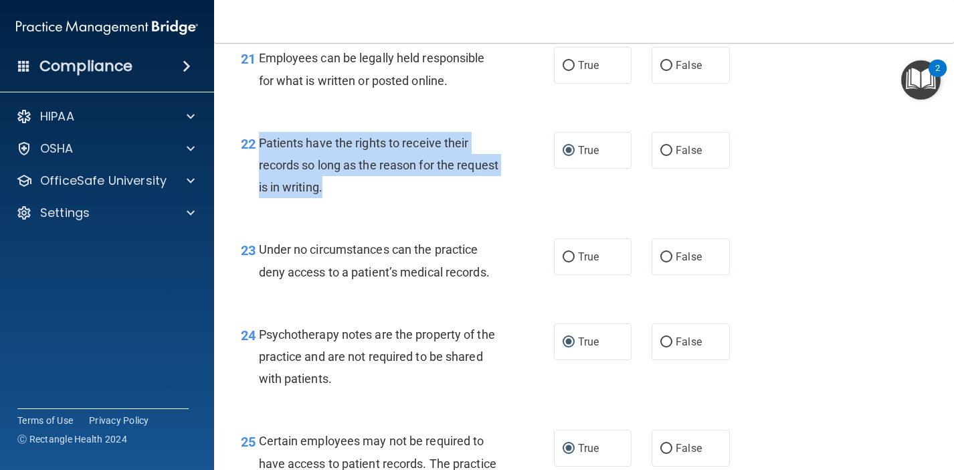
drag, startPoint x: 372, startPoint y: 174, endPoint x: 255, endPoint y: 131, distance: 124.9
click at [255, 132] on div "22 Patients have the rights to receive their records so long as the reason for …" at bounding box center [397, 169] width 353 height 74
click at [669, 146] on input "False" at bounding box center [667, 151] width 12 height 10
radio input "true"
radio input "false"
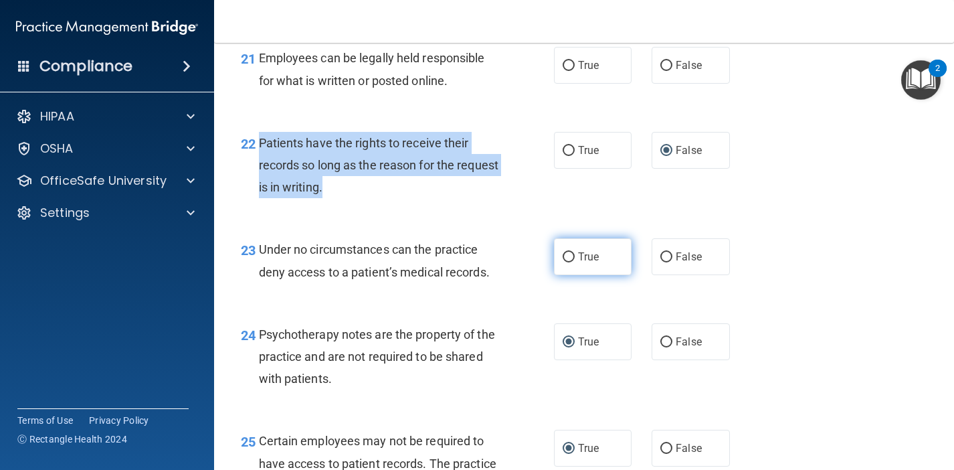
click at [567, 252] on input "True" at bounding box center [569, 257] width 12 height 10
radio input "true"
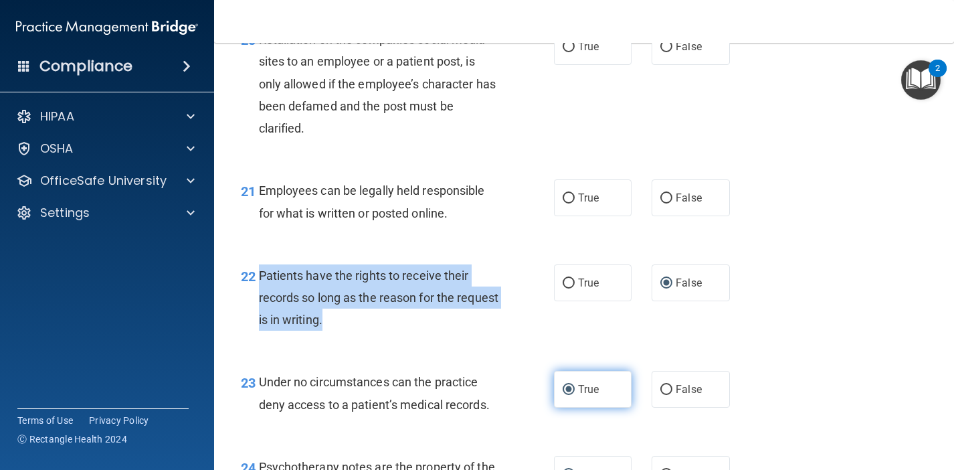
scroll to position [2749, 0]
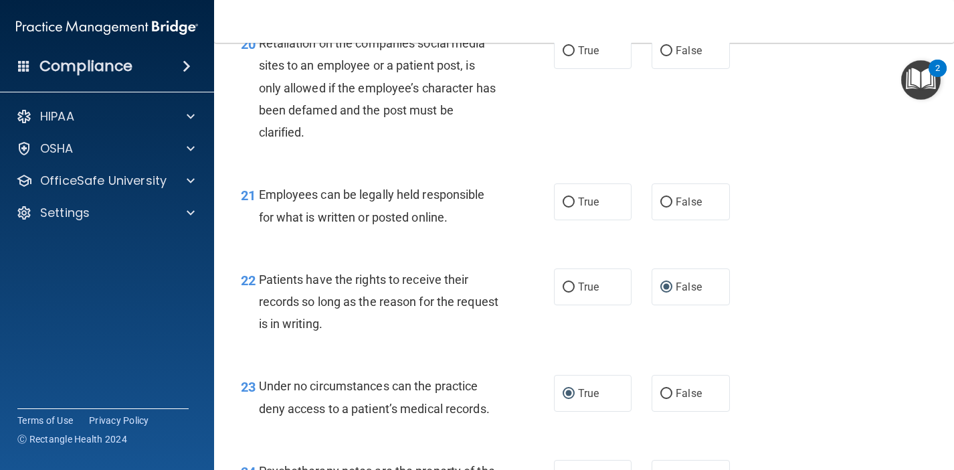
click at [519, 222] on div "21 Employees can be legally held responsible for what is written or posted onli…" at bounding box center [584, 209] width 707 height 84
drag, startPoint x: 459, startPoint y: 209, endPoint x: 402, endPoint y: 203, distance: 57.9
click at [402, 203] on div "Employees can be legally held responsible for what is written or posted online." at bounding box center [384, 205] width 250 height 44
click at [561, 189] on label "True" at bounding box center [593, 201] width 78 height 37
click at [563, 197] on input "True" at bounding box center [569, 202] width 12 height 10
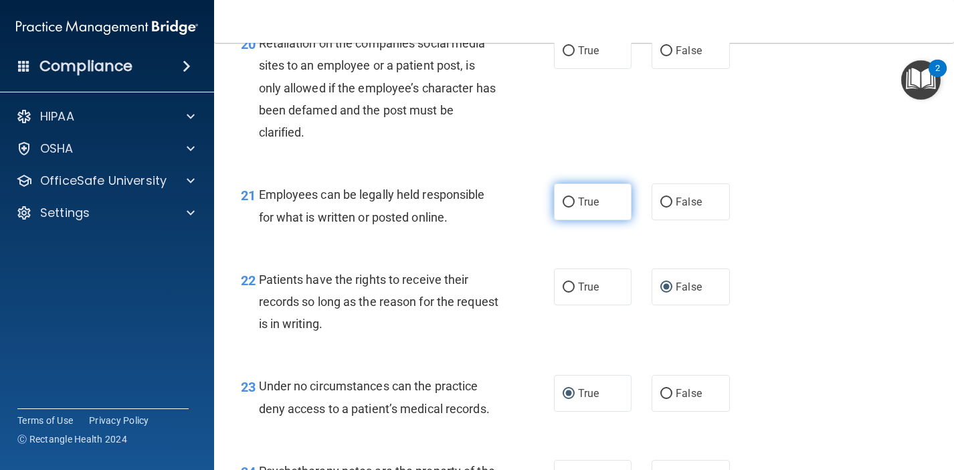
radio input "true"
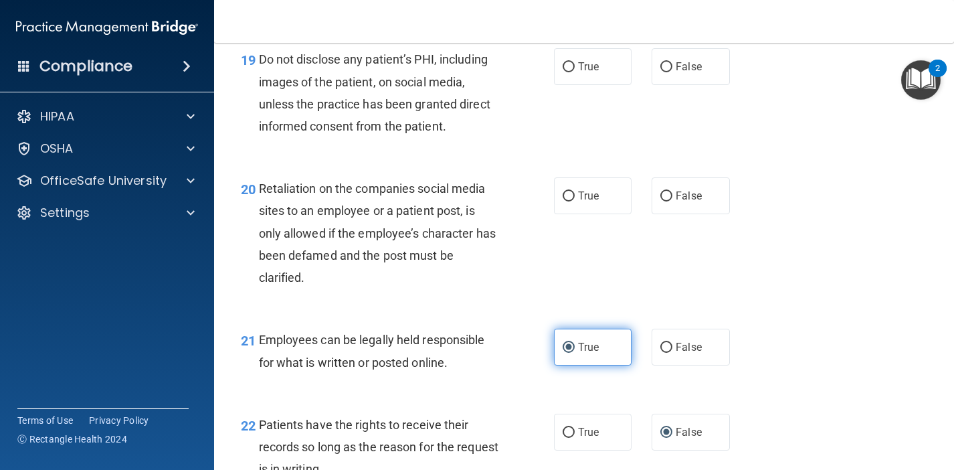
scroll to position [2565, 0]
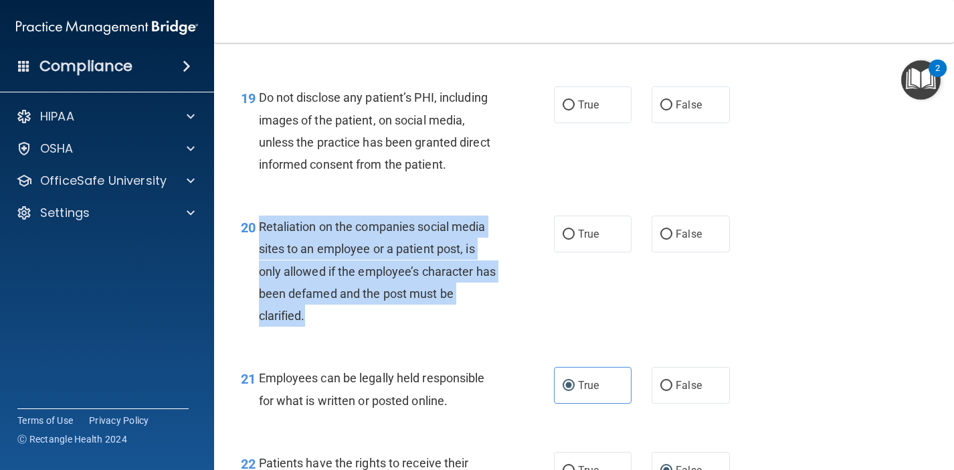
drag, startPoint x: 315, startPoint y: 300, endPoint x: 259, endPoint y: 212, distance: 103.8
click at [259, 216] on div "Retaliation on the companies social media sites to an employee or a patient pos…" at bounding box center [384, 271] width 250 height 111
click at [667, 230] on input "False" at bounding box center [667, 235] width 12 height 10
radio input "true"
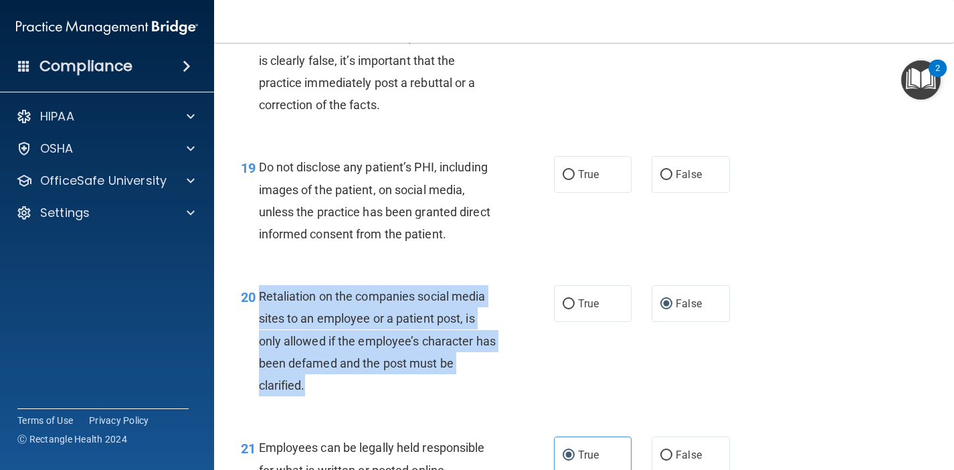
scroll to position [2495, 0]
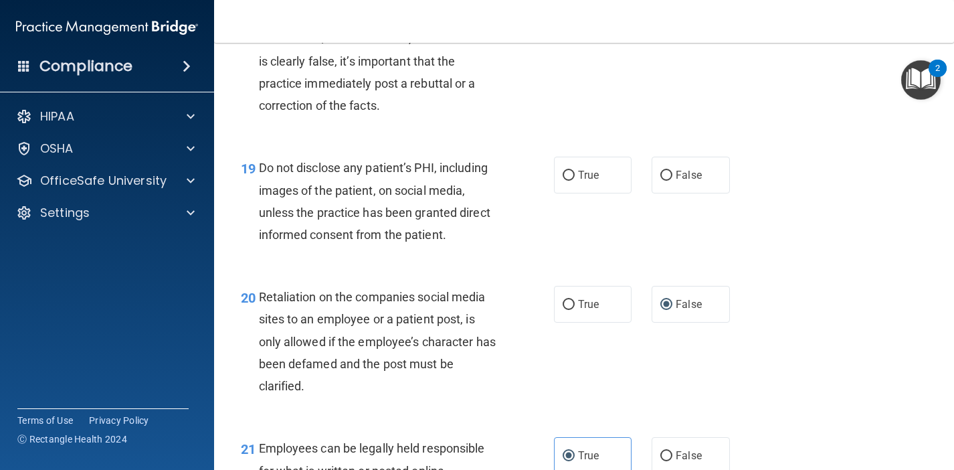
click at [457, 233] on div "19 Do not disclose any patient’s PHI, including images of the patient, on socia…" at bounding box center [397, 205] width 353 height 96
click at [573, 157] on label "True" at bounding box center [593, 175] width 78 height 37
click at [573, 171] on input "True" at bounding box center [569, 176] width 12 height 10
radio input "true"
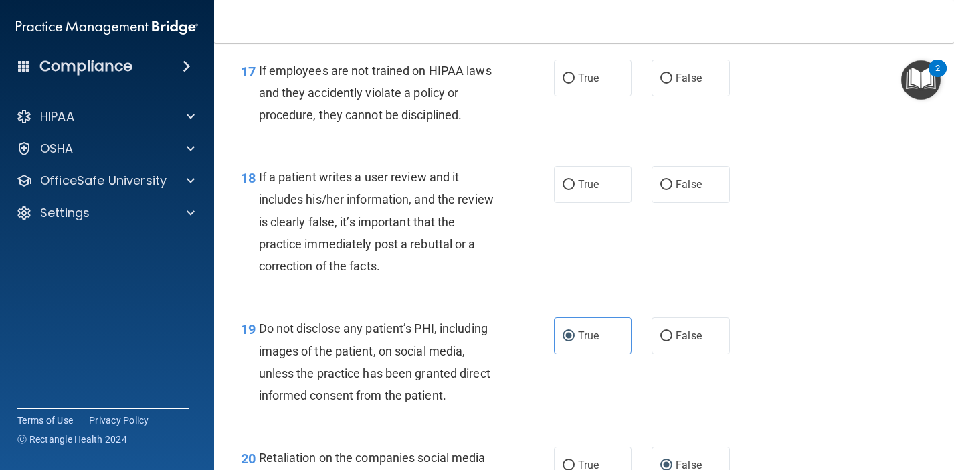
scroll to position [2336, 0]
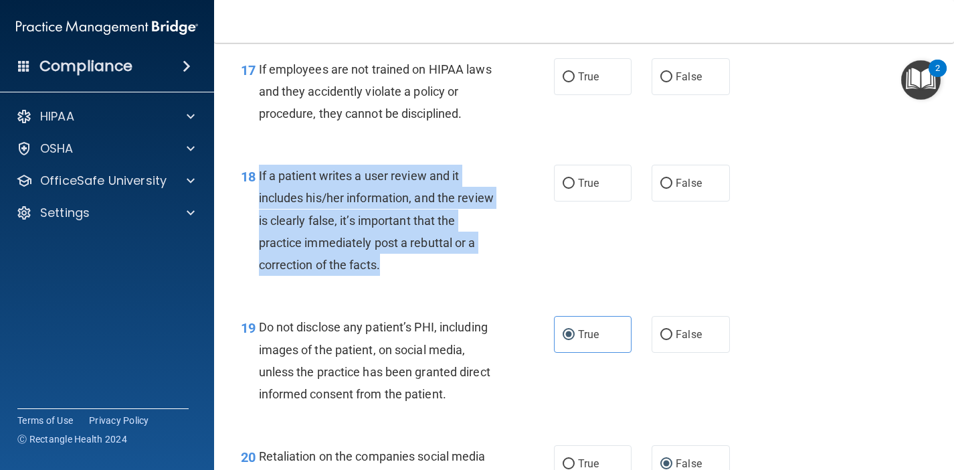
drag, startPoint x: 394, startPoint y: 248, endPoint x: 257, endPoint y: 163, distance: 161.4
click at [257, 165] on div "18 If a patient writes a user review and it includes his/her information, and t…" at bounding box center [397, 224] width 353 height 118
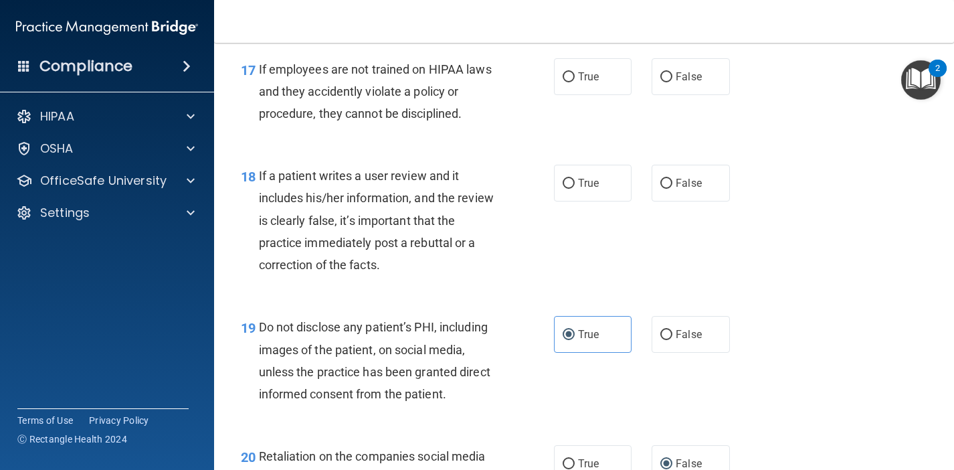
click at [469, 271] on div "18 If a patient writes a user review and it includes his/her information, and t…" at bounding box center [584, 223] width 707 height 151
click at [666, 179] on input "False" at bounding box center [667, 184] width 12 height 10
radio input "true"
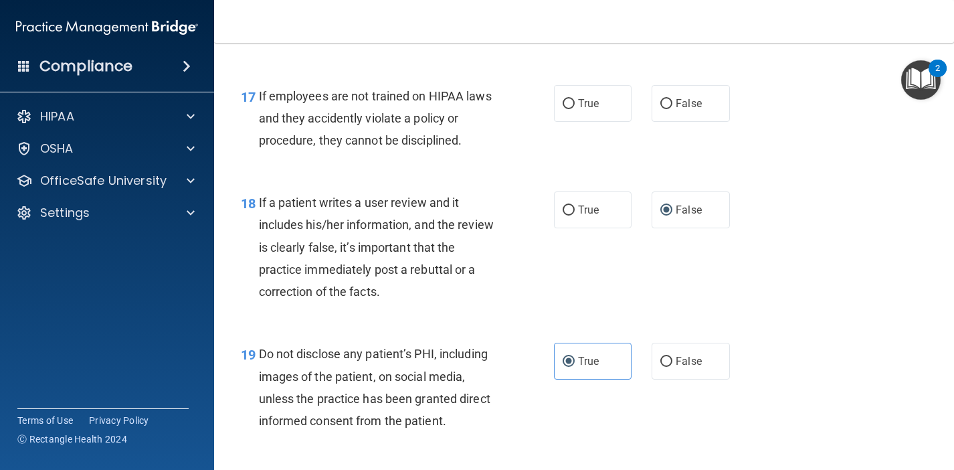
scroll to position [2307, 0]
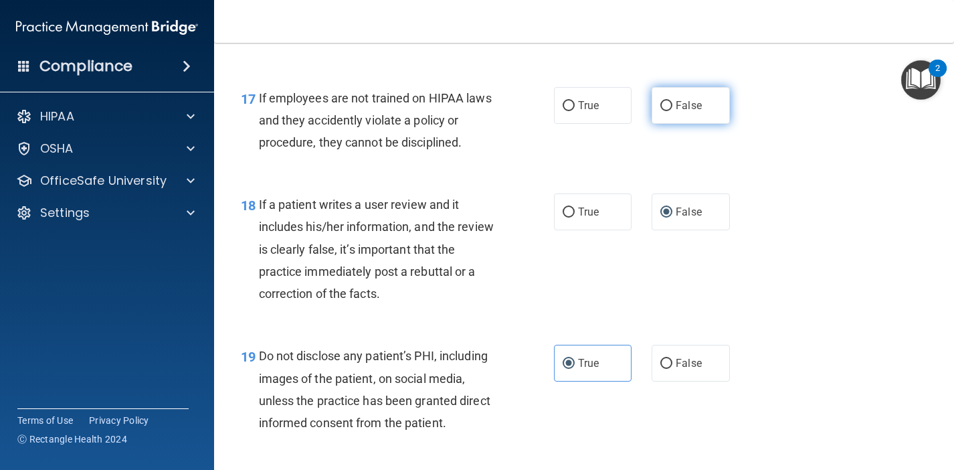
click at [663, 101] on input "False" at bounding box center [667, 106] width 12 height 10
radio input "true"
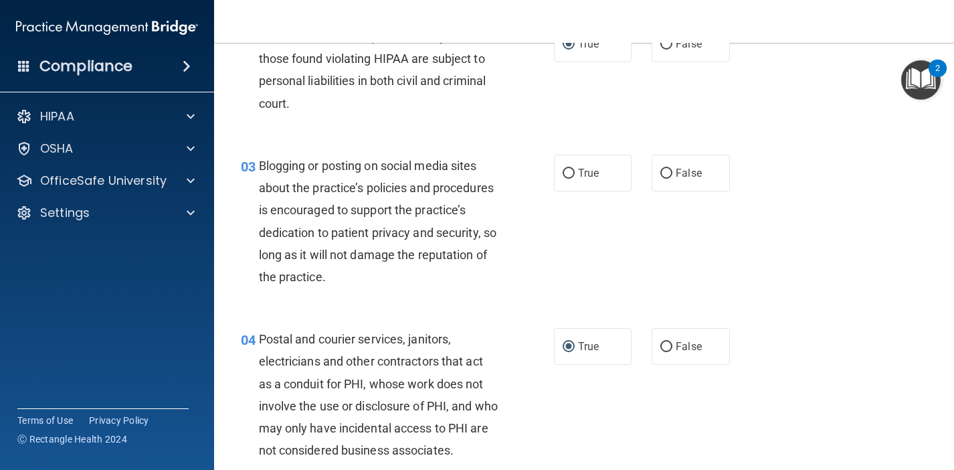
scroll to position [189, 0]
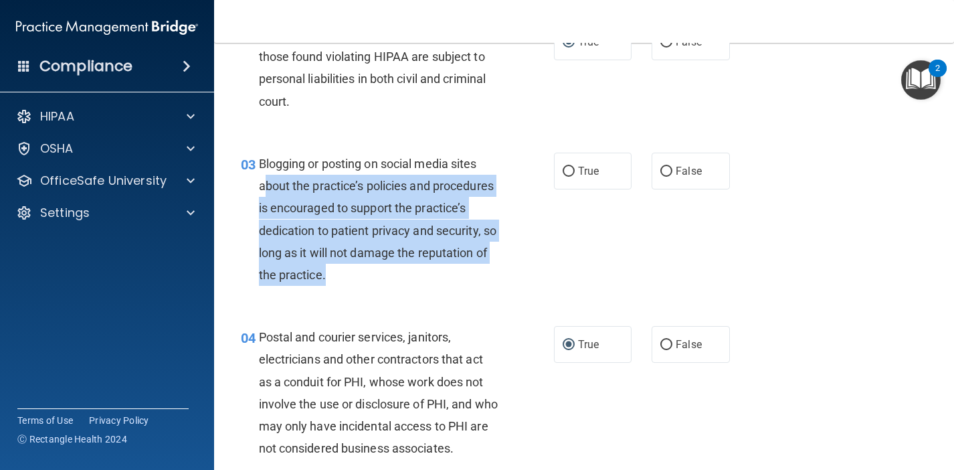
drag, startPoint x: 349, startPoint y: 271, endPoint x: 263, endPoint y: 181, distance: 124.5
click at [263, 181] on div "Blogging or posting on social media sites about the practice’s policies and pro…" at bounding box center [384, 219] width 250 height 133
click at [668, 170] on input "False" at bounding box center [667, 172] width 12 height 10
radio input "true"
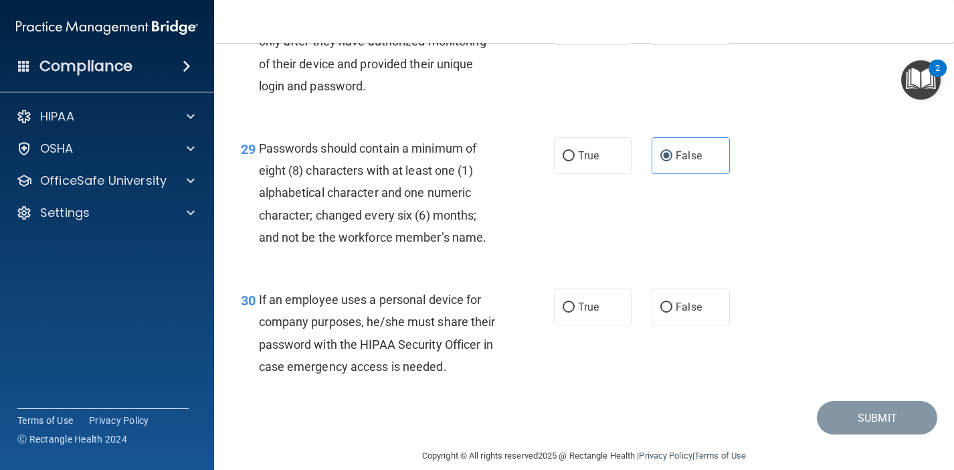
scroll to position [3694, 0]
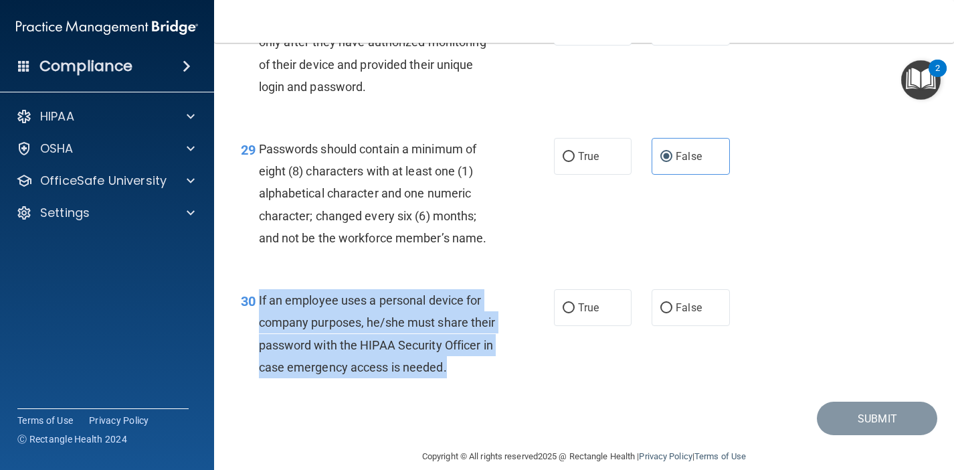
drag, startPoint x: 450, startPoint y: 349, endPoint x: 260, endPoint y: 286, distance: 201.1
click at [260, 289] on div "If an employee uses a personal device for company purposes, he/she must share t…" at bounding box center [384, 333] width 250 height 89
click at [663, 303] on input "False" at bounding box center [667, 308] width 12 height 10
radio input "true"
click at [848, 402] on button "Submit" at bounding box center [877, 419] width 120 height 34
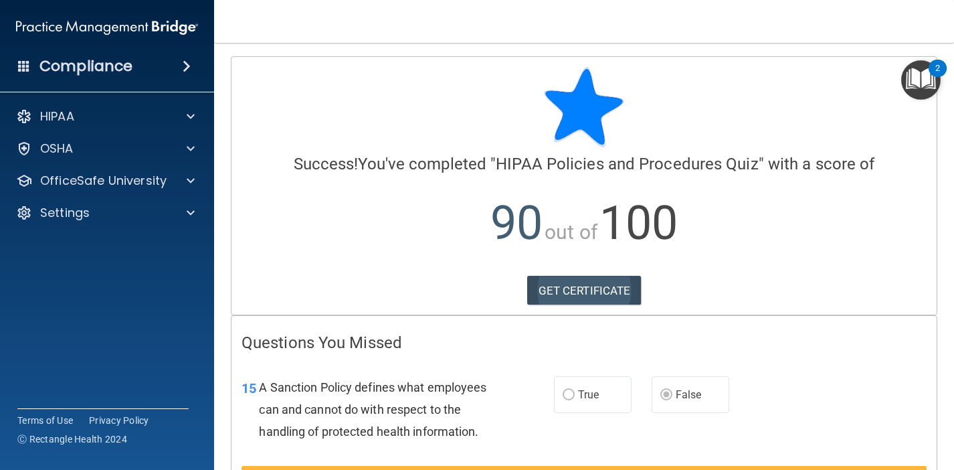
click at [589, 291] on link "GET CERTIFICATE" at bounding box center [584, 290] width 114 height 29
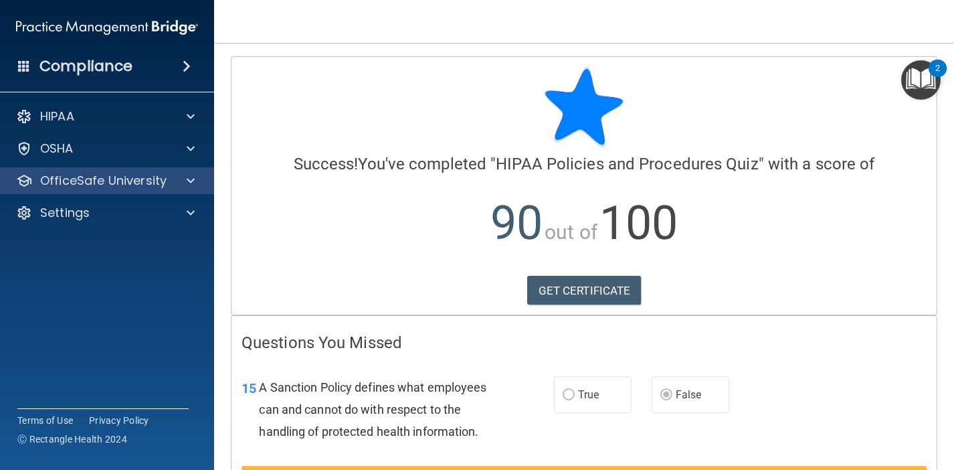
click at [126, 189] on div "OfficeSafe University" at bounding box center [107, 180] width 215 height 27
click at [129, 180] on p "OfficeSafe University" at bounding box center [103, 181] width 126 height 16
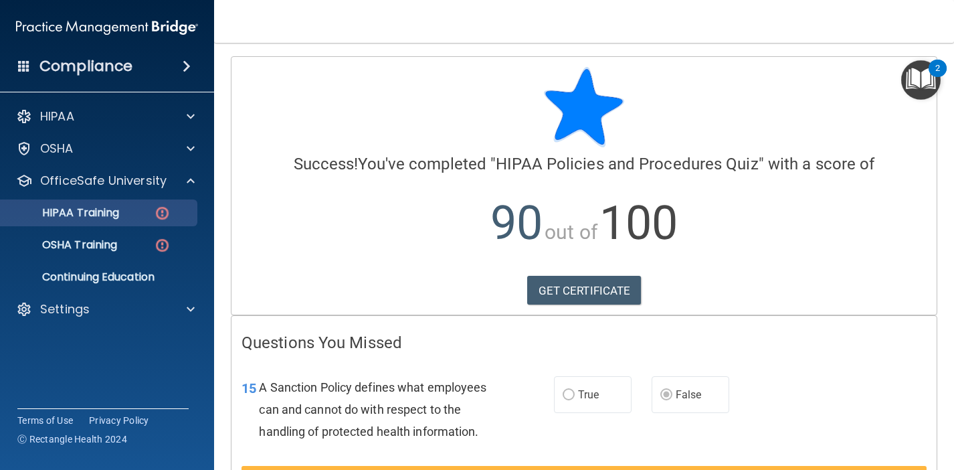
click at [127, 211] on div "HIPAA Training" at bounding box center [100, 212] width 183 height 13
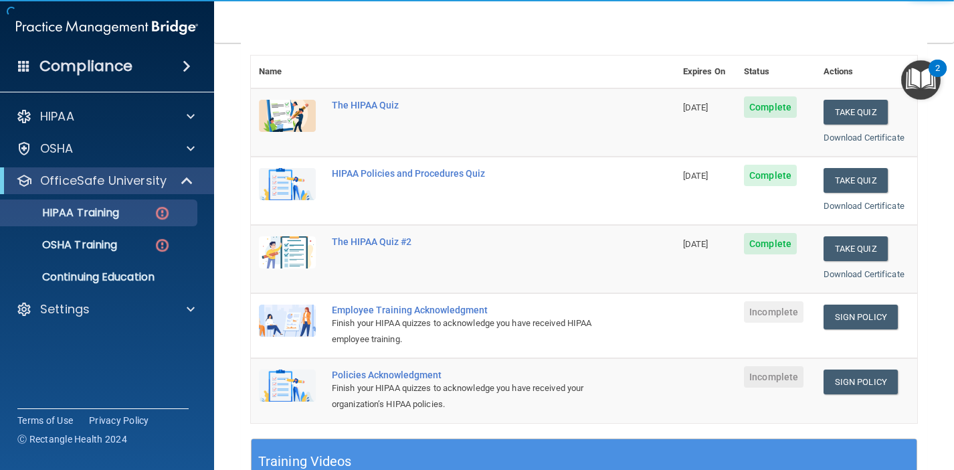
scroll to position [151, 0]
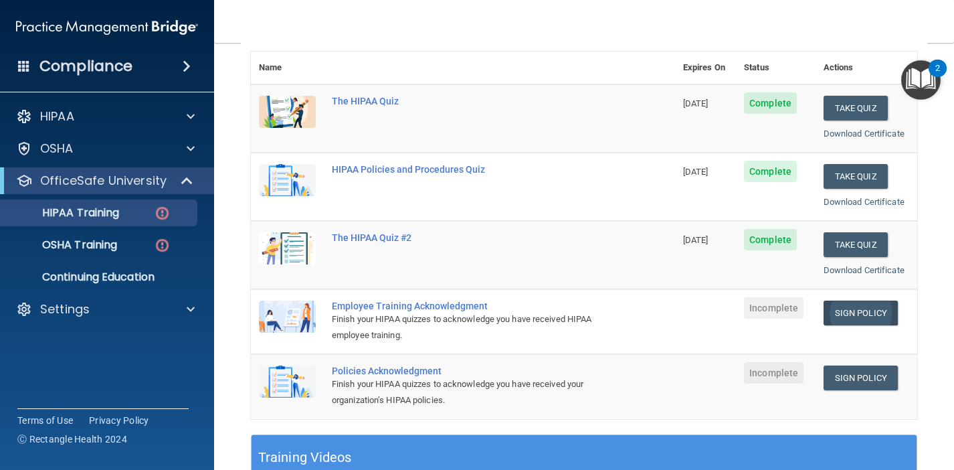
click at [849, 307] on link "Sign Policy" at bounding box center [861, 313] width 74 height 25
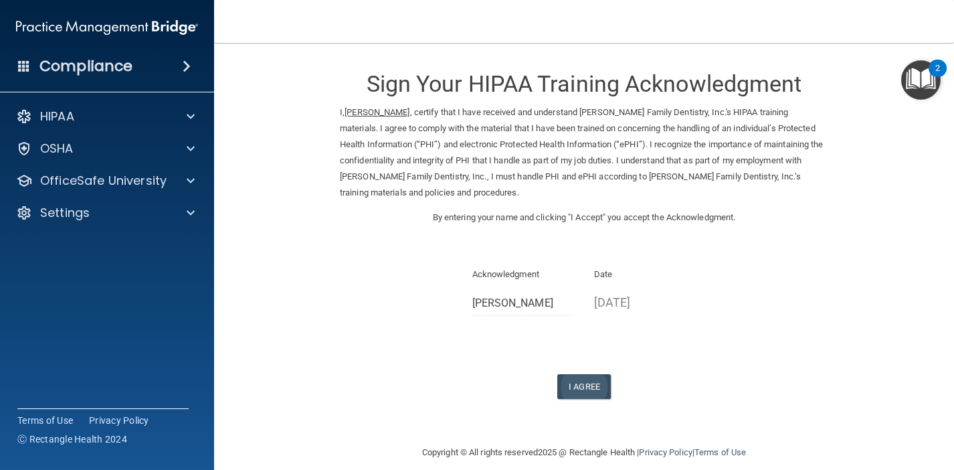
click at [588, 379] on button "I Agree" at bounding box center [585, 386] width 54 height 25
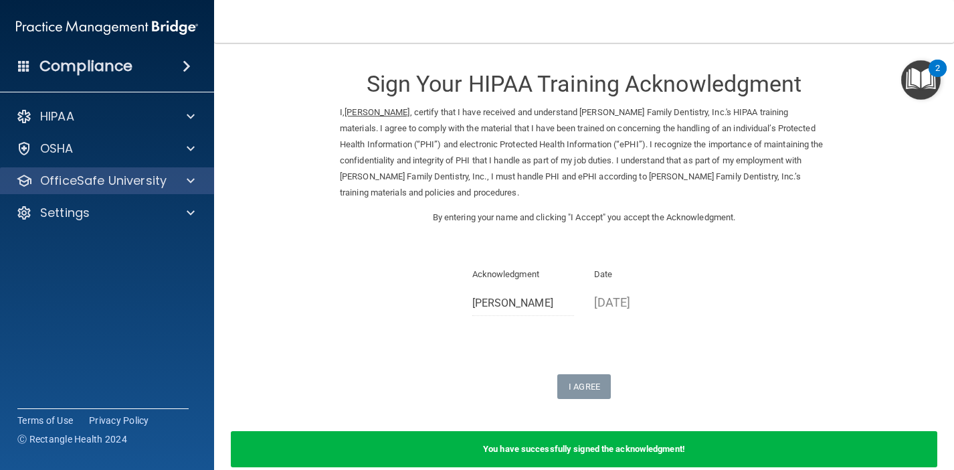
click at [172, 187] on div at bounding box center [188, 181] width 33 height 16
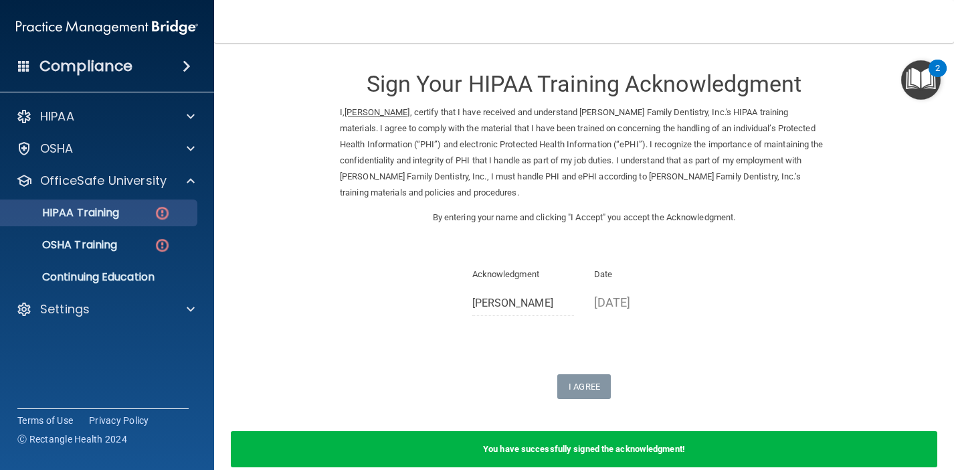
click at [136, 209] on div "HIPAA Training" at bounding box center [100, 212] width 183 height 13
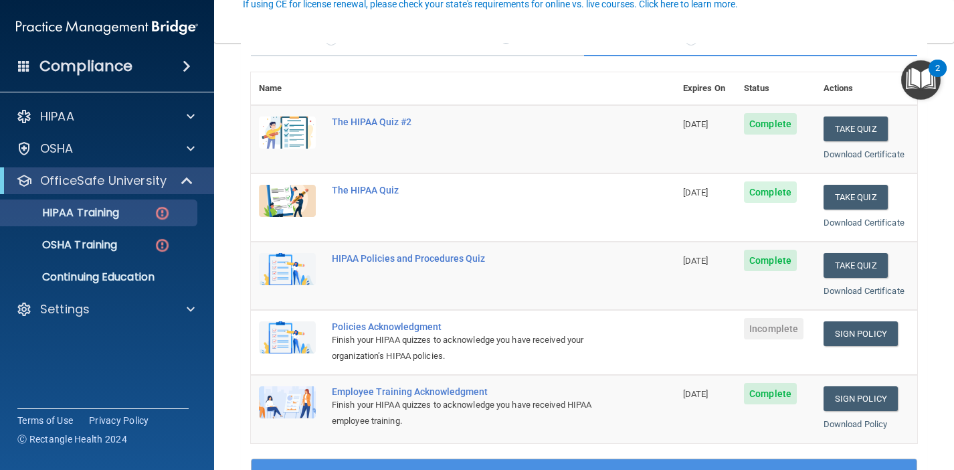
scroll to position [151, 0]
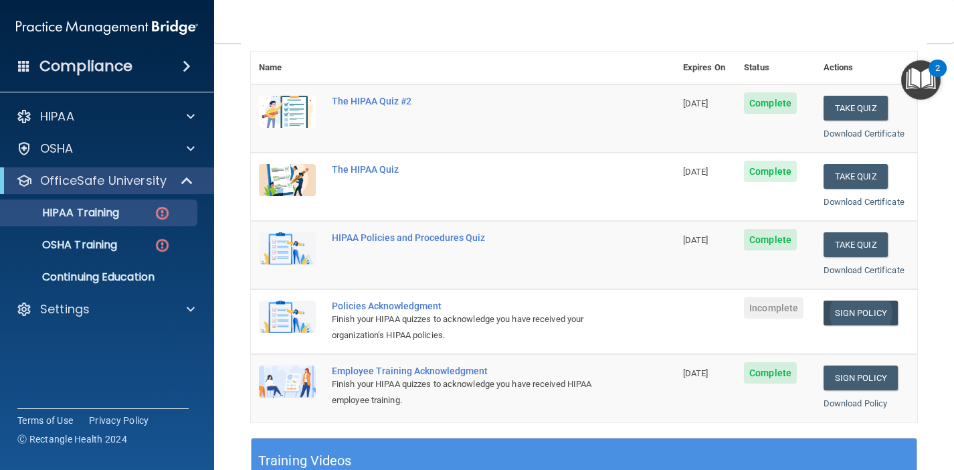
click at [839, 304] on link "Sign Policy" at bounding box center [861, 313] width 74 height 25
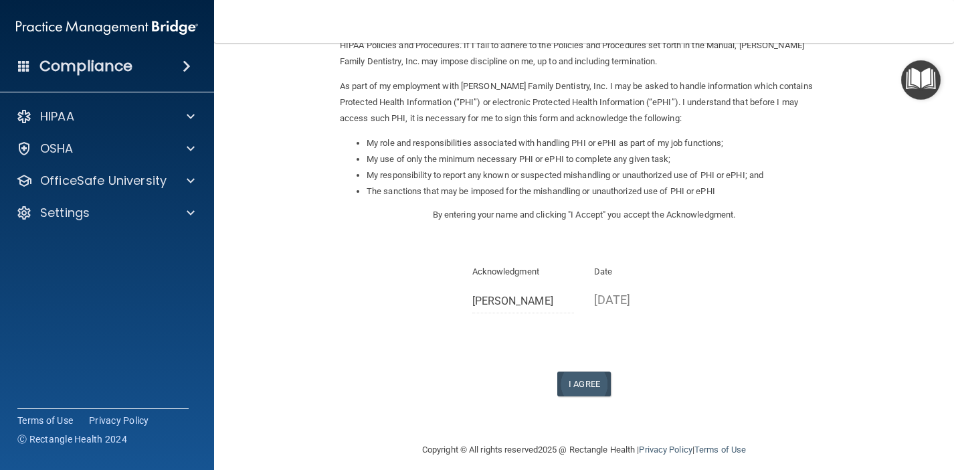
scroll to position [131, 0]
click at [590, 376] on button "I Agree" at bounding box center [585, 384] width 54 height 25
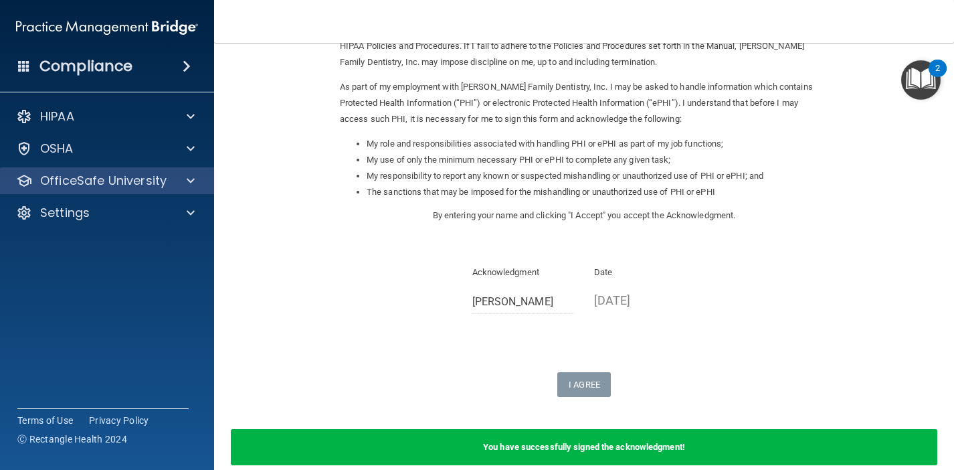
click at [157, 187] on p "OfficeSafe University" at bounding box center [103, 181] width 126 height 16
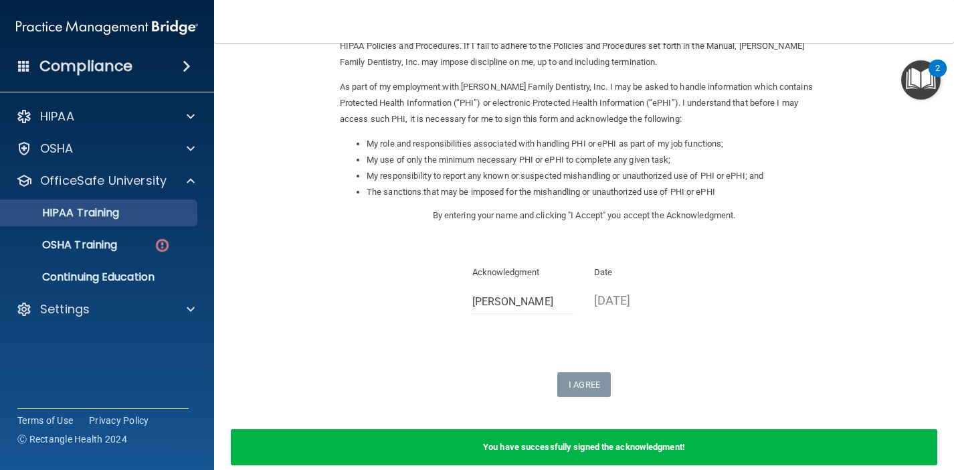
click at [136, 214] on div "HIPAA Training" at bounding box center [100, 212] width 183 height 13
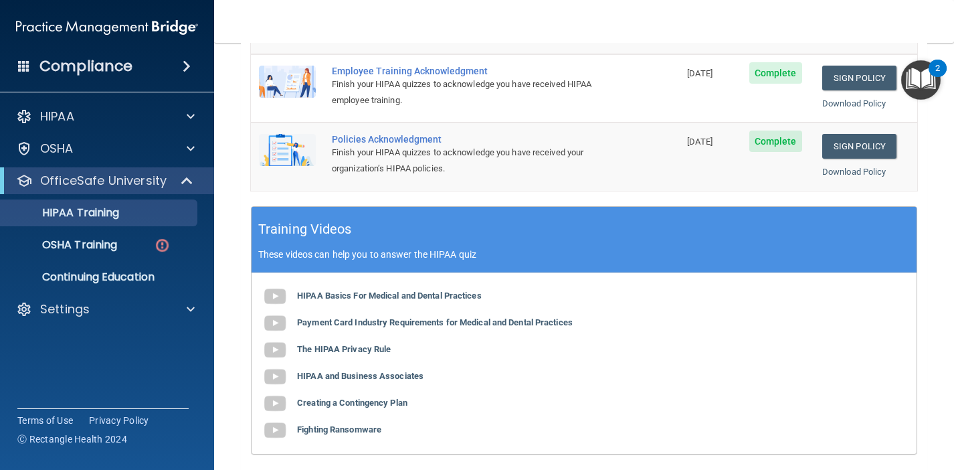
scroll to position [97, 0]
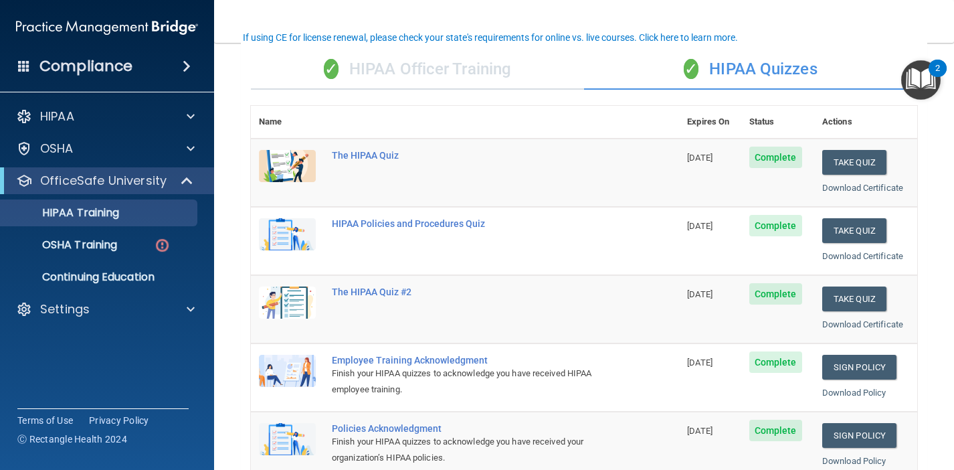
click at [473, 80] on div "✓ HIPAA Officer Training" at bounding box center [417, 70] width 333 height 40
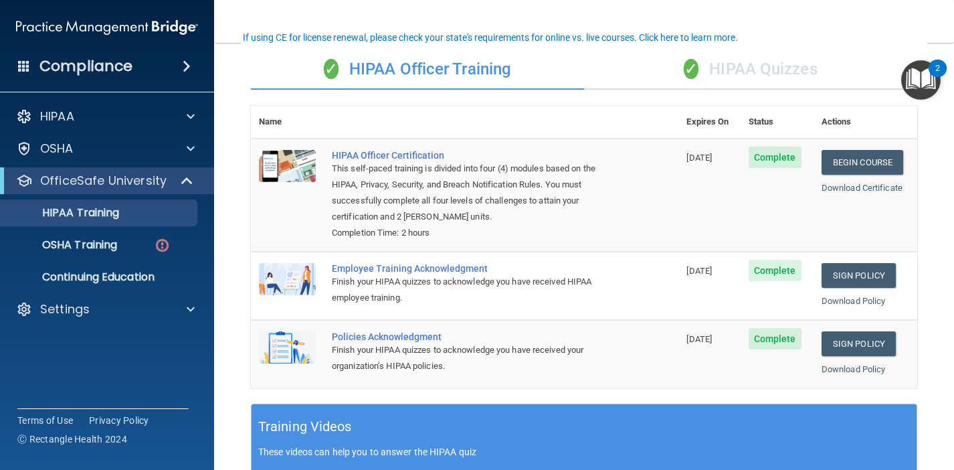
click at [748, 66] on div "✓ HIPAA Quizzes" at bounding box center [750, 70] width 333 height 40
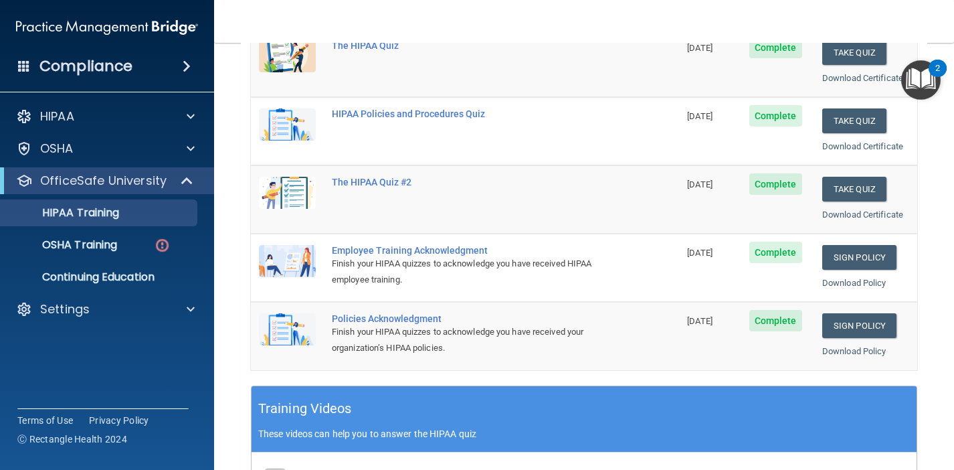
scroll to position [207, 0]
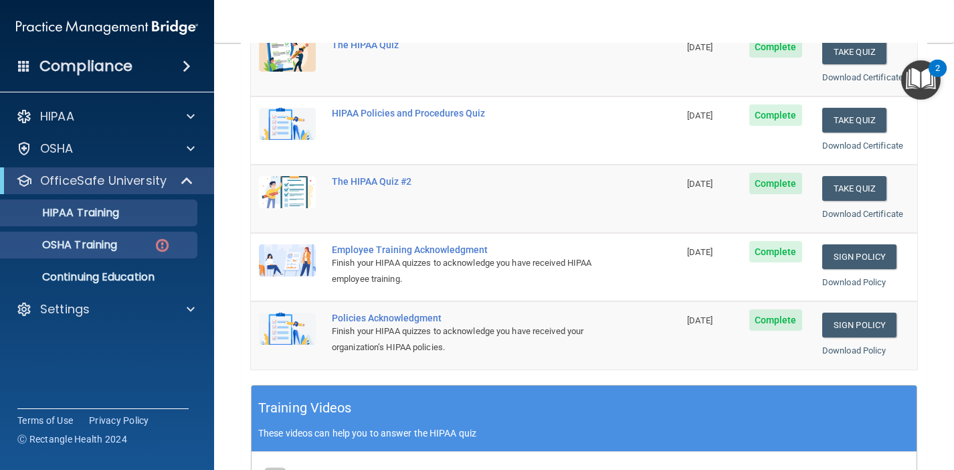
click at [117, 240] on p "OSHA Training" at bounding box center [63, 244] width 108 height 13
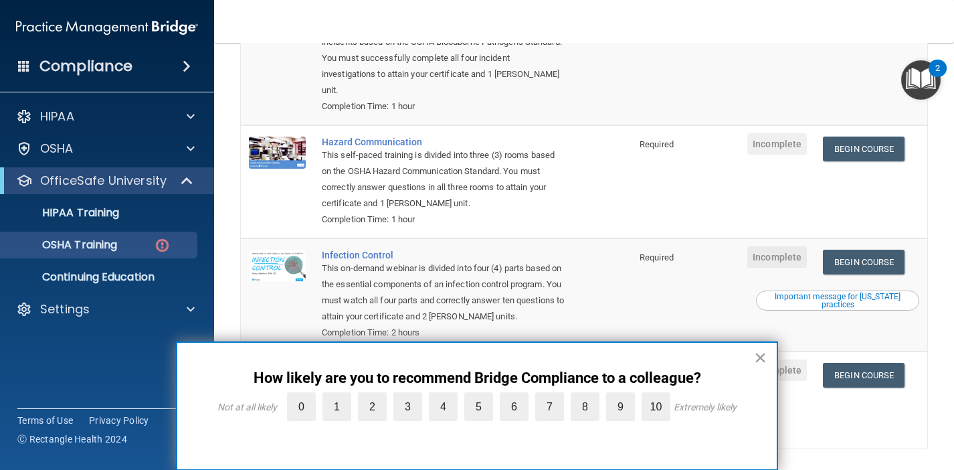
click at [762, 358] on button "×" at bounding box center [760, 357] width 13 height 21
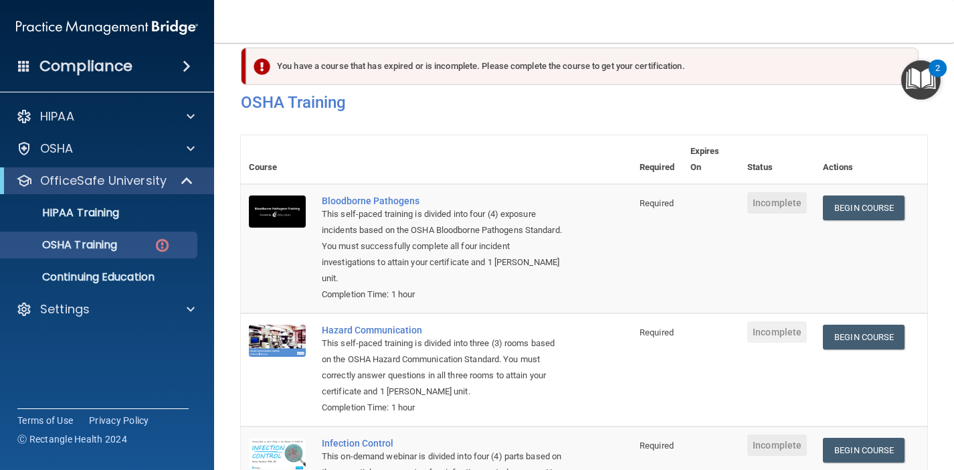
scroll to position [20, 0]
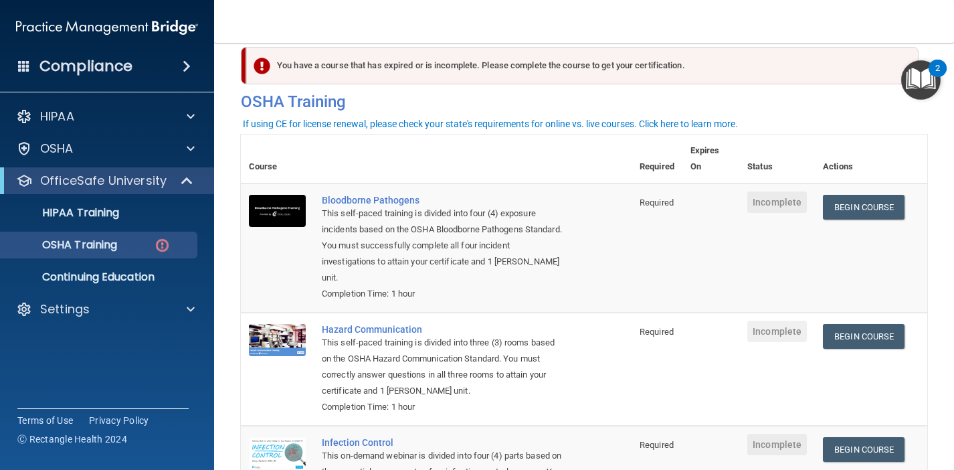
click at [646, 126] on div "If using CE for license renewal, please check your state's requirements for onl…" at bounding box center [490, 123] width 495 height 9
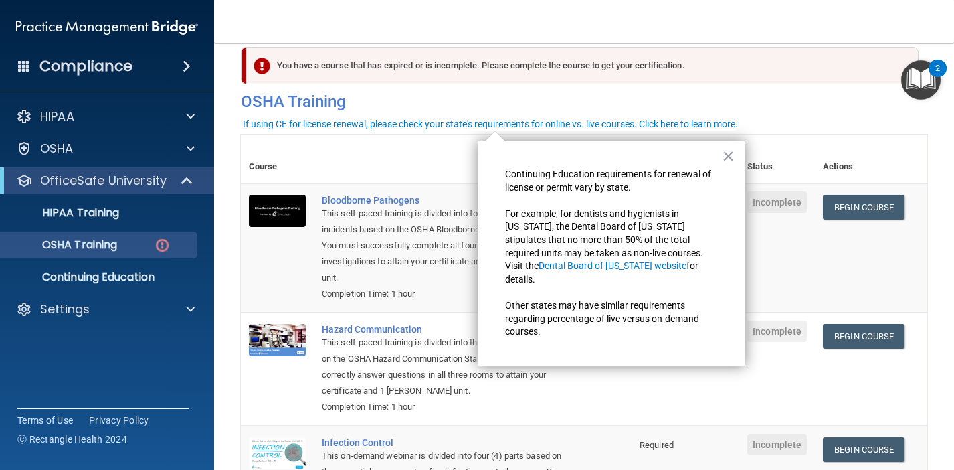
click at [646, 126] on div "If using CE for license renewal, please check your state's requirements for onl…" at bounding box center [490, 123] width 495 height 9
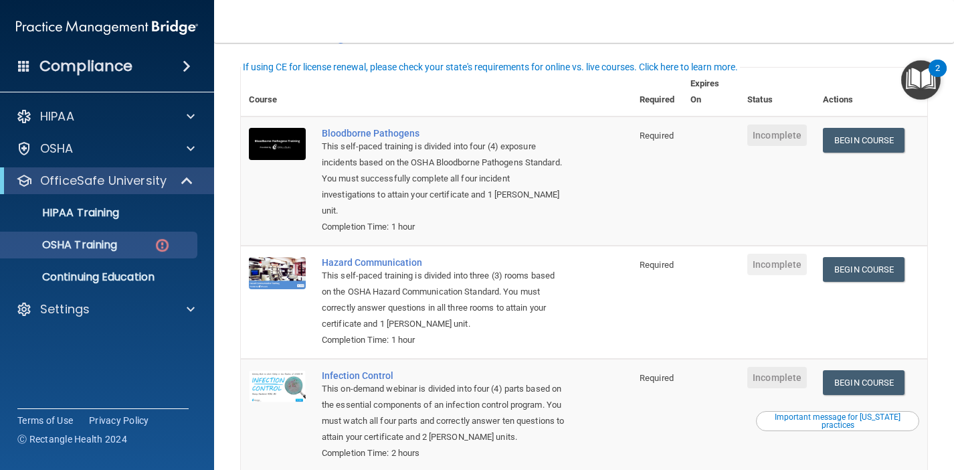
scroll to position [90, 0]
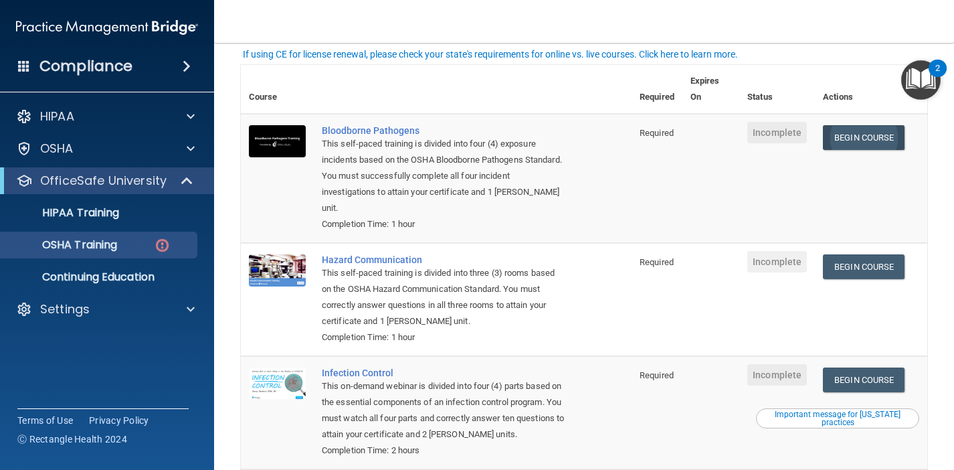
click at [855, 138] on link "Begin Course" at bounding box center [864, 137] width 82 height 25
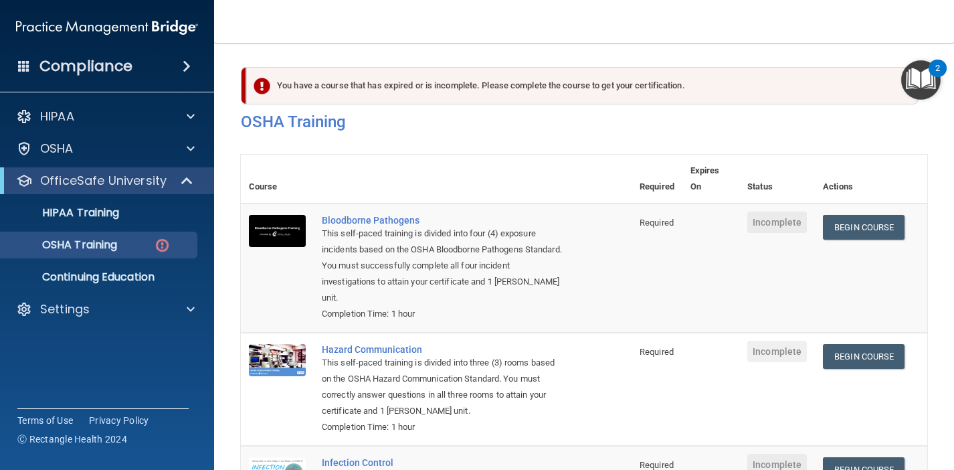
scroll to position [0, 0]
click at [865, 224] on link "Begin Course" at bounding box center [864, 227] width 82 height 25
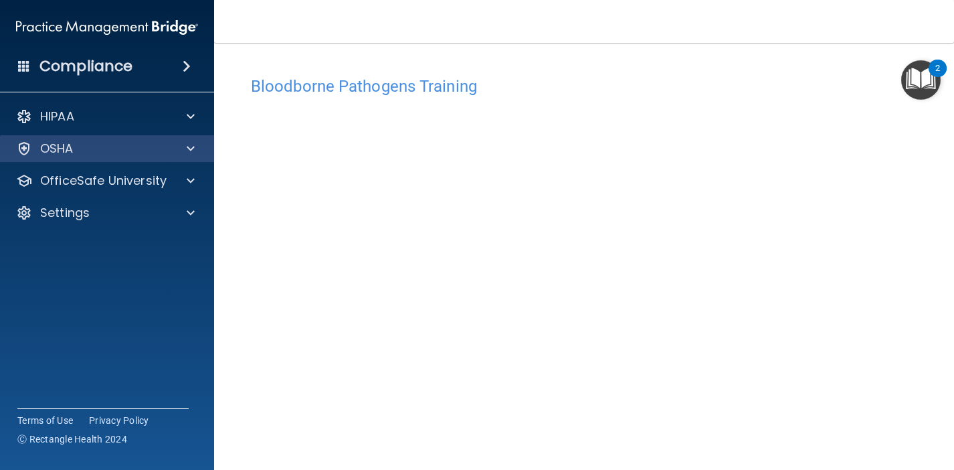
click at [149, 147] on div "OSHA" at bounding box center [89, 149] width 166 height 16
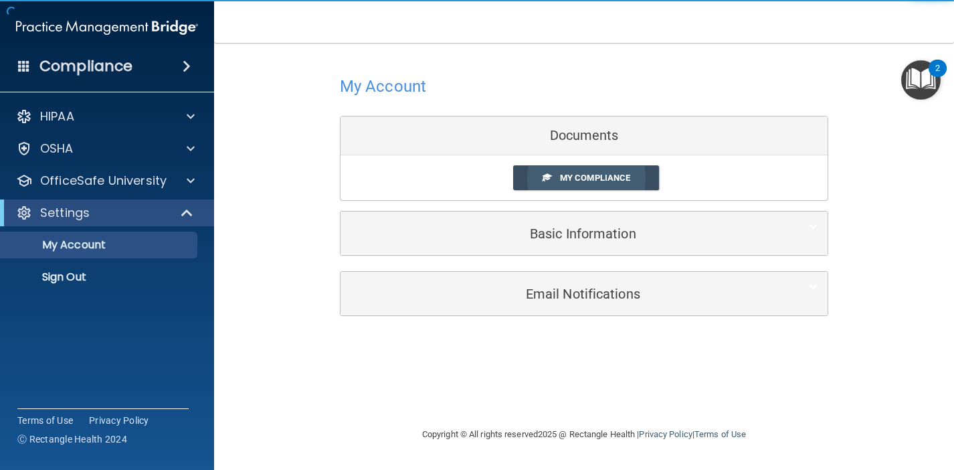
click at [582, 180] on span "My Compliance" at bounding box center [595, 178] width 70 height 10
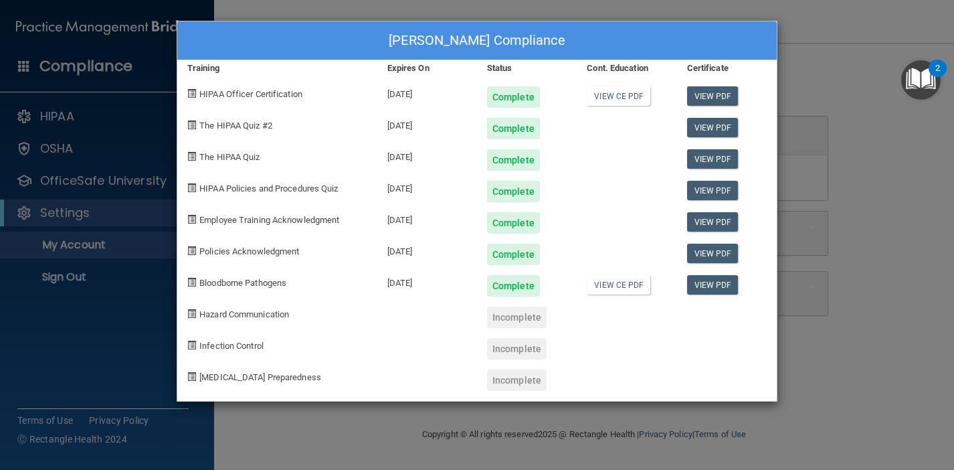
click at [846, 121] on div "[PERSON_NAME] Compliance Training Expires On Status Cont. Education Certificate…" at bounding box center [477, 235] width 954 height 470
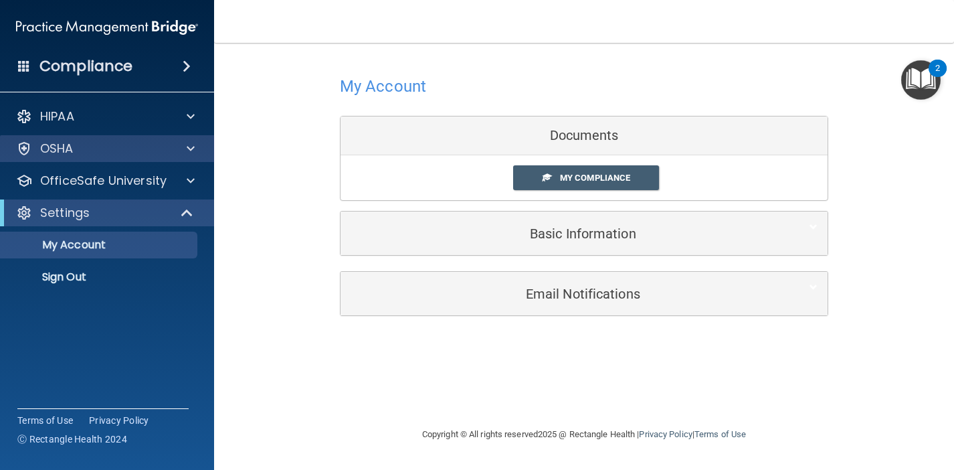
click at [110, 154] on div "OSHA" at bounding box center [89, 149] width 166 height 16
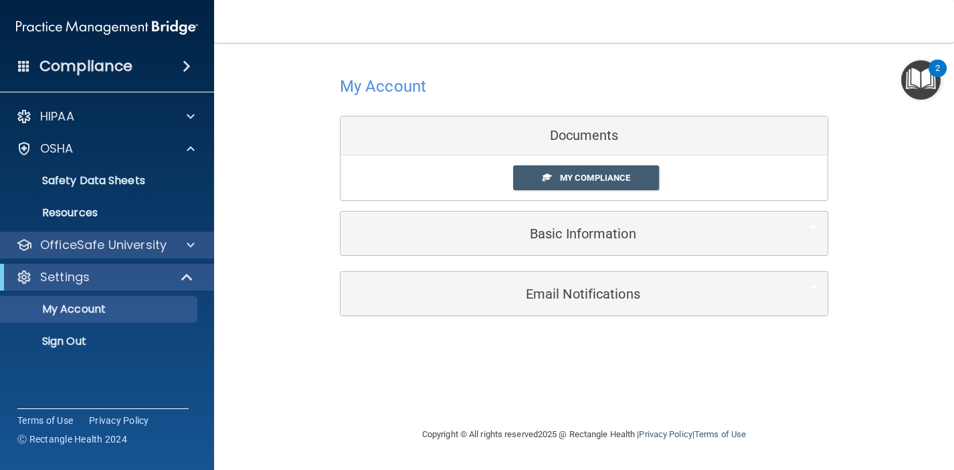
click at [116, 251] on p "OfficeSafe University" at bounding box center [103, 245] width 126 height 16
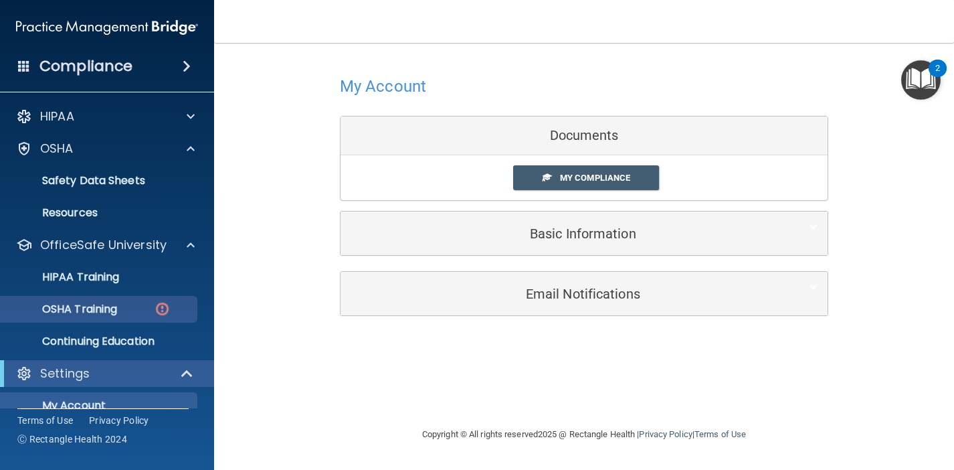
click at [117, 305] on p "OSHA Training" at bounding box center [63, 309] width 108 height 13
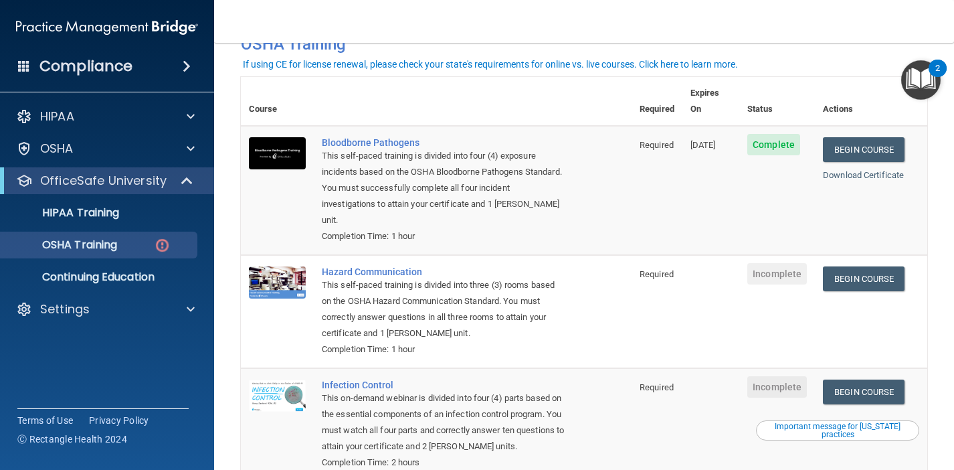
scroll to position [80, 0]
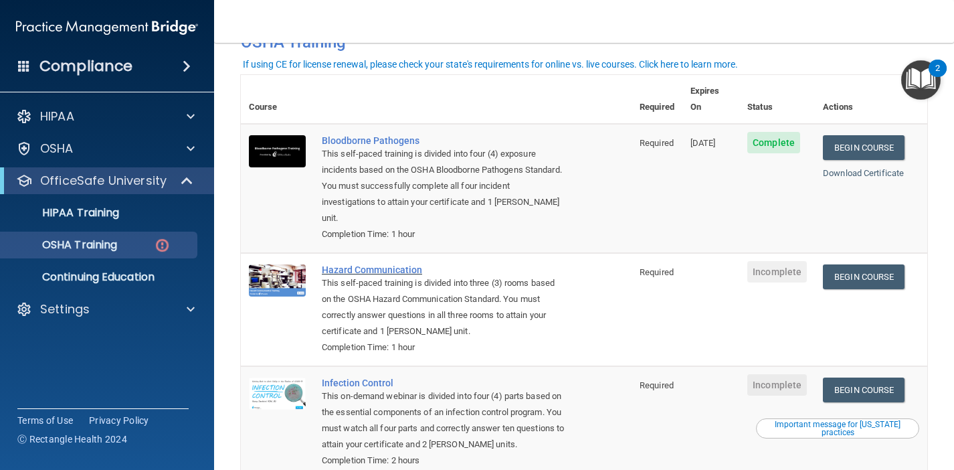
click at [398, 264] on div "Hazard Communication" at bounding box center [443, 269] width 243 height 11
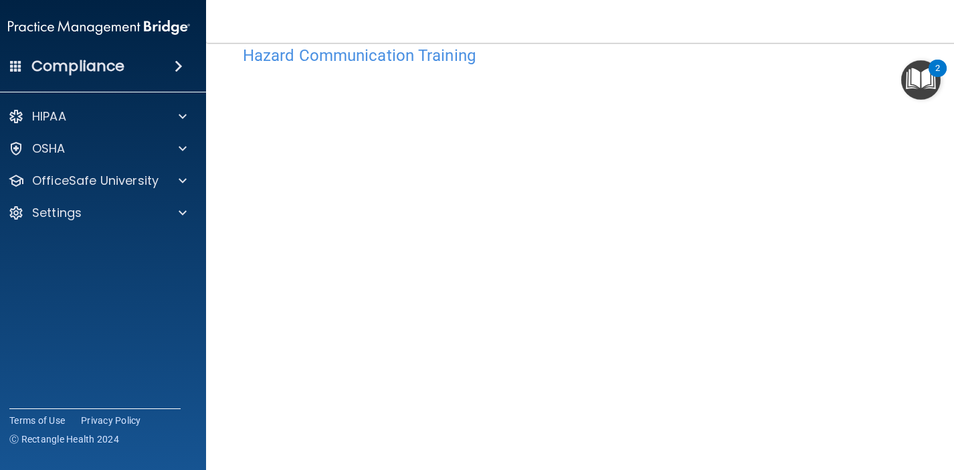
scroll to position [31, 0]
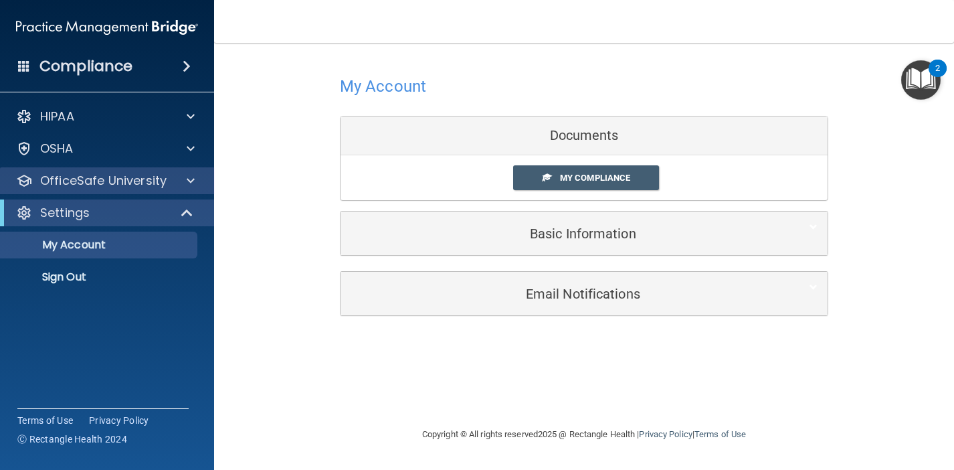
click at [148, 181] on p "OfficeSafe University" at bounding box center [103, 181] width 126 height 16
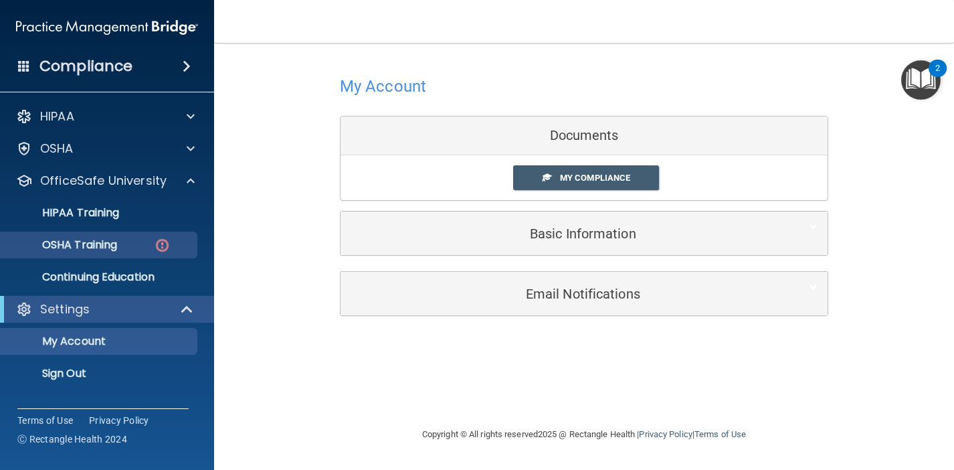
click at [117, 244] on p "OSHA Training" at bounding box center [63, 244] width 108 height 13
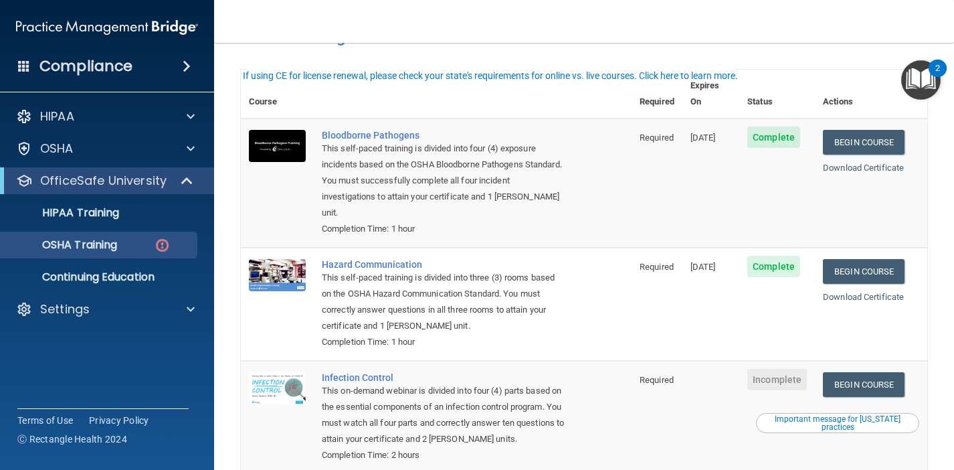
scroll to position [89, 0]
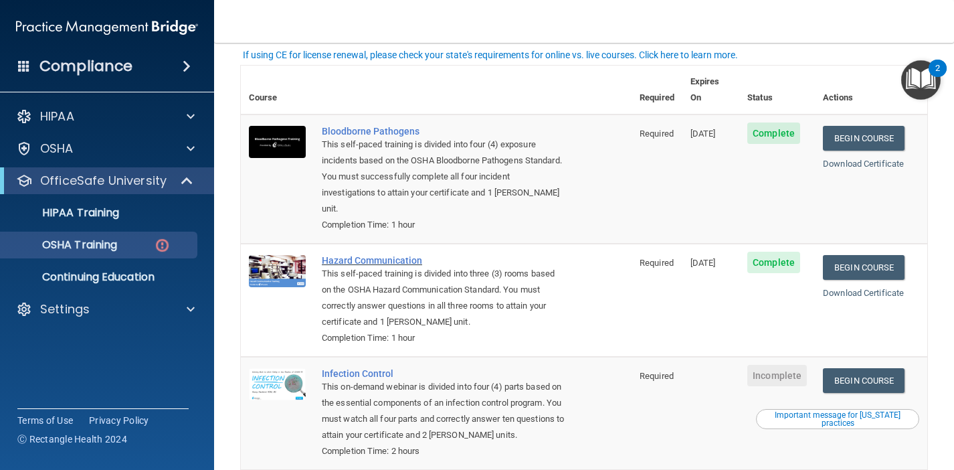
click at [398, 255] on div "Hazard Communication" at bounding box center [443, 260] width 243 height 11
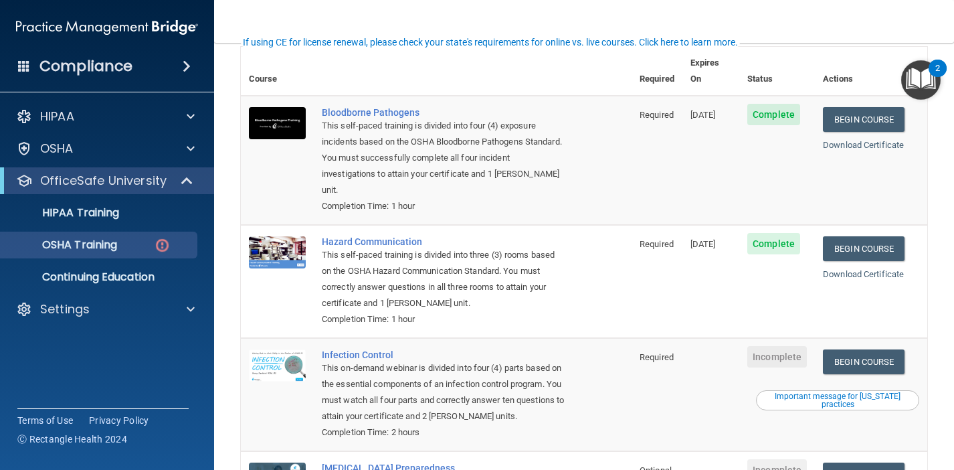
scroll to position [81, 0]
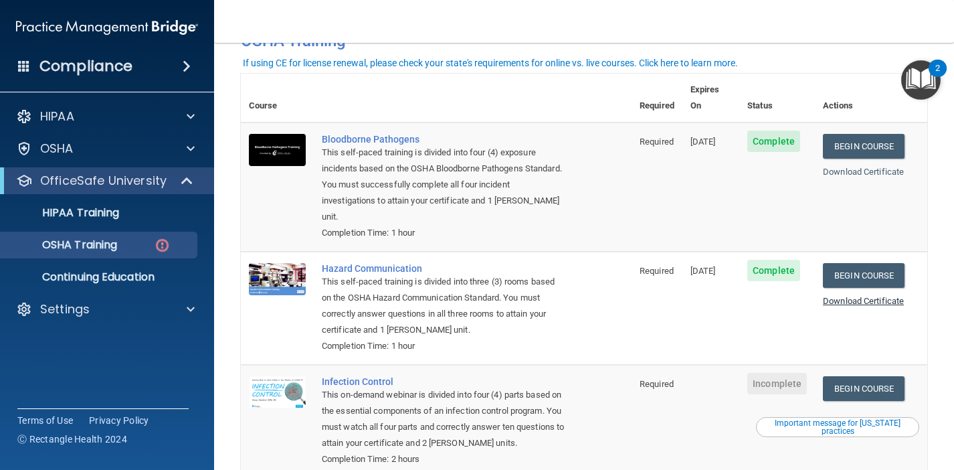
click at [863, 296] on link "Download Certificate" at bounding box center [863, 301] width 81 height 10
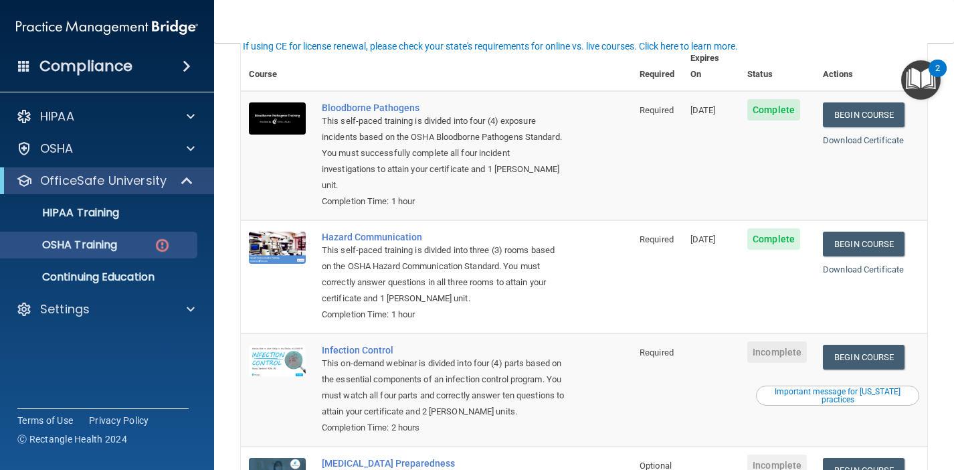
scroll to position [131, 0]
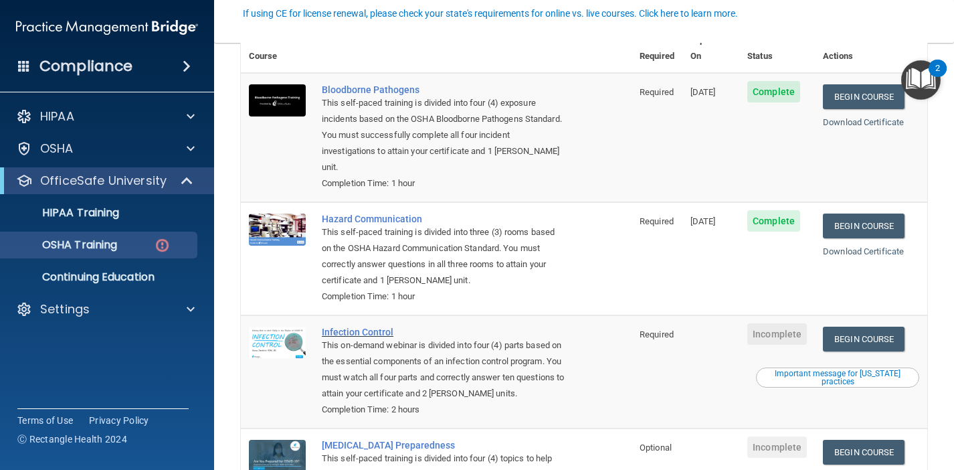
click at [369, 327] on div "Infection Control" at bounding box center [443, 332] width 243 height 11
click at [871, 327] on link "Begin Course" at bounding box center [864, 339] width 82 height 25
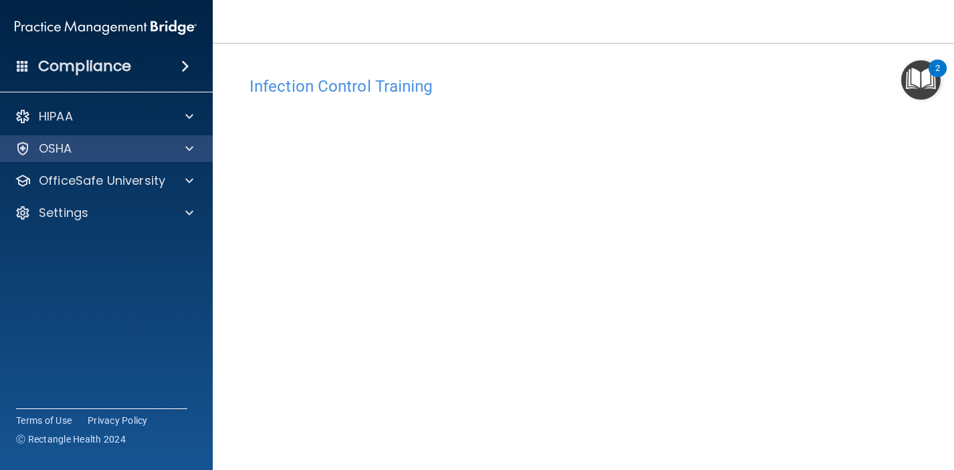
click at [185, 151] on span at bounding box center [189, 149] width 8 height 16
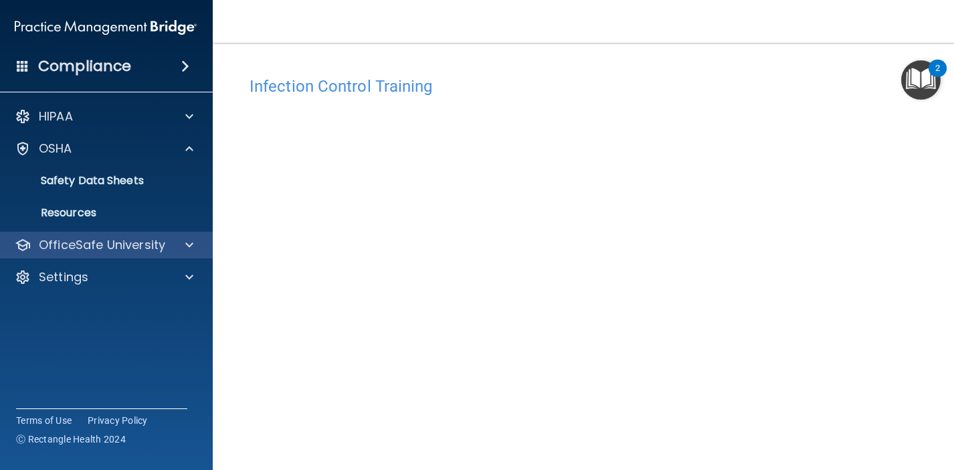
click at [175, 246] on div at bounding box center [187, 245] width 33 height 16
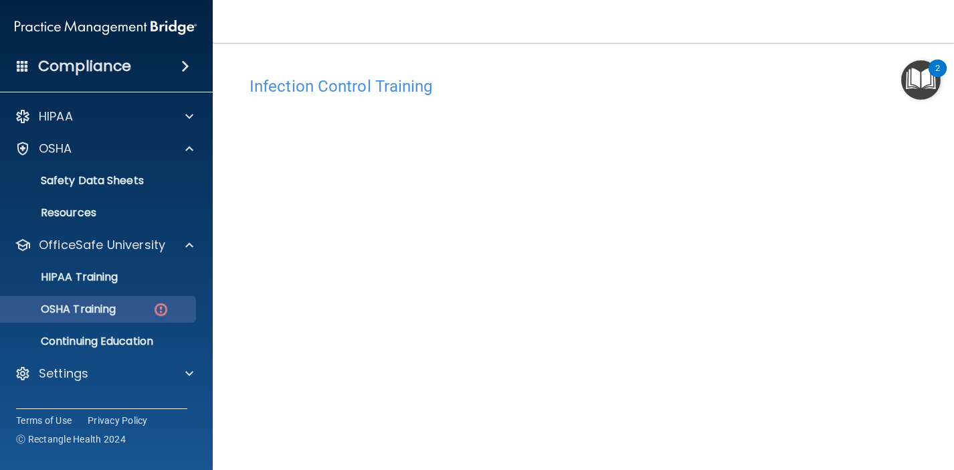
click at [134, 311] on div "OSHA Training" at bounding box center [98, 309] width 183 height 13
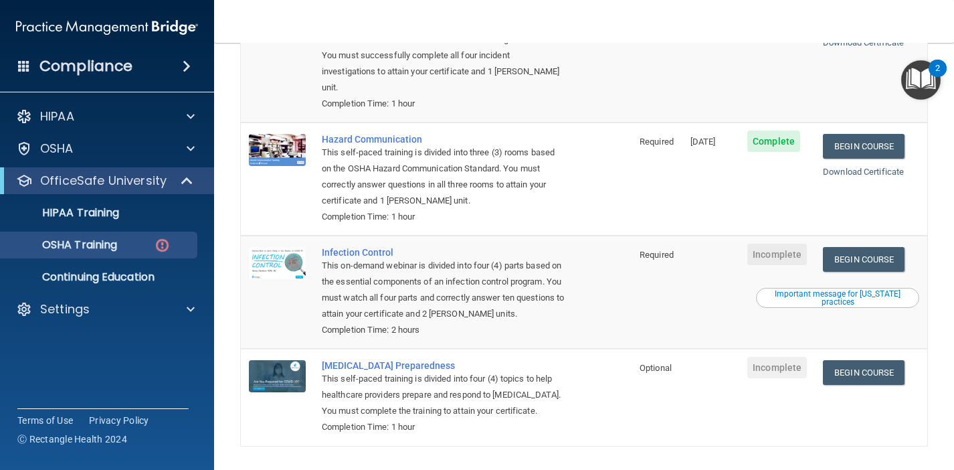
scroll to position [209, 0]
click at [402, 361] on div "[MEDICAL_DATA] Preparedness" at bounding box center [443, 366] width 243 height 11
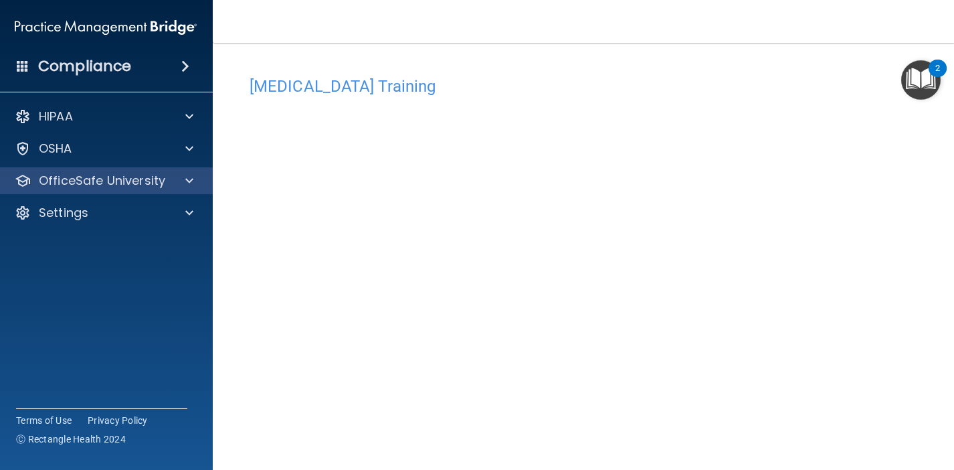
click at [141, 182] on p "OfficeSafe University" at bounding box center [102, 181] width 126 height 16
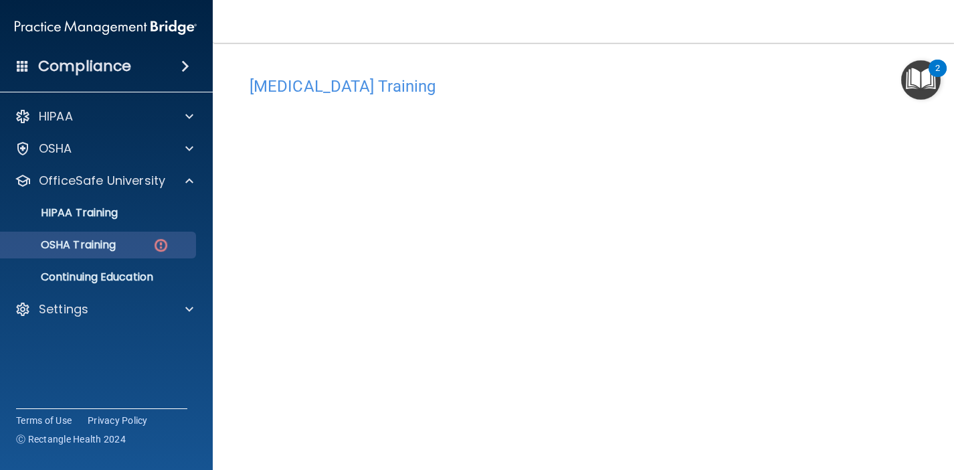
click at [116, 249] on p "OSHA Training" at bounding box center [61, 244] width 108 height 13
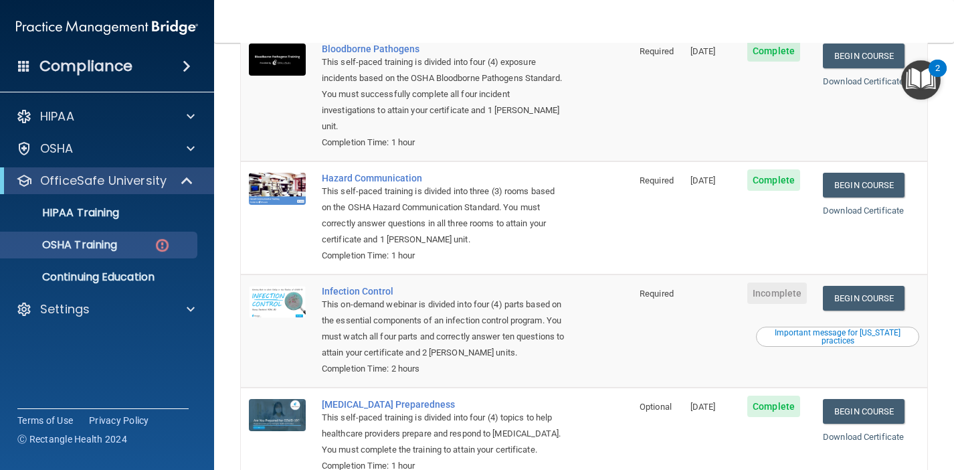
scroll to position [174, 0]
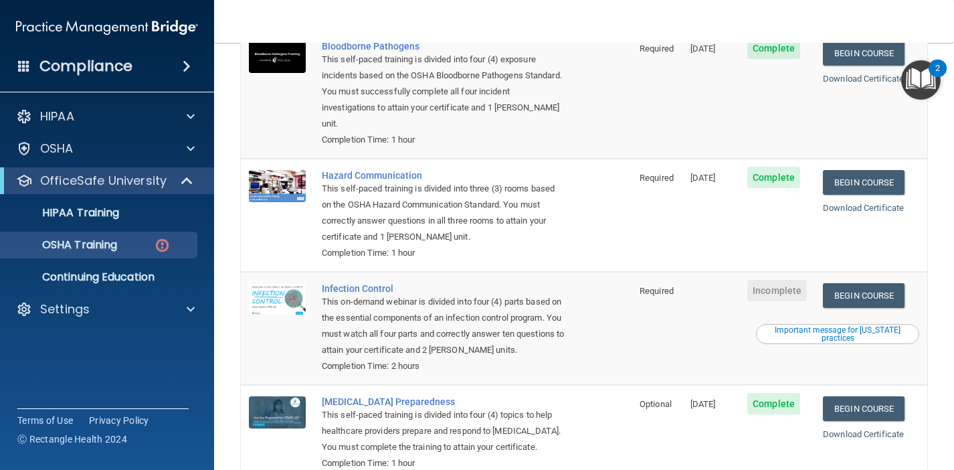
click at [150, 179] on p "OfficeSafe University" at bounding box center [103, 181] width 126 height 16
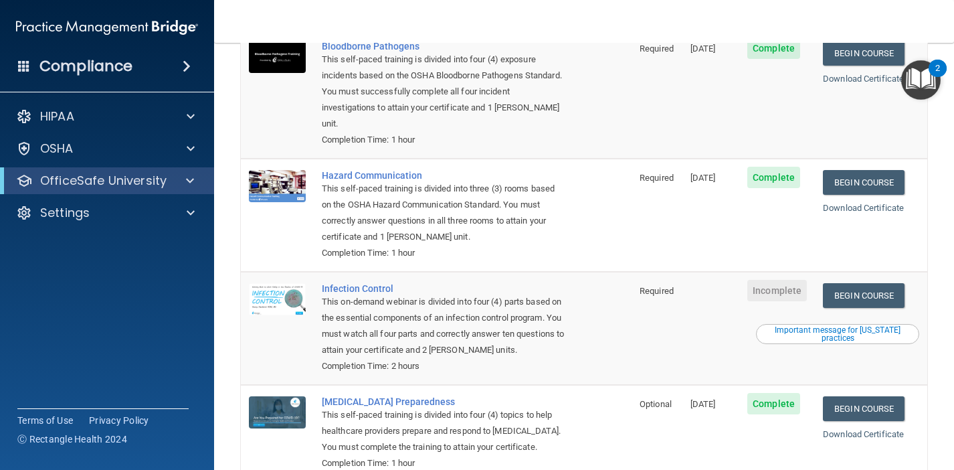
click at [150, 179] on p "OfficeSafe University" at bounding box center [103, 181] width 126 height 16
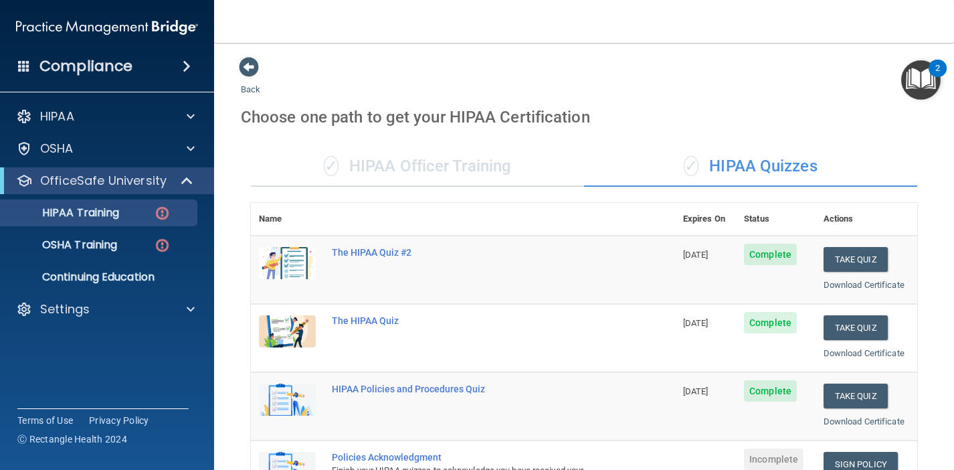
scroll to position [151, 0]
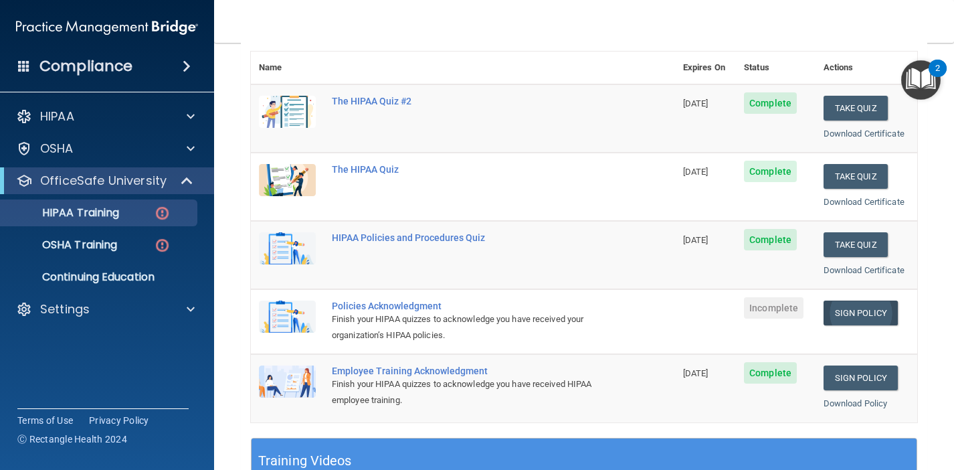
click at [859, 307] on link "Sign Policy" at bounding box center [861, 313] width 74 height 25
